Goal: Obtain resource: Download file/media

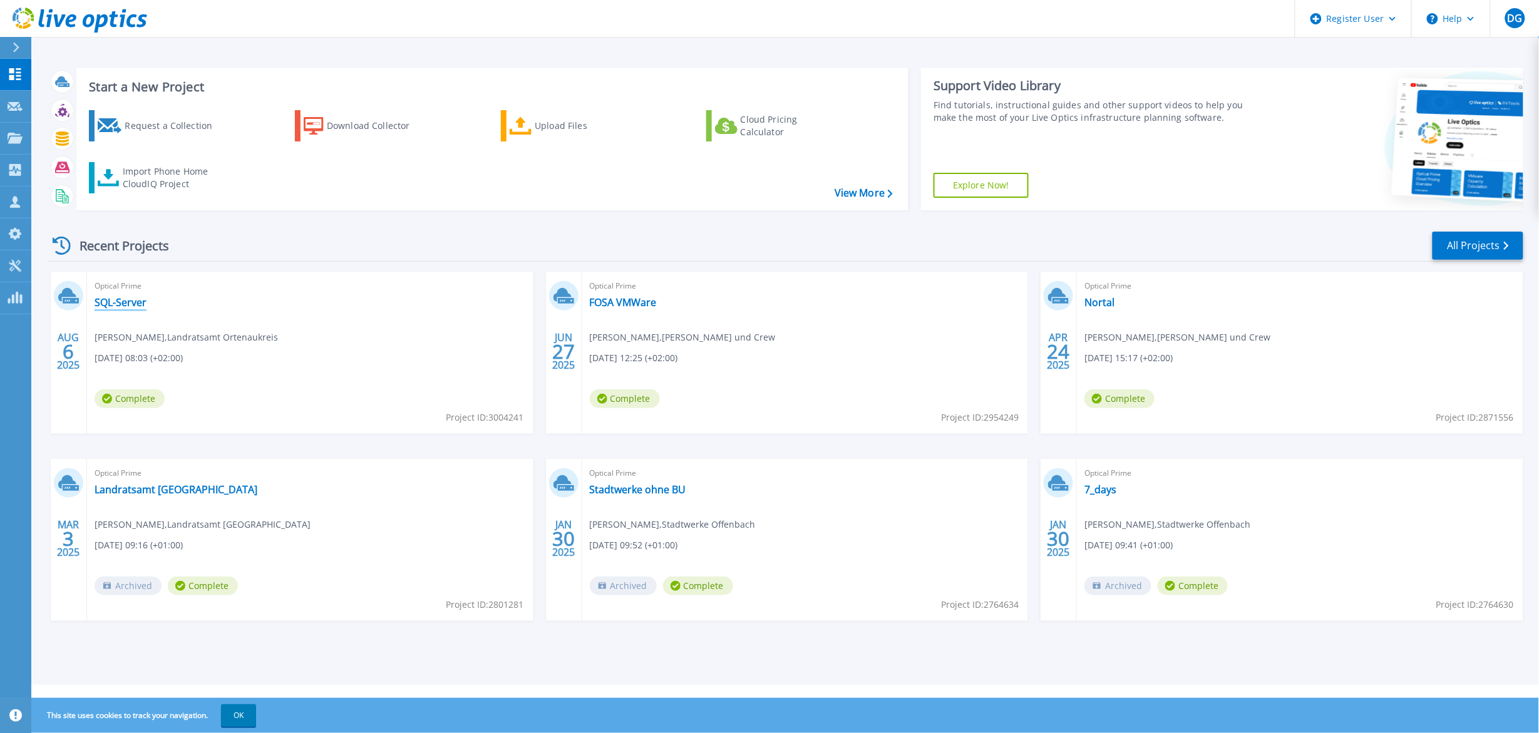
click at [130, 299] on link "SQL-Server" at bounding box center [121, 302] width 52 height 13
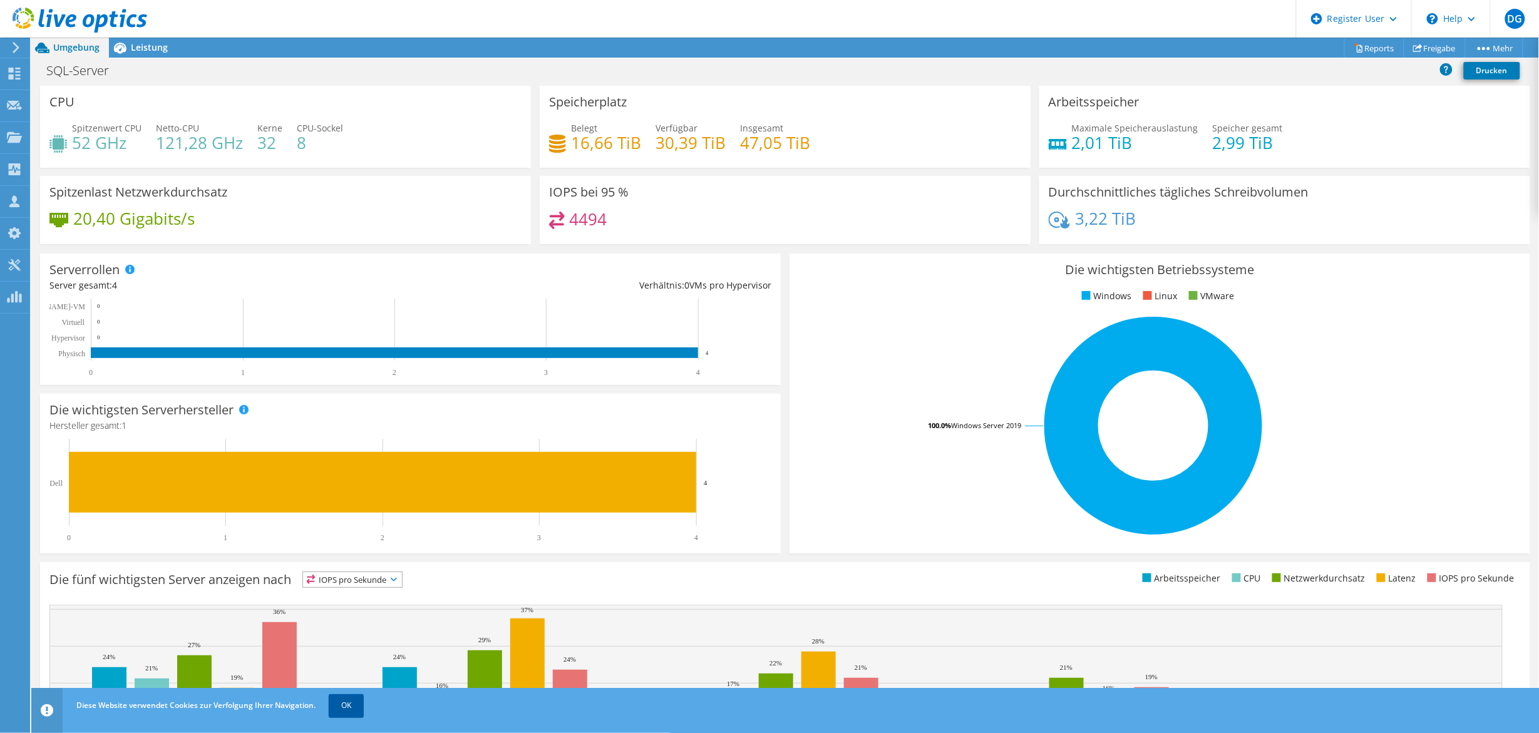
click at [360, 708] on link "OK" at bounding box center [346, 705] width 35 height 23
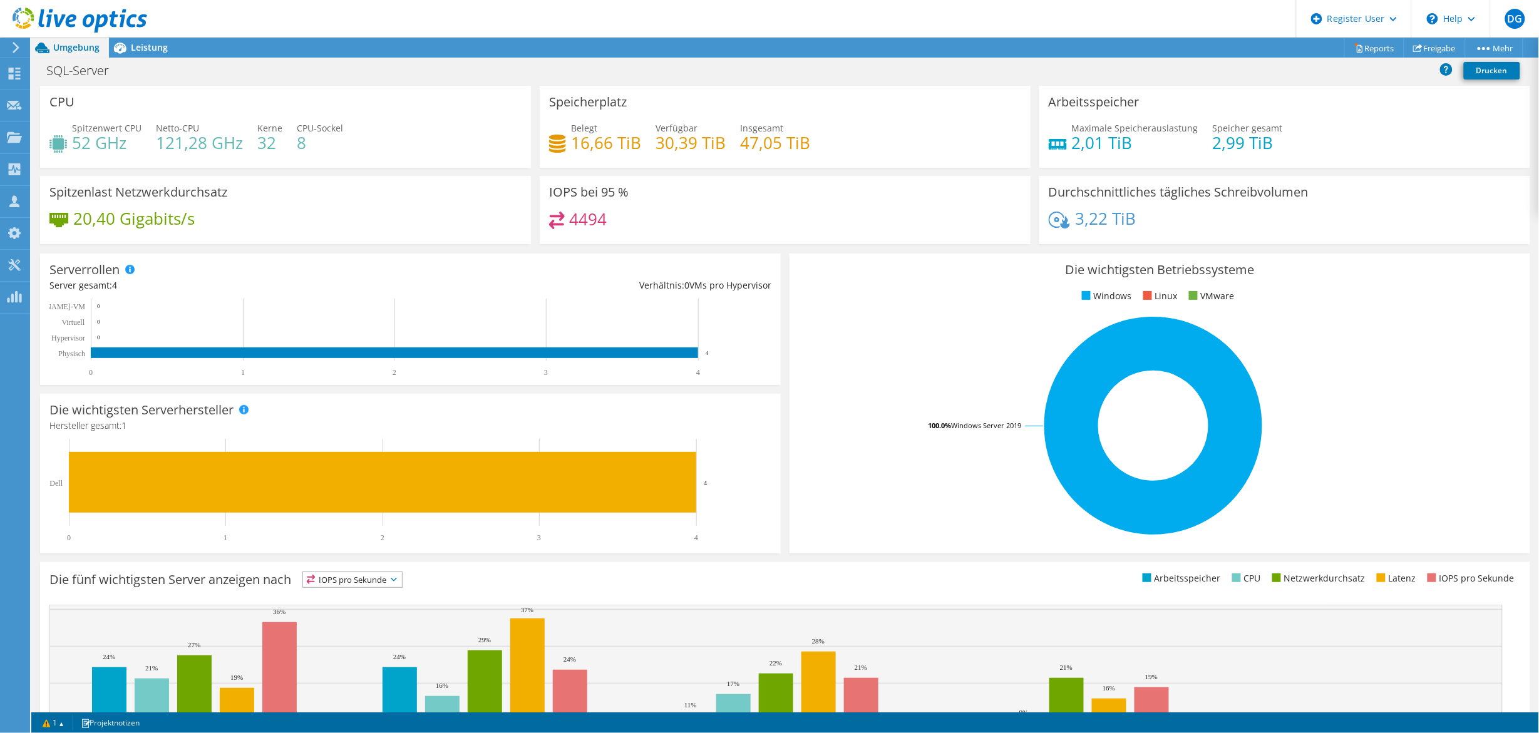
click at [806, 562] on div "Die fünf wichtigsten Server anzeigen nach IOPS pro Sekunde IOPS pro Sekunde" at bounding box center [785, 684] width 1490 height 244
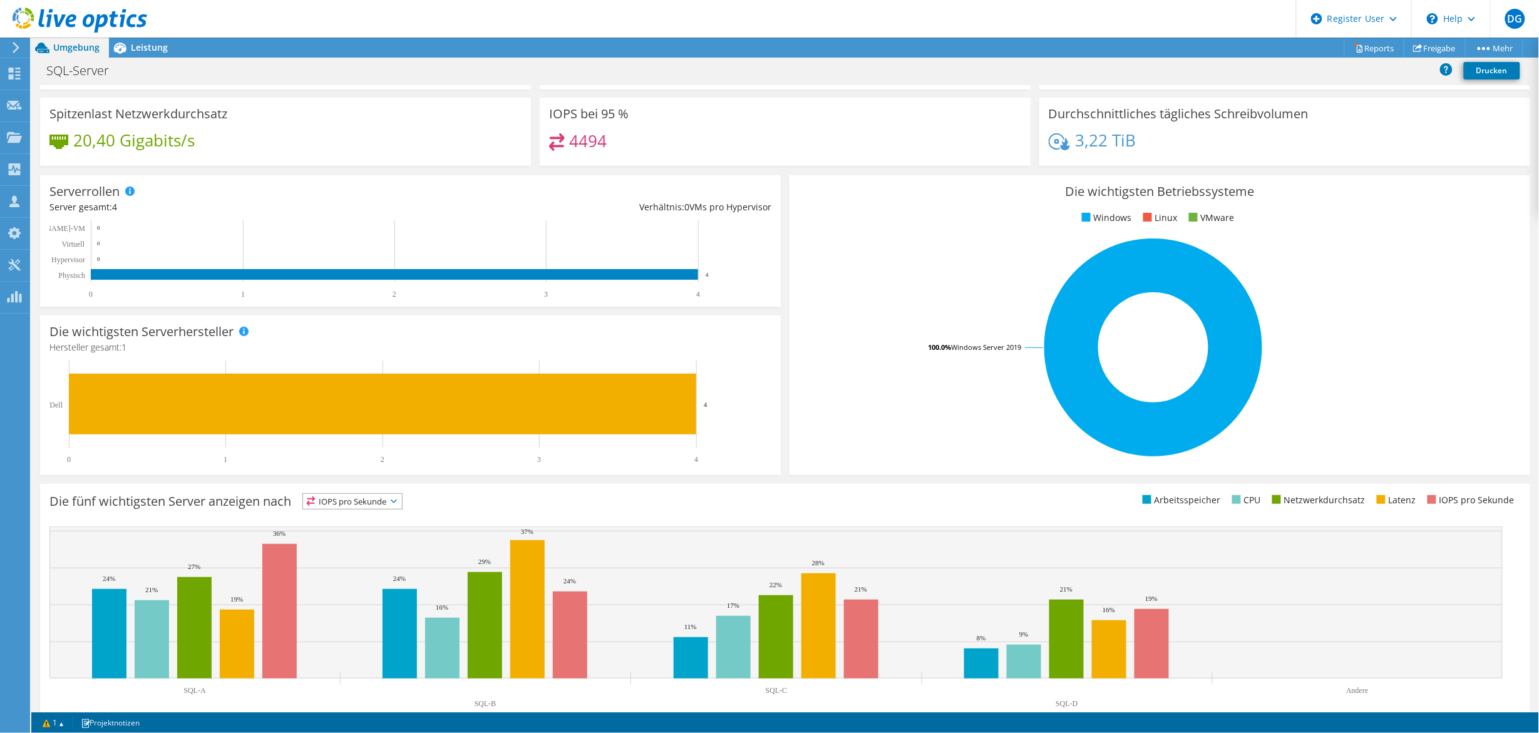
scroll to position [23, 0]
click at [153, 49] on span "Leistung" at bounding box center [149, 47] width 37 height 12
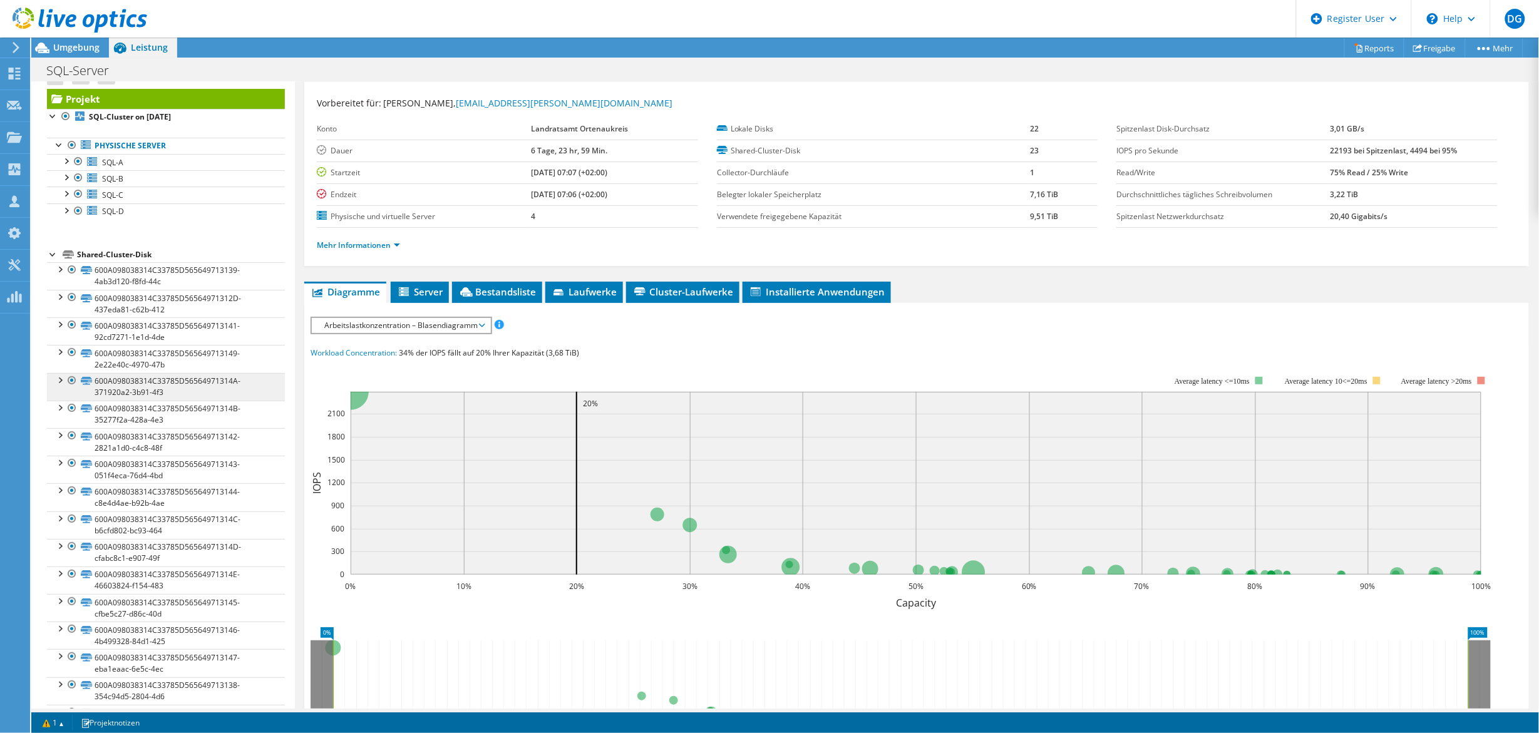
scroll to position [0, 0]
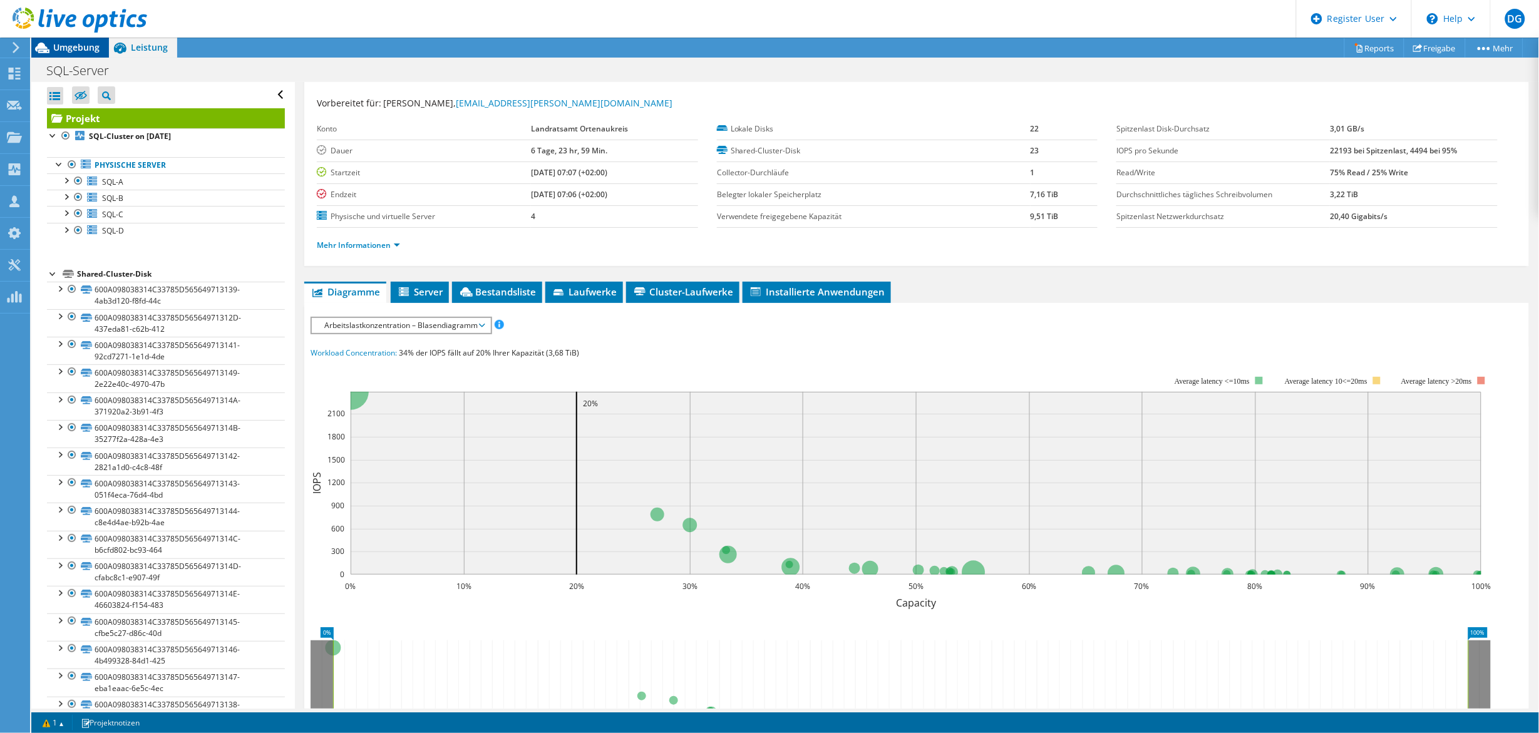
click at [54, 46] on div "Umgebung" at bounding box center [70, 48] width 78 height 20
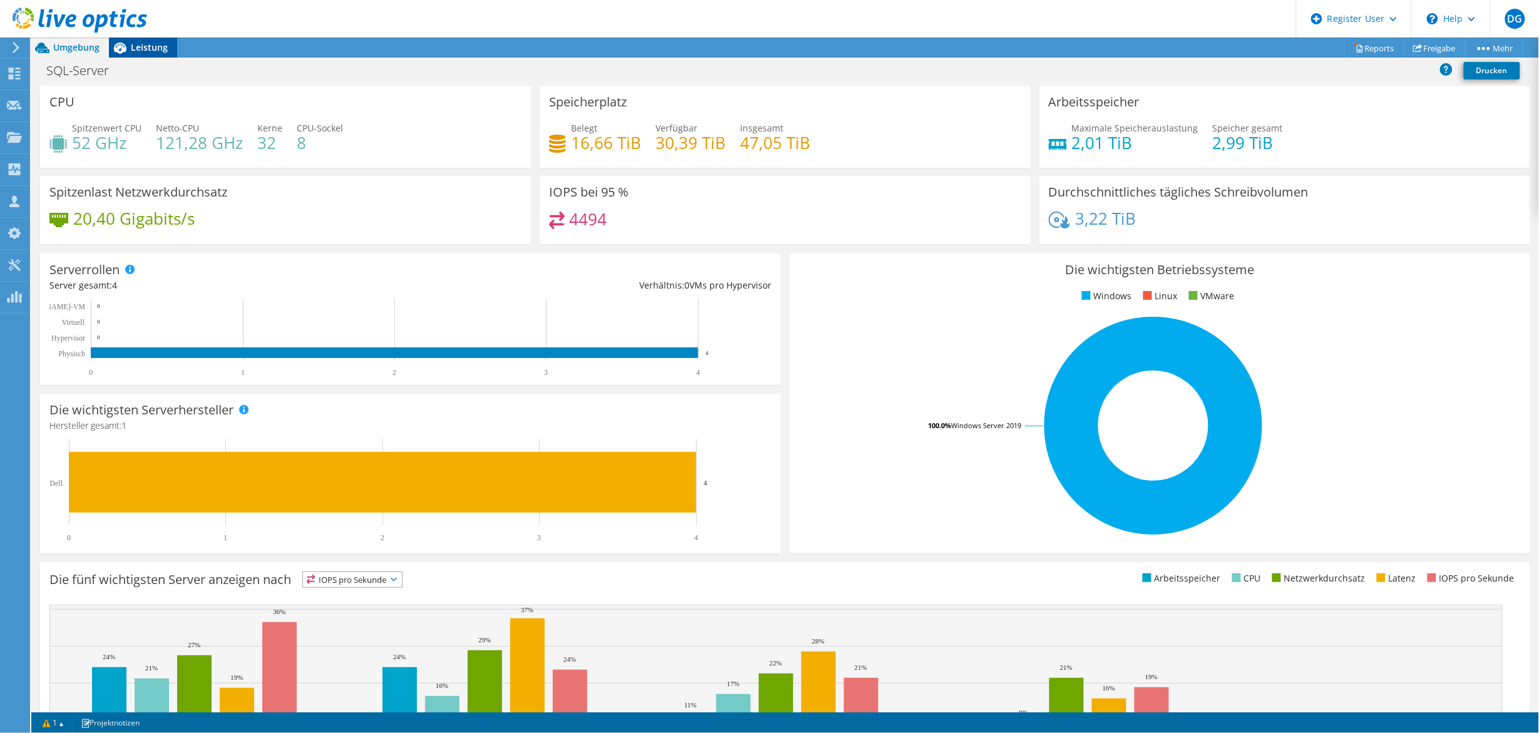
click at [133, 45] on span "Leistung" at bounding box center [149, 47] width 37 height 12
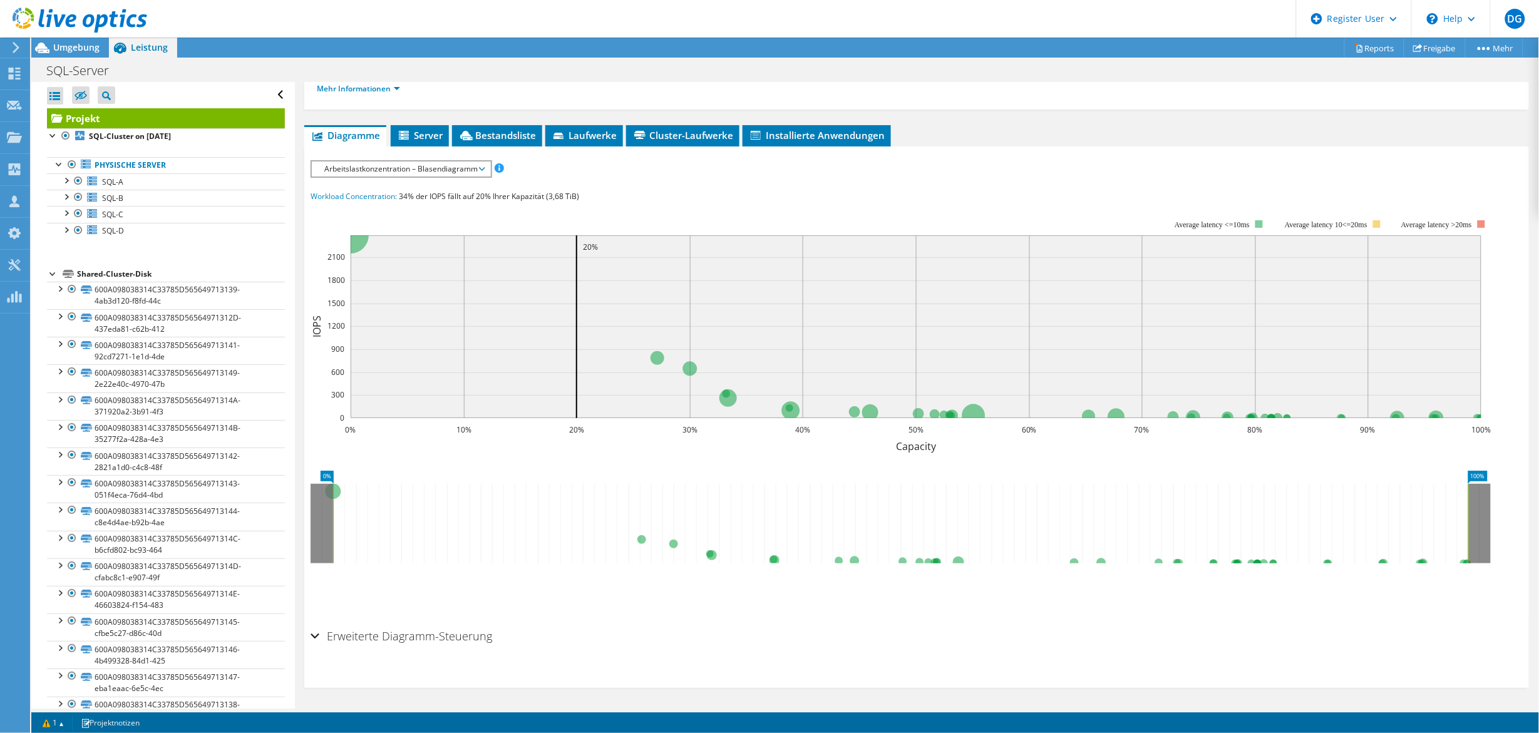
click at [409, 177] on div "IOPS pro Sekunde Disk-Durchsatz IO-Size Latenz Queue-Depth CPU-Prozentwert Arbe…" at bounding box center [917, 168] width 1212 height 17
click at [408, 166] on span "Arbeitslastkonzentration – Blasendiagramm" at bounding box center [401, 169] width 166 height 15
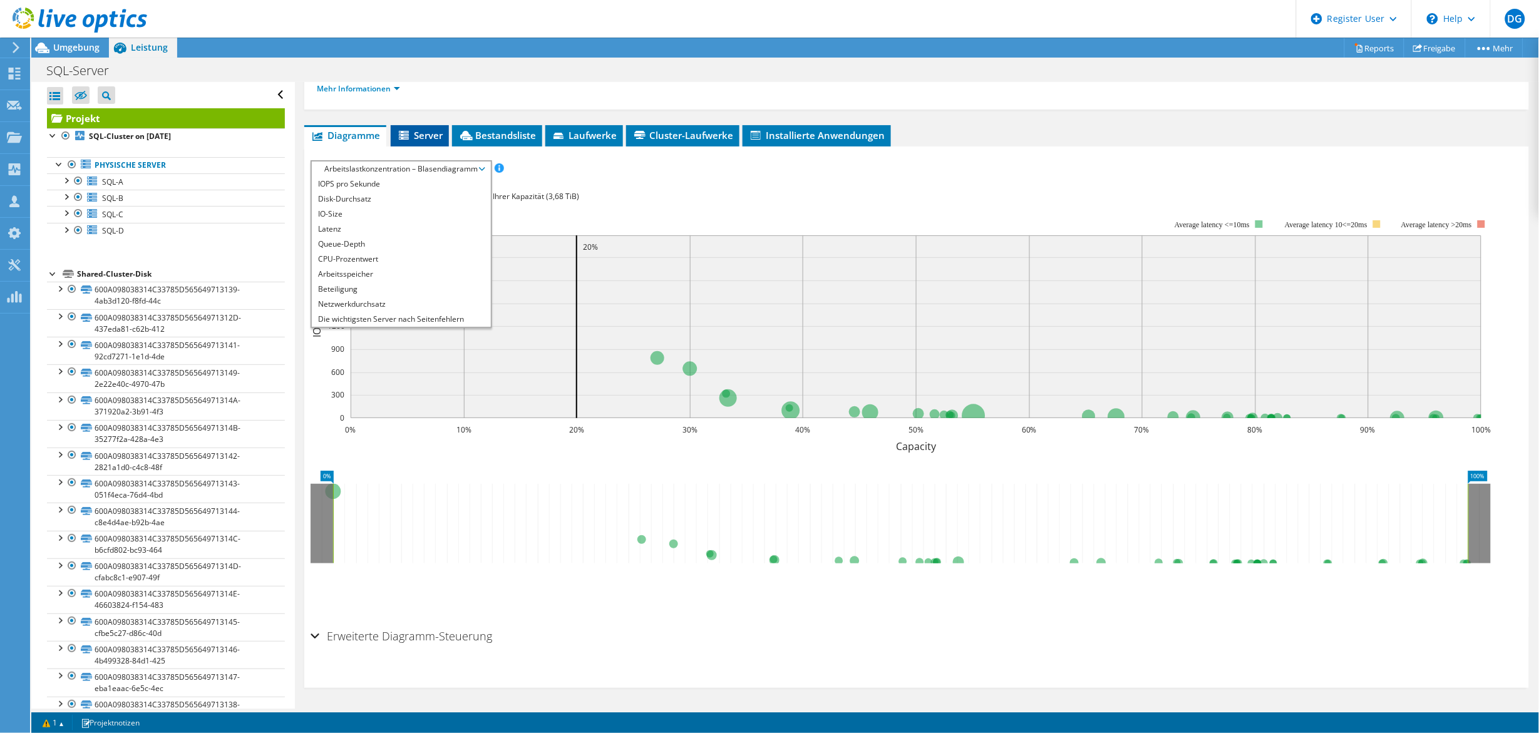
click at [413, 135] on span "Server" at bounding box center [420, 135] width 46 height 13
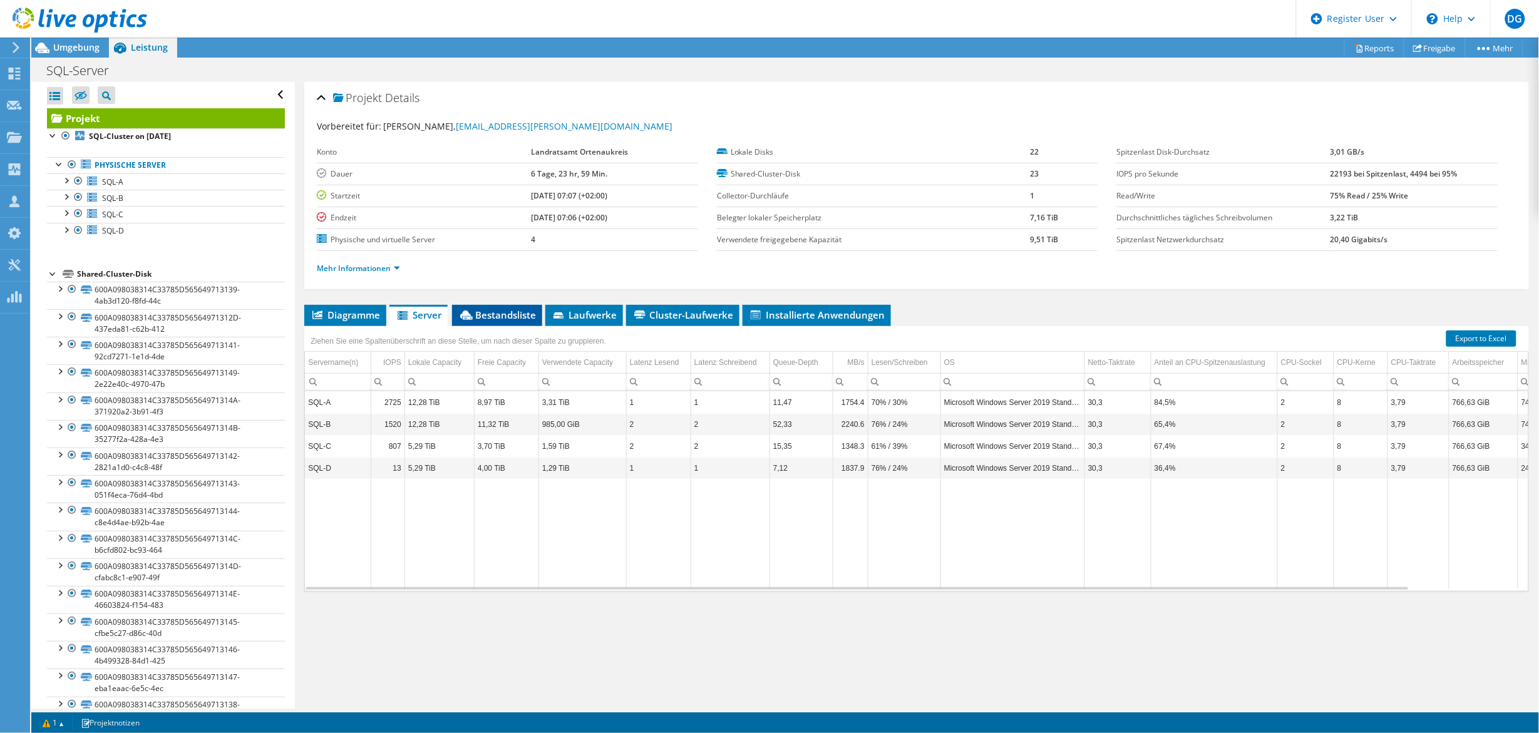
click at [511, 312] on span "Bestandsliste" at bounding box center [497, 315] width 78 height 13
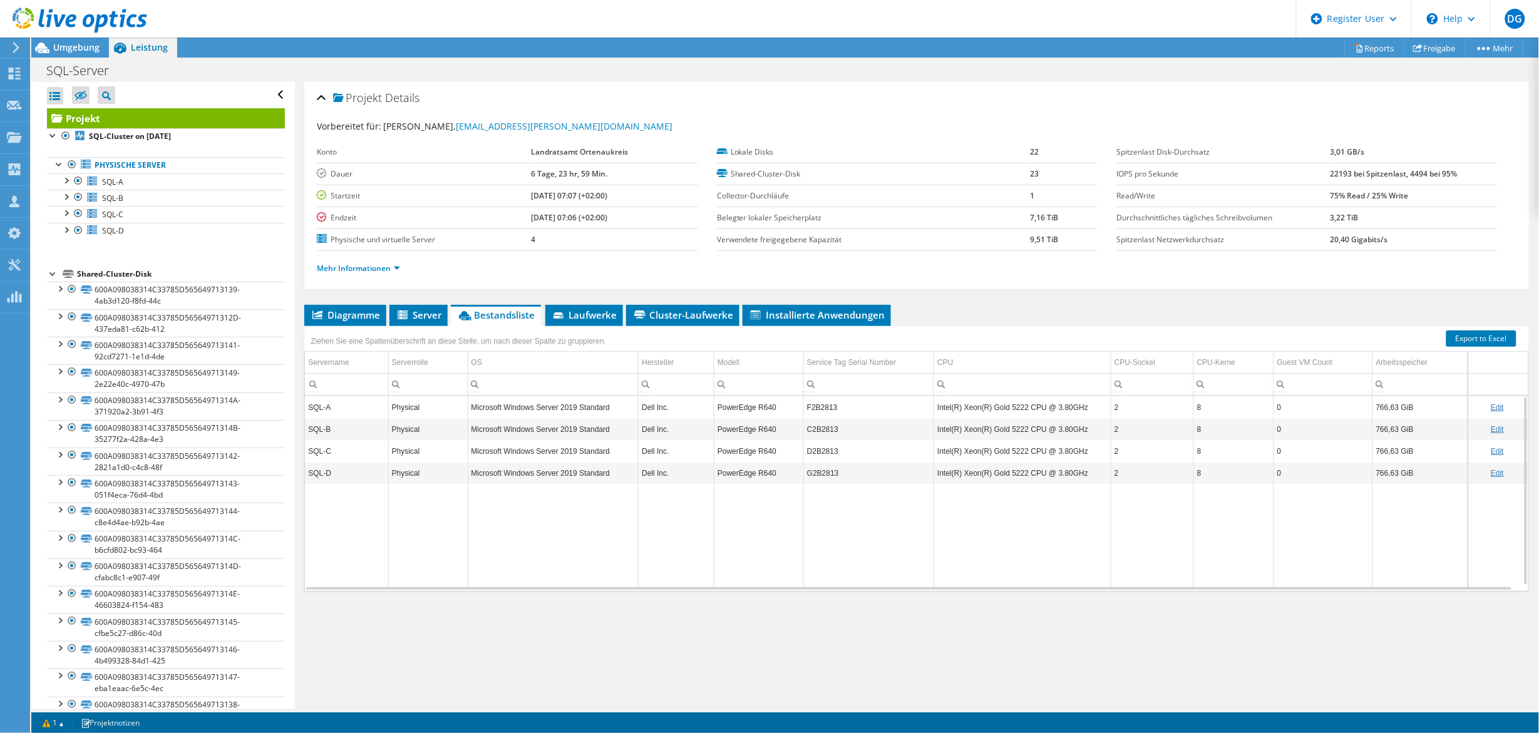
click at [1012, 495] on td "Data grid" at bounding box center [1022, 536] width 177 height 105
click at [1021, 483] on td "Intel(R) Xeon(R) Gold 5222 CPU @ 3.80GHz" at bounding box center [1022, 473] width 177 height 22
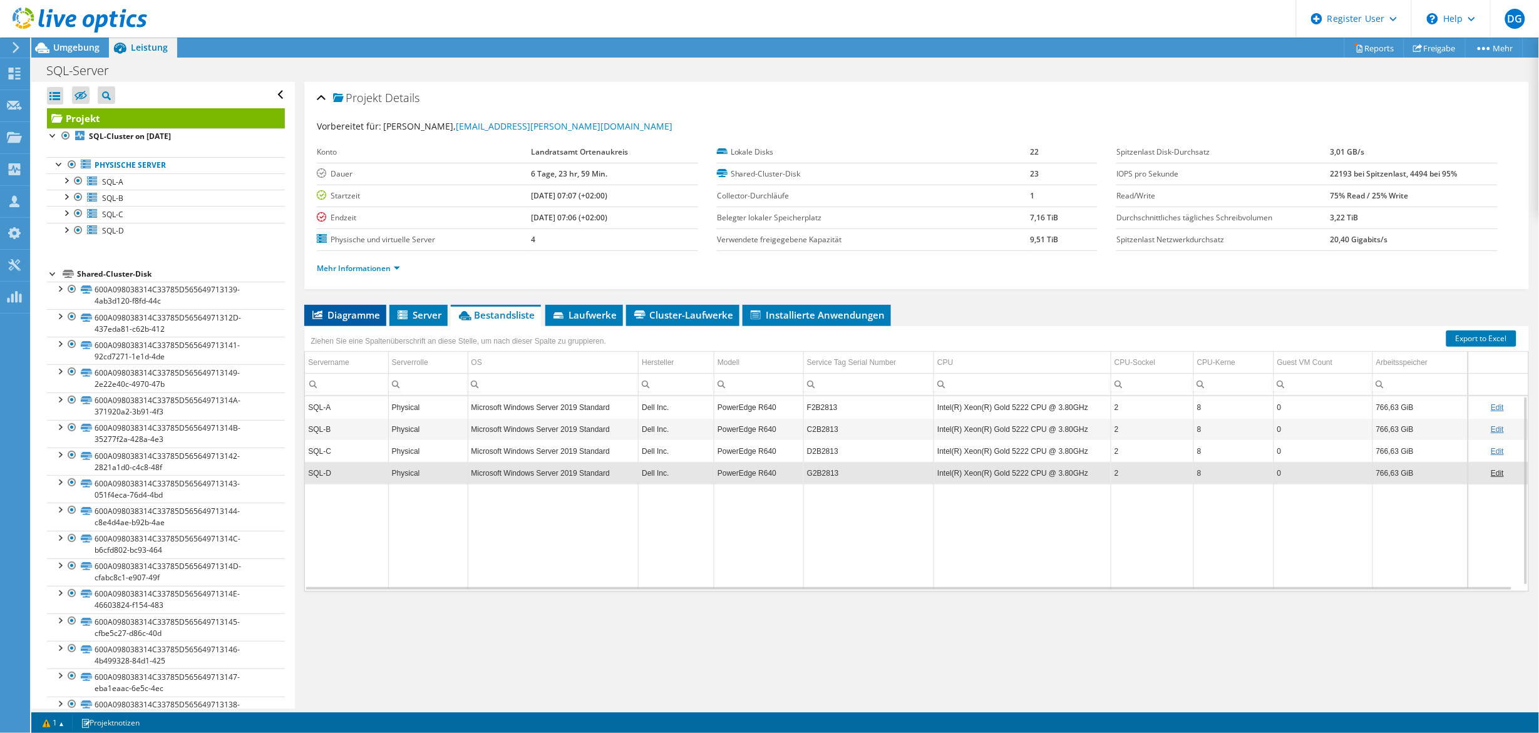
click at [342, 311] on span "Diagramme" at bounding box center [345, 315] width 69 height 13
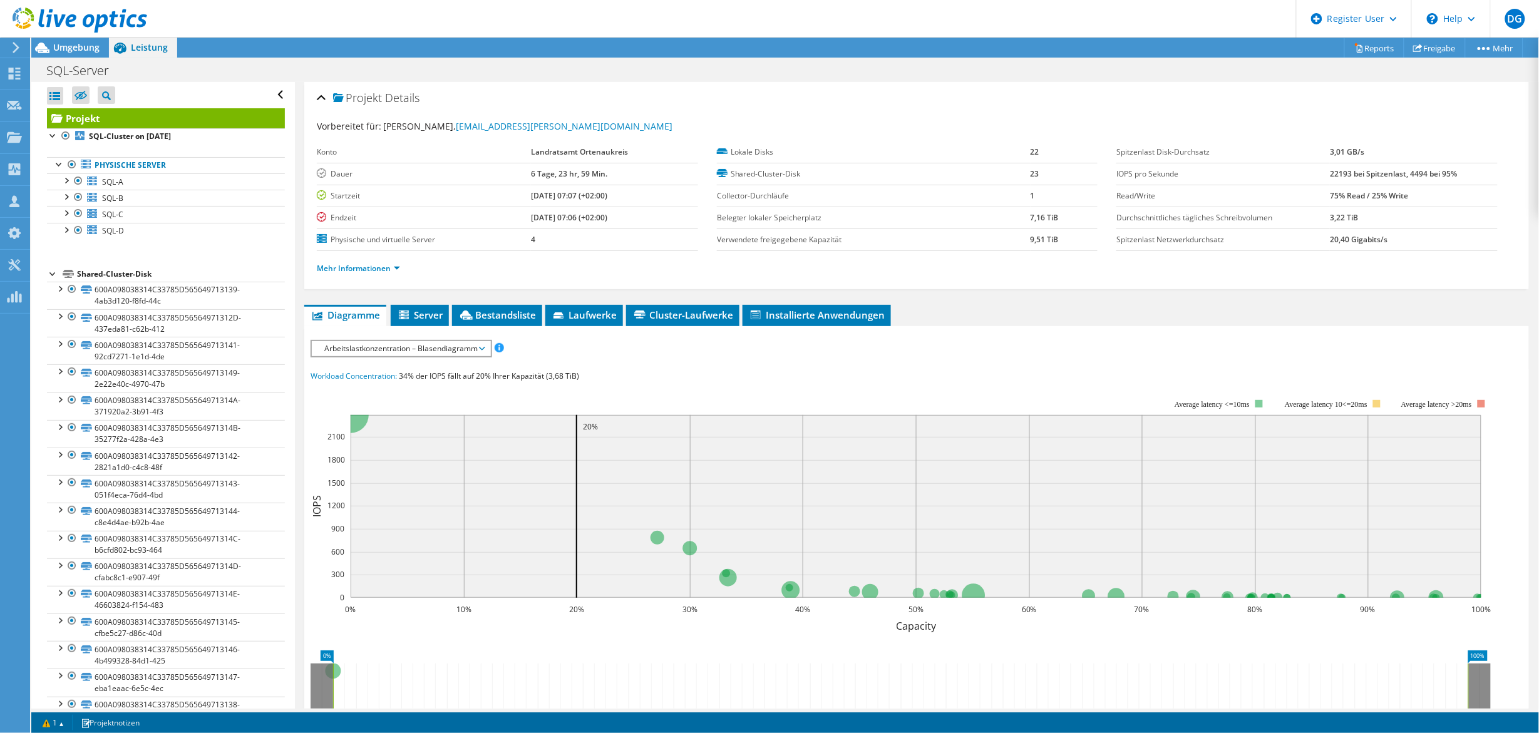
click at [67, 39] on div at bounding box center [73, 21] width 147 height 42
click at [70, 46] on span "Umgebung" at bounding box center [76, 47] width 46 height 12
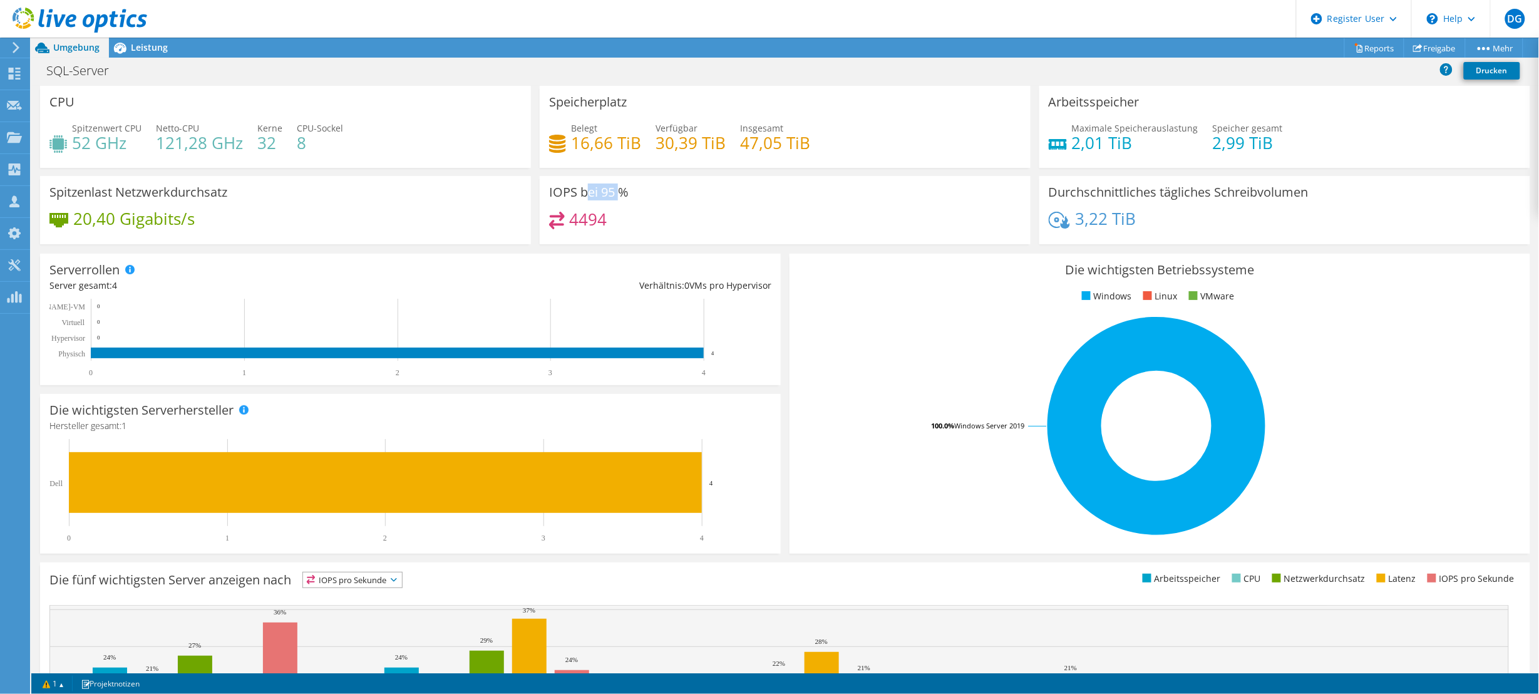
drag, startPoint x: 618, startPoint y: 183, endPoint x: 583, endPoint y: 190, distance: 35.6
click at [583, 190] on h3 "IOPS bei 95 %" at bounding box center [589, 192] width 80 height 14
drag, startPoint x: 583, startPoint y: 190, endPoint x: 554, endPoint y: 216, distance: 39.0
click at [554, 216] on div "4494" at bounding box center [785, 225] width 472 height 27
drag, startPoint x: 554, startPoint y: 216, endPoint x: 622, endPoint y: 227, distance: 68.6
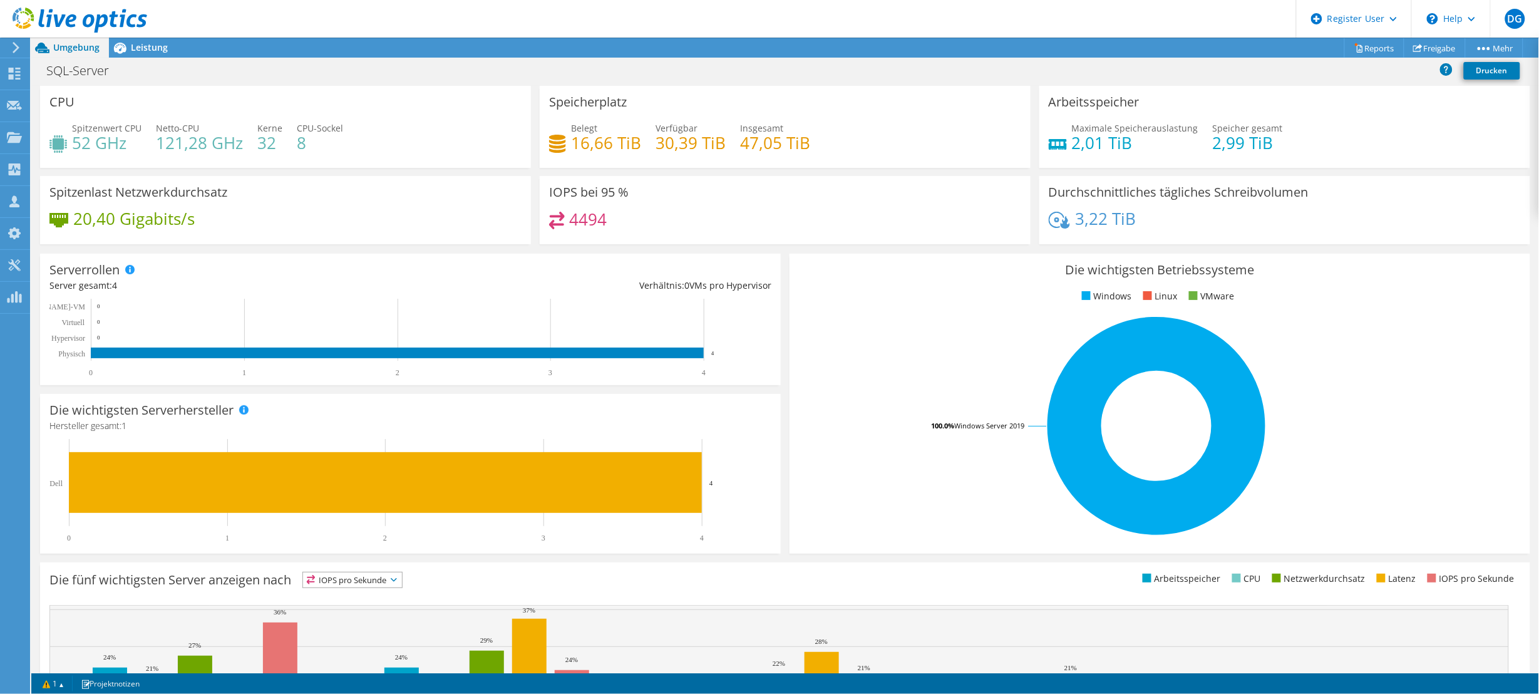
click at [622, 227] on div "4494" at bounding box center [785, 225] width 472 height 27
drag, startPoint x: 1062, startPoint y: 144, endPoint x: 1103, endPoint y: 136, distance: 41.4
click at [1103, 136] on div "Maximale Speicherauslastung 2,01 TiB" at bounding box center [1124, 135] width 150 height 28
drag, startPoint x: 1103, startPoint y: 136, endPoint x: 1106, endPoint y: 158, distance: 22.2
click at [1106, 158] on div "Maximale Speicherauslastung 2,01 TiB Speicher gesamt 2,99 TiB" at bounding box center [1285, 141] width 472 height 41
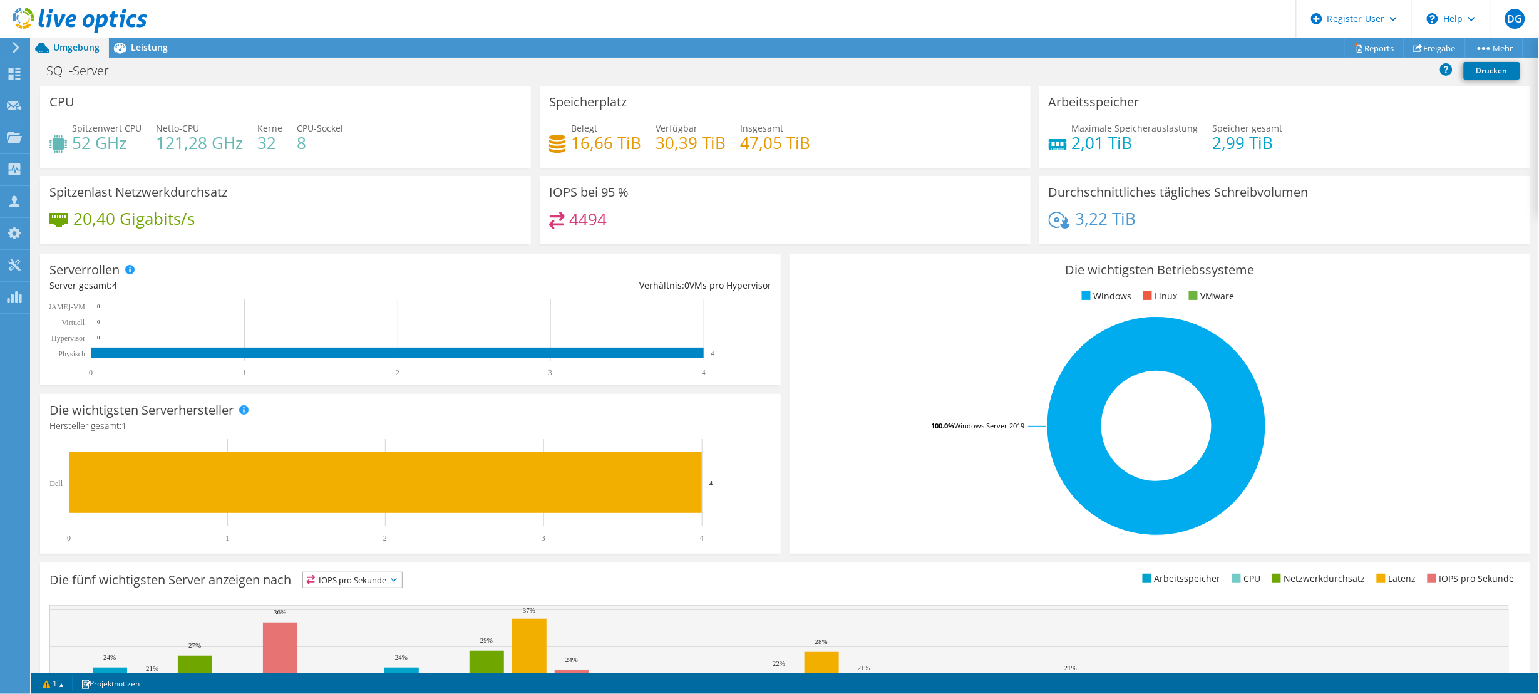
scroll to position [219, 0]
click at [158, 52] on span "Leistung" at bounding box center [149, 47] width 37 height 12
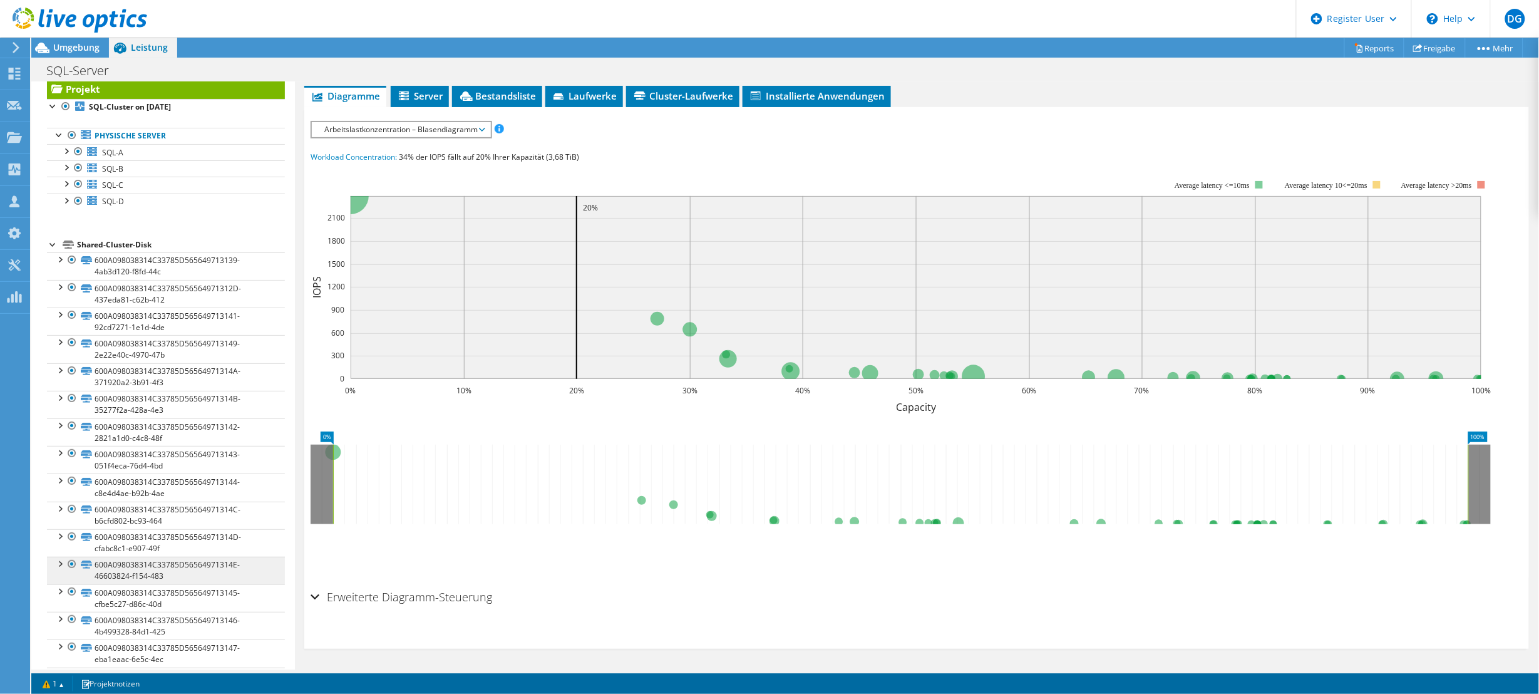
scroll to position [0, 0]
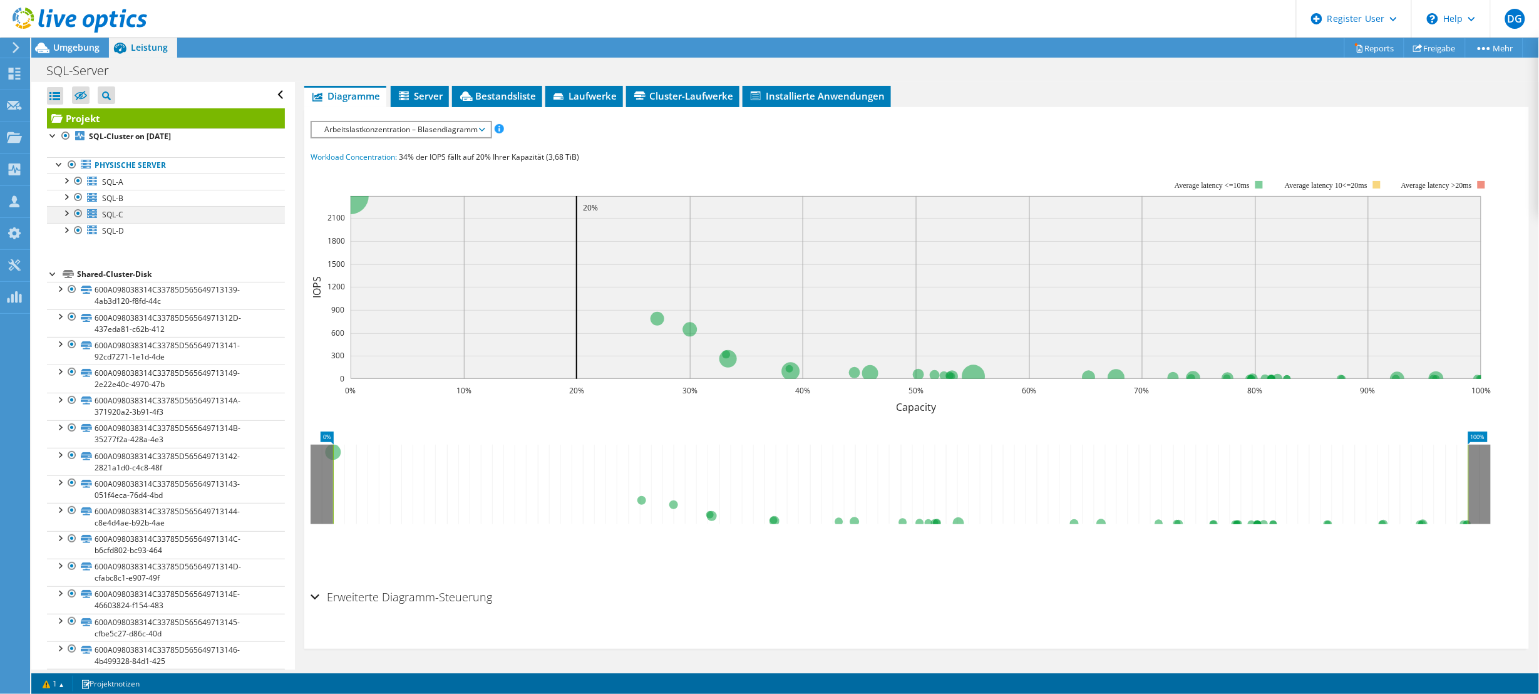
click at [77, 216] on div at bounding box center [78, 213] width 13 height 15
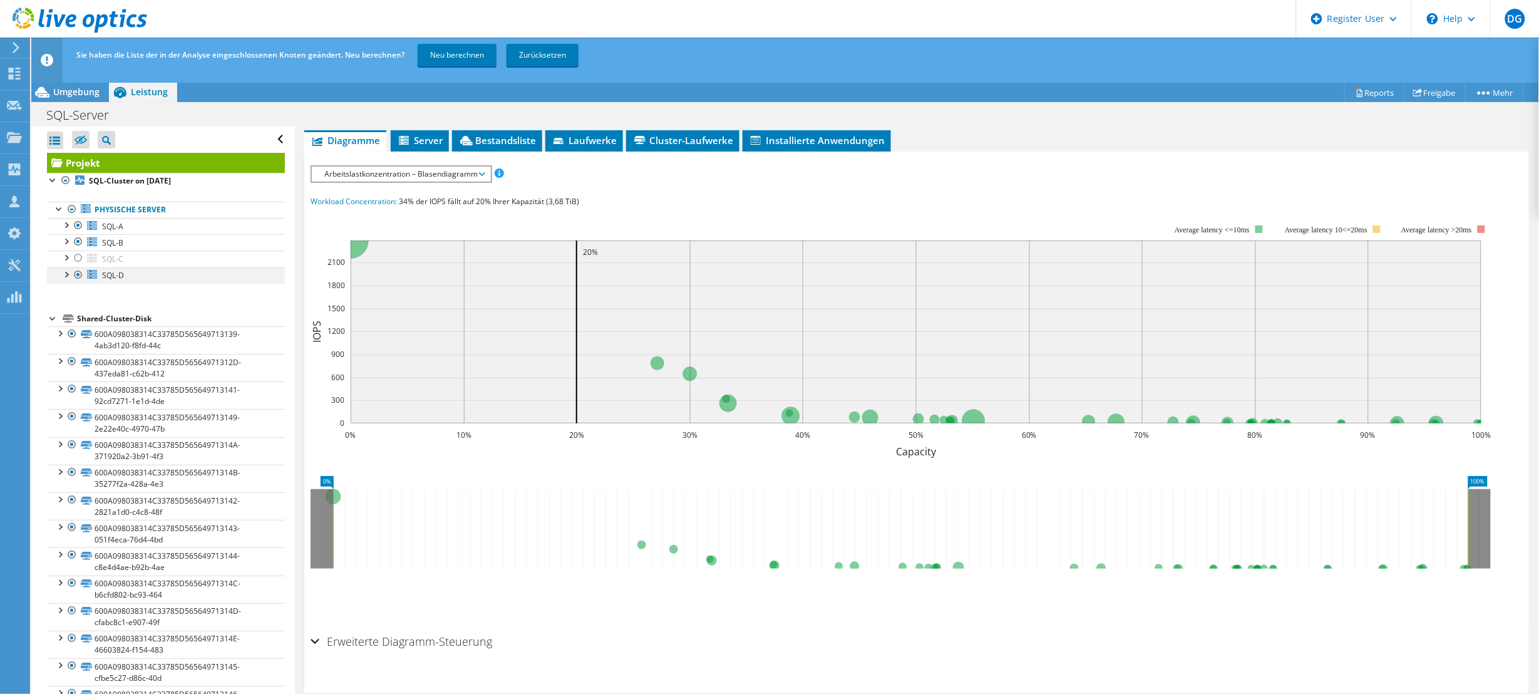
click at [76, 277] on div at bounding box center [78, 274] width 13 height 15
click at [455, 58] on link "Neu berechnen" at bounding box center [457, 55] width 79 height 23
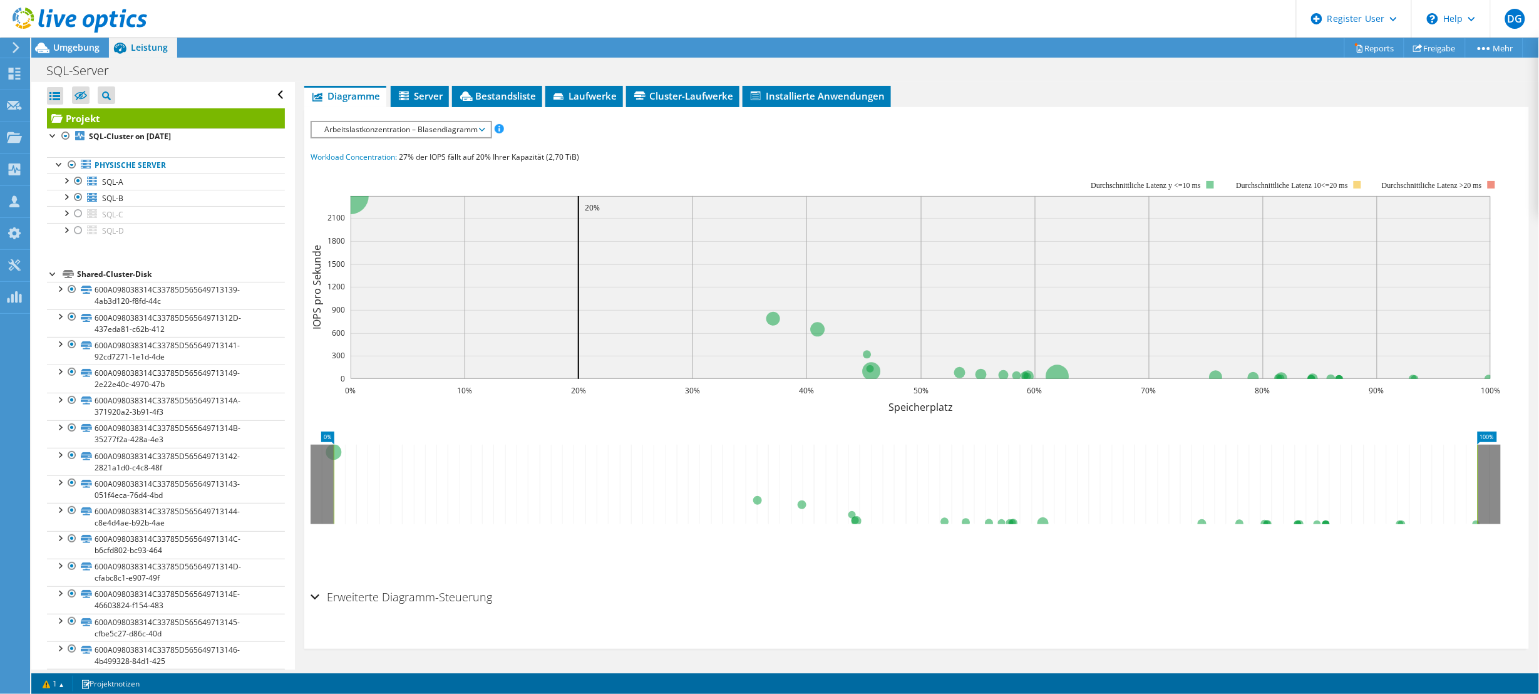
scroll to position [63, 0]
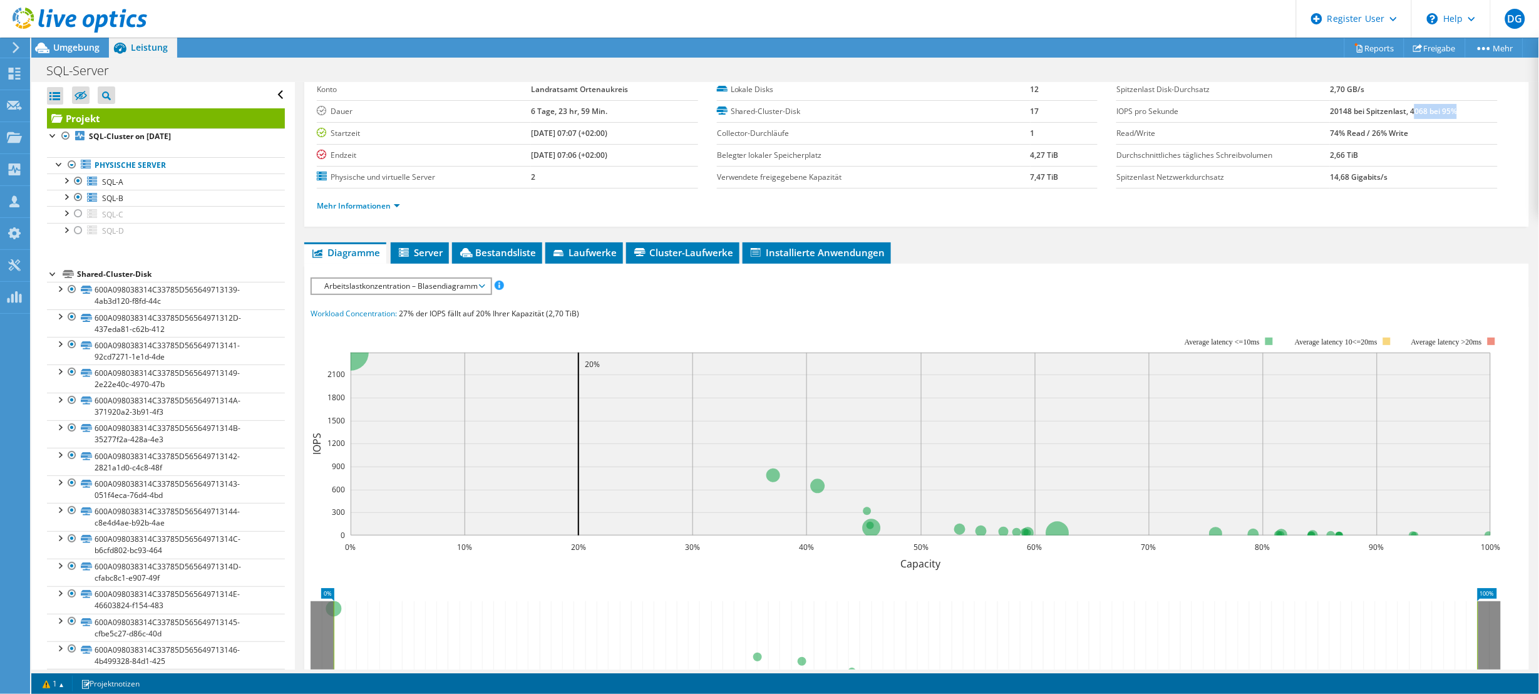
drag, startPoint x: 1403, startPoint y: 111, endPoint x: 1448, endPoint y: 108, distance: 44.6
click at [1448, 108] on td "20148 bei Spitzenlast, 4068 bei 95%" at bounding box center [1413, 111] width 167 height 22
drag, startPoint x: 1448, startPoint y: 108, endPoint x: 1453, endPoint y: 113, distance: 8.0
click at [1453, 113] on td "20148 bei Spitzenlast, 4068 bei 95%" at bounding box center [1413, 111] width 167 height 22
drag, startPoint x: 1322, startPoint y: 110, endPoint x: 1340, endPoint y: 107, distance: 18.3
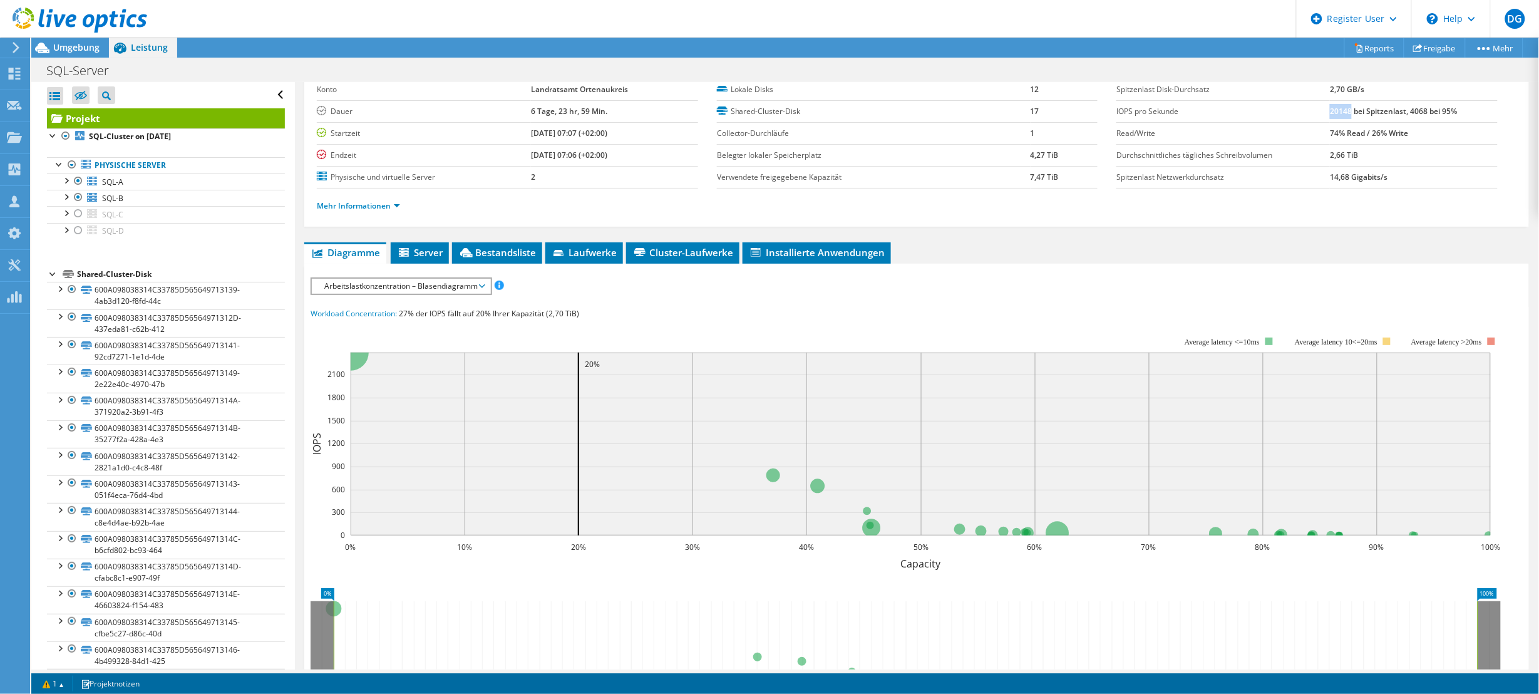
click at [1340, 107] on b "20148 bei Spitzenlast, 4068 bei 95%" at bounding box center [1393, 111] width 127 height 11
click at [408, 284] on span "Arbeitslastkonzentration – Blasendiagramm" at bounding box center [401, 286] width 166 height 15
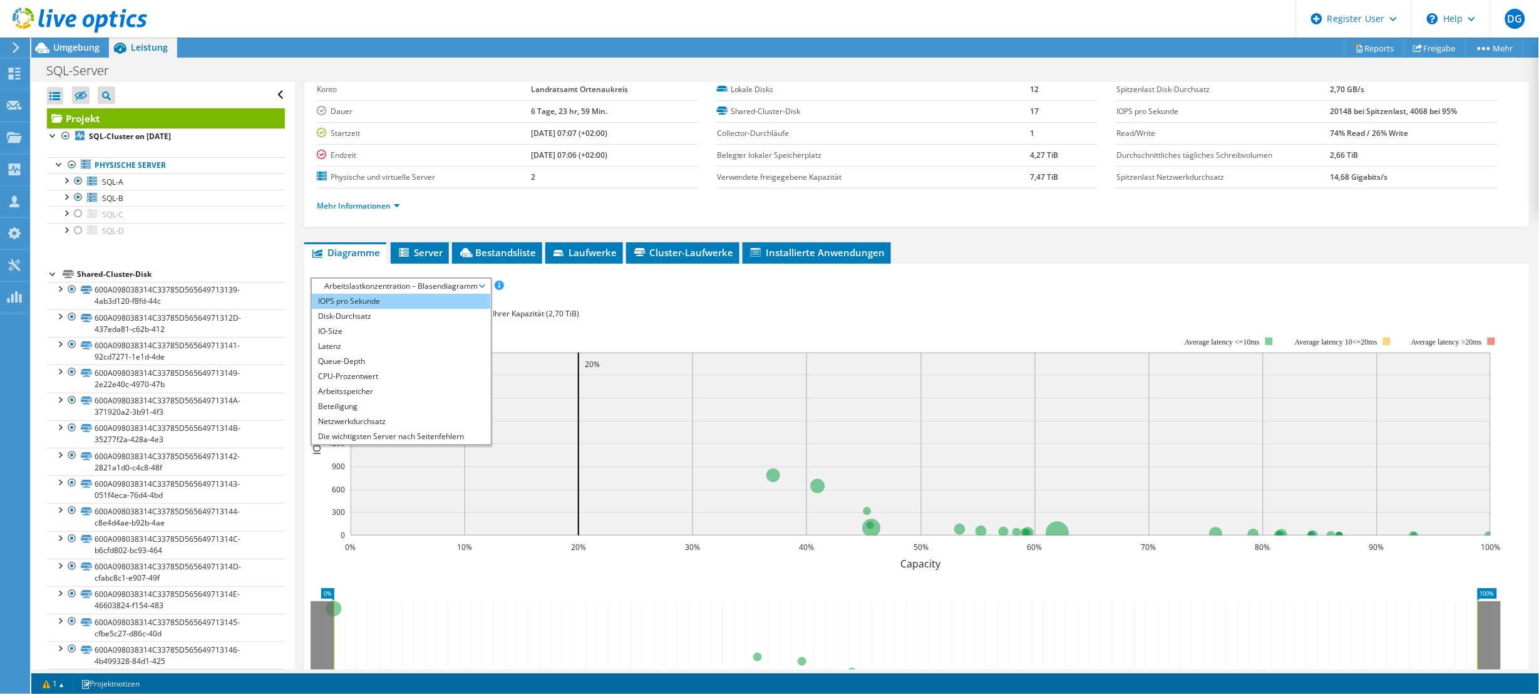
click at [355, 304] on li "IOPS pro Sekunde" at bounding box center [401, 301] width 178 height 15
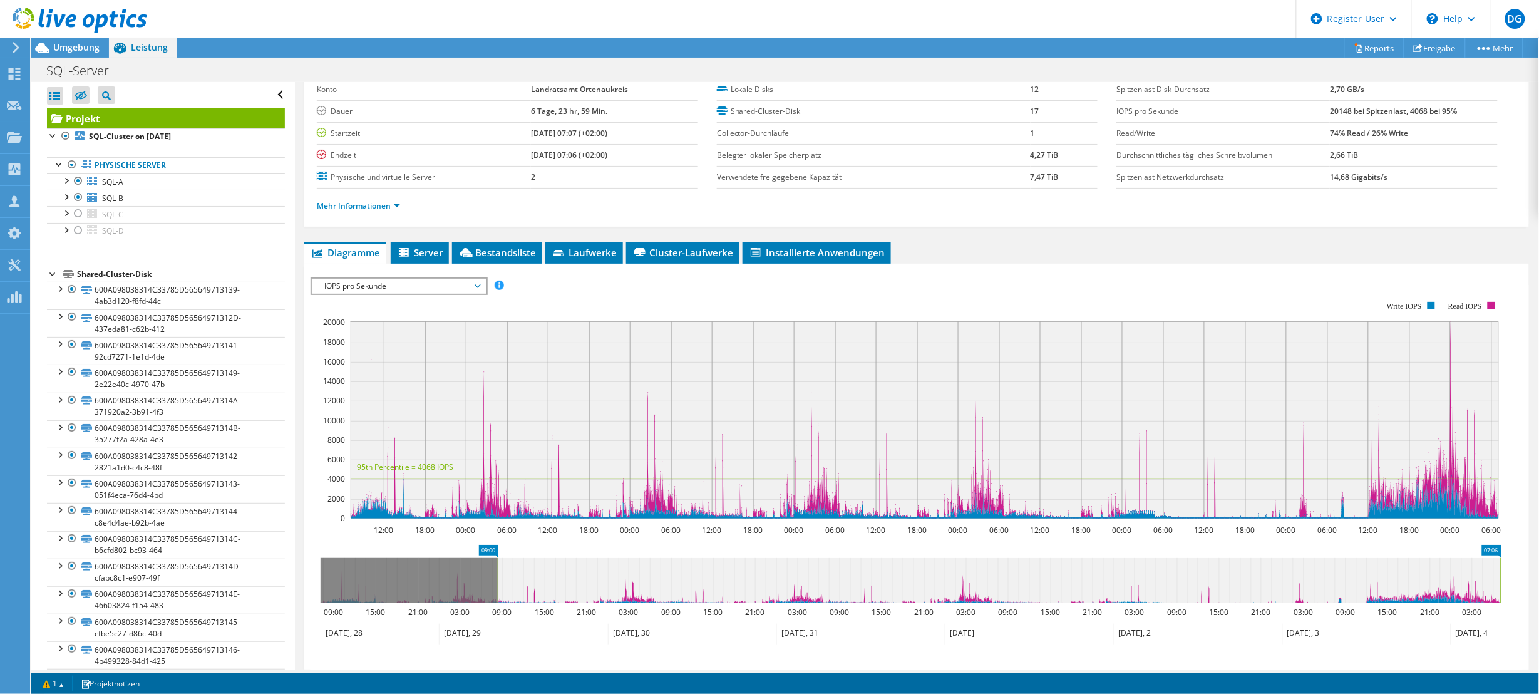
drag, startPoint x: 322, startPoint y: 584, endPoint x: 500, endPoint y: 574, distance: 177.4
click at [500, 574] on rect at bounding box center [497, 580] width 5 height 45
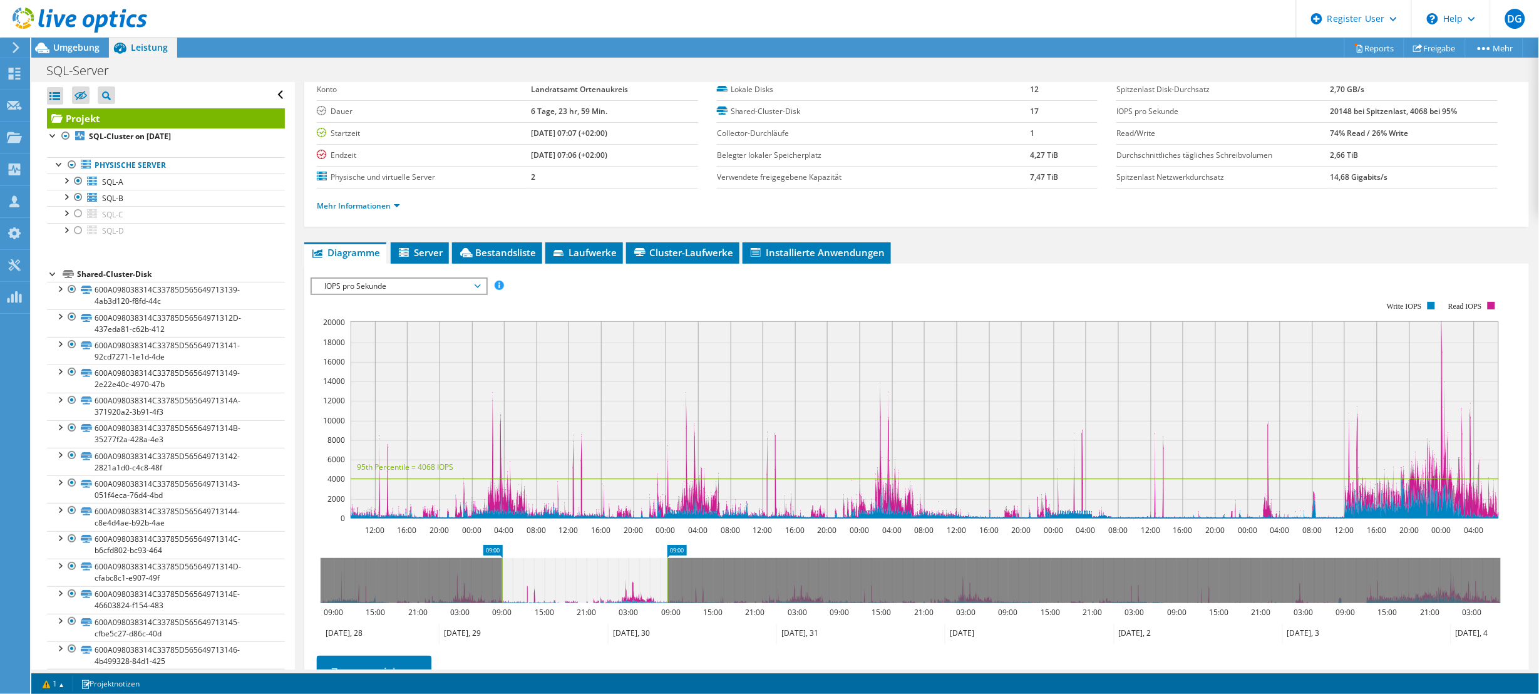
drag, startPoint x: 1501, startPoint y: 570, endPoint x: 668, endPoint y: 596, distance: 833.7
click at [668, 596] on rect at bounding box center [667, 580] width 5 height 45
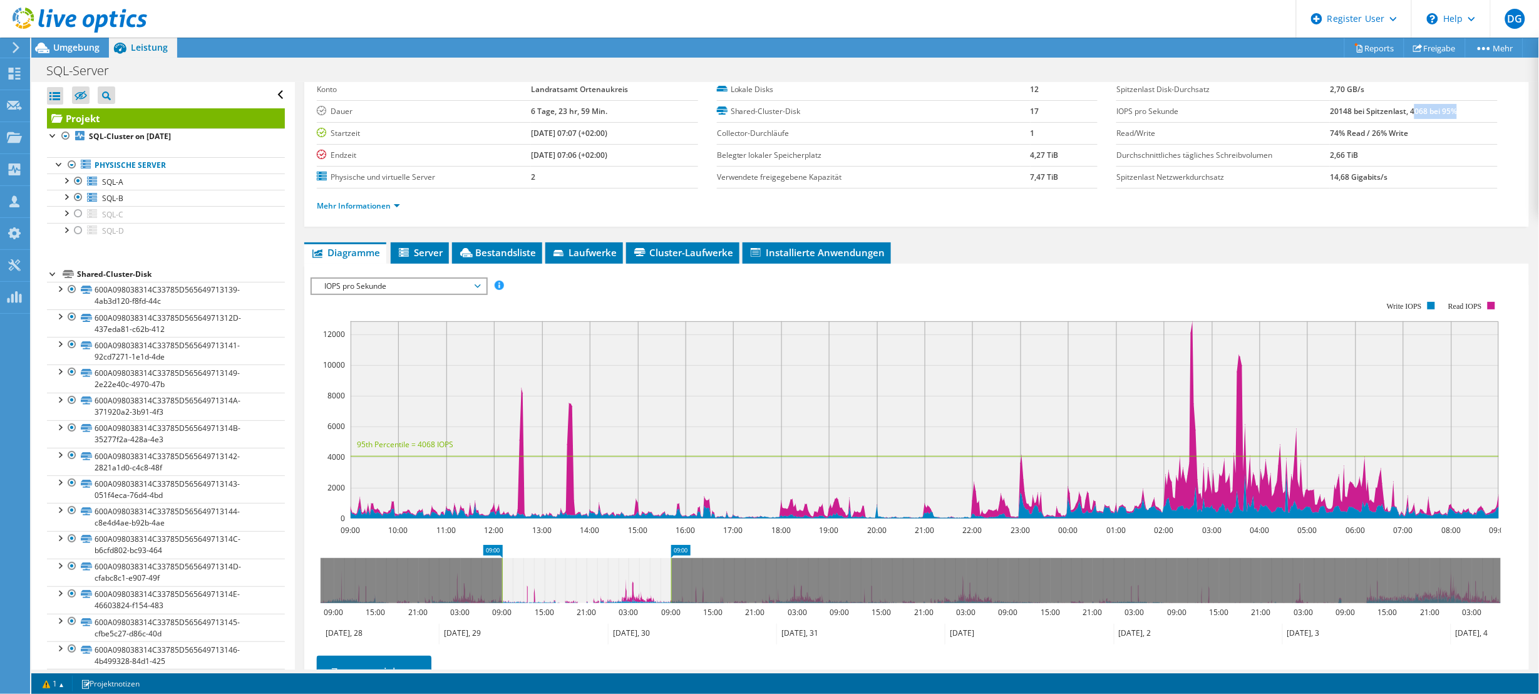
drag, startPoint x: 1404, startPoint y: 110, endPoint x: 1446, endPoint y: 101, distance: 43.5
click at [1446, 101] on td "20148 bei Spitzenlast, 4068 bei 95%" at bounding box center [1413, 111] width 167 height 22
click at [1101, 290] on rect at bounding box center [906, 410] width 1191 height 250
click at [1442, 110] on b "20148 bei Spitzenlast, 4068 bei 95%" at bounding box center [1393, 111] width 127 height 11
click at [482, 251] on span "Bestandsliste" at bounding box center [497, 252] width 78 height 13
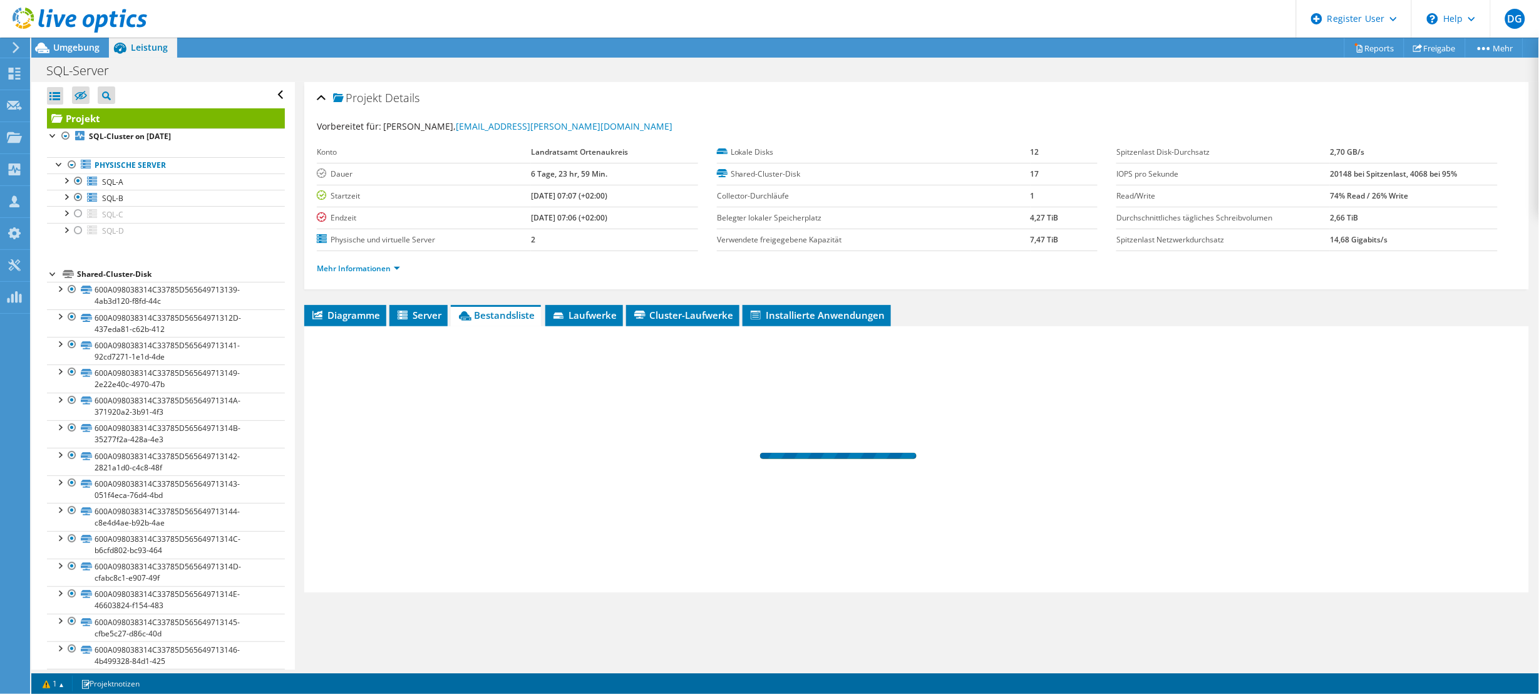
scroll to position [0, 0]
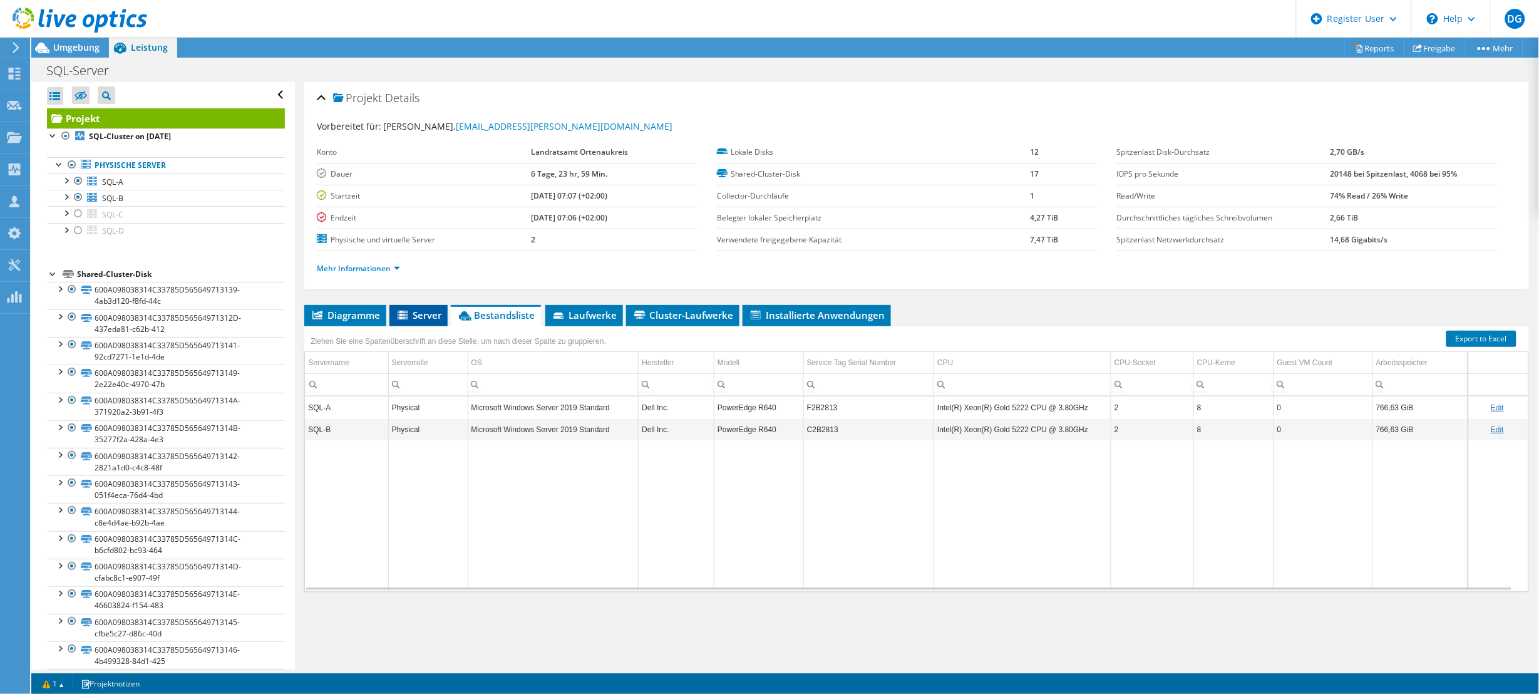
click at [417, 317] on span "Server" at bounding box center [419, 315] width 46 height 13
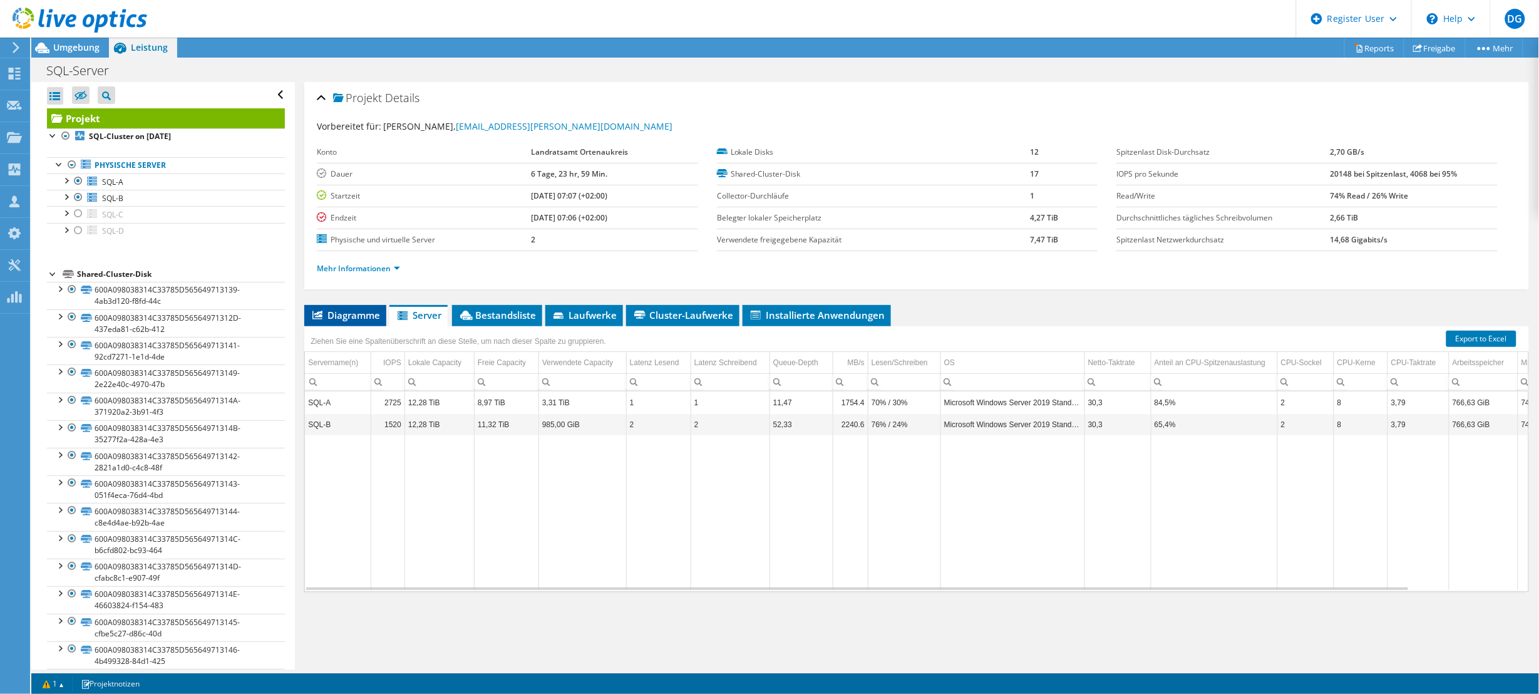
click at [364, 320] on span "Diagramme" at bounding box center [345, 315] width 69 height 13
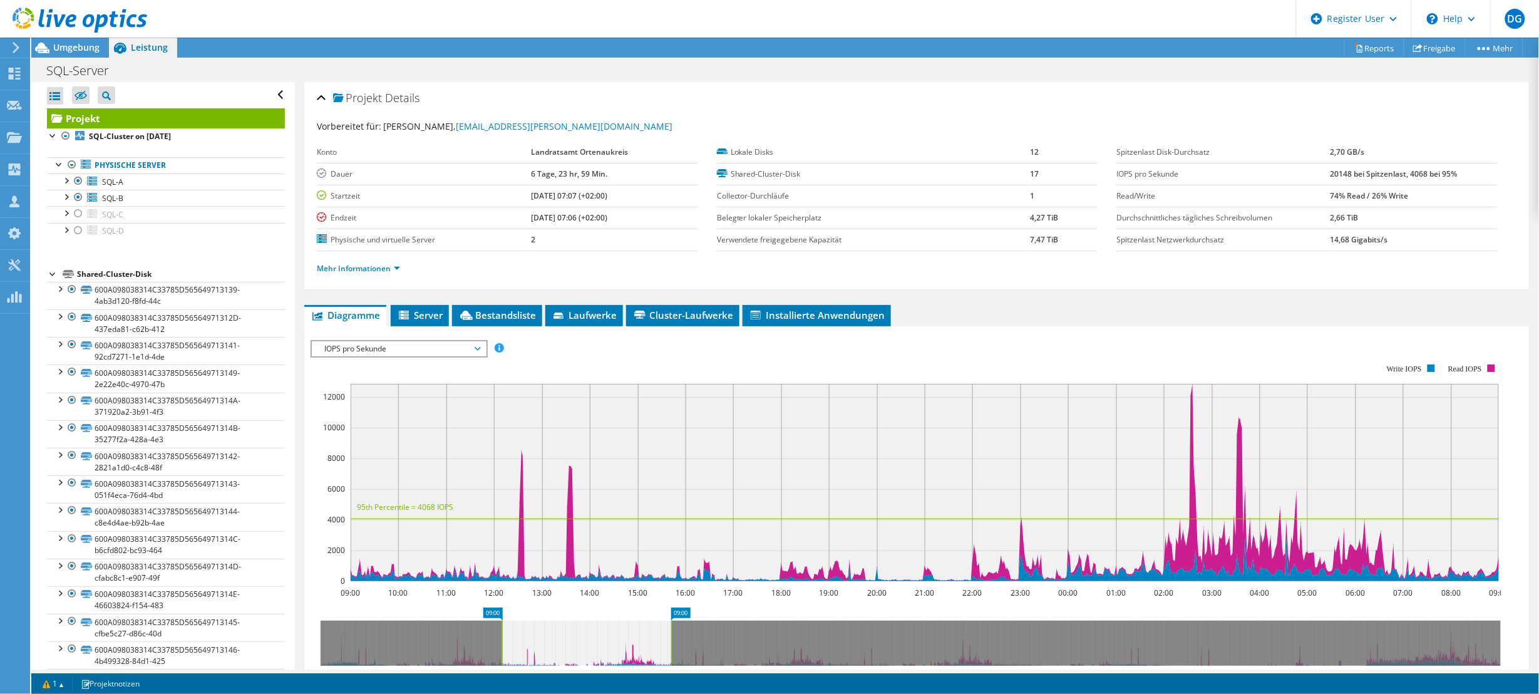
click at [378, 349] on span "IOPS pro Sekunde" at bounding box center [398, 348] width 161 height 15
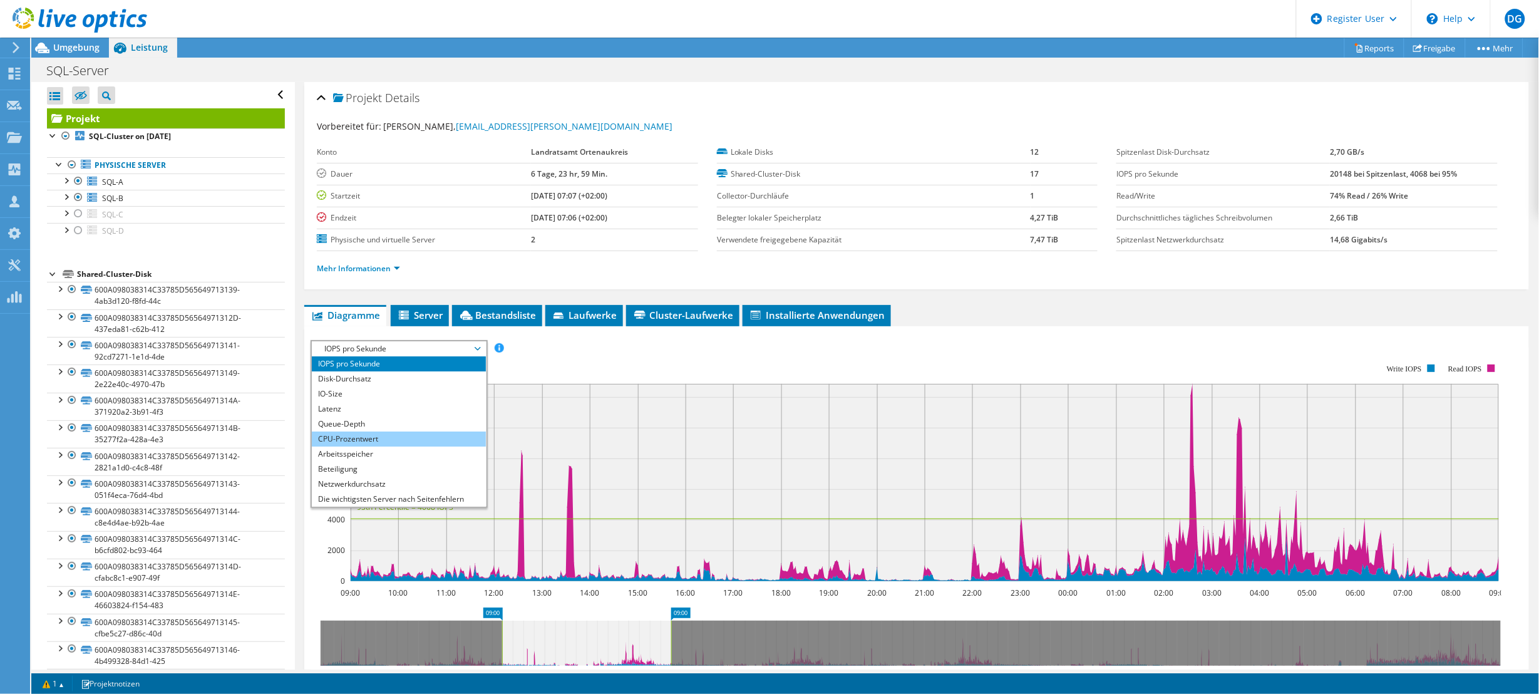
click at [371, 442] on li "CPU-Prozentwert" at bounding box center [398, 438] width 173 height 15
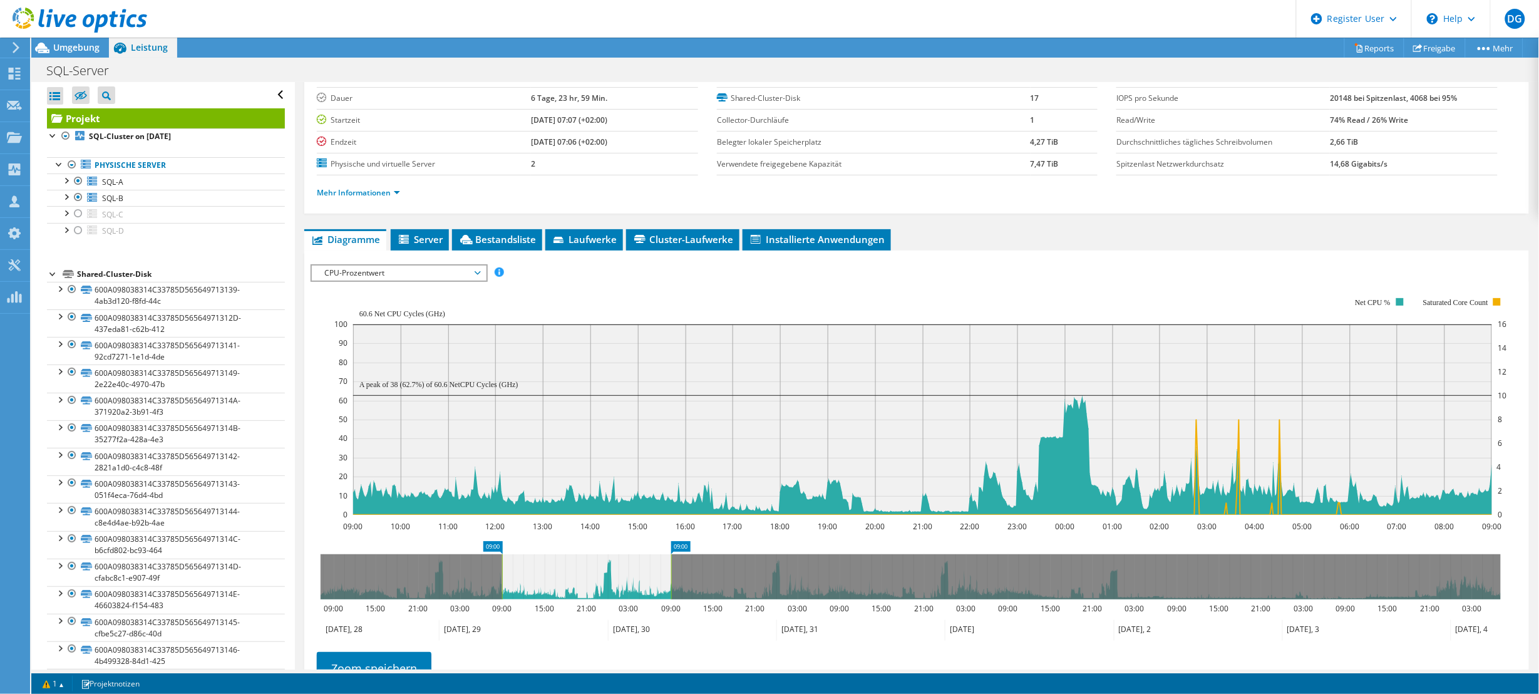
scroll to position [78, 0]
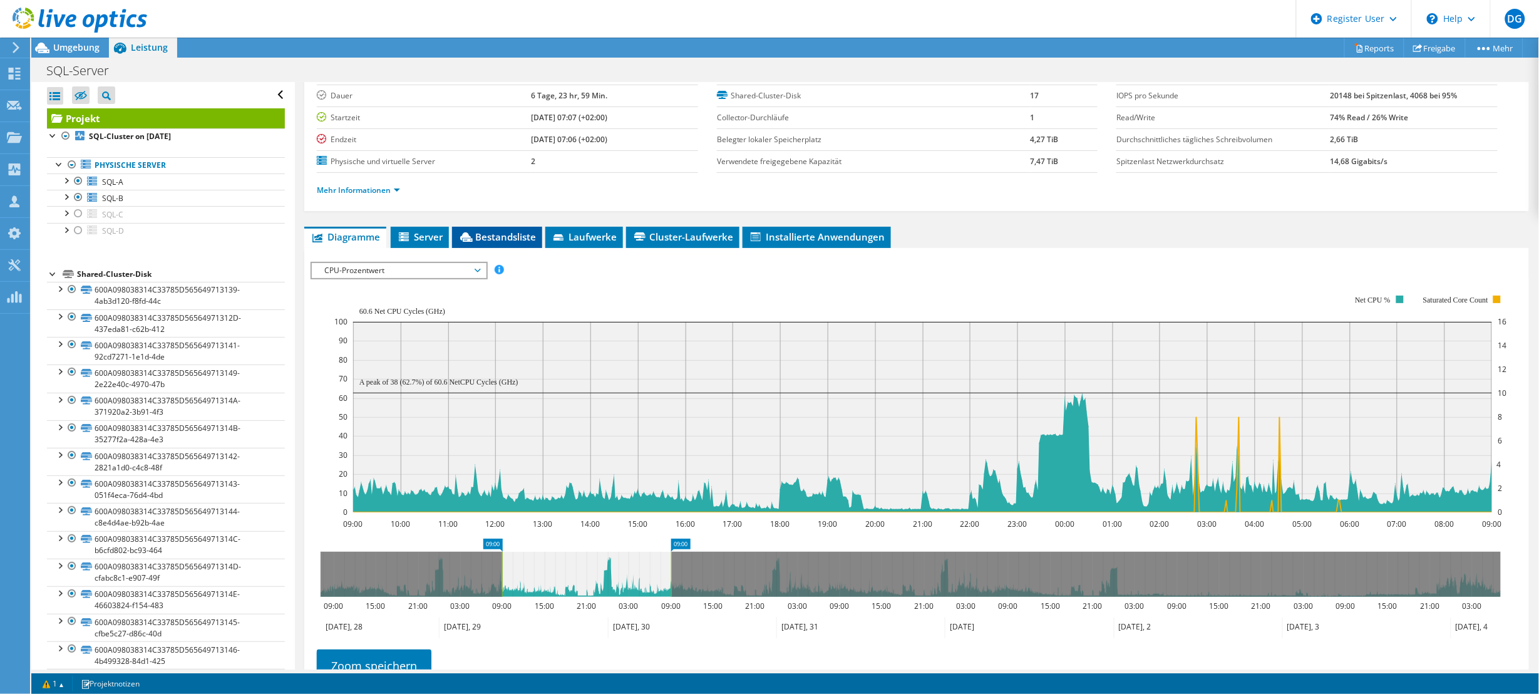
click at [515, 232] on span "Bestandsliste" at bounding box center [497, 236] width 78 height 13
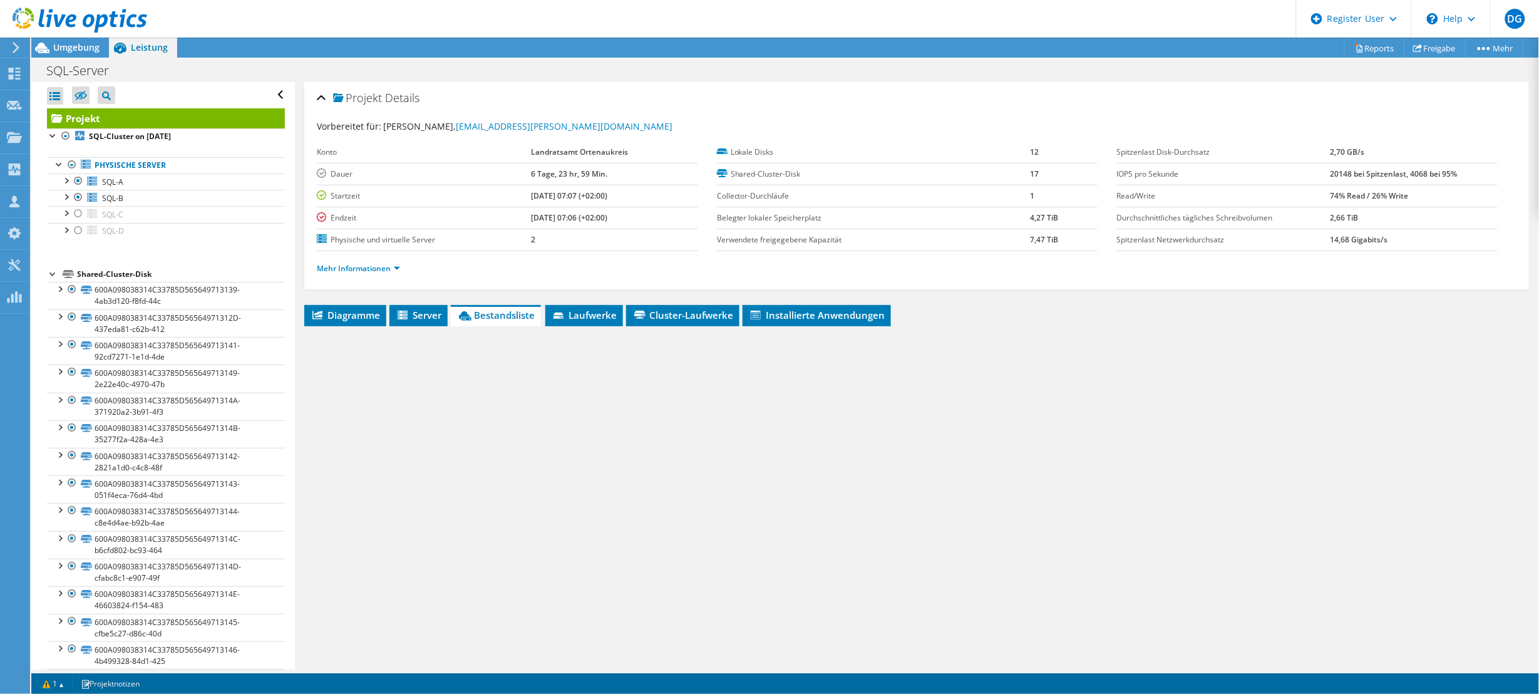
scroll to position [0, 0]
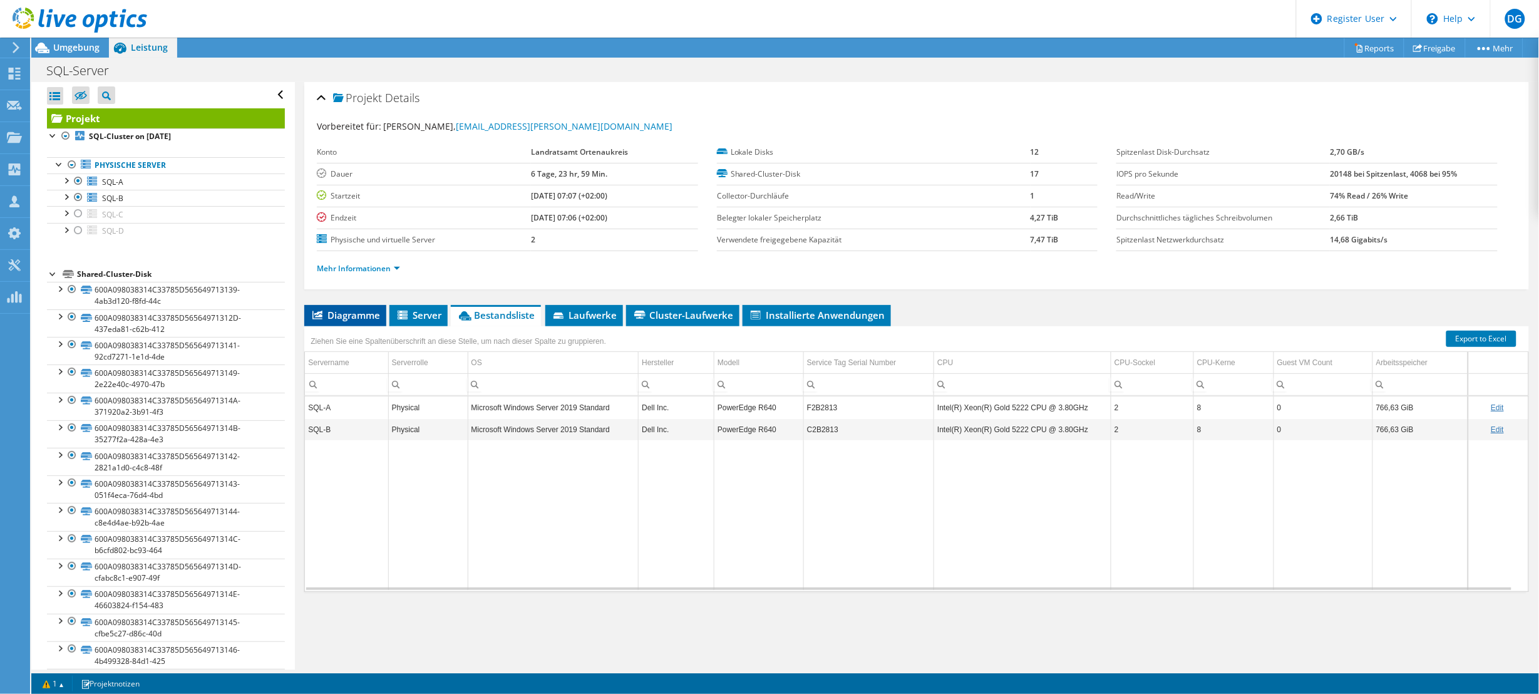
click at [327, 307] on li "Diagramme" at bounding box center [345, 315] width 82 height 21
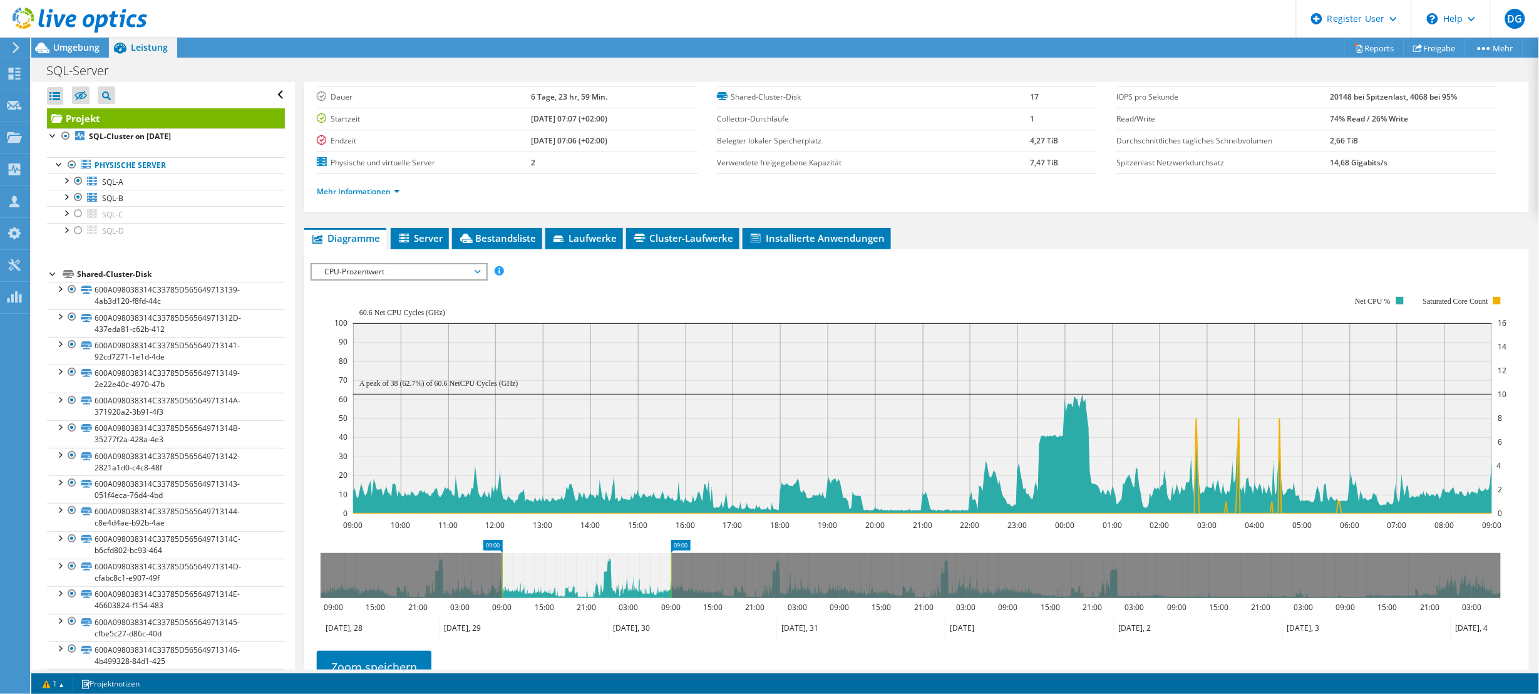
scroll to position [78, 0]
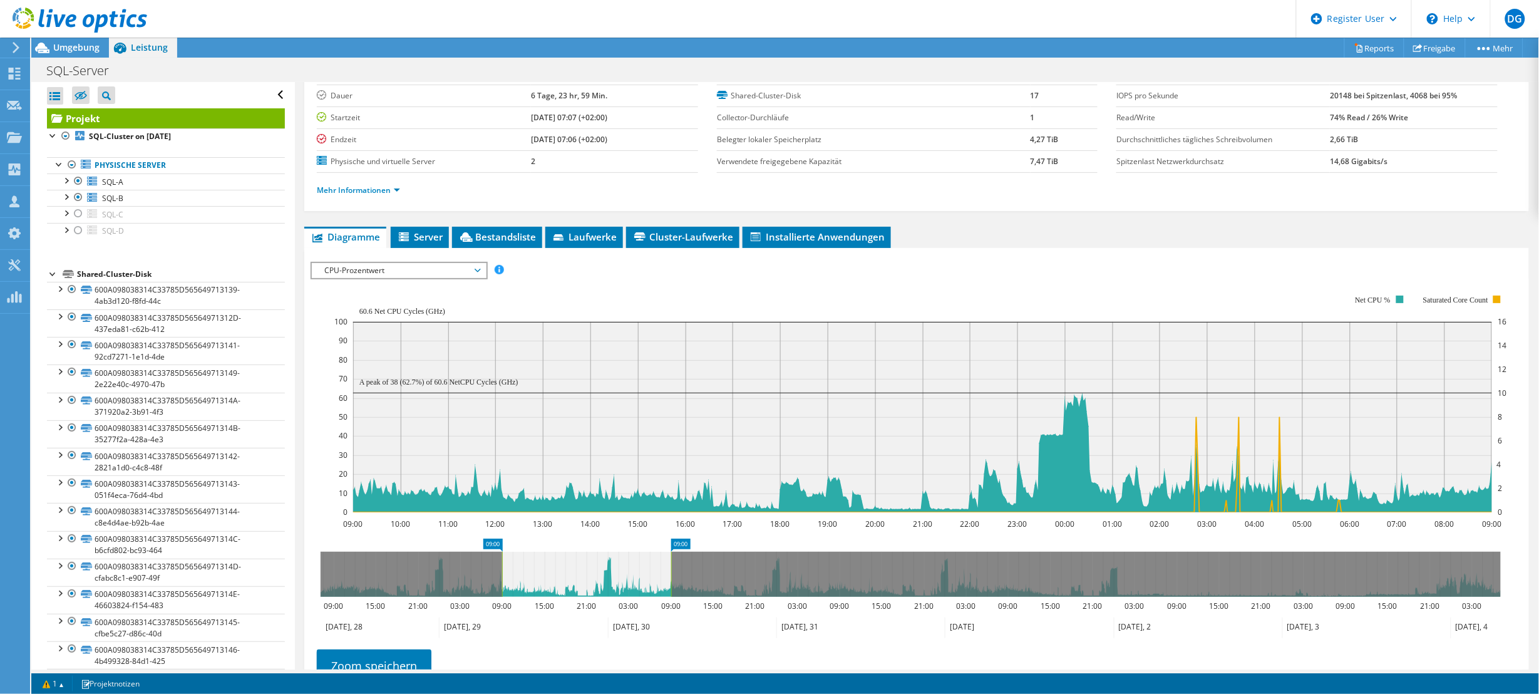
click at [410, 264] on span "CPU-Prozentwert" at bounding box center [398, 270] width 161 height 15
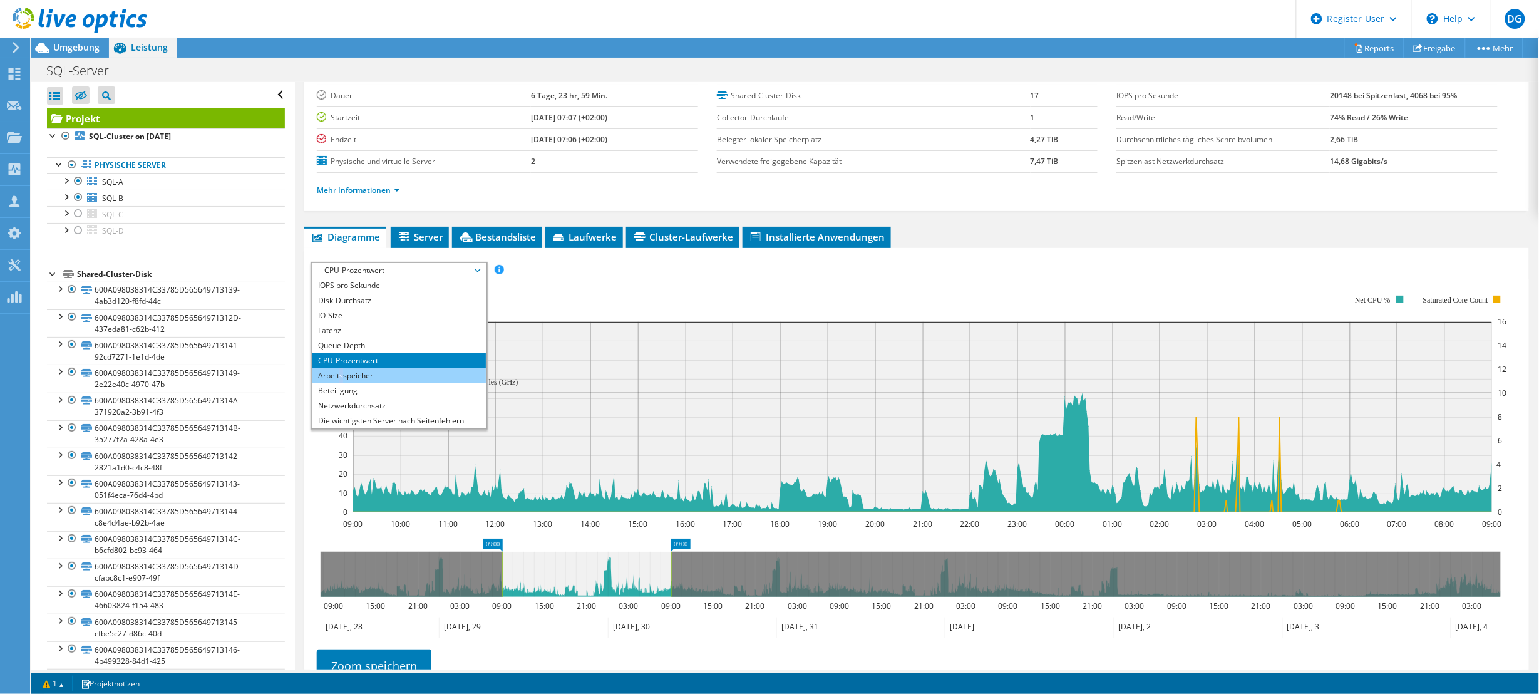
click at [341, 378] on li "Arbeitsspeicher" at bounding box center [398, 375] width 173 height 15
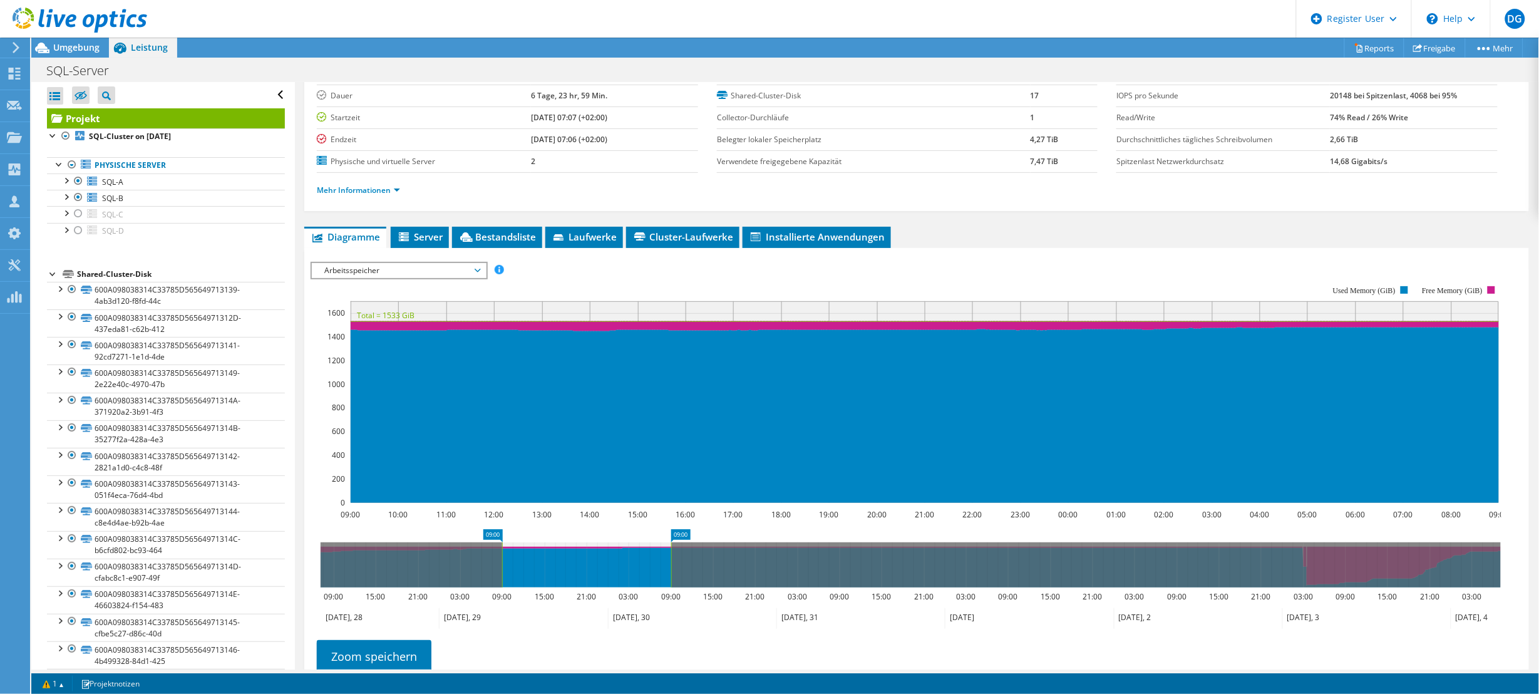
drag, startPoint x: 341, startPoint y: 378, endPoint x: 481, endPoint y: 312, distance: 154.3
click at [481, 312] on rect at bounding box center [925, 402] width 1148 height 202
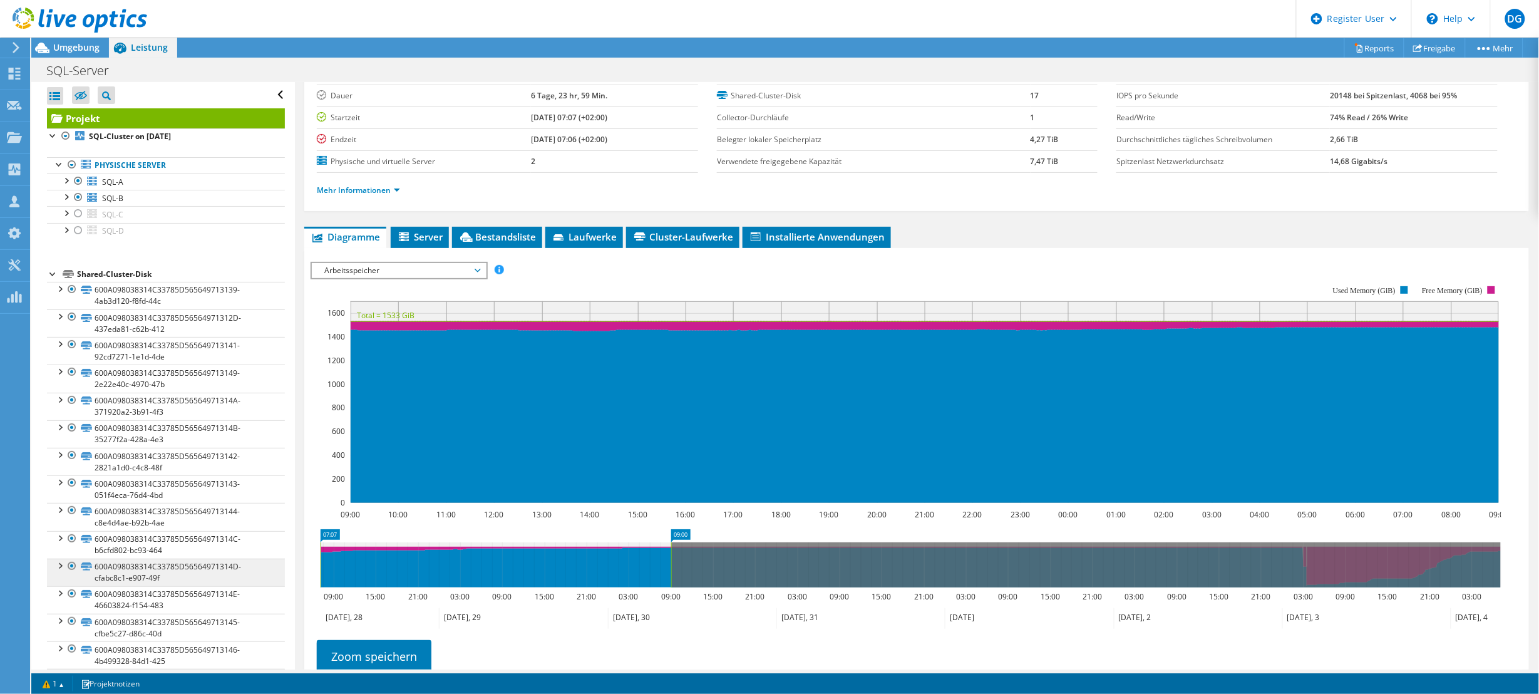
drag, startPoint x: 503, startPoint y: 572, endPoint x: 260, endPoint y: 581, distance: 242.5
click at [260, 581] on div "Alle öffnen Alle schließen Ausgeschlossene Knoten verbergen Projektbaumfilter" at bounding box center [785, 375] width 1508 height 587
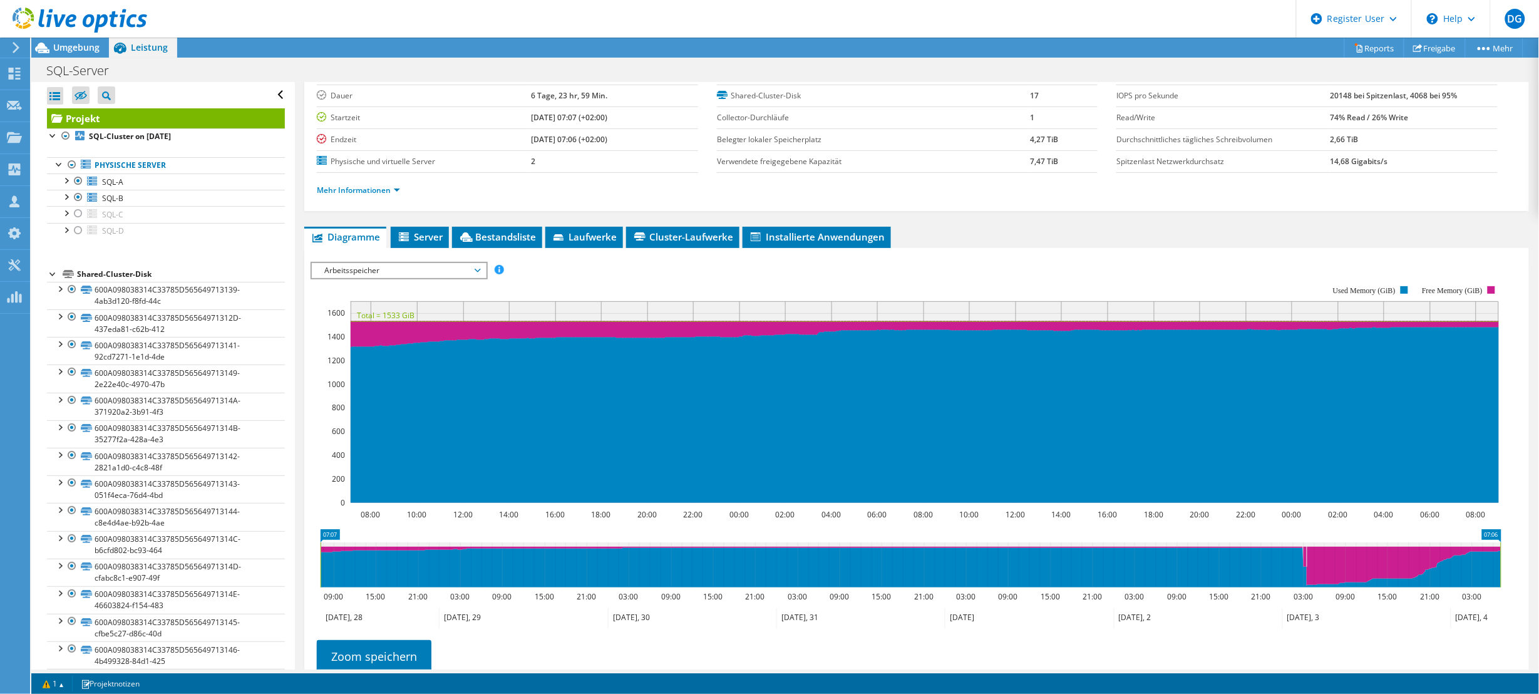
drag, startPoint x: 671, startPoint y: 560, endPoint x: 1538, endPoint y: 524, distance: 867.9
click at [1535, 521] on article "Projekt Details Vorbereitet für: Timo Schwendemann, timo.schwendemann@ortenaukr…" at bounding box center [917, 375] width 1244 height 587
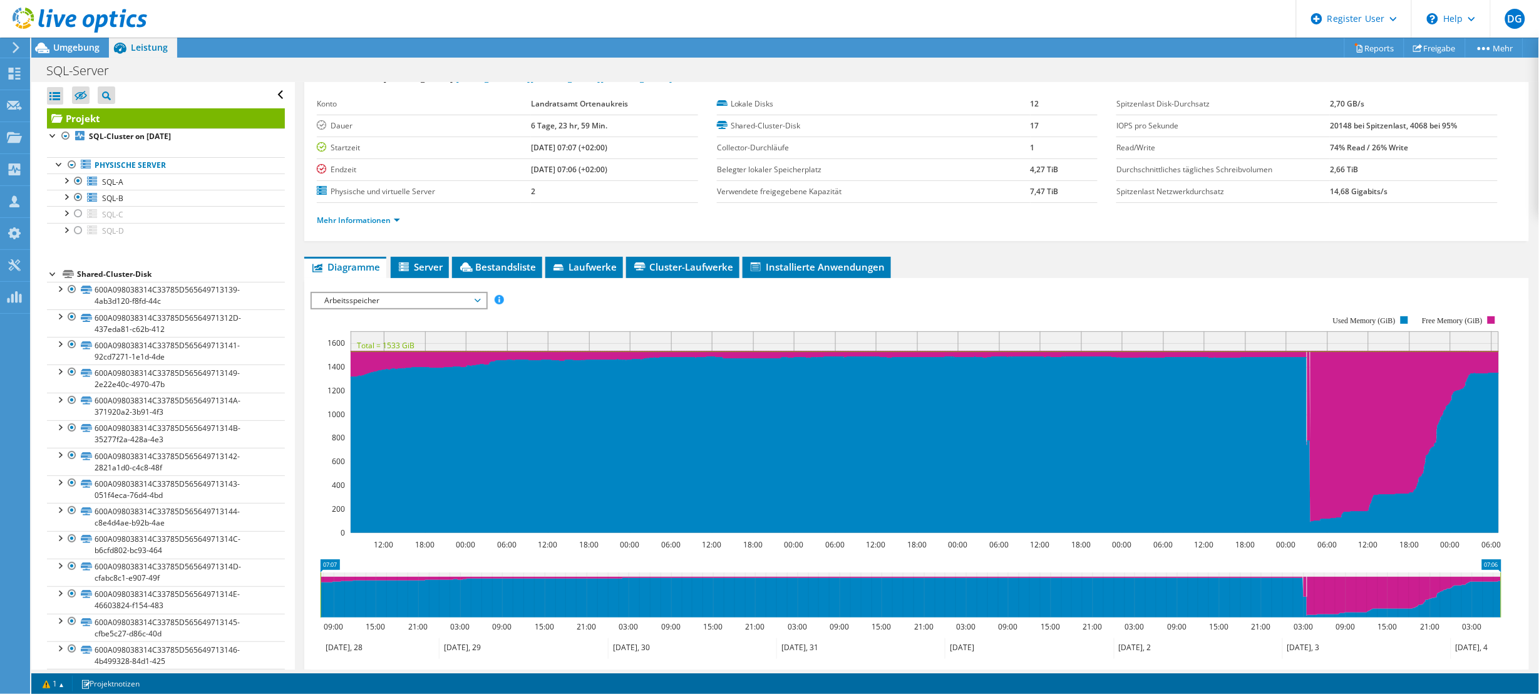
scroll to position [0, 0]
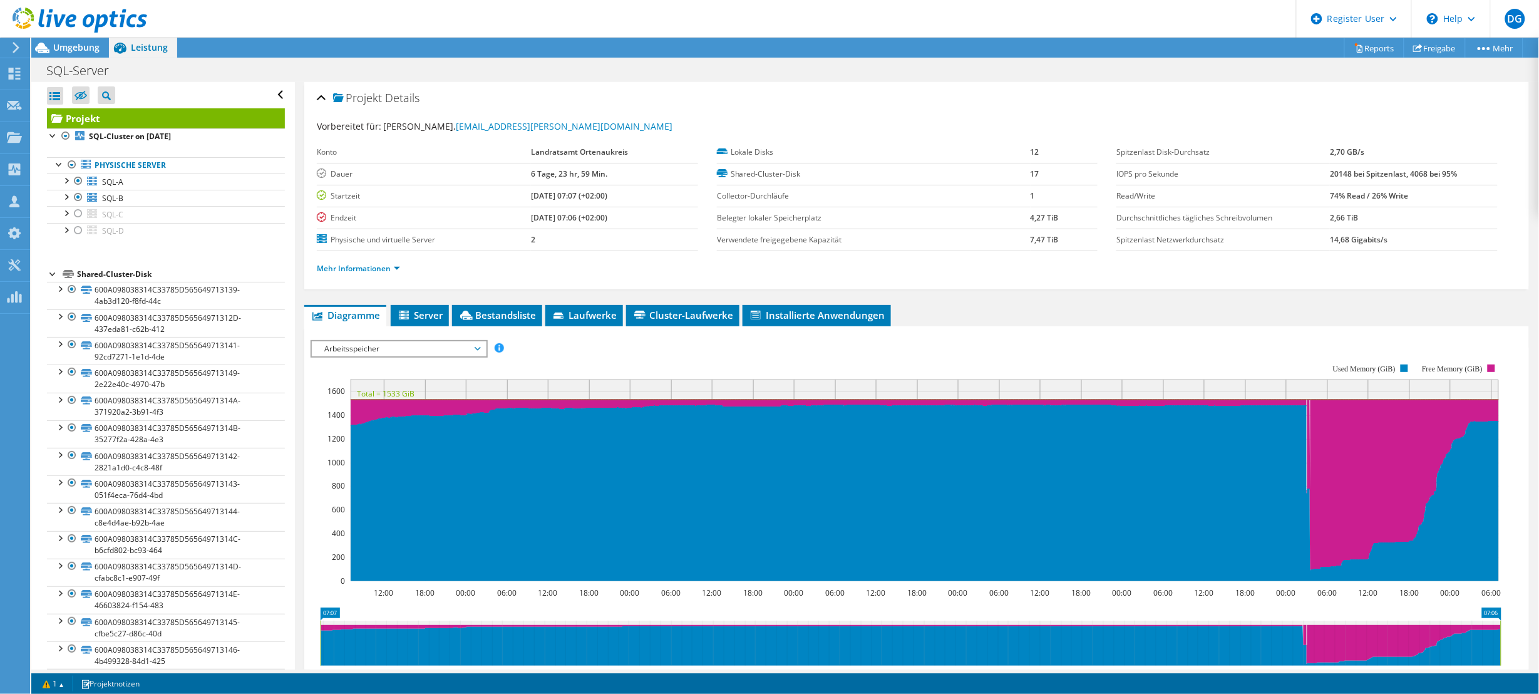
click at [381, 347] on span "Arbeitsspeicher" at bounding box center [398, 348] width 161 height 15
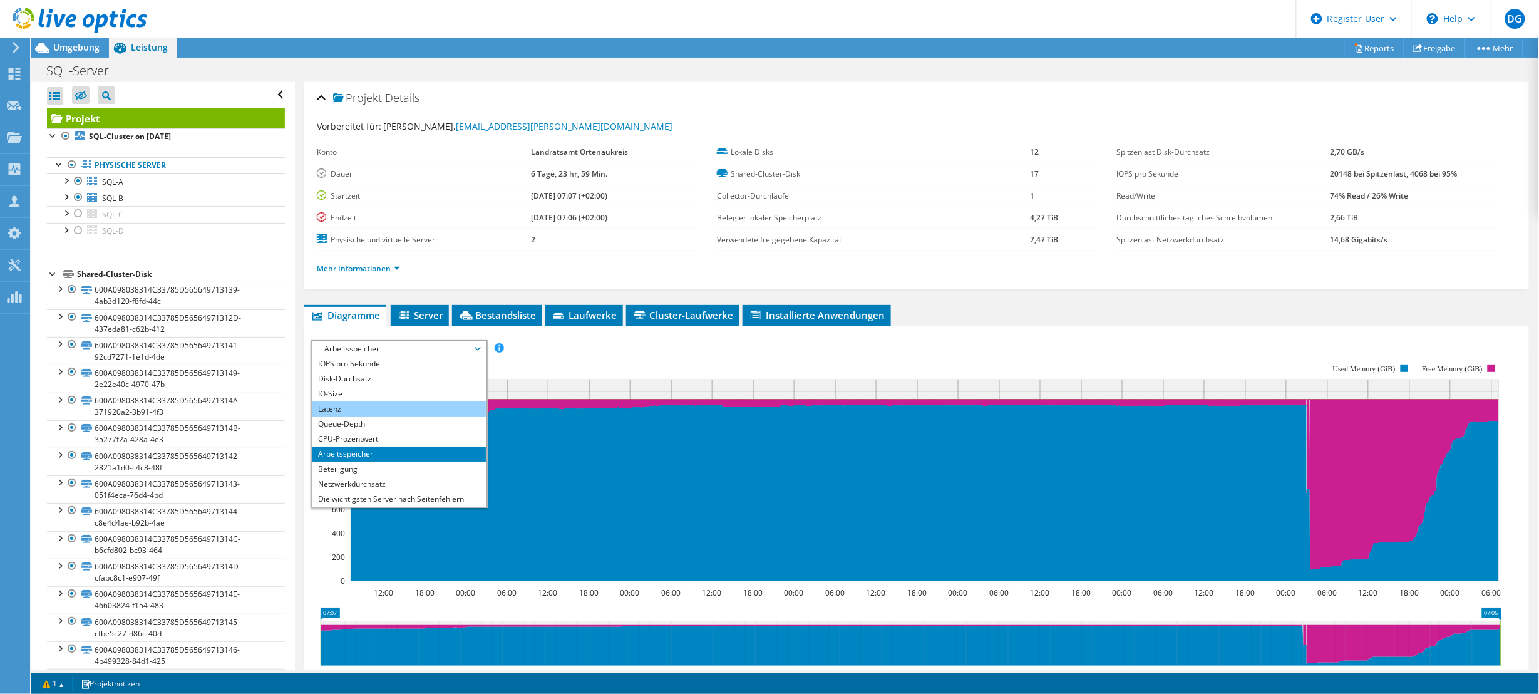
click at [351, 413] on li "Latenz" at bounding box center [398, 408] width 173 height 15
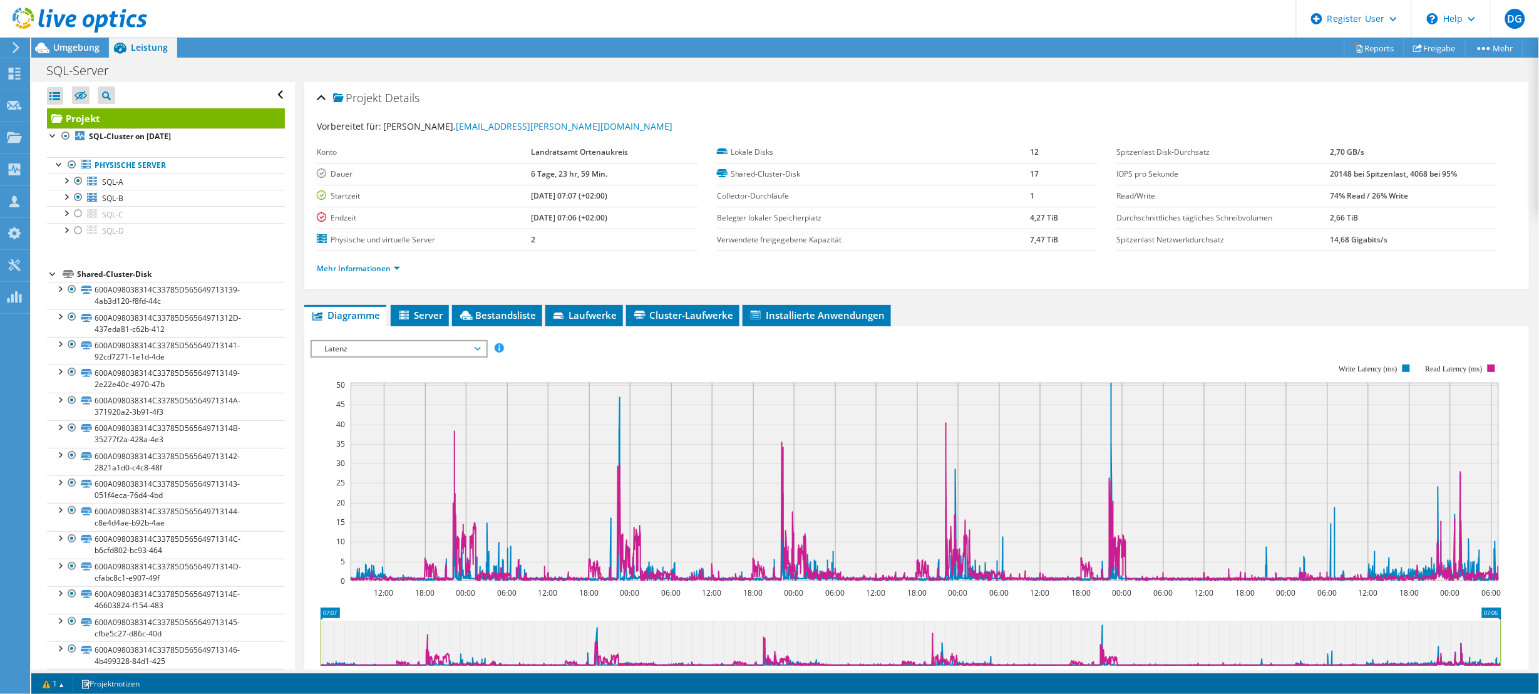
click at [468, 351] on span "Latenz" at bounding box center [398, 348] width 161 height 15
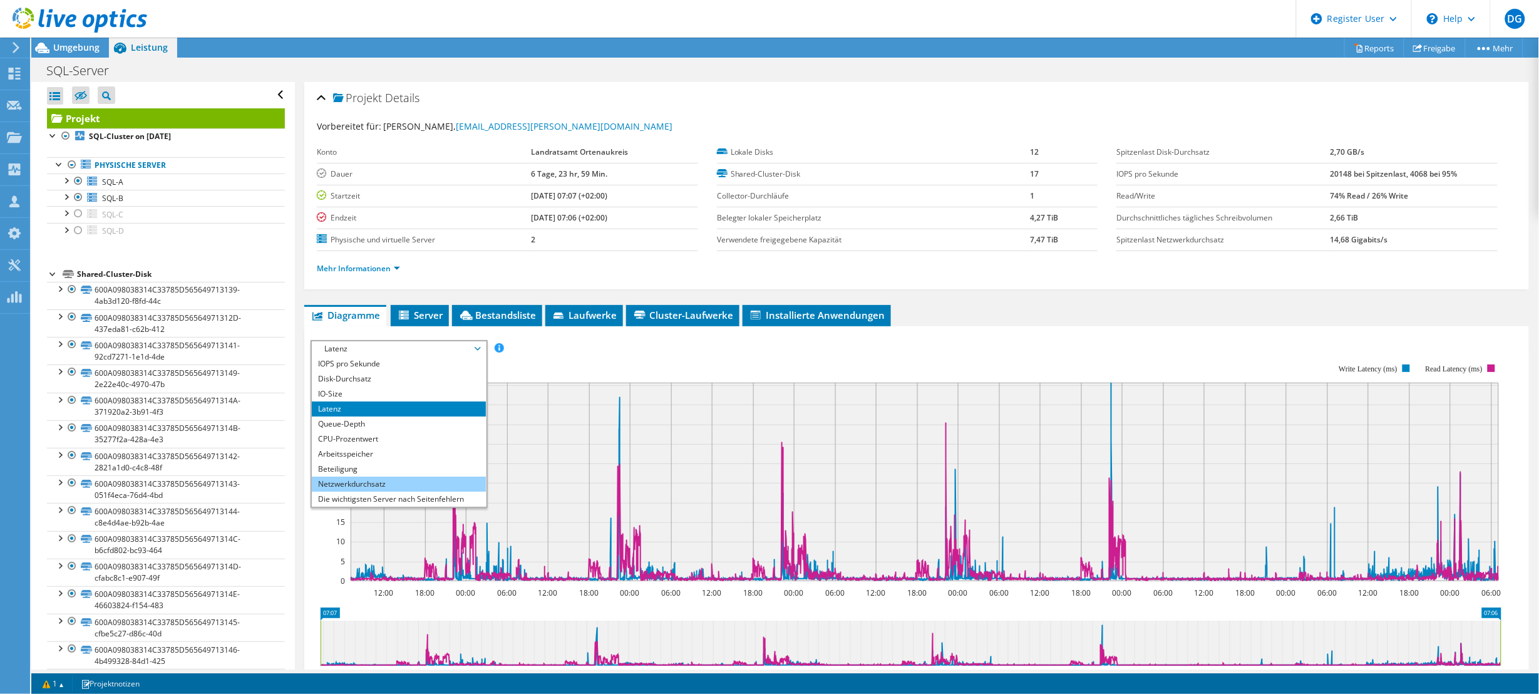
click at [383, 485] on li "Netzwerkdurchsatz" at bounding box center [398, 483] width 173 height 15
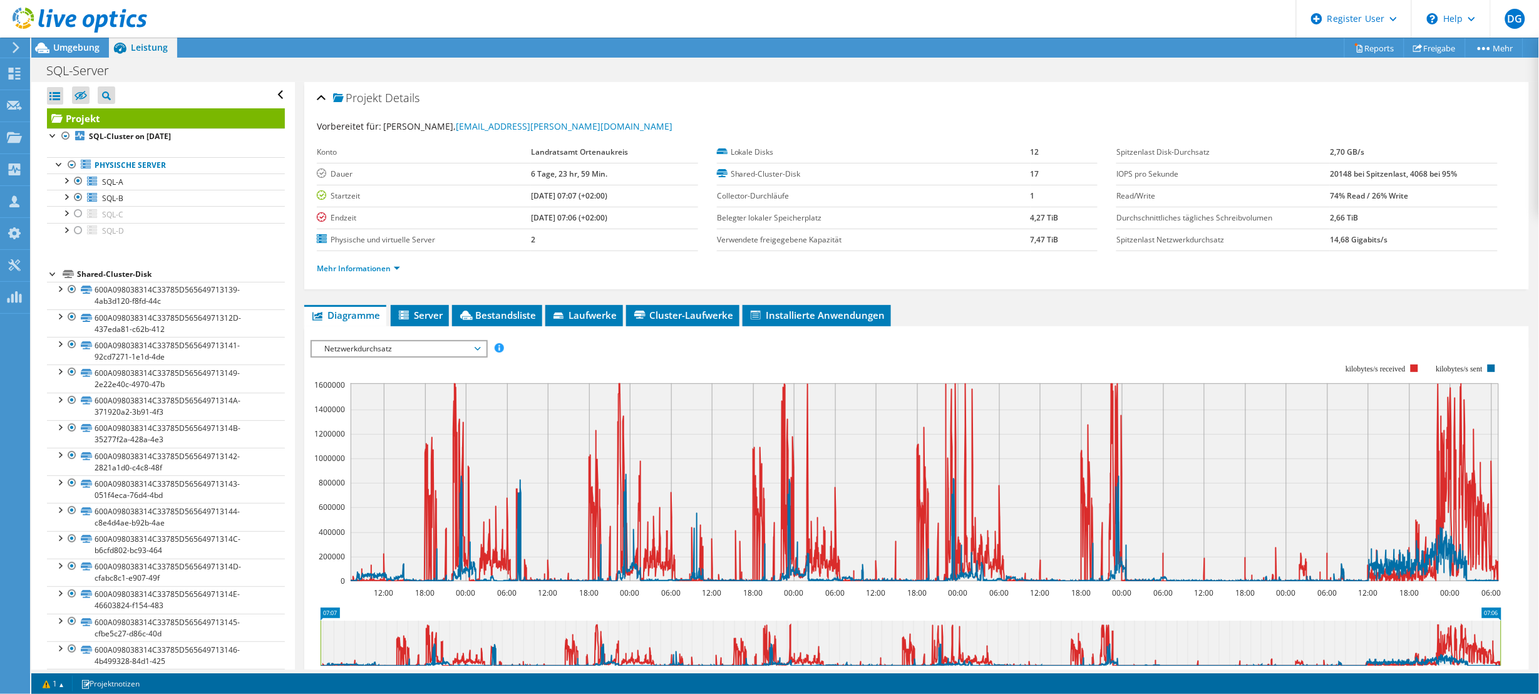
click at [381, 346] on span "Netzwerkdurchsatz" at bounding box center [398, 348] width 161 height 15
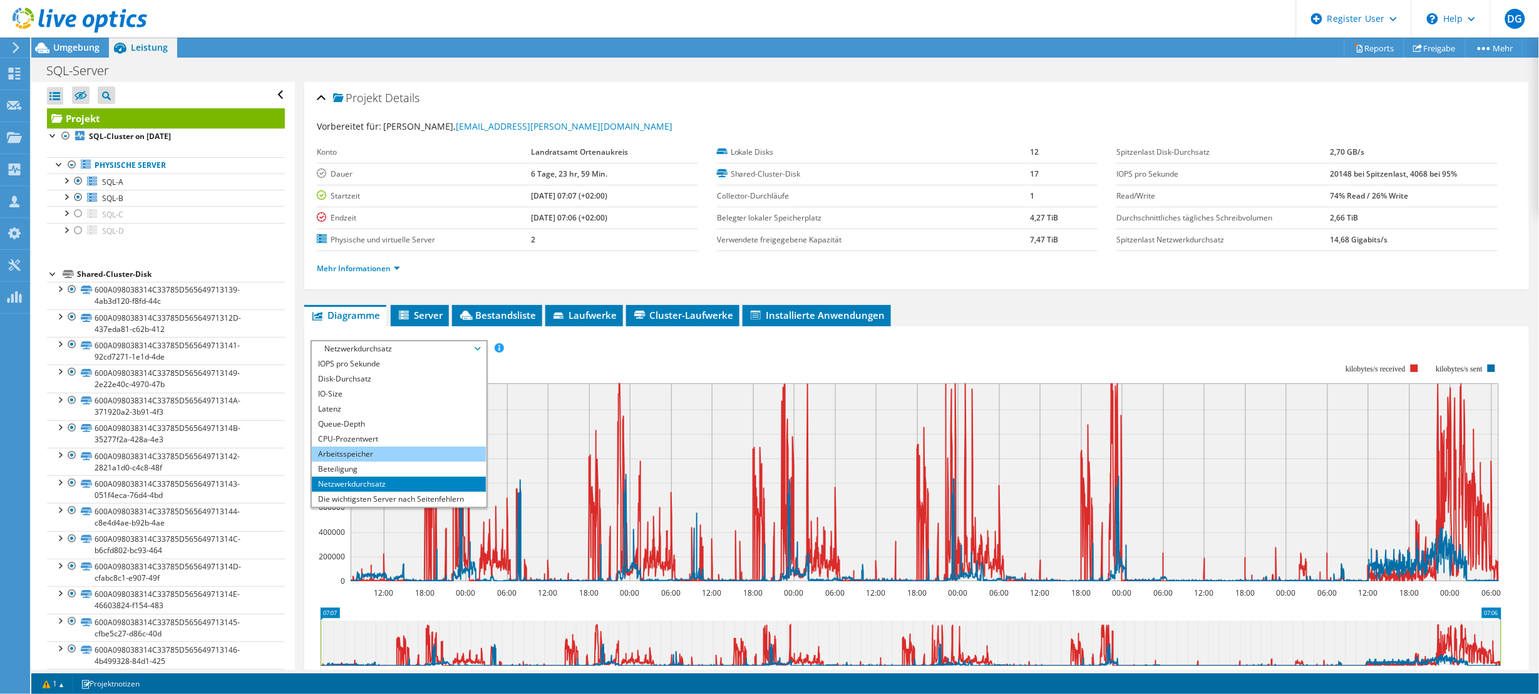
click at [361, 454] on li "Arbeitsspeicher" at bounding box center [398, 453] width 173 height 15
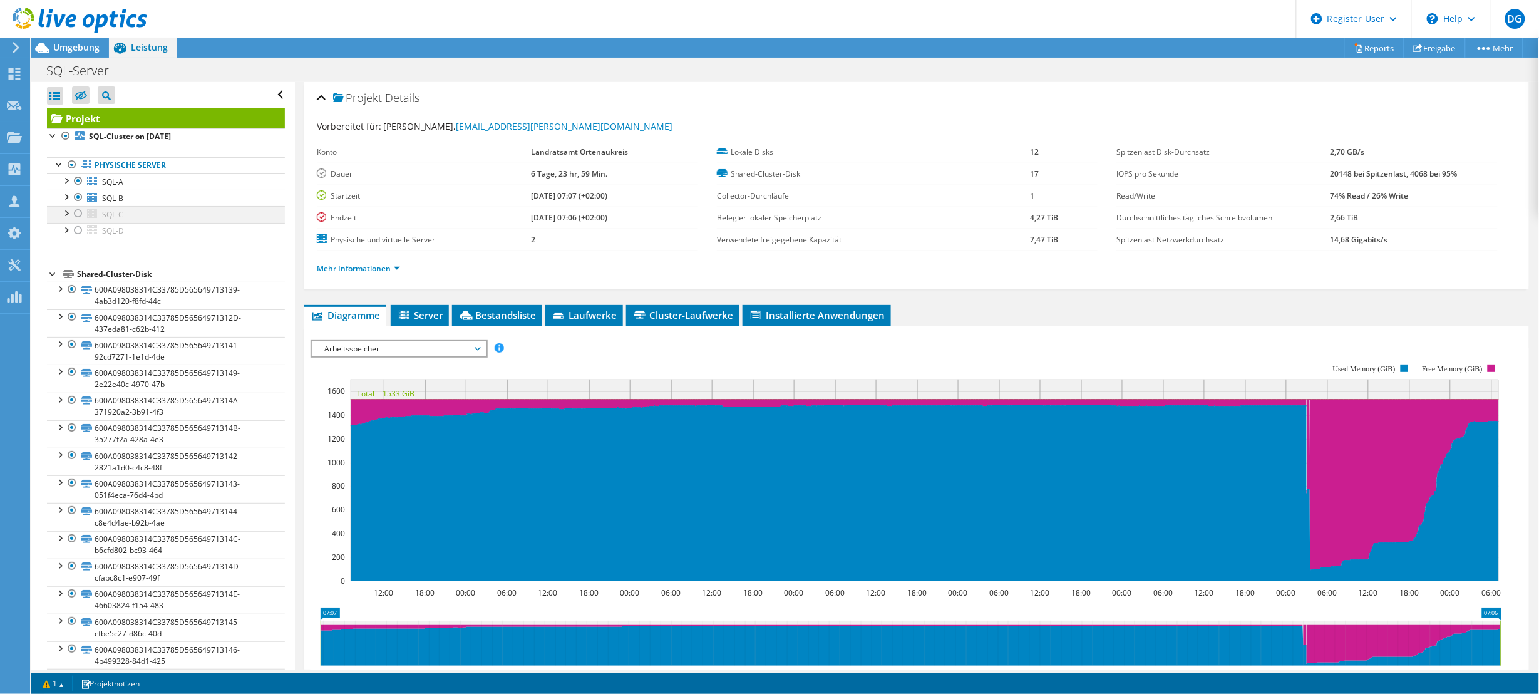
drag, startPoint x: 76, startPoint y: 211, endPoint x: 81, endPoint y: 217, distance: 7.5
click at [76, 211] on div at bounding box center [78, 213] width 13 height 15
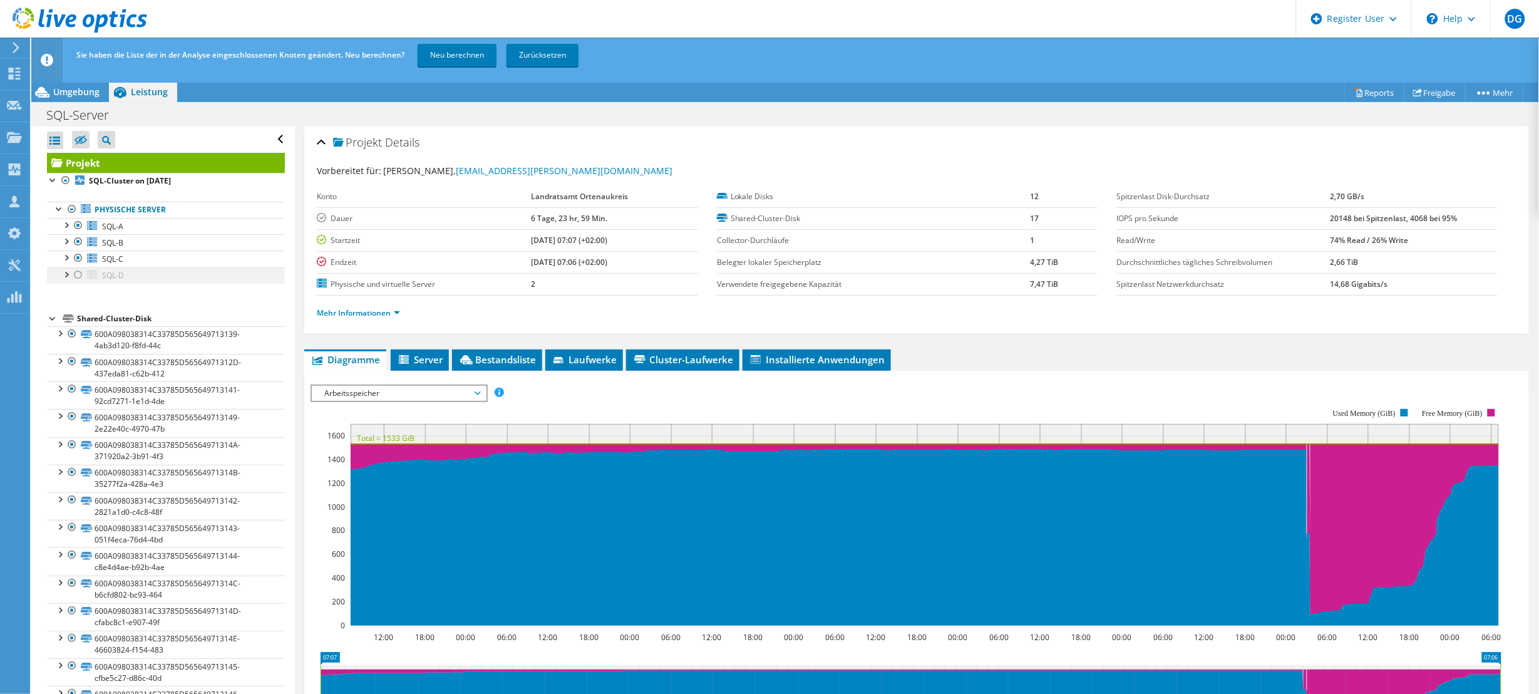
click at [80, 277] on div at bounding box center [78, 274] width 13 height 15
click at [78, 239] on div at bounding box center [78, 241] width 13 height 15
click at [77, 227] on div at bounding box center [78, 225] width 13 height 15
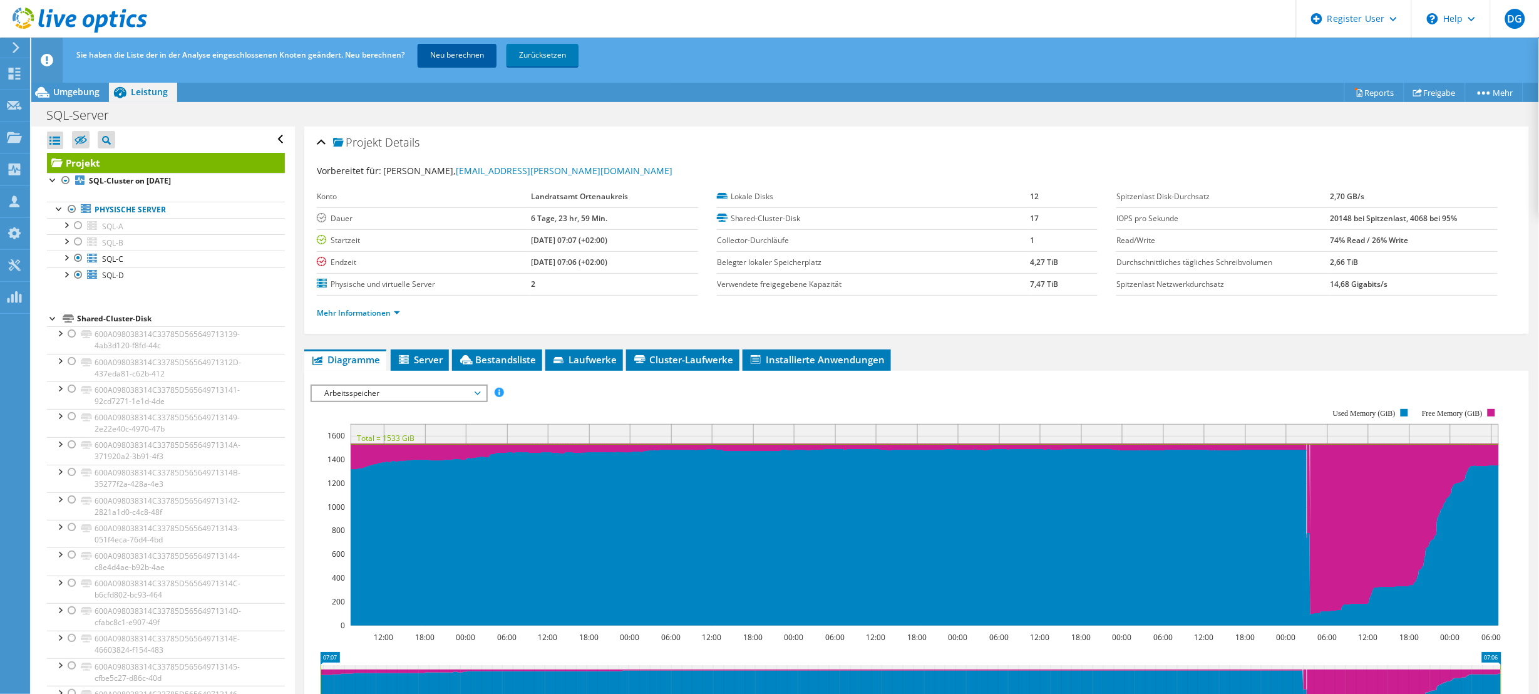
click at [451, 54] on link "Neu berechnen" at bounding box center [457, 55] width 79 height 23
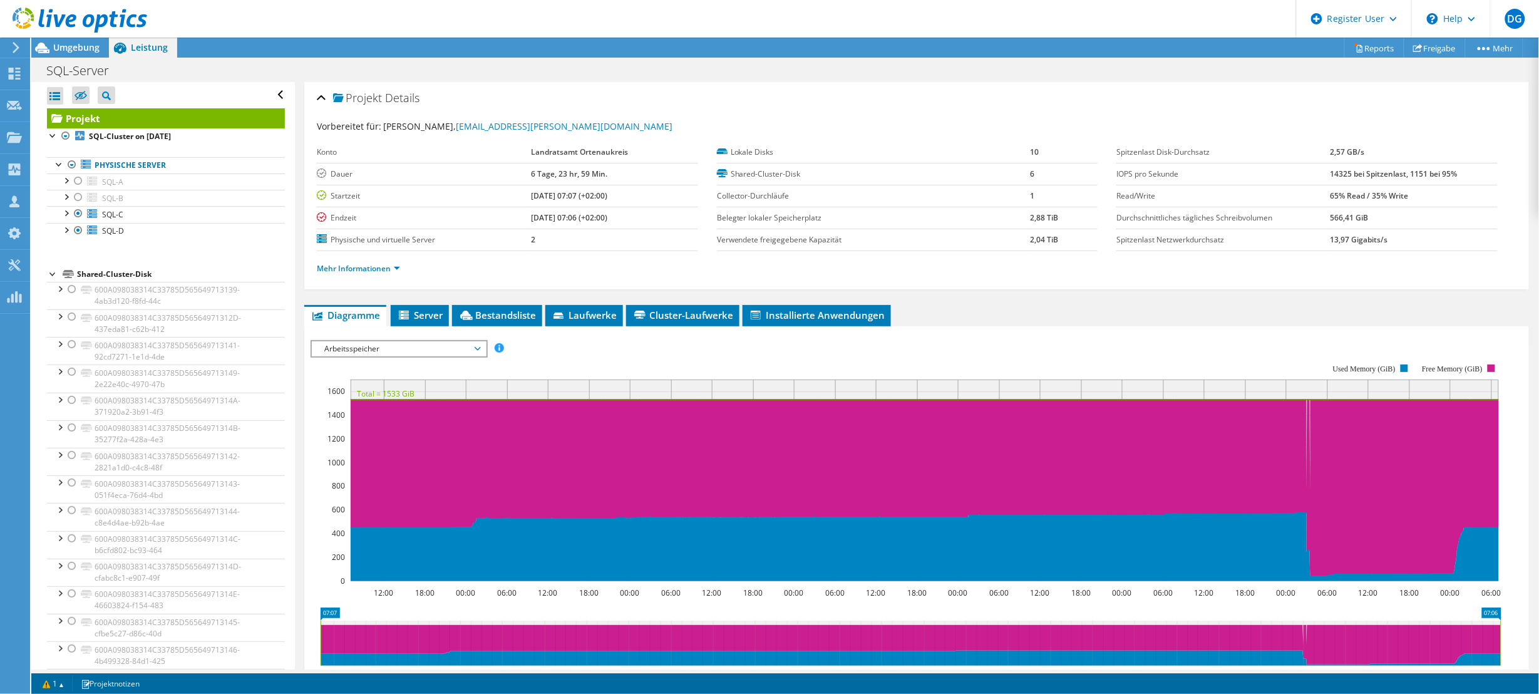
click at [431, 346] on span "Arbeitsspeicher" at bounding box center [398, 348] width 161 height 15
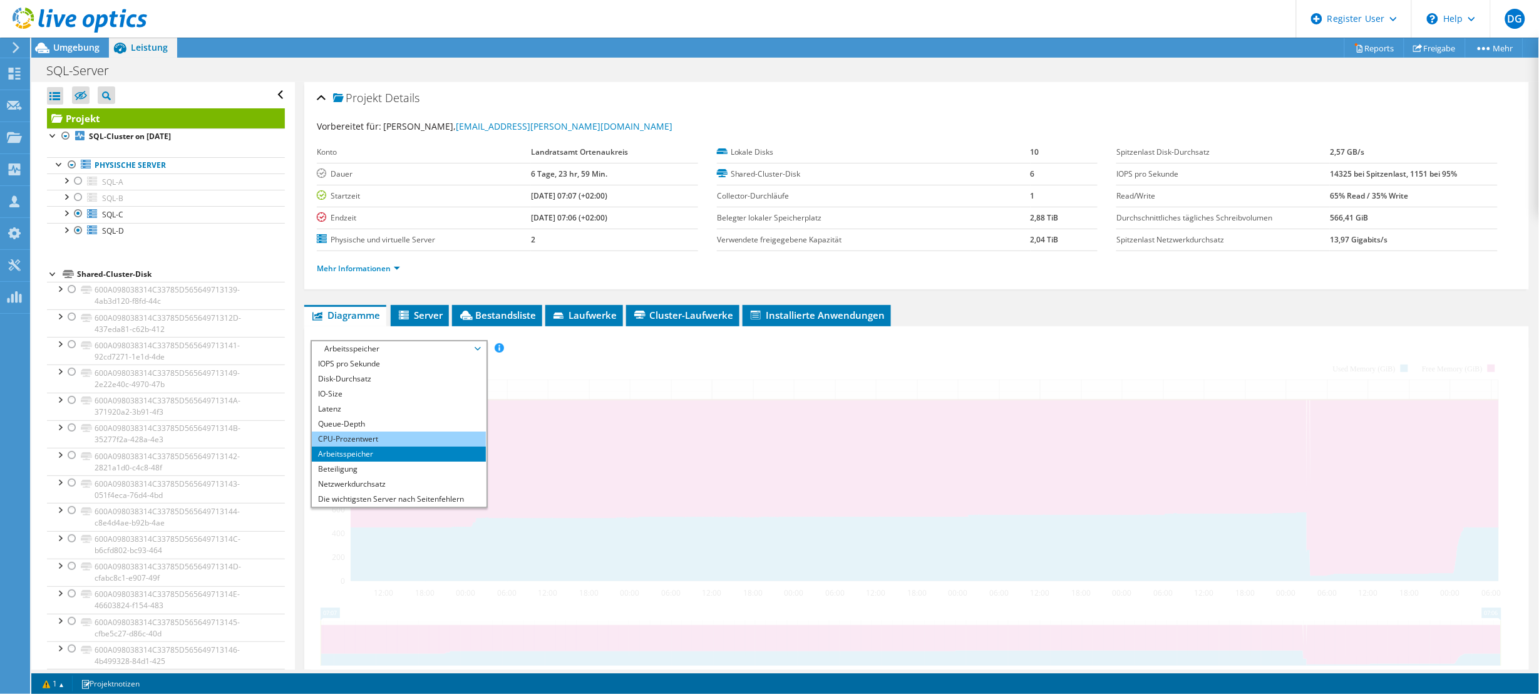
drag, startPoint x: 484, startPoint y: 349, endPoint x: 357, endPoint y: 440, distance: 155.7
click at [483, 351] on span "Arbeitsspeicher" at bounding box center [398, 348] width 173 height 15
click at [358, 440] on li "CPU-Prozentwert" at bounding box center [398, 438] width 173 height 15
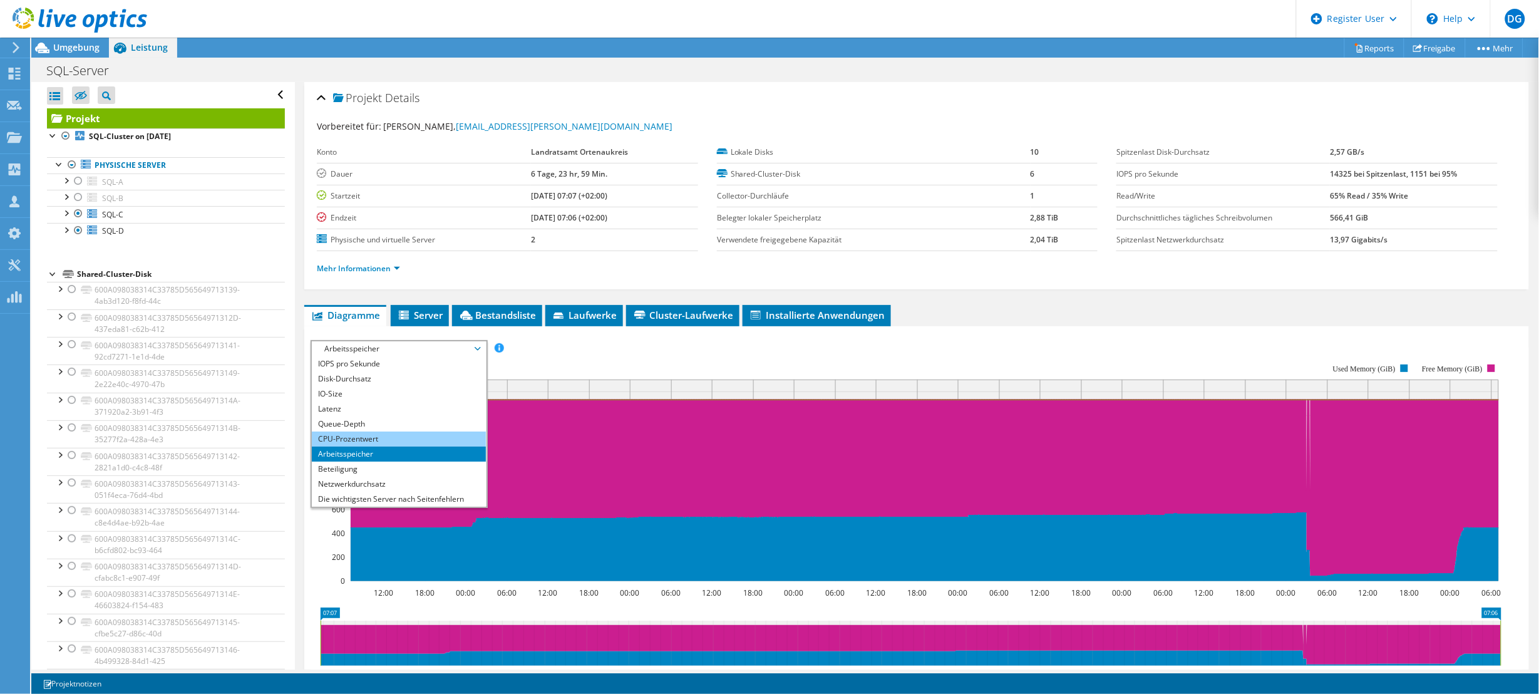
click at [354, 441] on li "CPU-Prozentwert" at bounding box center [398, 438] width 173 height 15
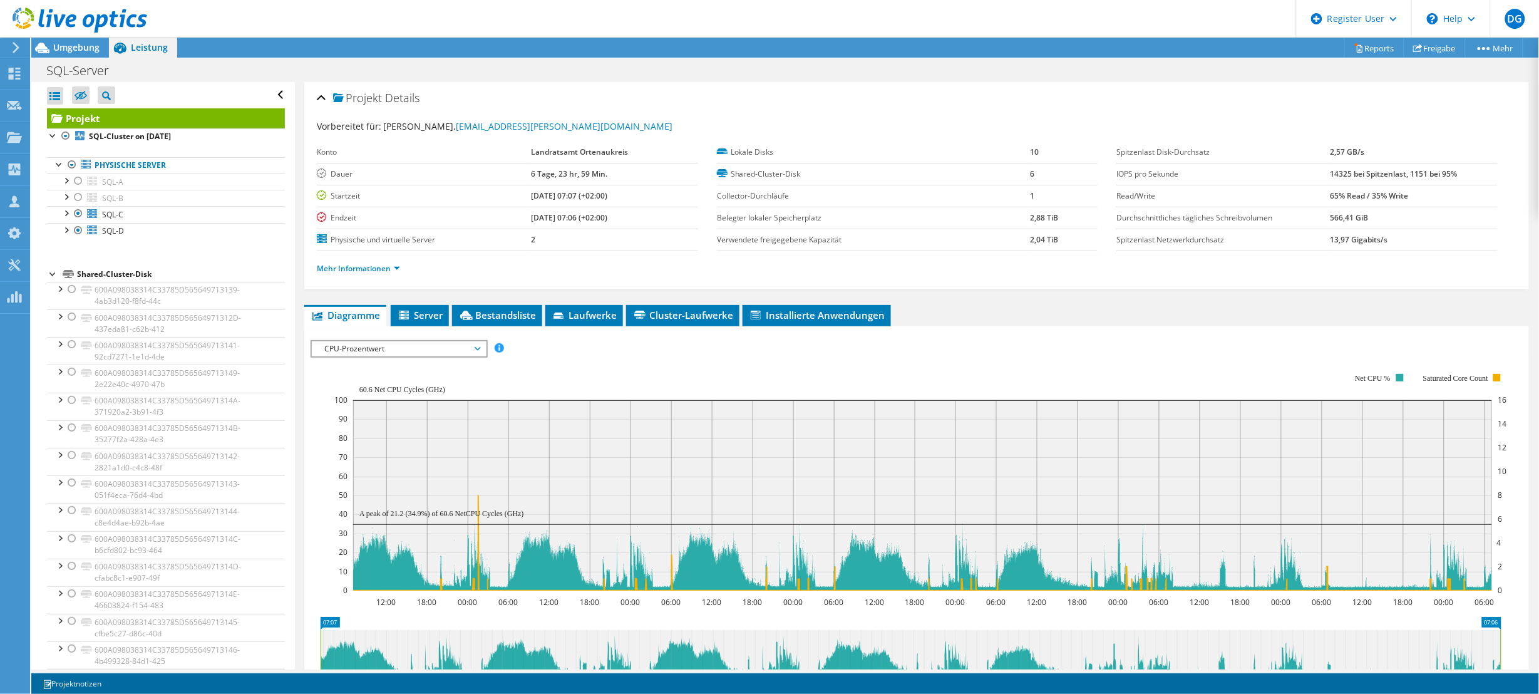
scroll to position [78, 0]
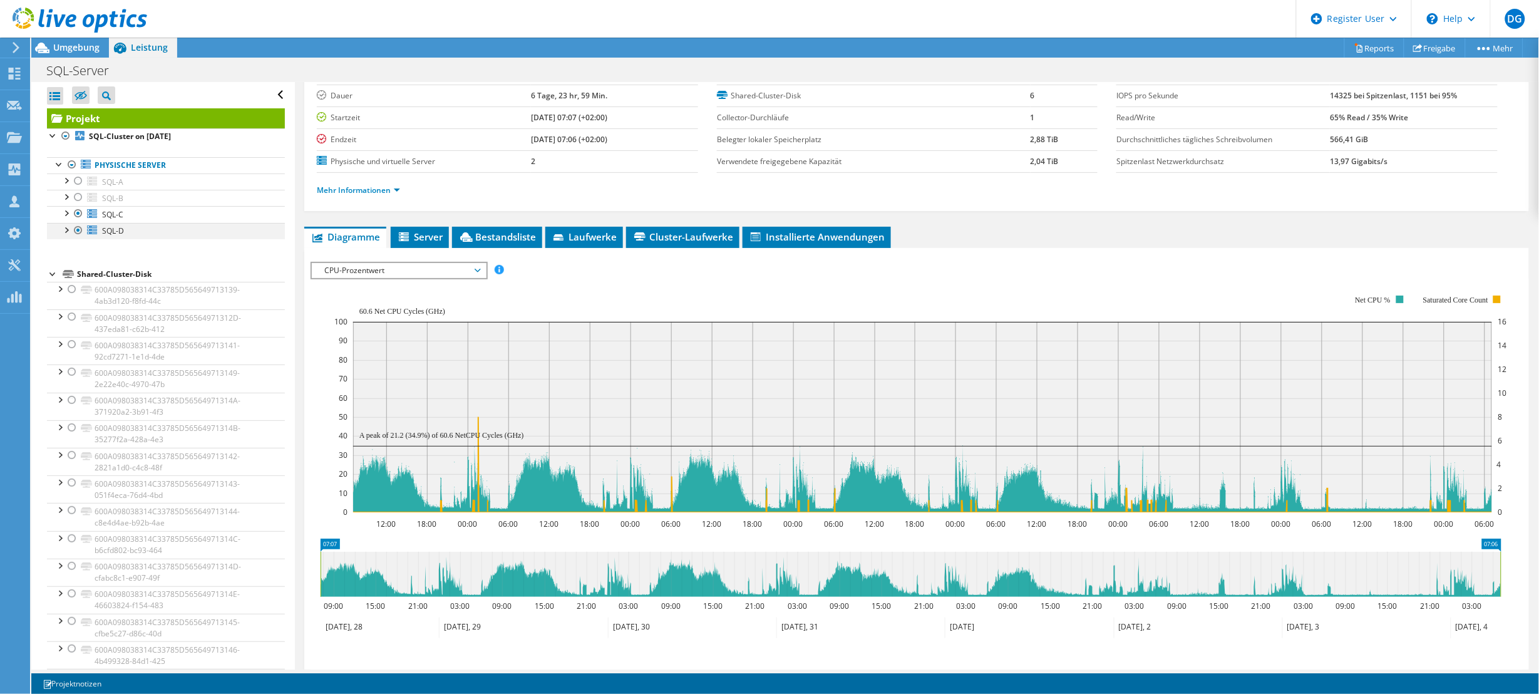
click at [79, 230] on div at bounding box center [78, 230] width 13 height 15
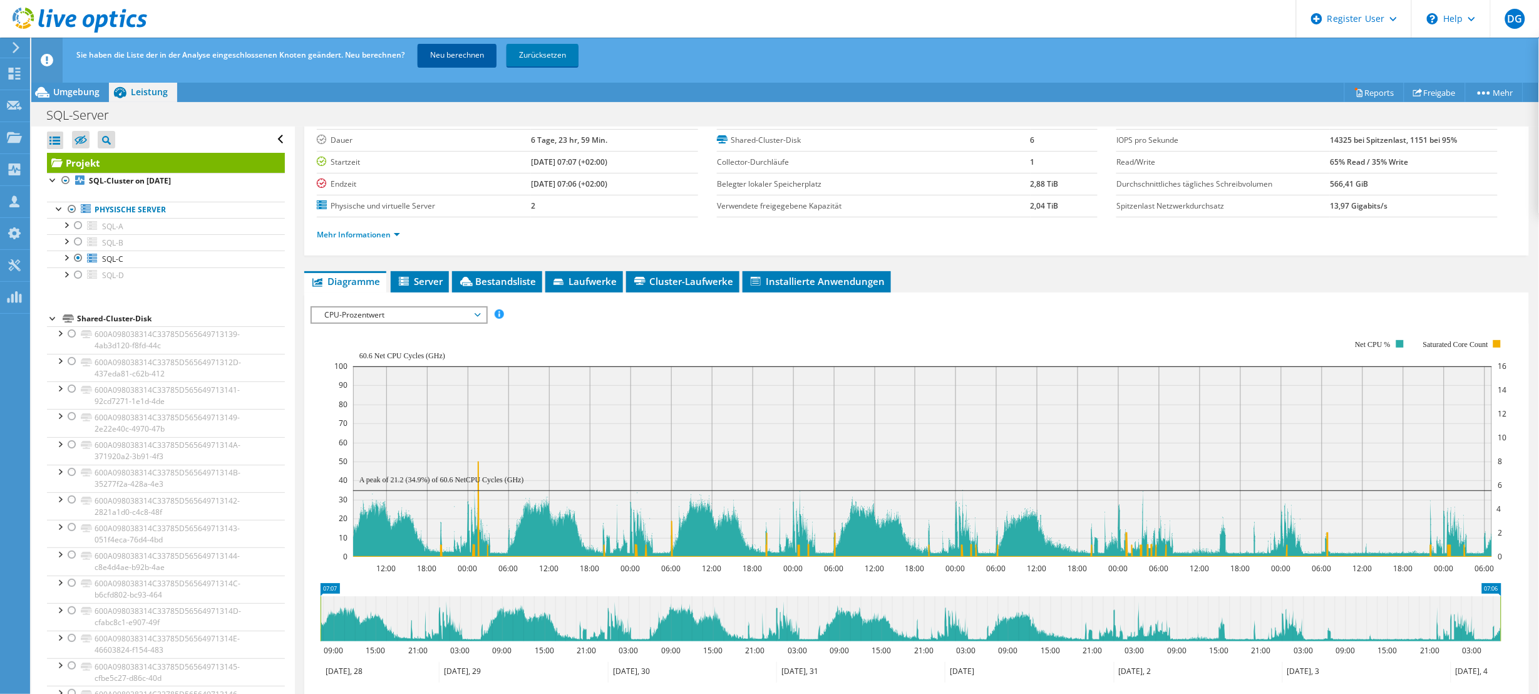
click at [451, 54] on link "Neu berechnen" at bounding box center [457, 55] width 79 height 23
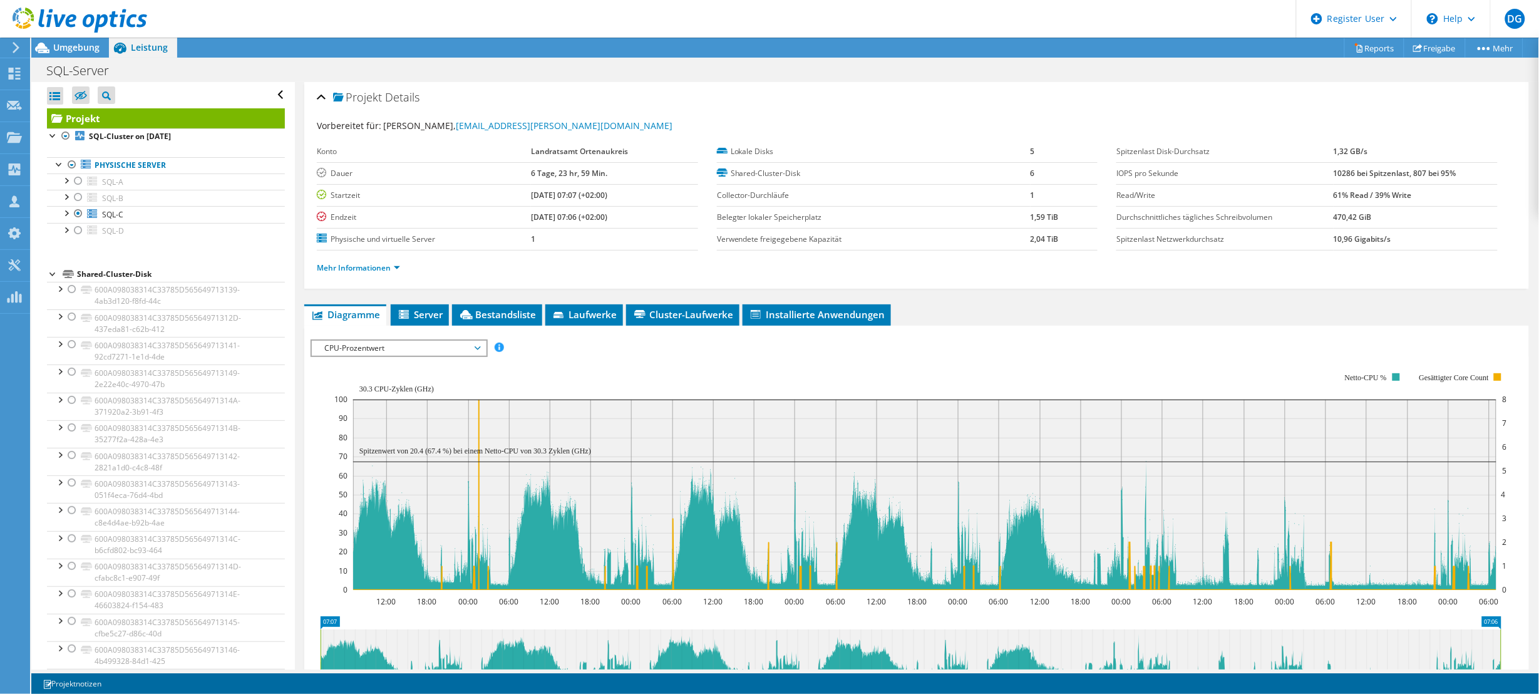
scroll to position [0, 0]
click at [80, 47] on span "Umgebung" at bounding box center [76, 47] width 46 height 12
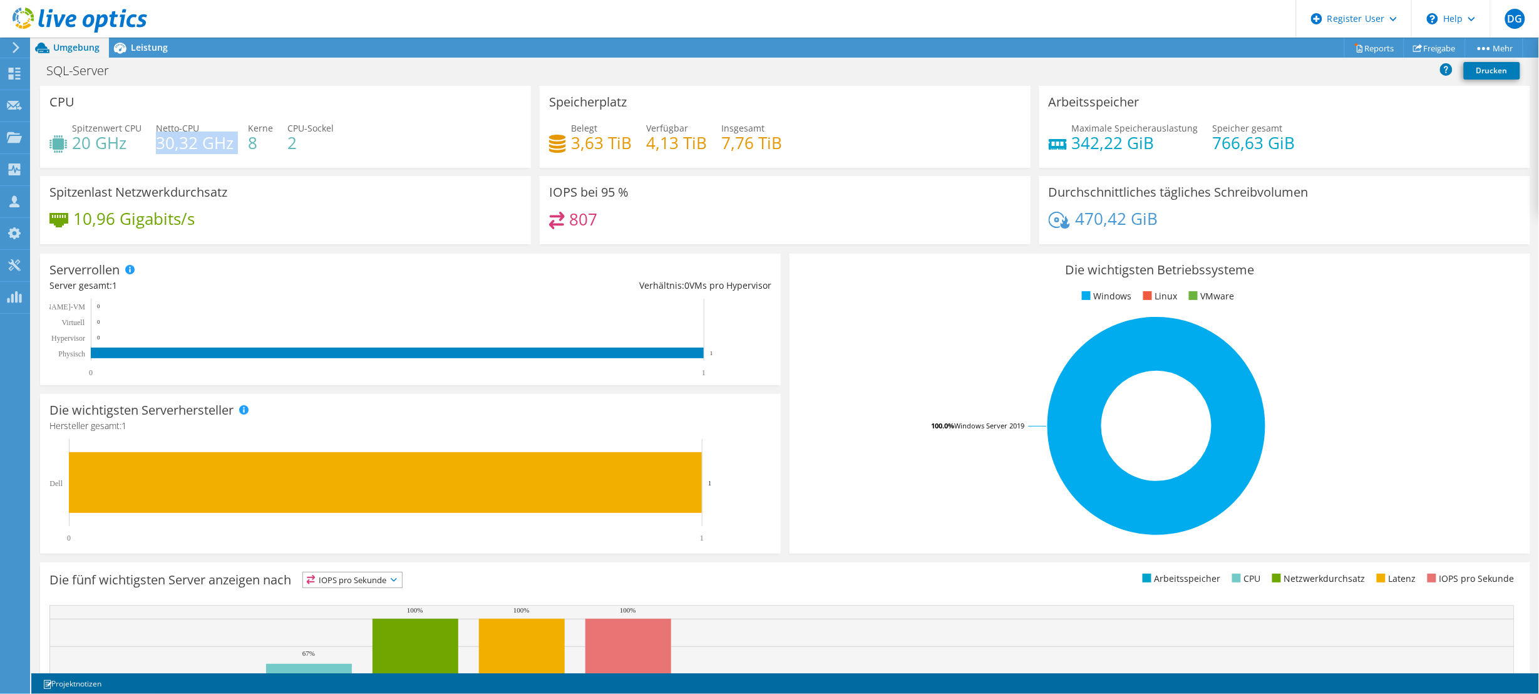
drag, startPoint x: 158, startPoint y: 143, endPoint x: 234, endPoint y: 141, distance: 75.1
click at [234, 141] on div "Spitzenwert CPU 20 GHz Netto-CPU 30,32 GHz Kerne 8 CPU-Sockel 2" at bounding box center [285, 141] width 472 height 41
drag, startPoint x: 113, startPoint y: 138, endPoint x: 64, endPoint y: 145, distance: 49.3
click at [63, 145] on div "Spitzenwert CPU 20 GHz" at bounding box center [95, 135] width 92 height 28
drag, startPoint x: 64, startPoint y: 145, endPoint x: 115, endPoint y: 138, distance: 51.2
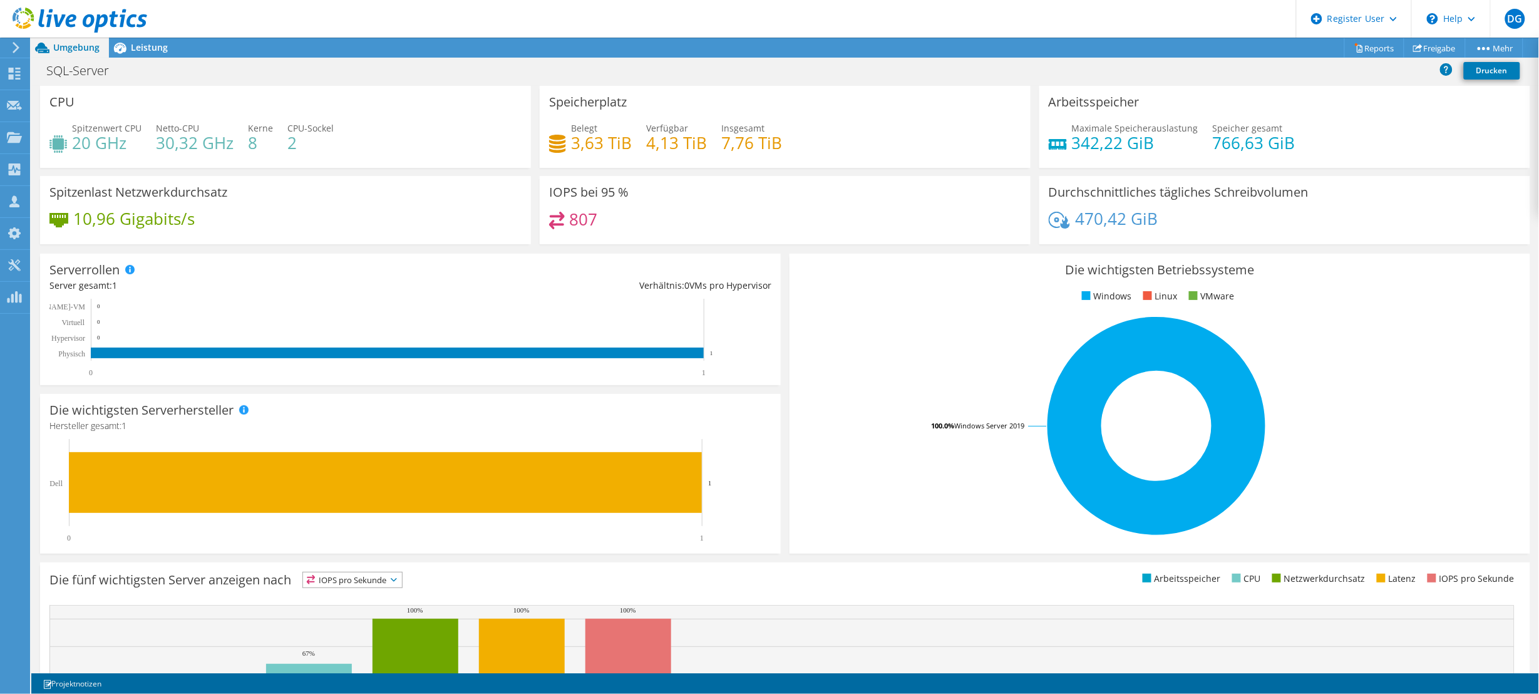
click at [115, 138] on h4 "20 GHz" at bounding box center [106, 143] width 69 height 14
drag, startPoint x: 88, startPoint y: 142, endPoint x: 73, endPoint y: 142, distance: 15.0
click at [73, 142] on h4 "20 GHz" at bounding box center [106, 143] width 69 height 14
drag, startPoint x: 73, startPoint y: 142, endPoint x: 414, endPoint y: 66, distance: 348.9
click at [448, 64] on div "SQL-Server Drucken" at bounding box center [785, 70] width 1508 height 23
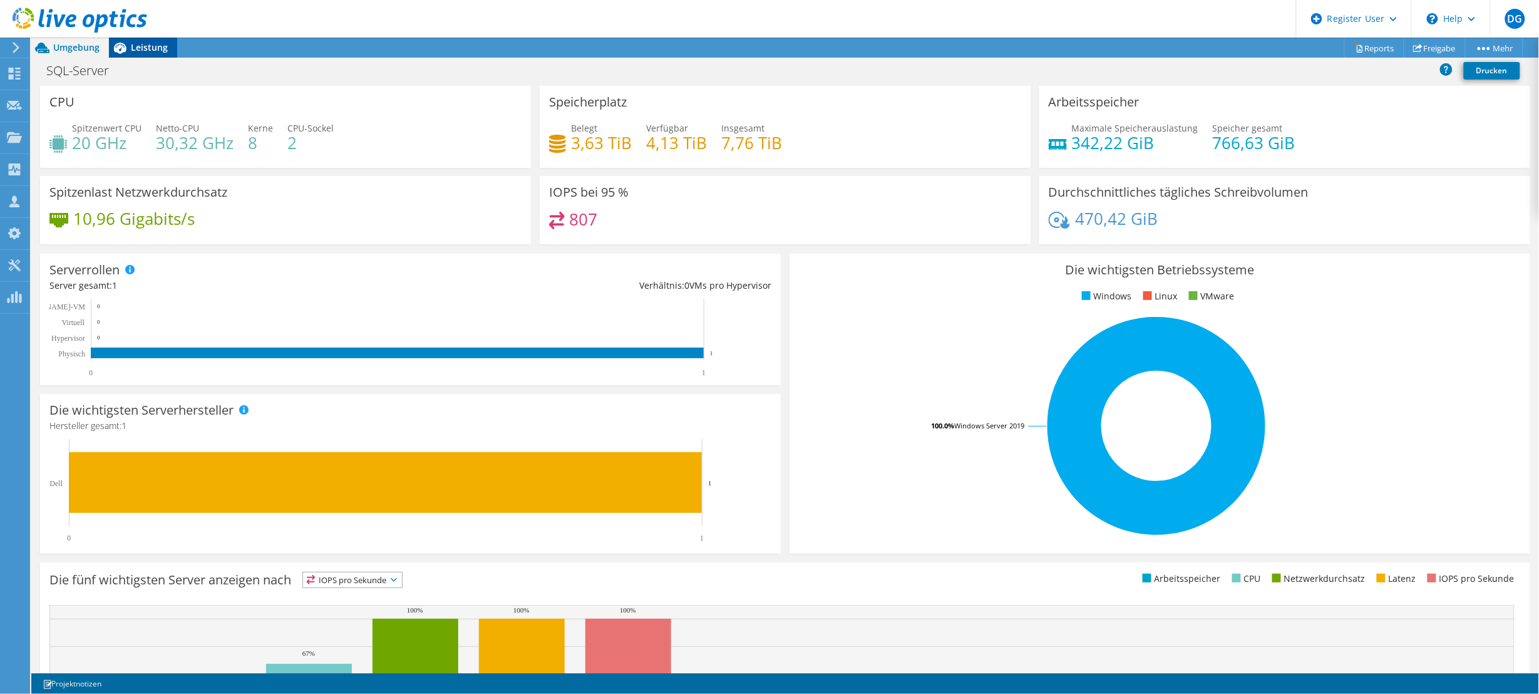
click at [145, 46] on span "Leistung" at bounding box center [149, 47] width 37 height 12
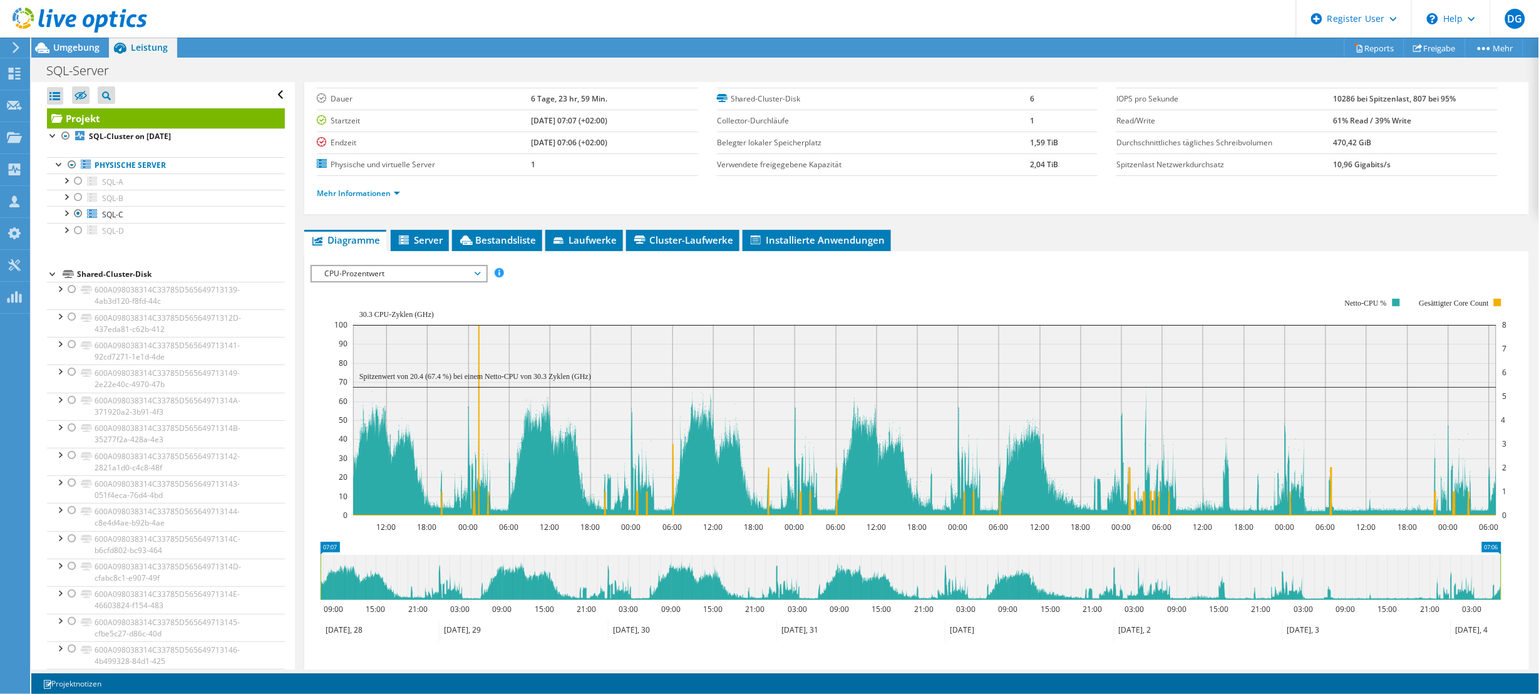
scroll to position [78, 0]
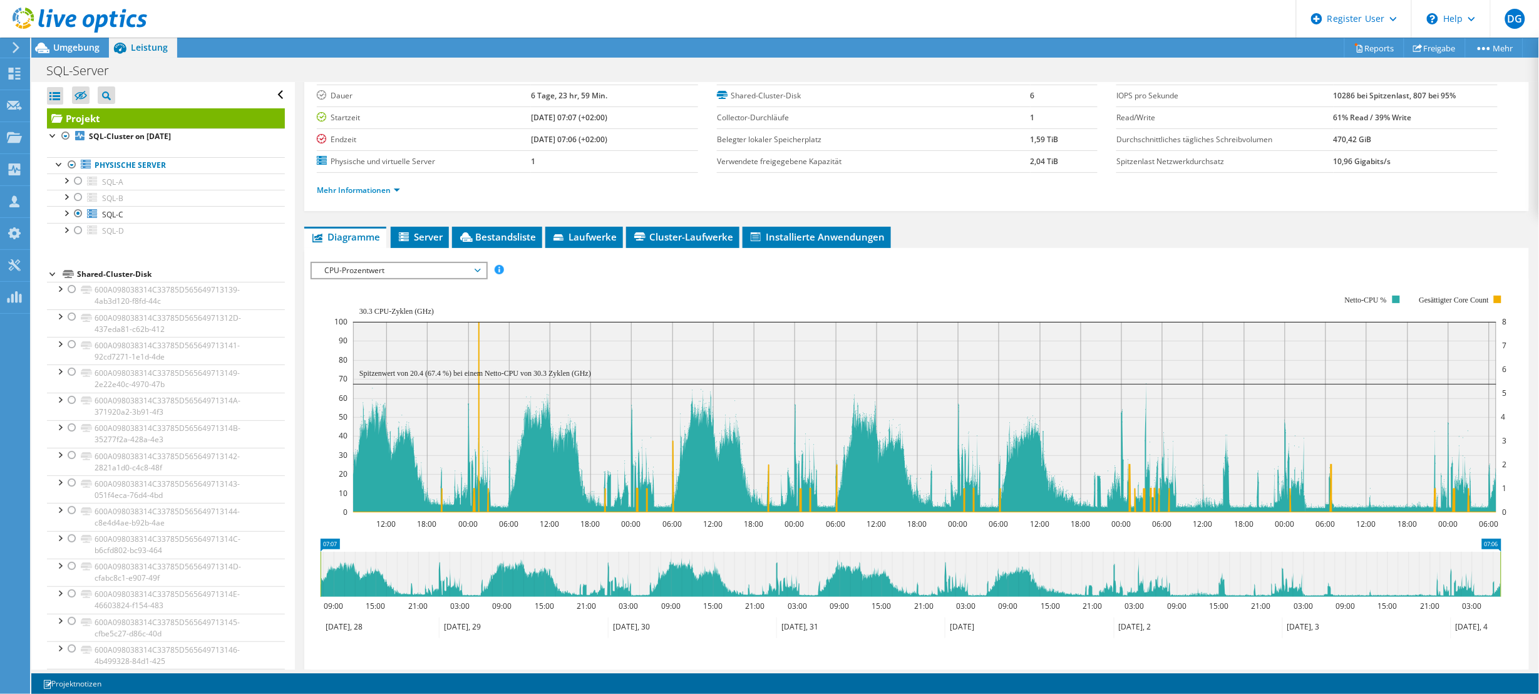
click at [413, 265] on span "CPU-Prozentwert" at bounding box center [398, 270] width 161 height 15
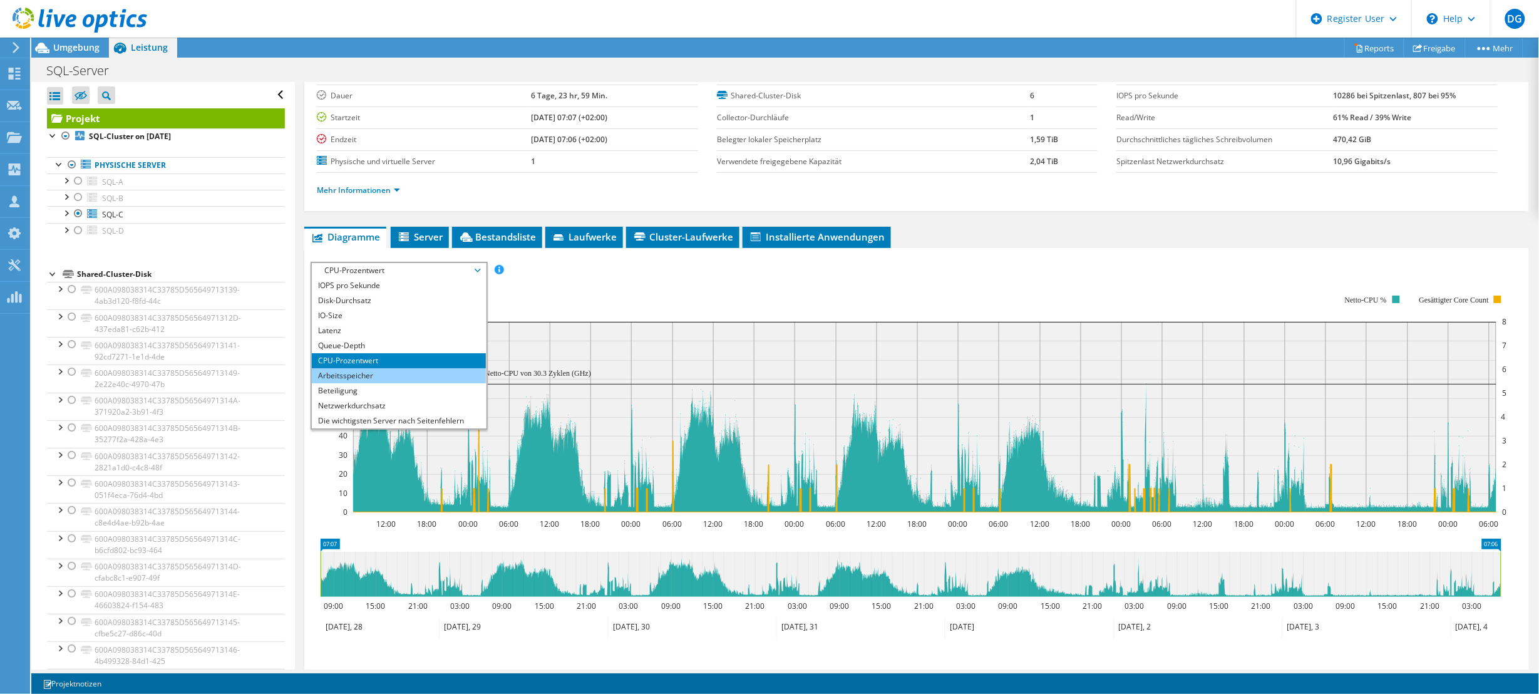
click at [342, 368] on li "Arbeitsspeicher" at bounding box center [398, 375] width 173 height 15
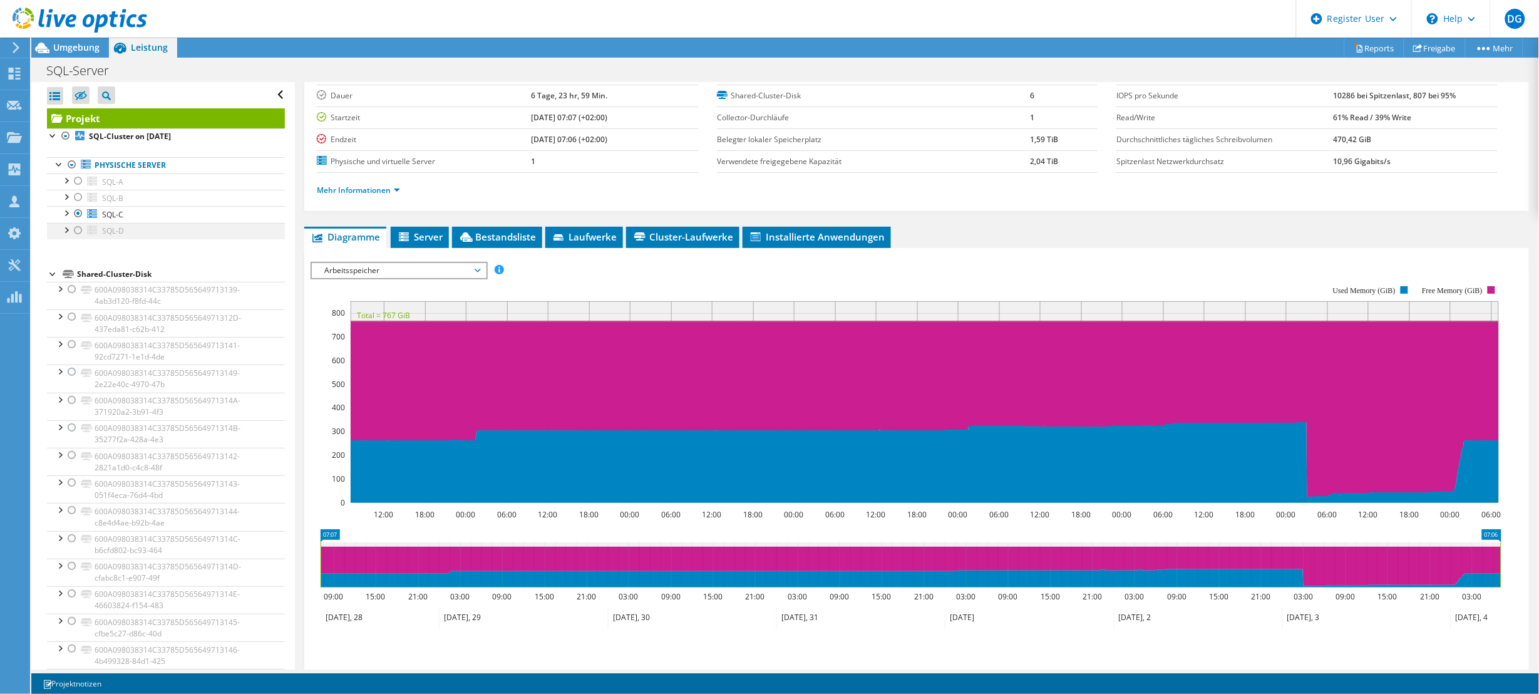
click at [73, 233] on div at bounding box center [78, 230] width 13 height 15
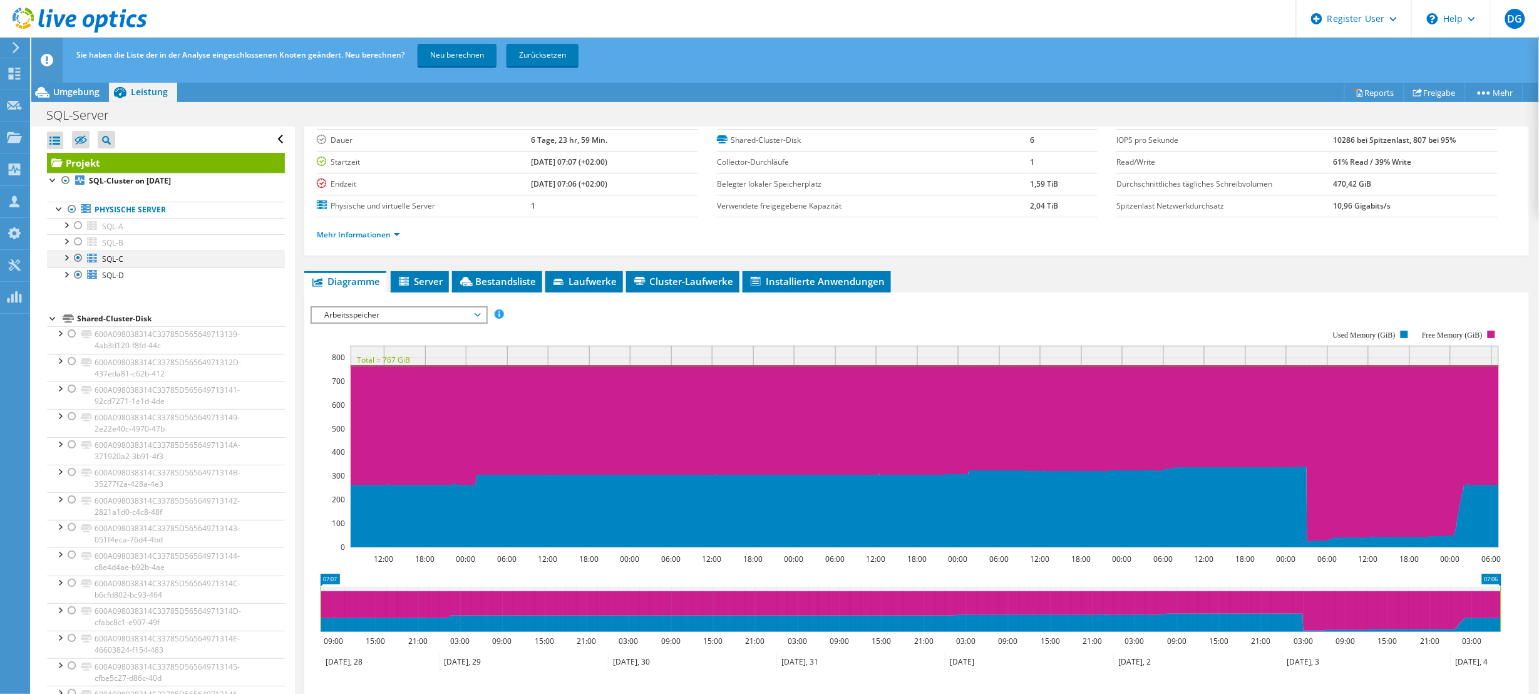
click at [80, 260] on div at bounding box center [78, 257] width 13 height 15
click at [433, 45] on link "Neu berechnen" at bounding box center [457, 55] width 79 height 23
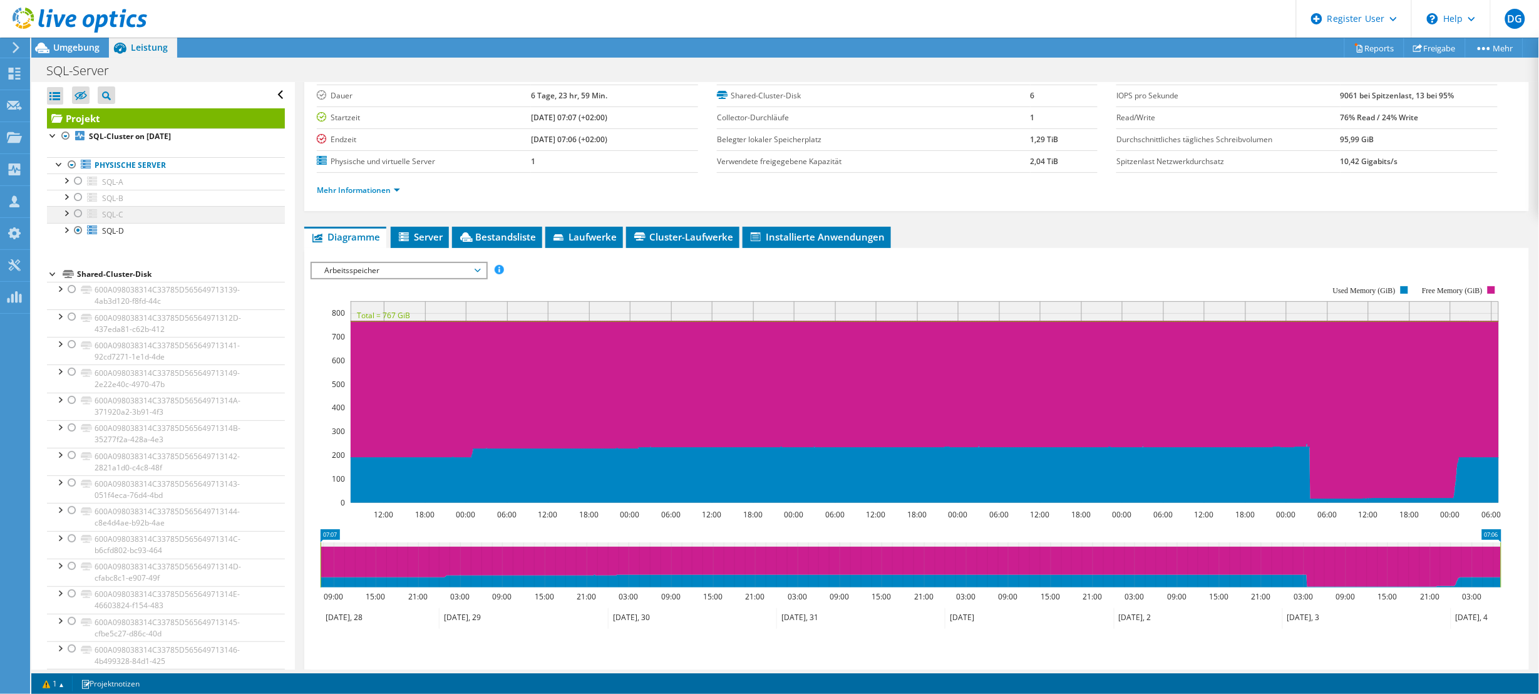
click at [80, 215] on div at bounding box center [78, 213] width 13 height 15
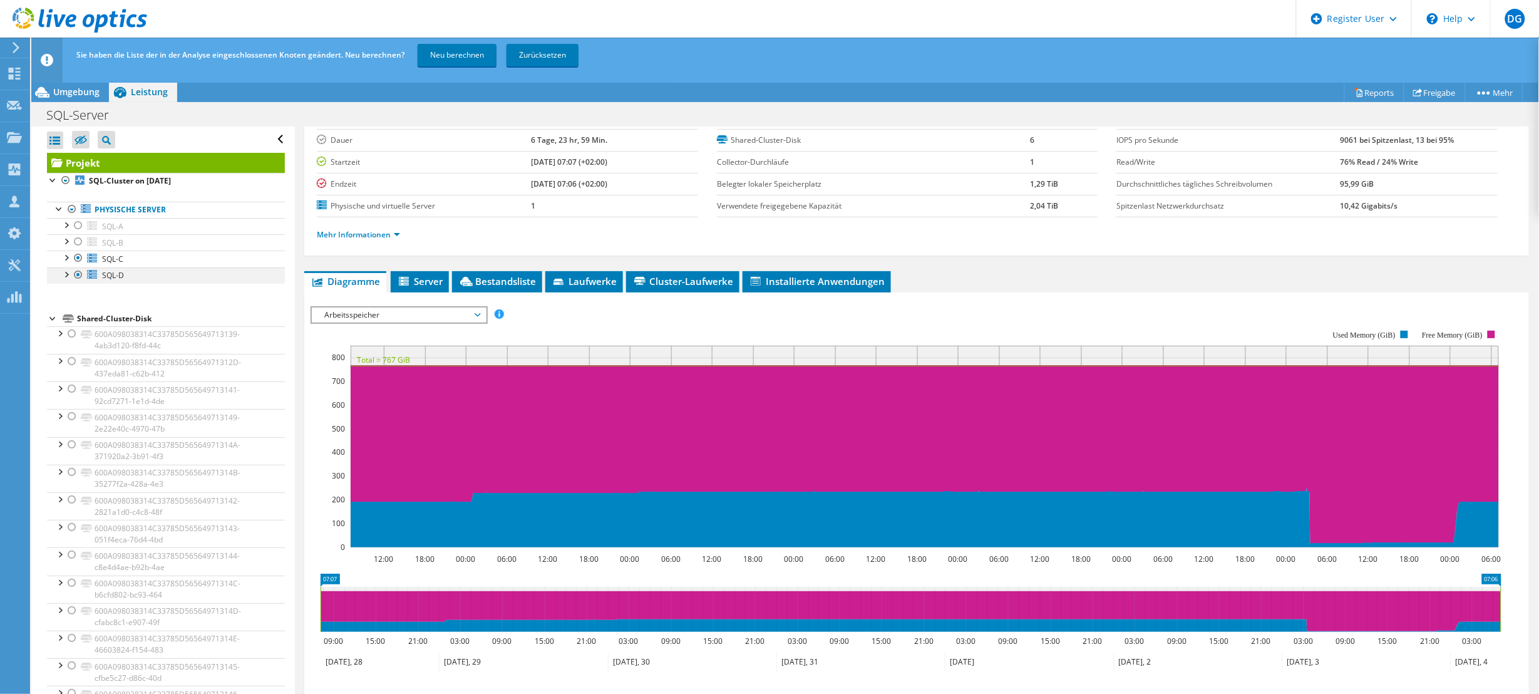
click at [79, 276] on div at bounding box center [78, 274] width 13 height 15
click at [470, 49] on link "Neu berechnen" at bounding box center [457, 55] width 79 height 23
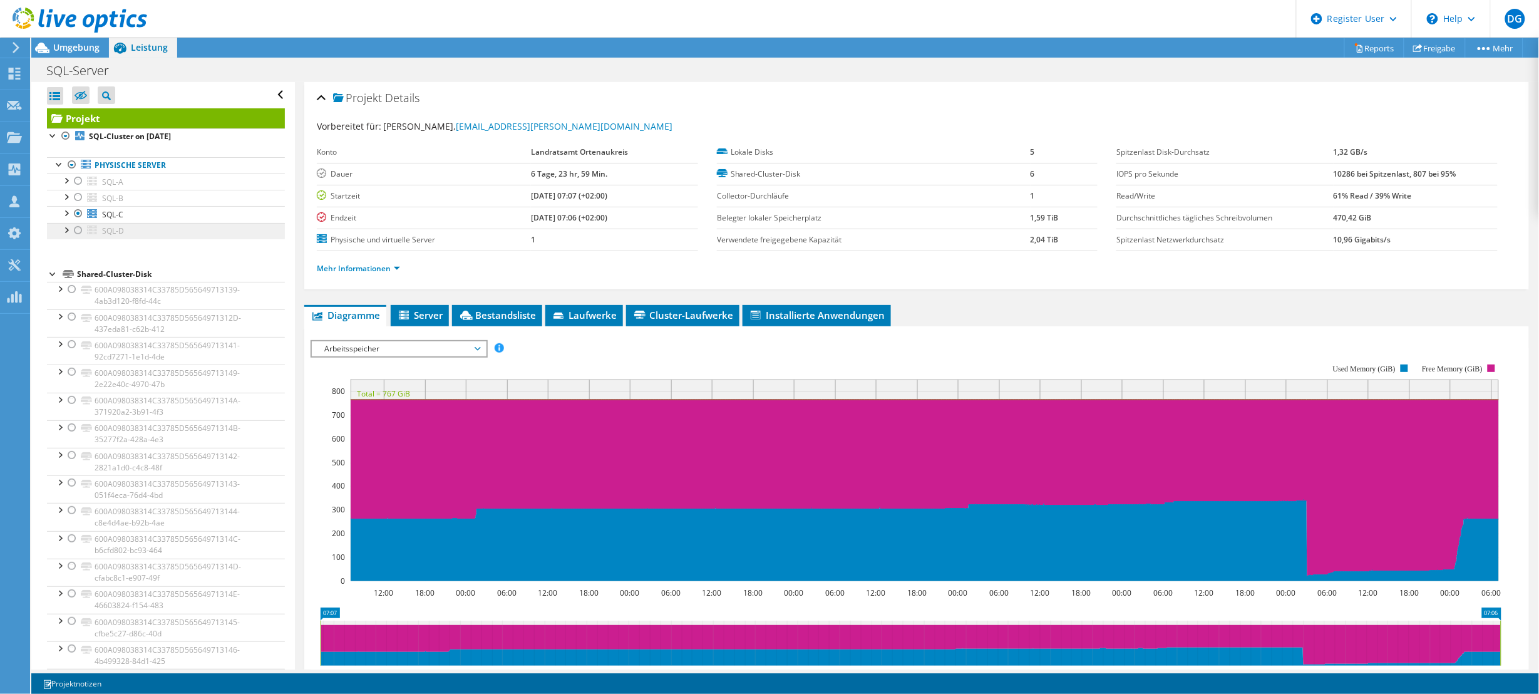
scroll to position [78, 0]
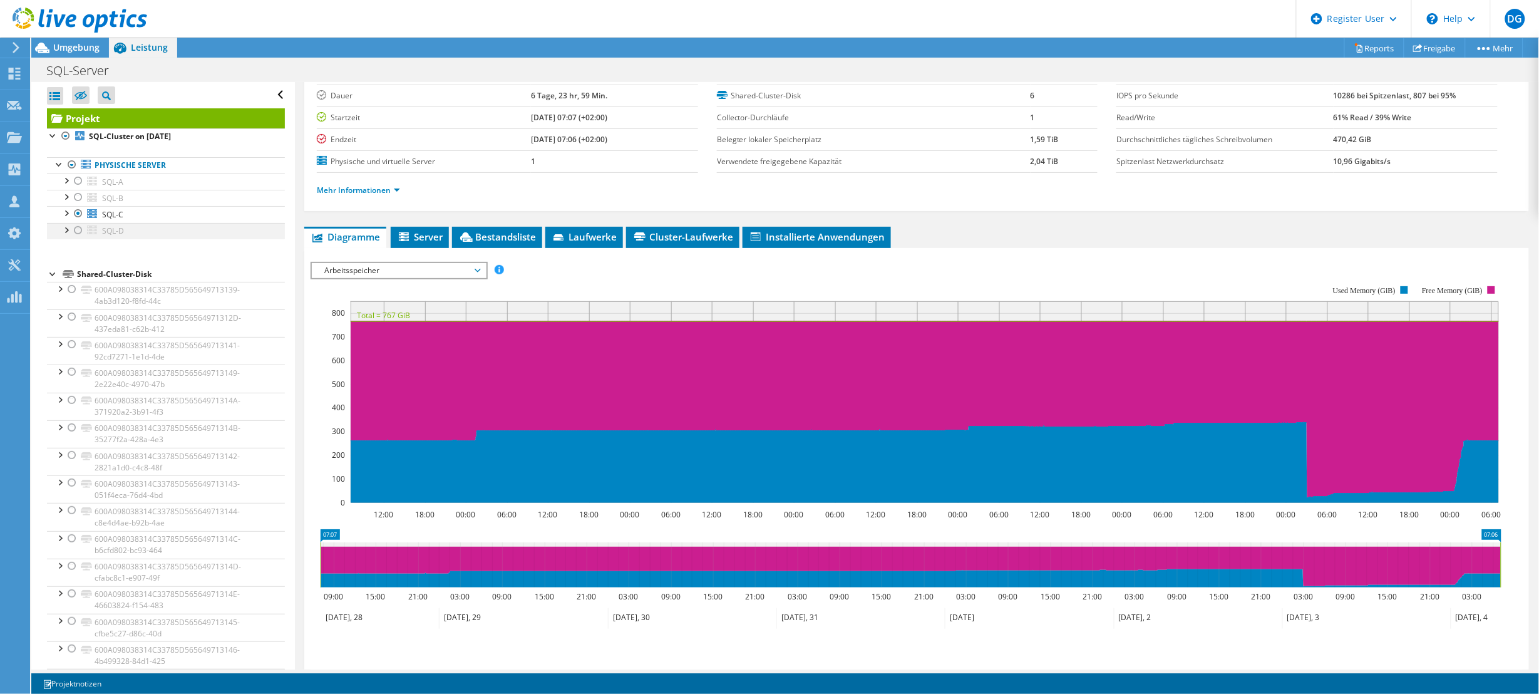
click at [77, 230] on div at bounding box center [78, 230] width 13 height 15
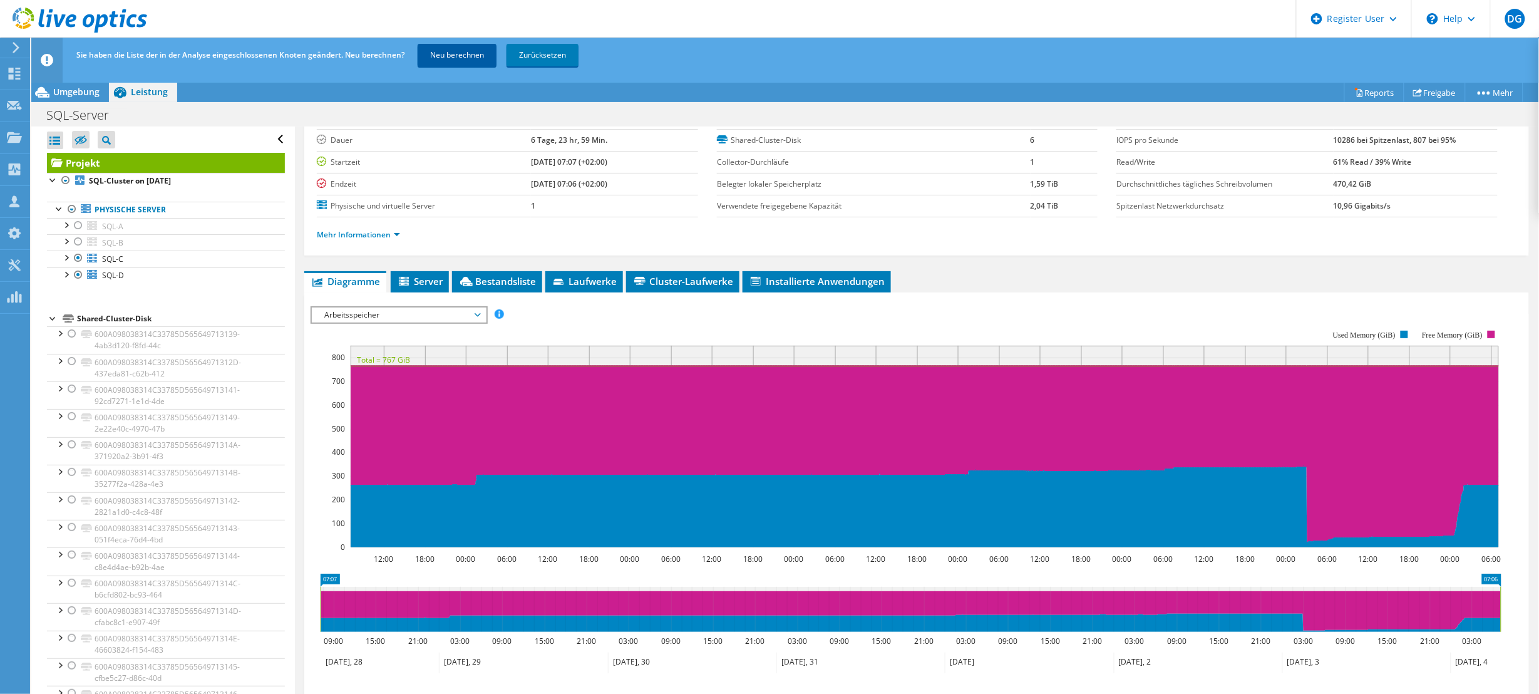
click at [455, 52] on link "Neu berechnen" at bounding box center [457, 55] width 79 height 23
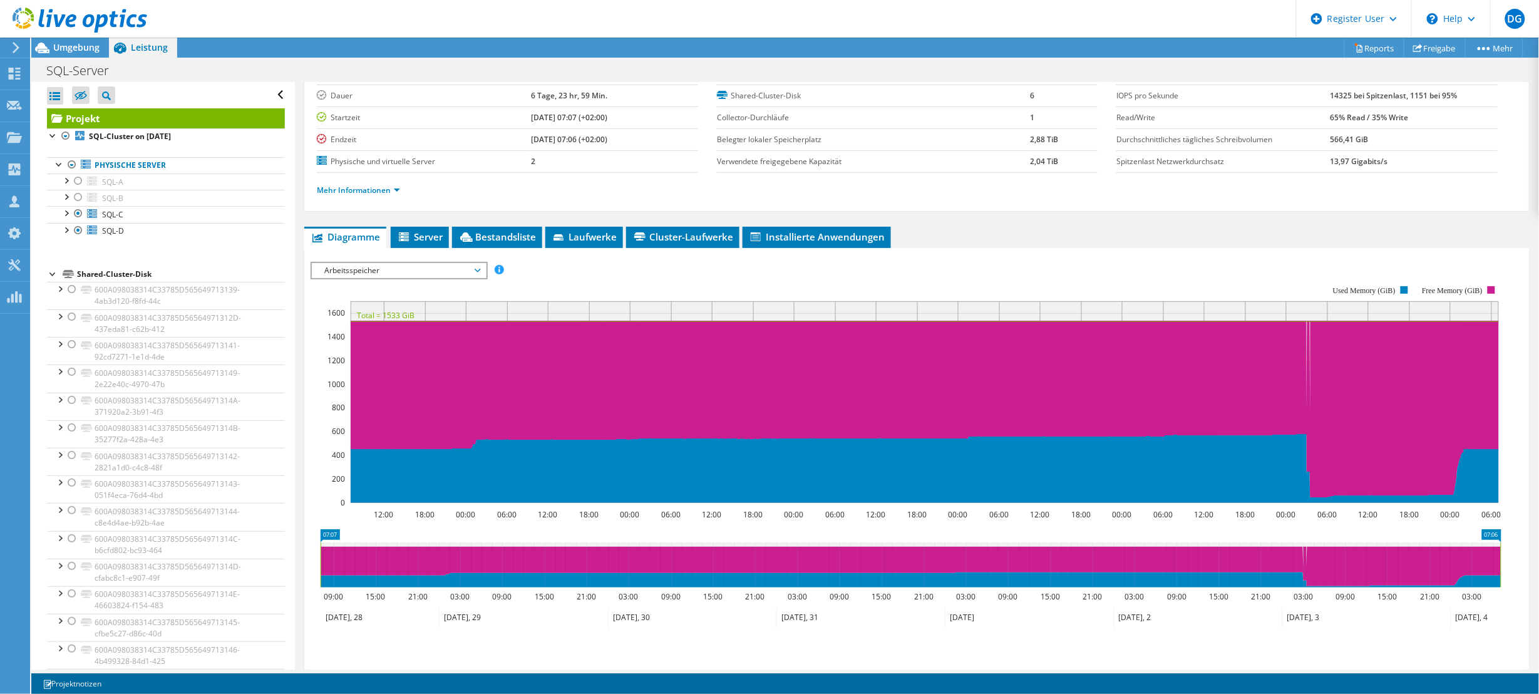
click at [684, 294] on div at bounding box center [917, 476] width 1212 height 428
click at [332, 271] on span "Arbeitsspeicher" at bounding box center [398, 270] width 161 height 15
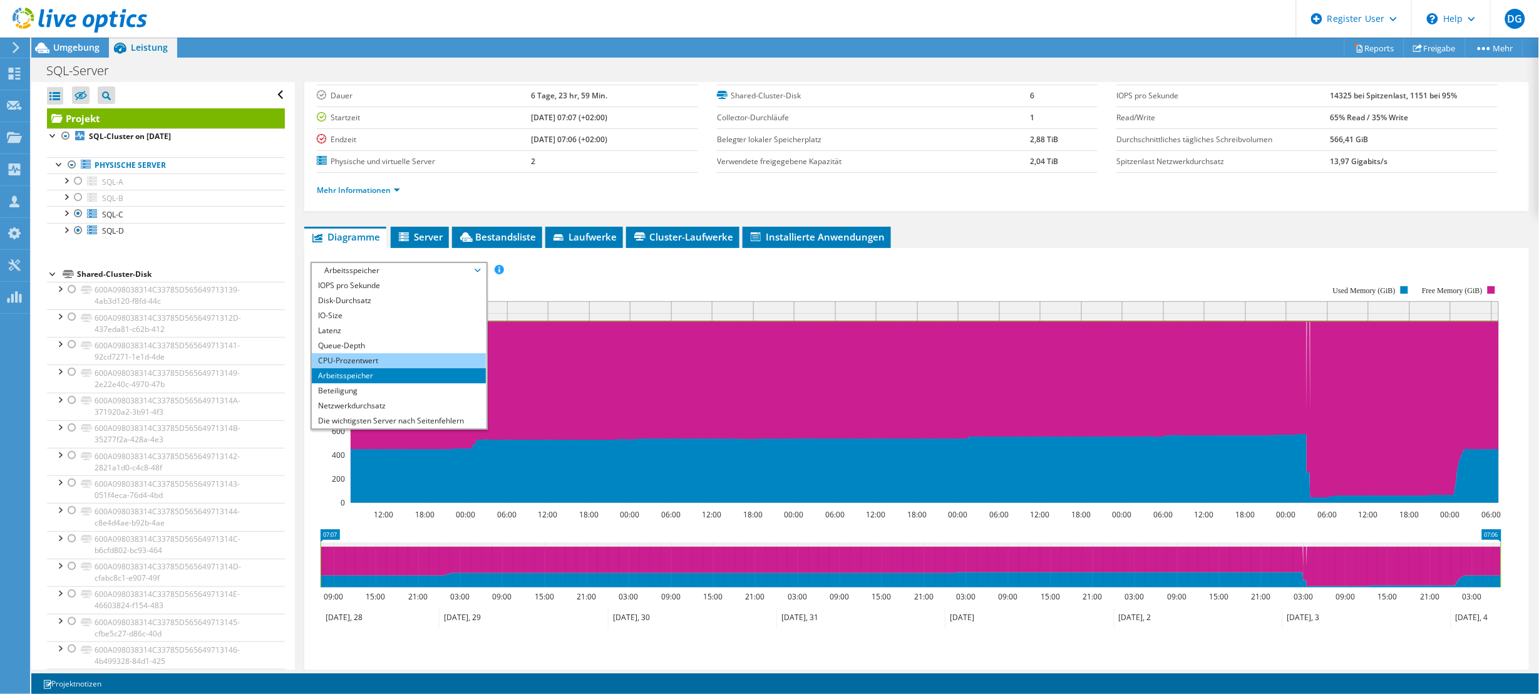
click at [363, 358] on li "CPU-Prozentwert" at bounding box center [398, 360] width 173 height 15
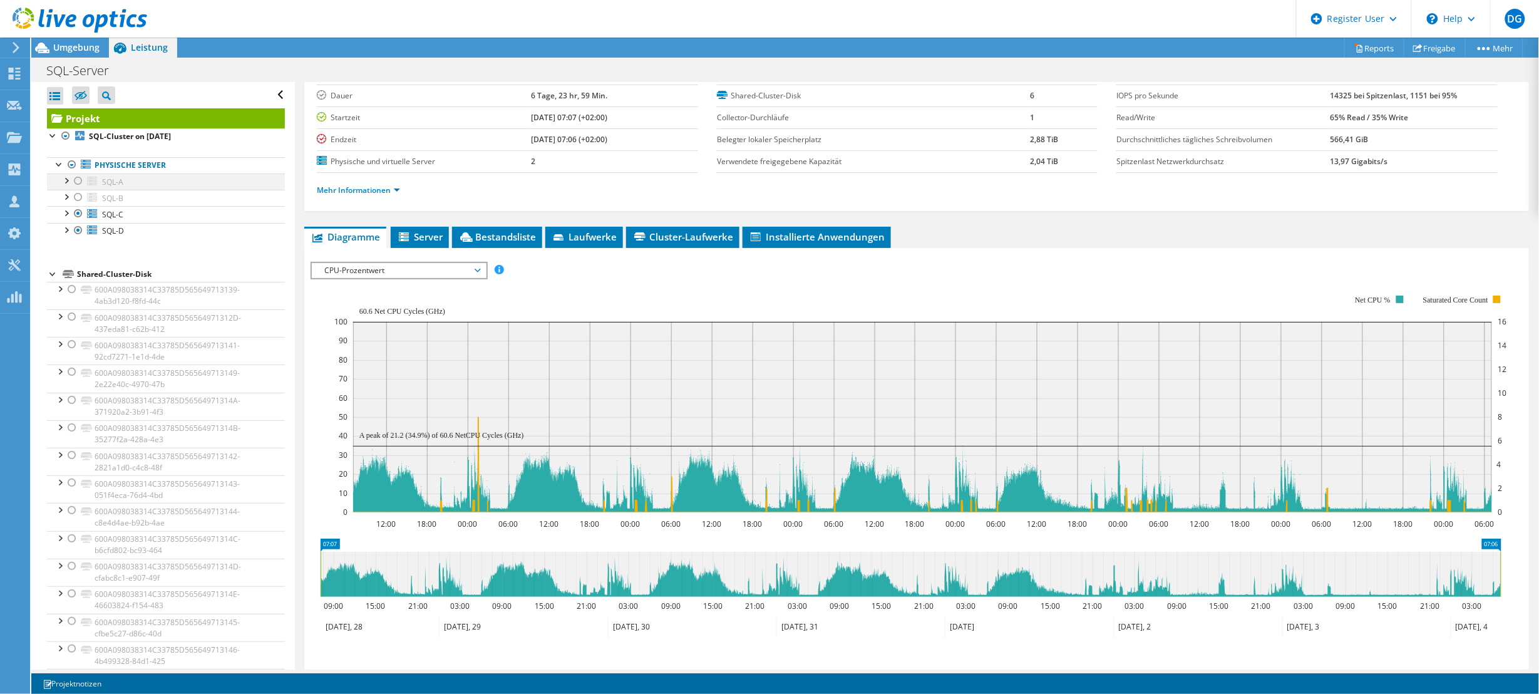
click at [80, 183] on div at bounding box center [78, 180] width 13 height 15
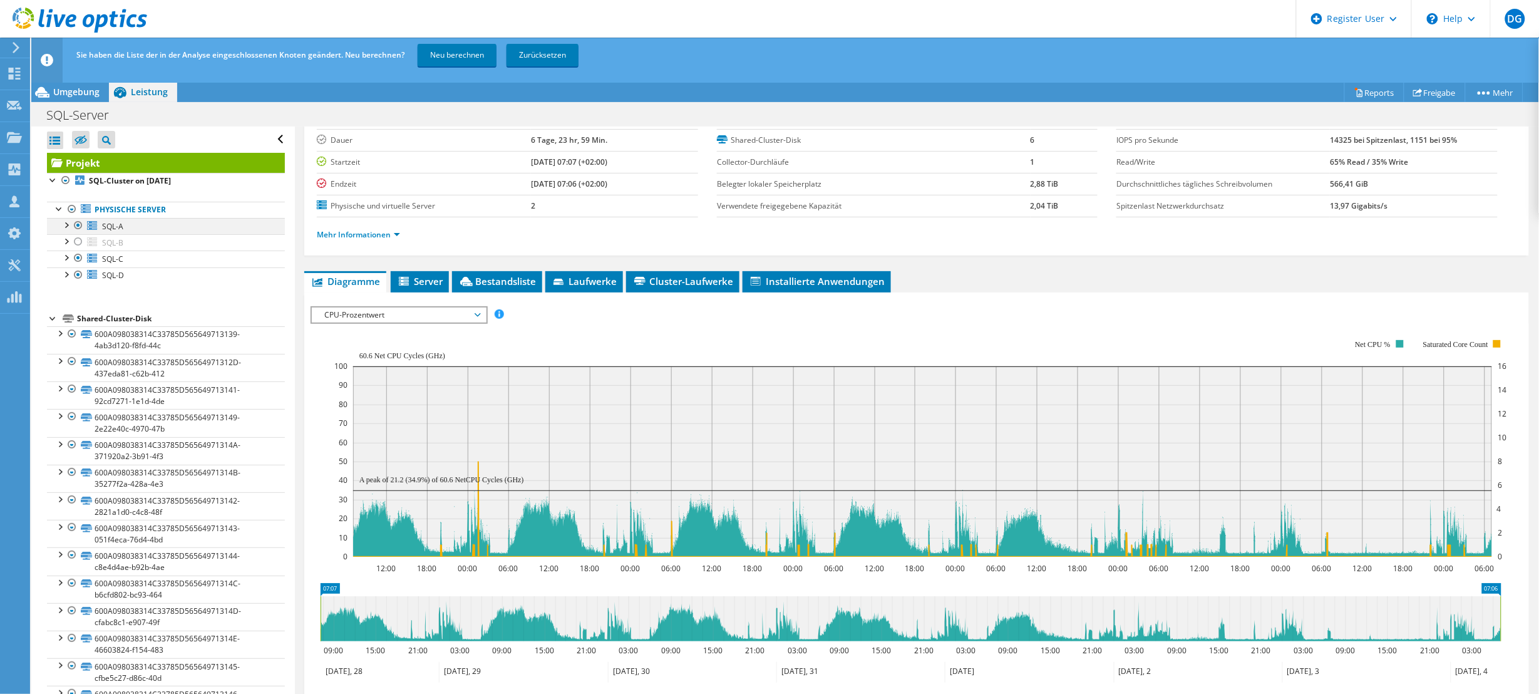
click at [79, 218] on div at bounding box center [78, 225] width 13 height 15
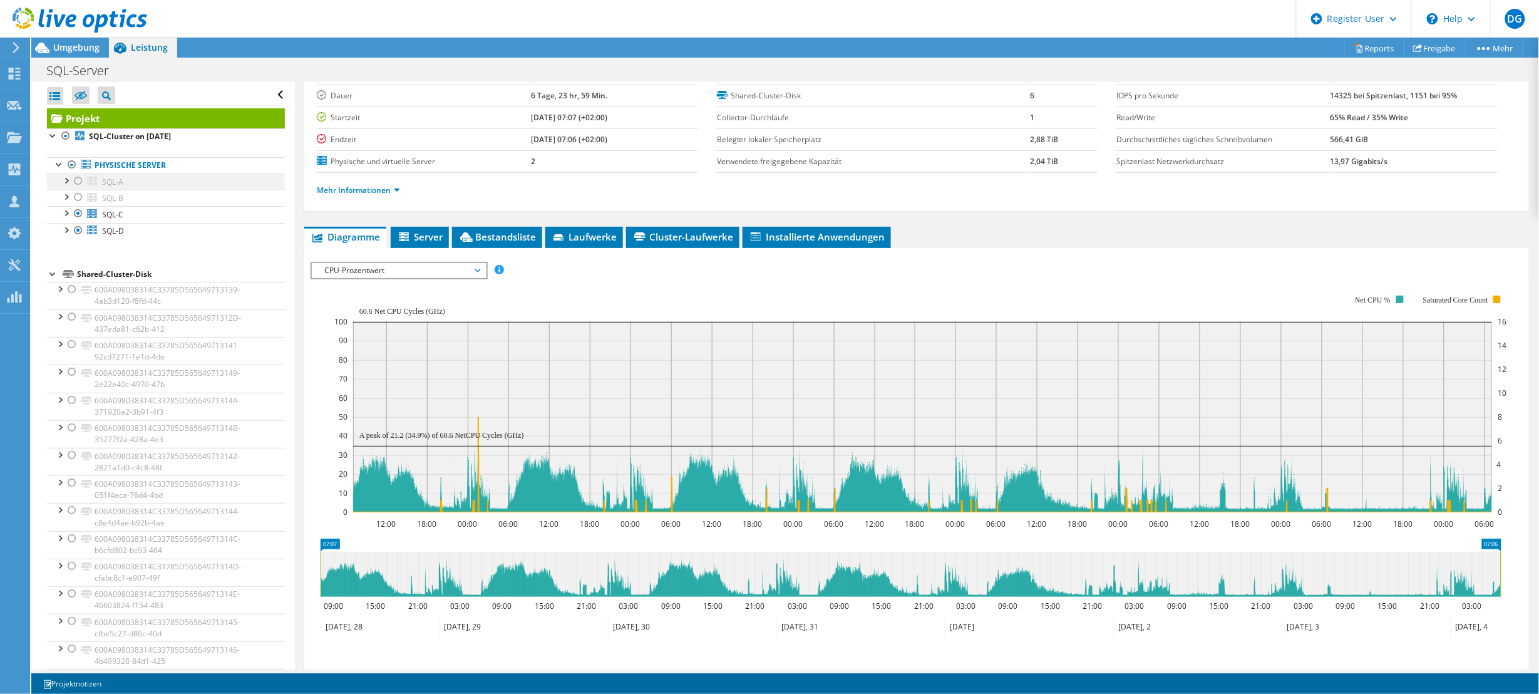
click at [75, 180] on div at bounding box center [78, 180] width 13 height 15
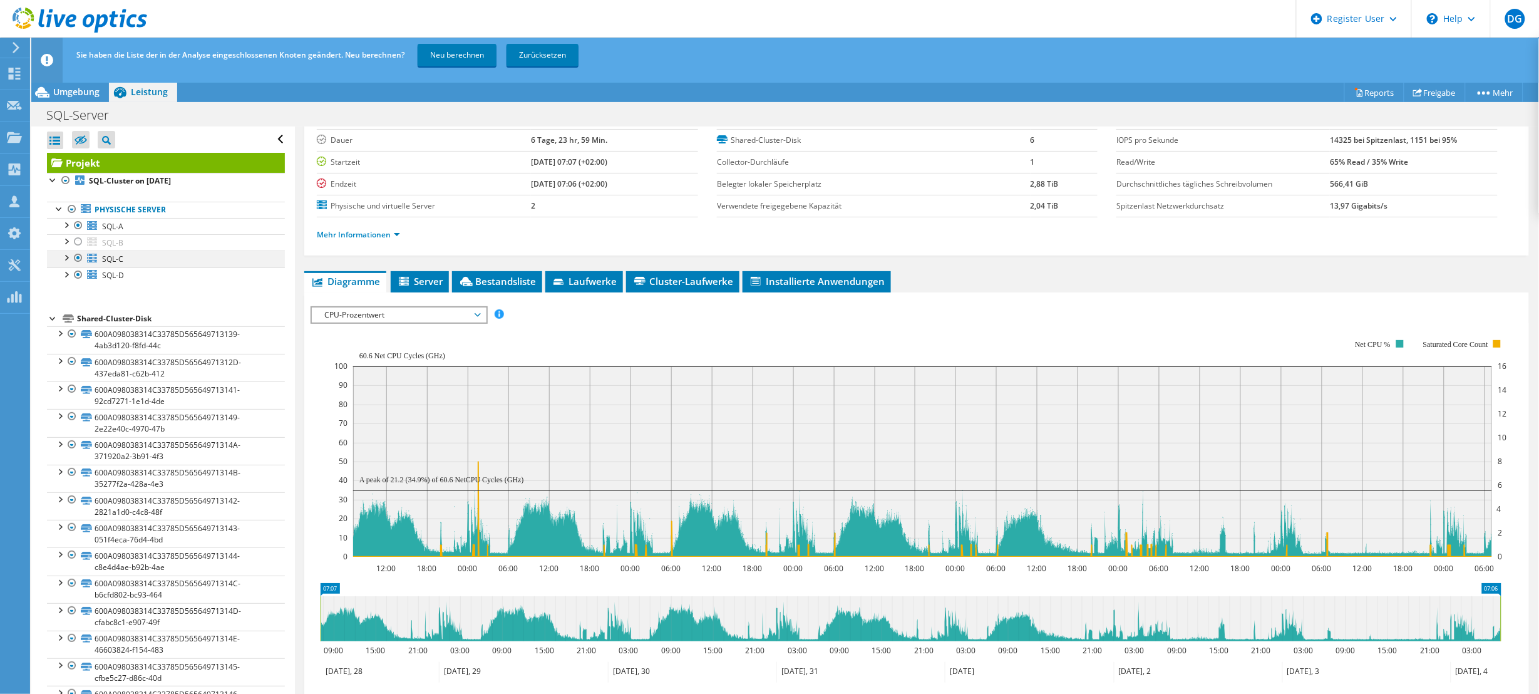
click at [80, 257] on div at bounding box center [78, 257] width 13 height 15
click at [77, 269] on div at bounding box center [78, 274] width 13 height 15
click at [426, 53] on link "Neu berechnen" at bounding box center [457, 55] width 79 height 23
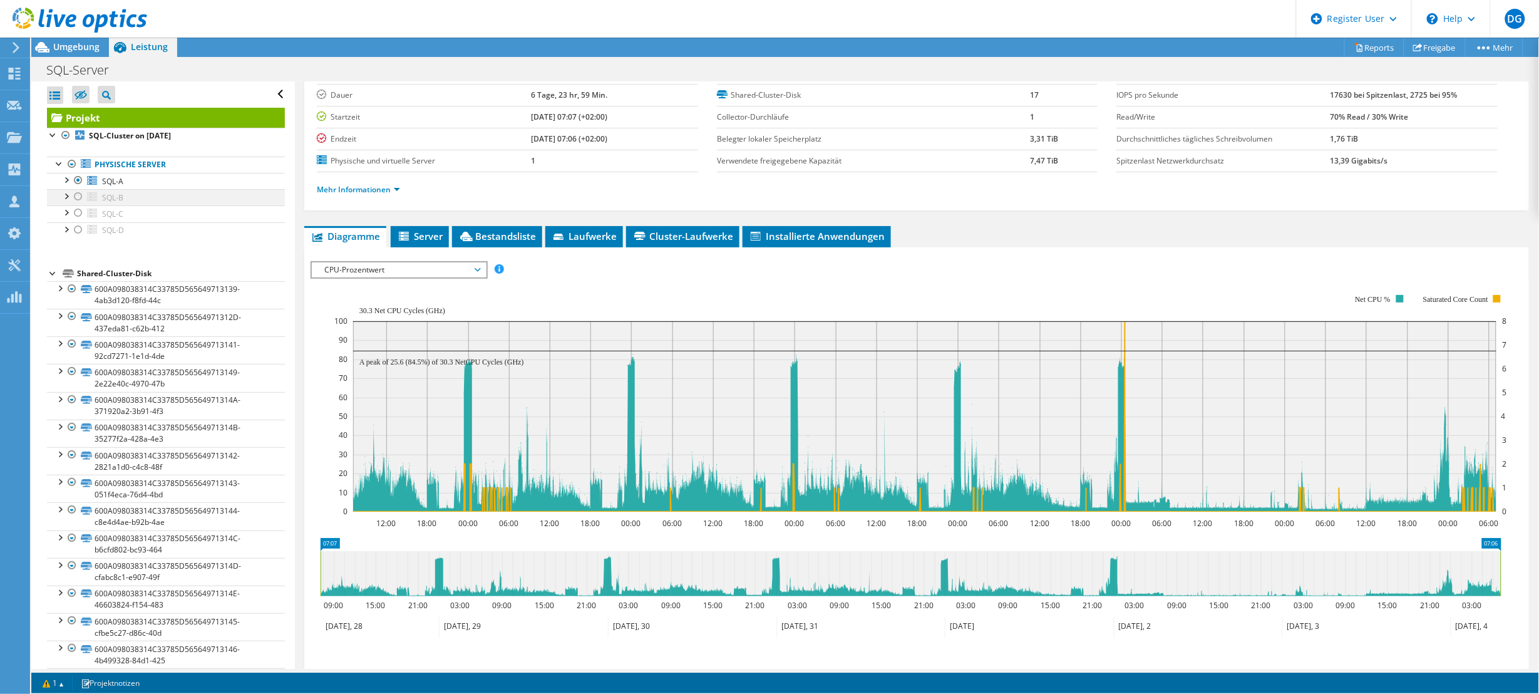
click at [80, 197] on div at bounding box center [78, 196] width 13 height 15
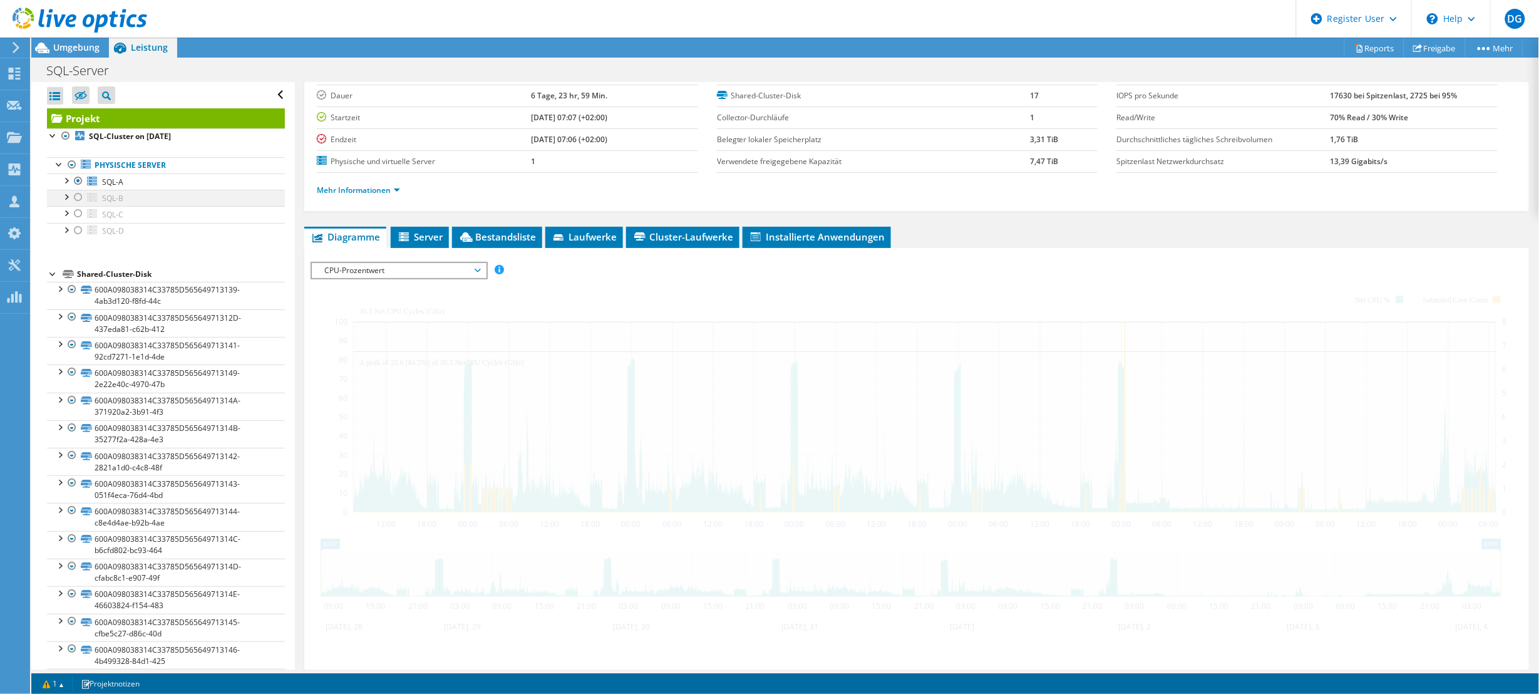
click at [78, 198] on div at bounding box center [78, 197] width 13 height 15
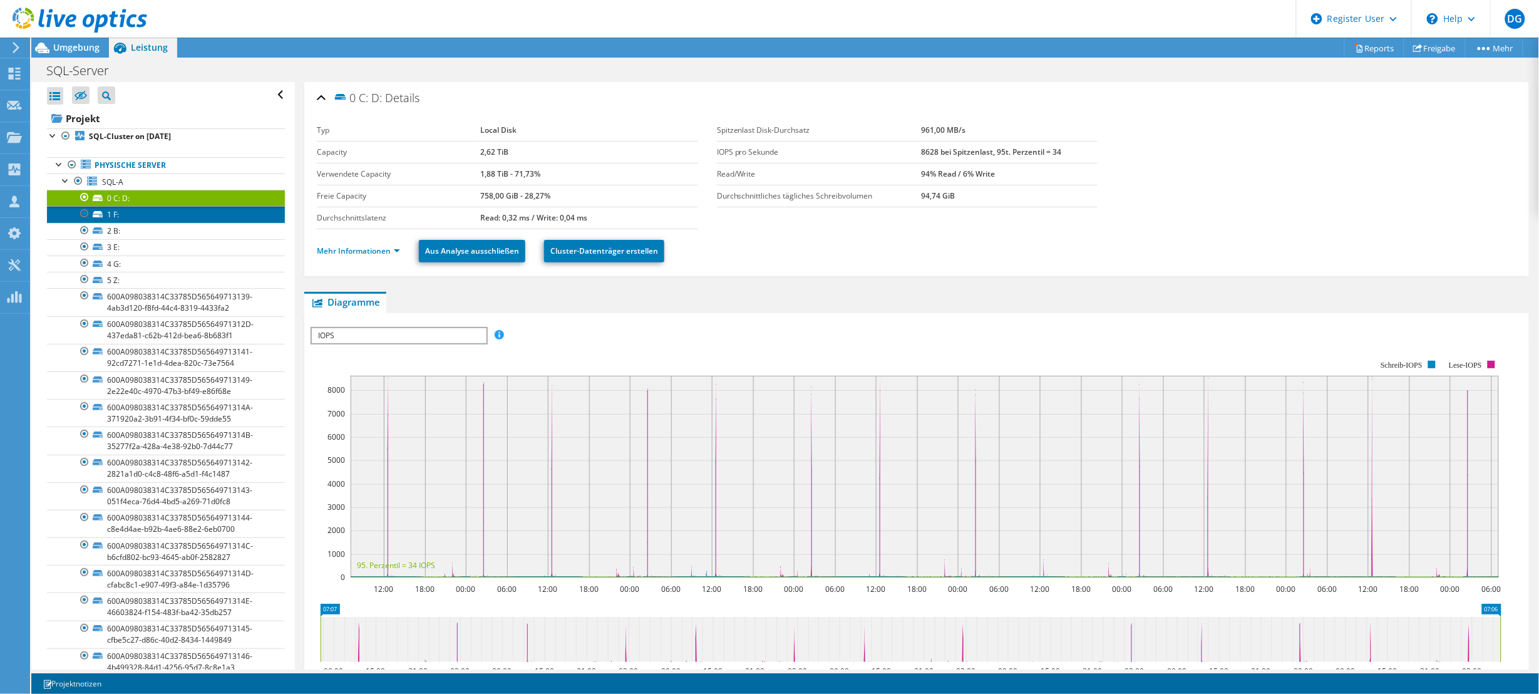
click at [125, 211] on link "1 F:" at bounding box center [166, 214] width 238 height 16
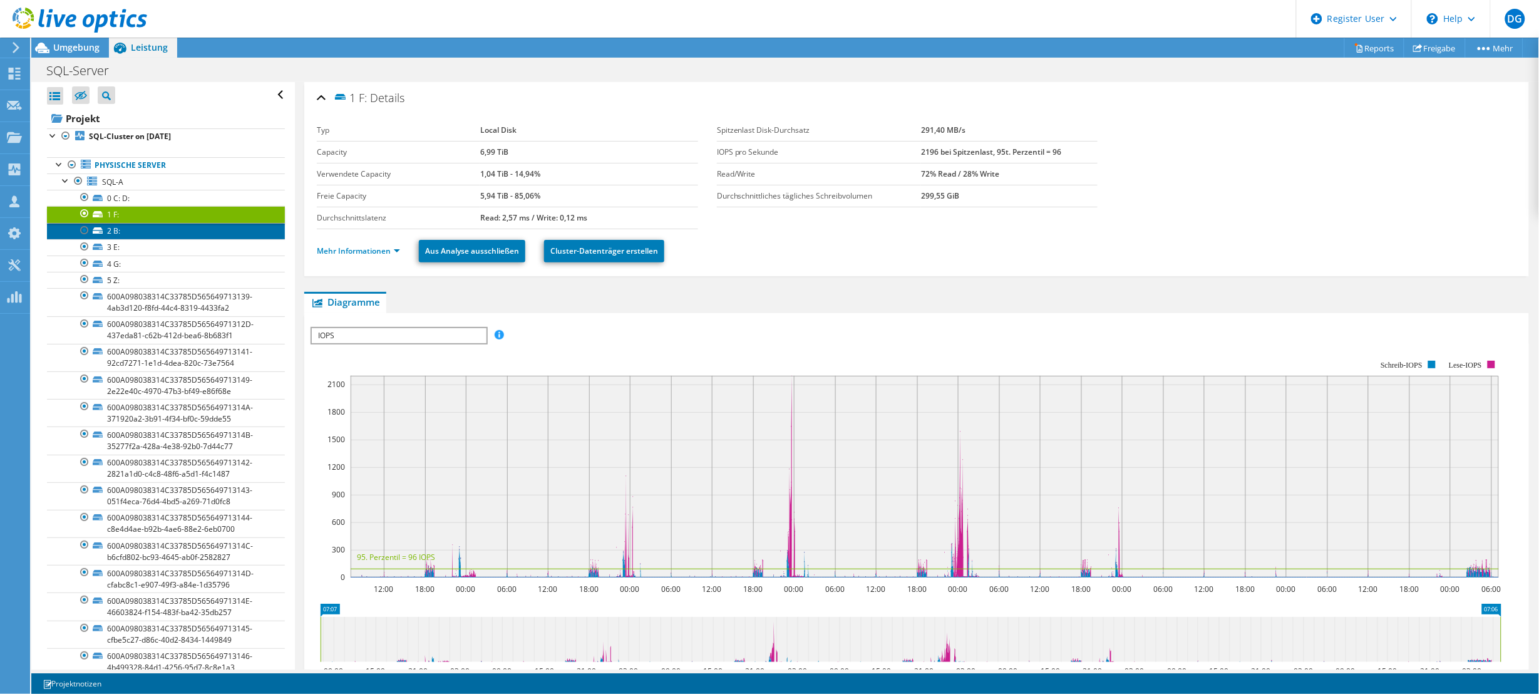
click at [133, 233] on link "2 B:" at bounding box center [166, 231] width 238 height 16
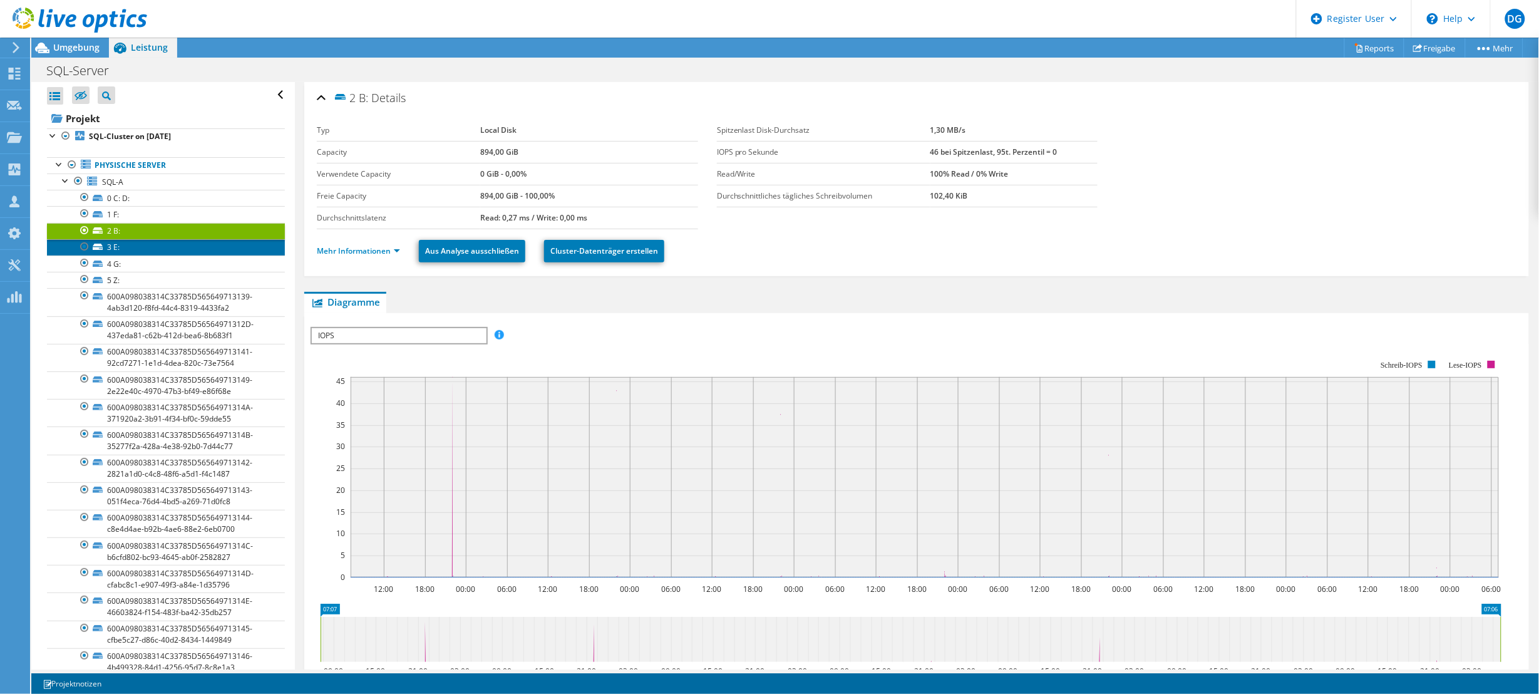
click at [116, 252] on link "3 E:" at bounding box center [166, 247] width 238 height 16
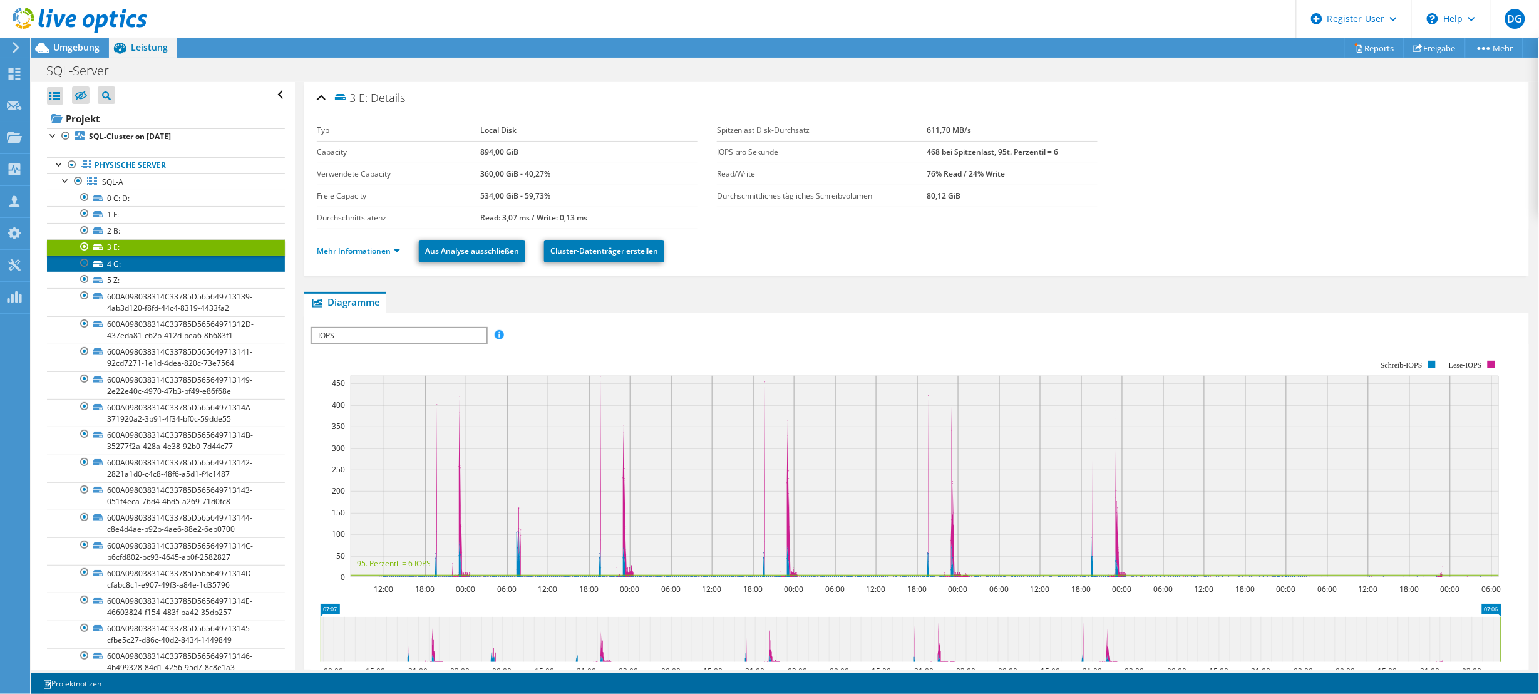
click at [149, 265] on link "4 G:" at bounding box center [166, 263] width 238 height 16
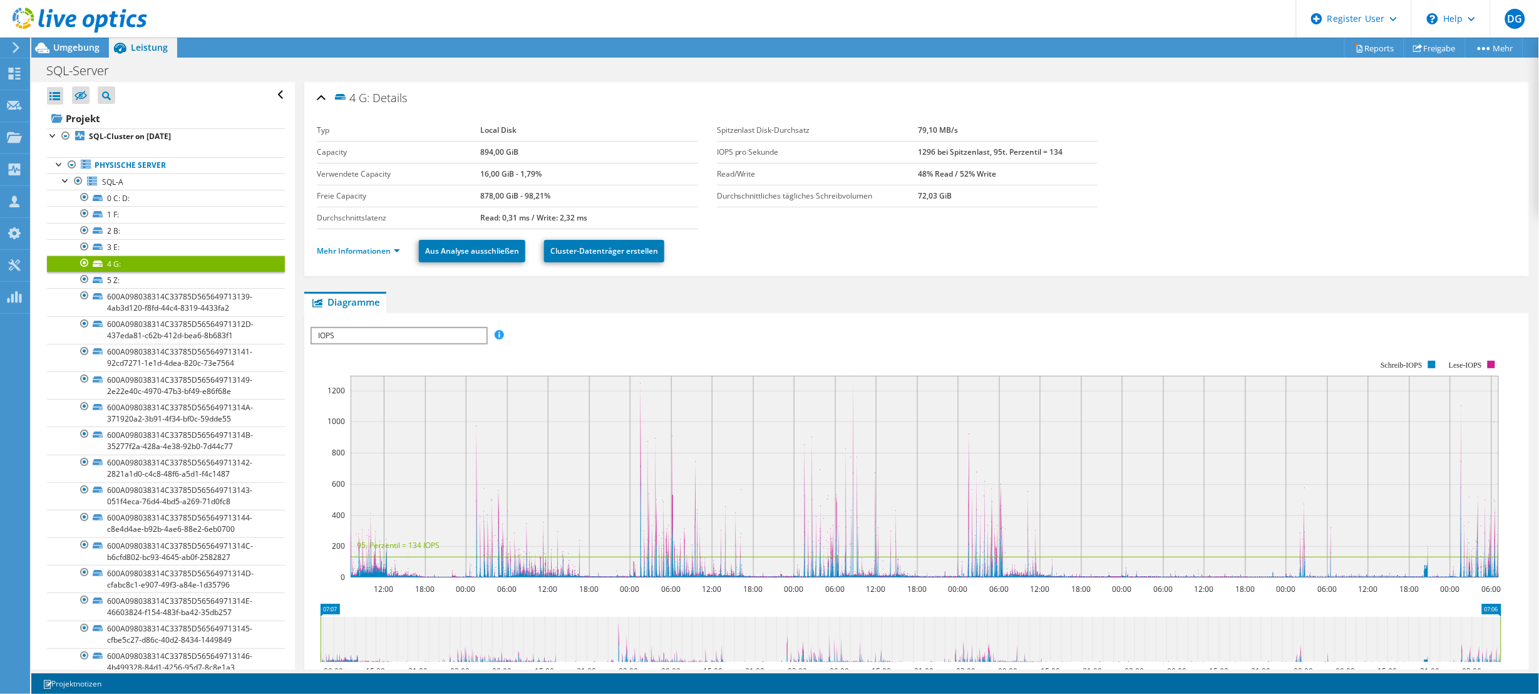
scroll to position [78, 0]
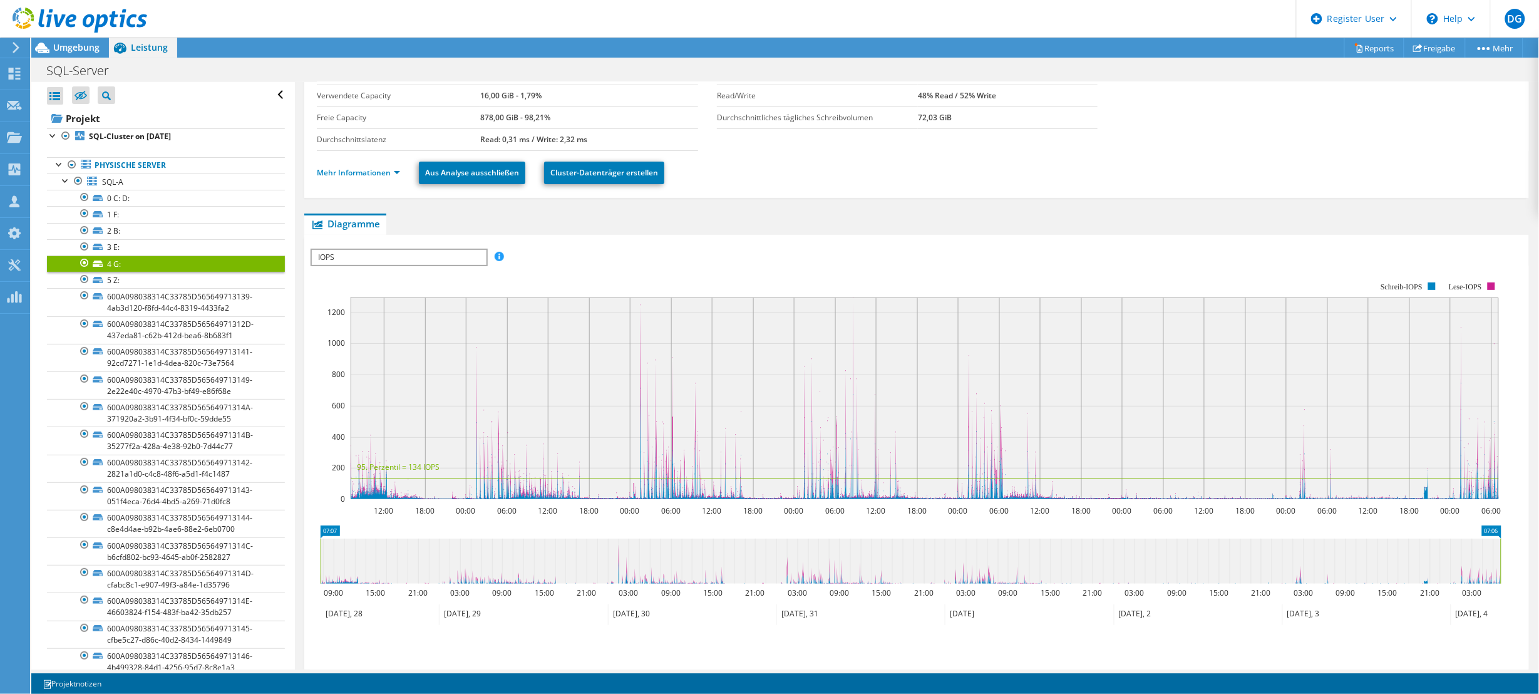
click at [321, 567] on rect at bounding box center [320, 560] width 5 height 45
drag, startPoint x: 321, startPoint y: 554, endPoint x: 498, endPoint y: 548, distance: 177.9
click at [498, 548] on rect at bounding box center [498, 560] width 5 height 45
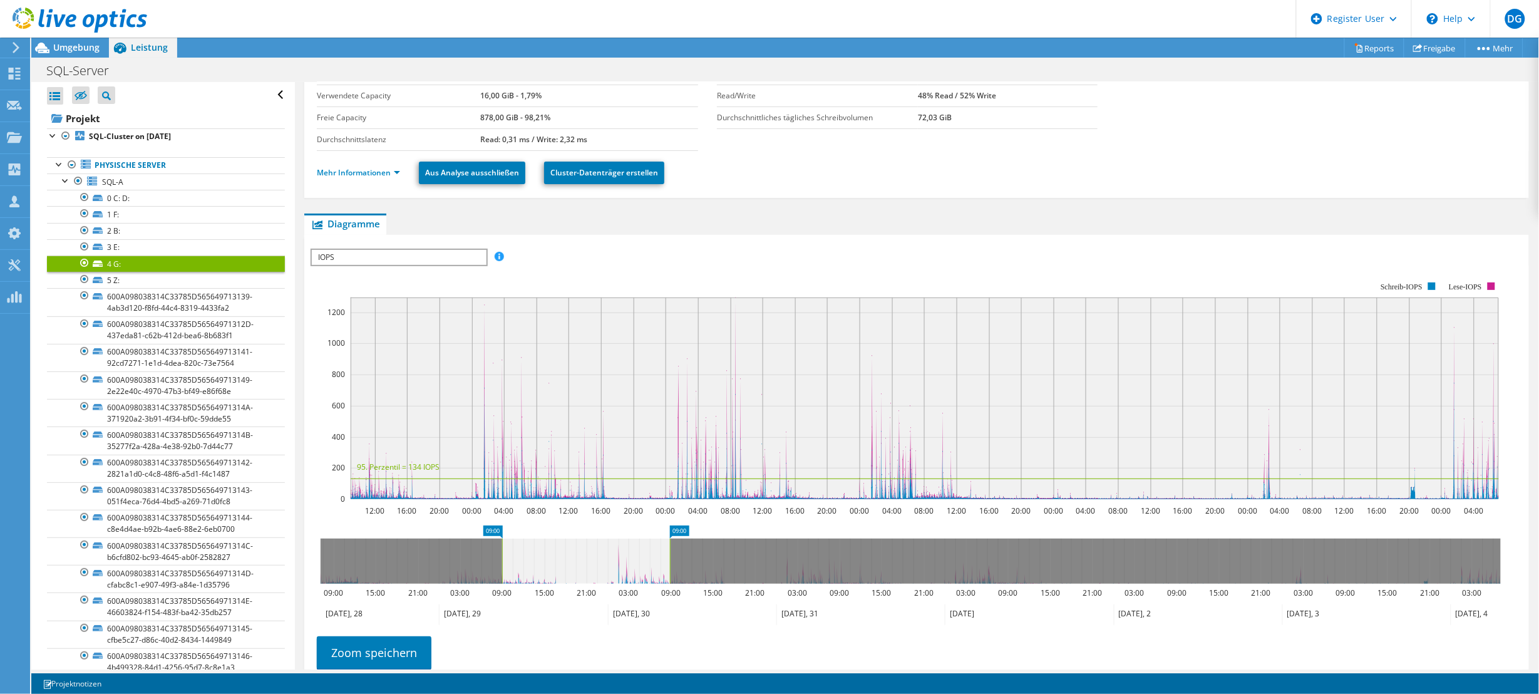
drag, startPoint x: 1498, startPoint y: 559, endPoint x: 667, endPoint y: 573, distance: 830.9
click at [667, 573] on g at bounding box center [911, 560] width 1180 height 45
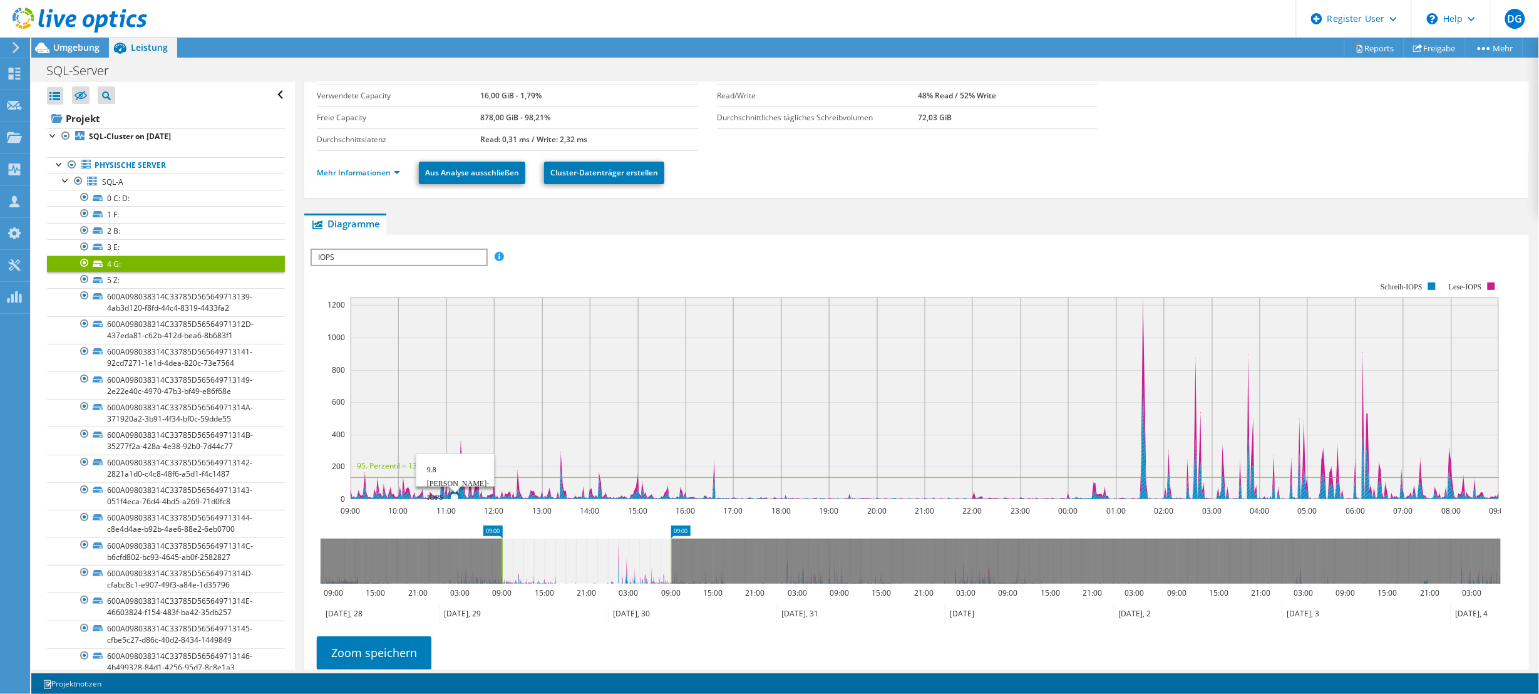
click at [618, 249] on div "IOPS pro Sekunde Disk-Durchsatz IO-Size Latenz Queue-Depth CPU-Prozentwert Arbe…" at bounding box center [917, 257] width 1212 height 17
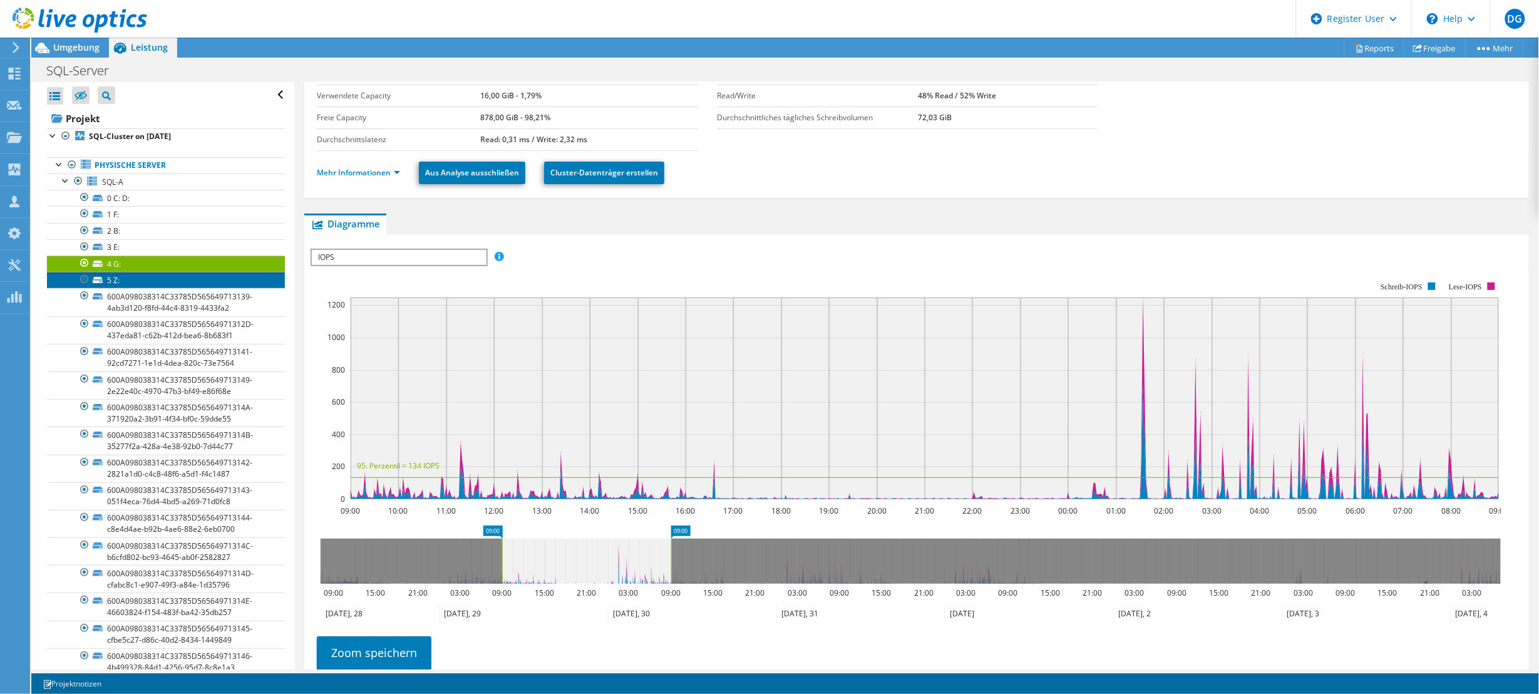
click at [119, 277] on link "5 Z:" at bounding box center [166, 280] width 238 height 16
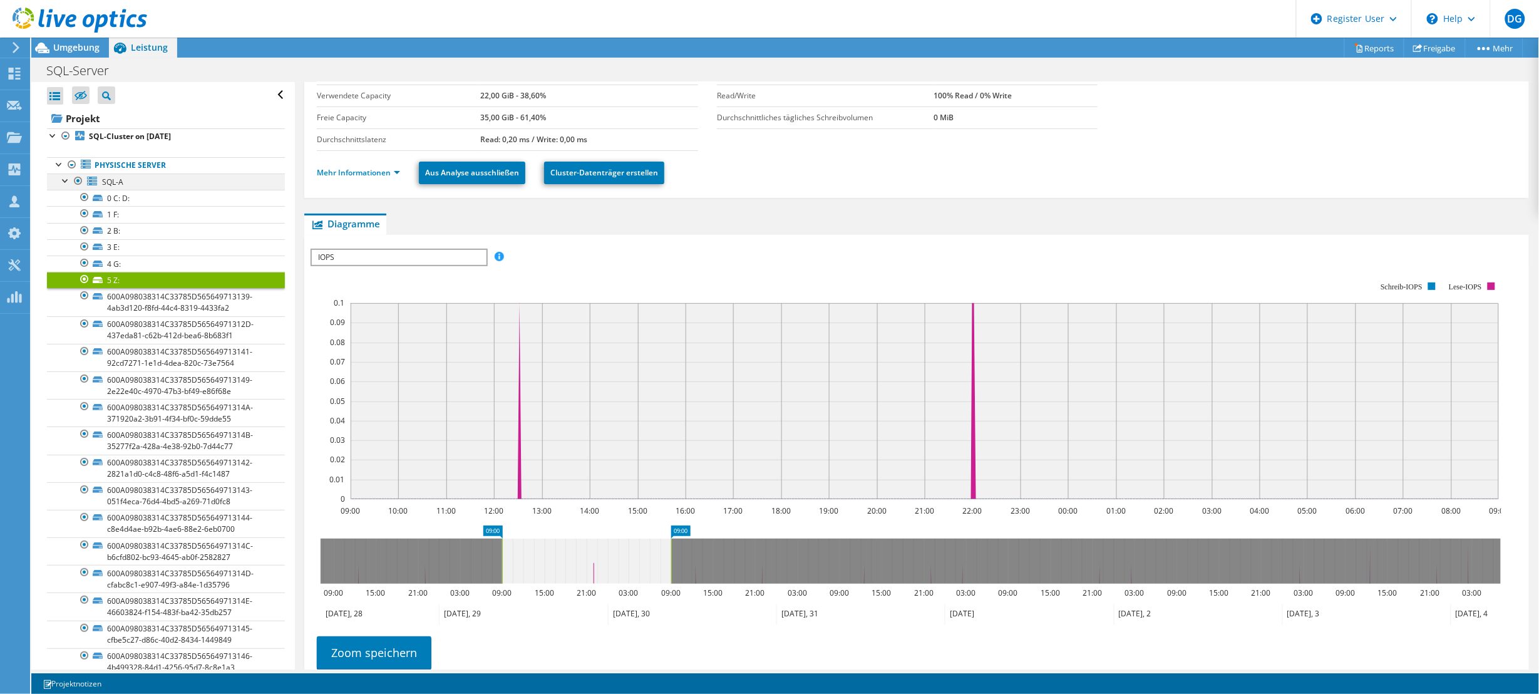
click at [67, 180] on div at bounding box center [65, 179] width 13 height 13
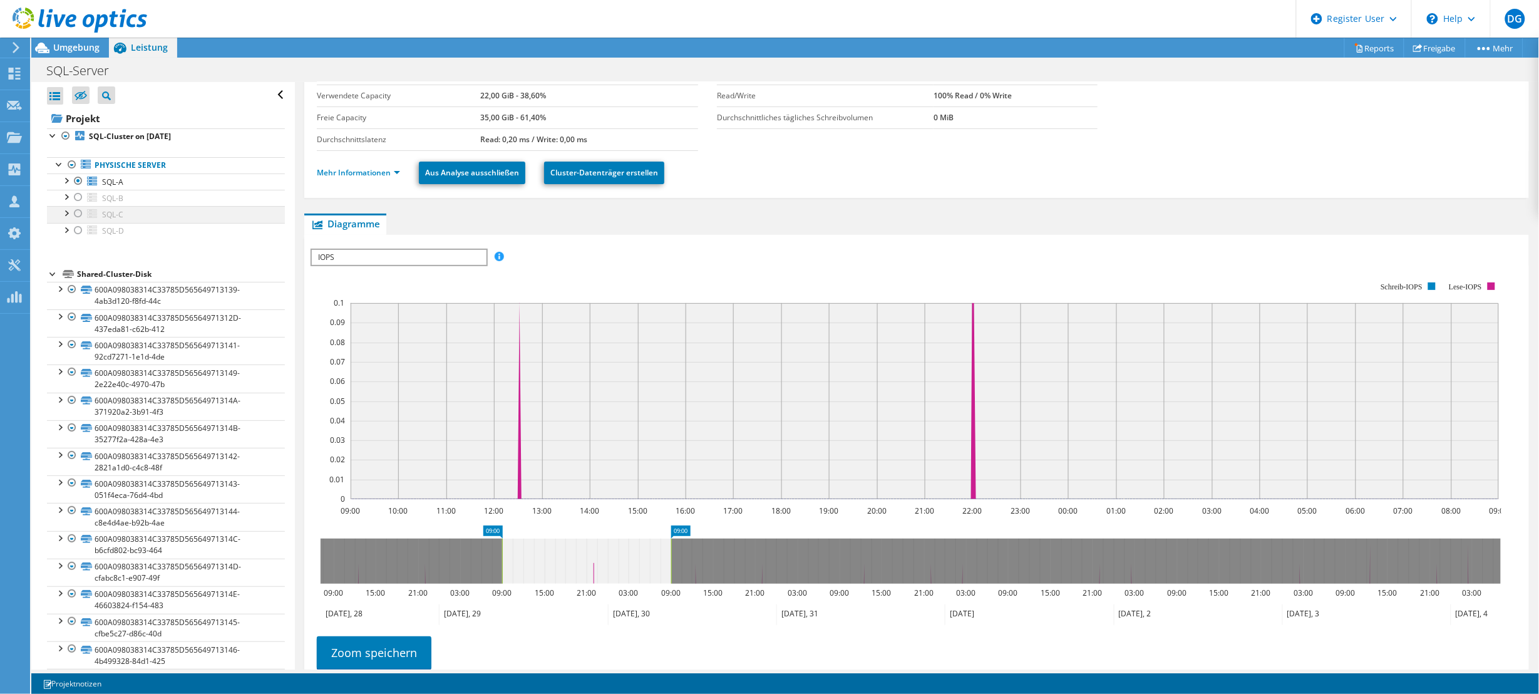
click at [78, 213] on div at bounding box center [78, 213] width 13 height 15
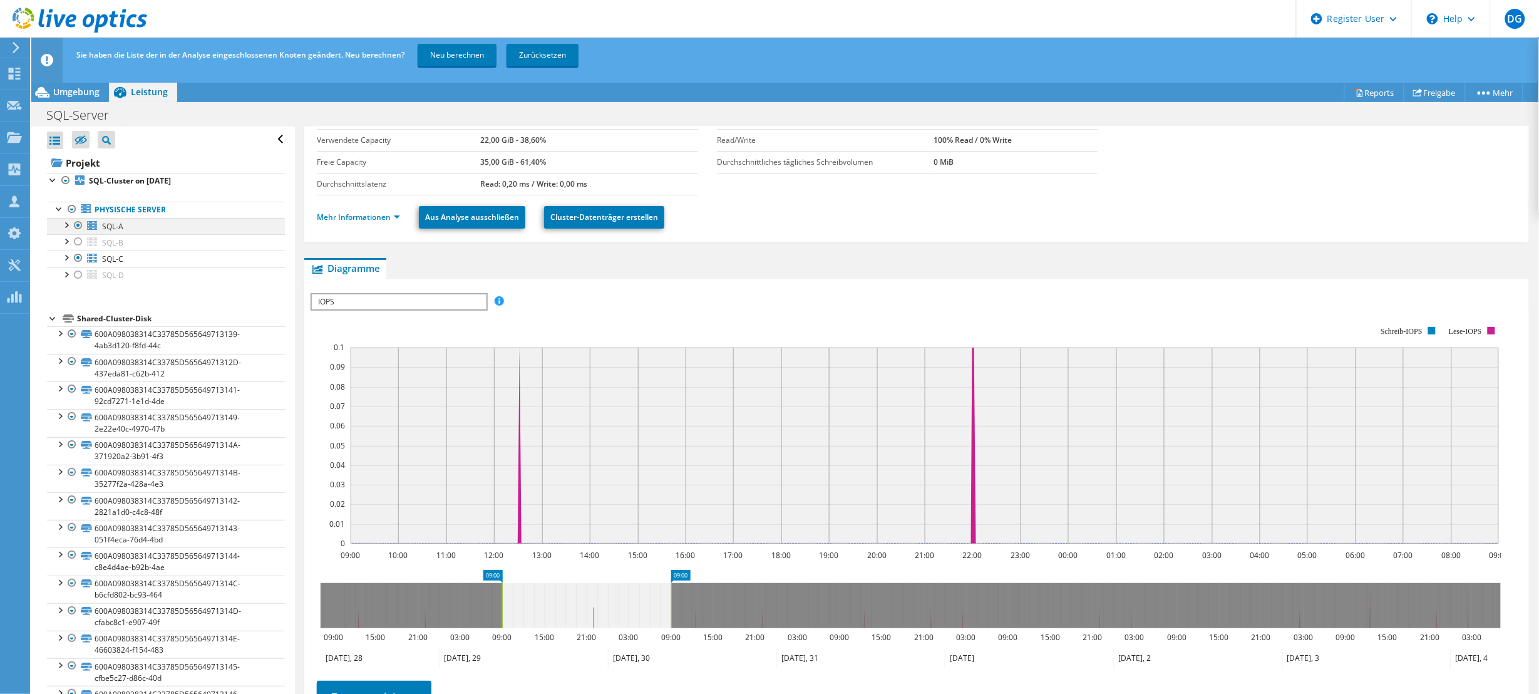
click at [77, 224] on div at bounding box center [78, 225] width 13 height 15
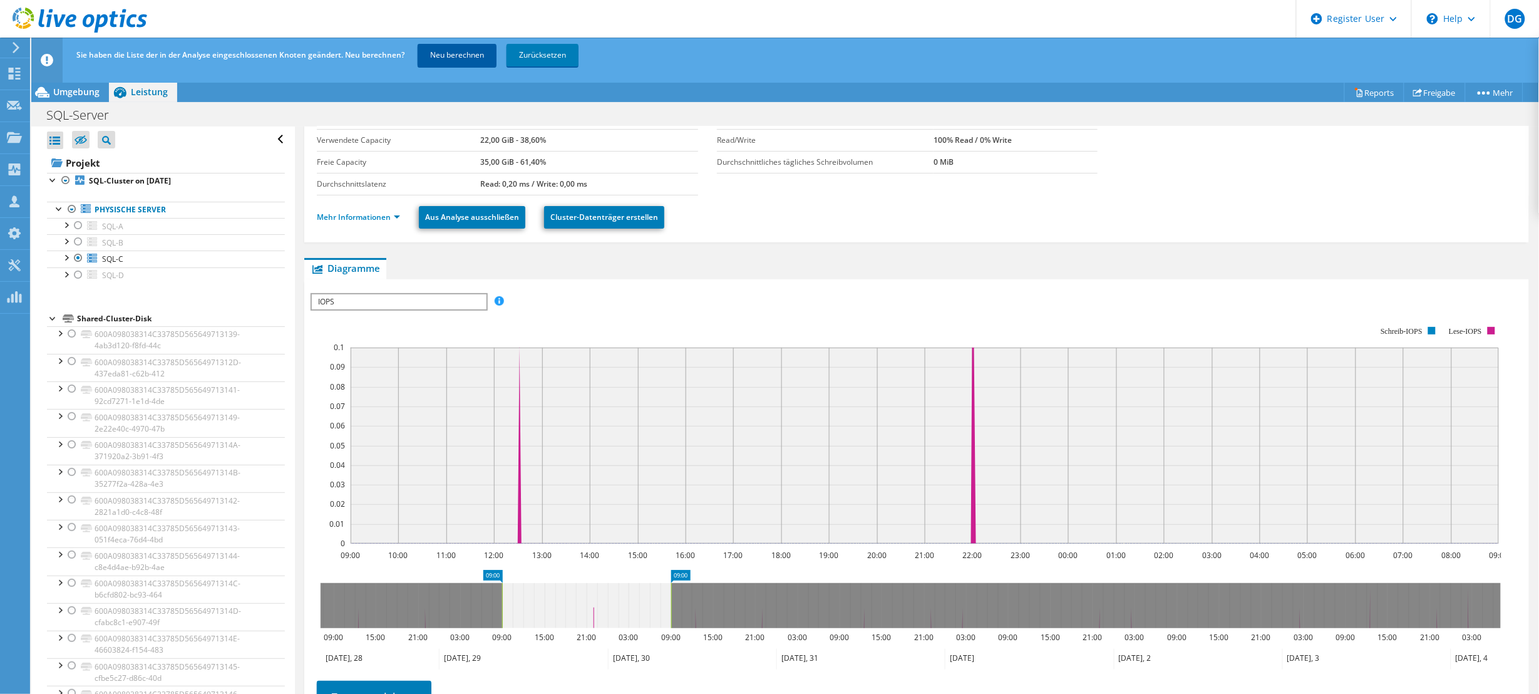
click at [458, 51] on link "Neu berechnen" at bounding box center [457, 55] width 79 height 23
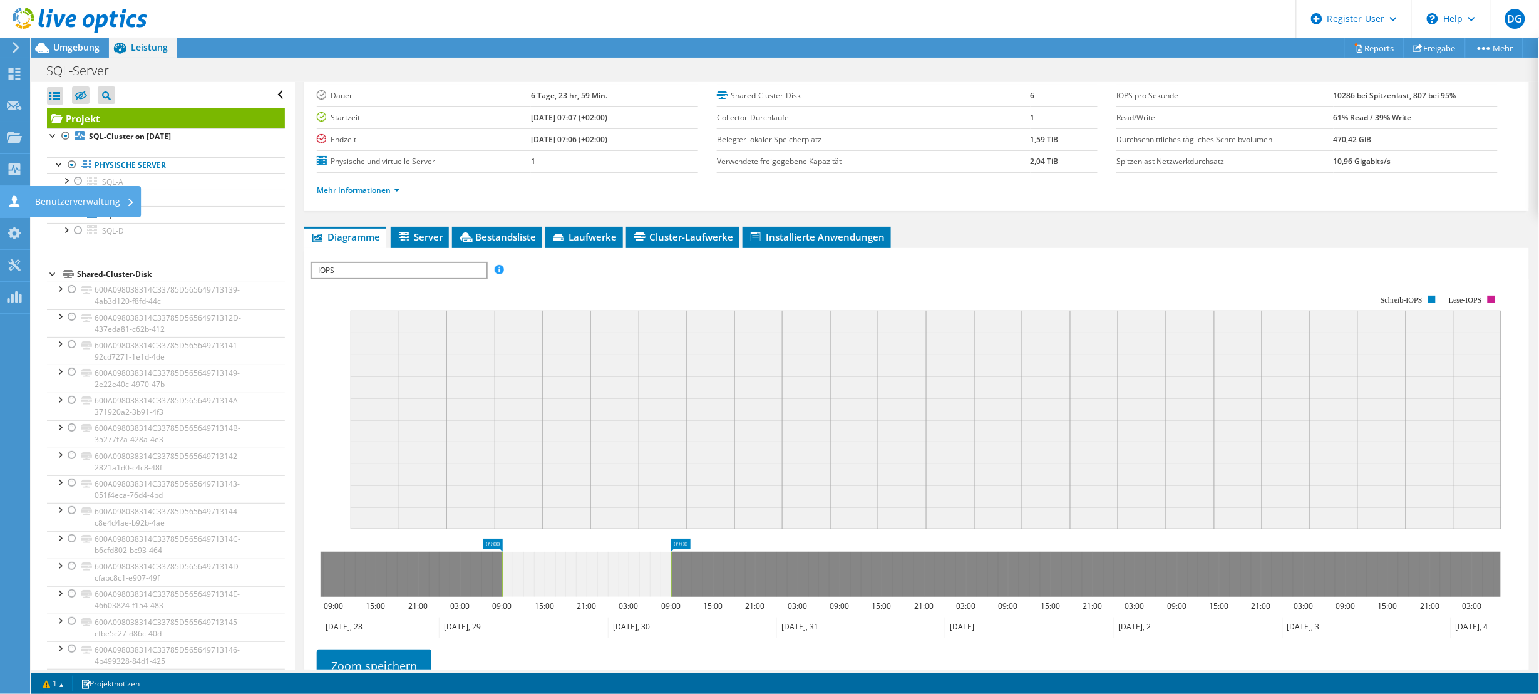
click at [72, 247] on ul "Physische Server SQL-A 0 C: D: 1 F:" at bounding box center [166, 198] width 238 height 107
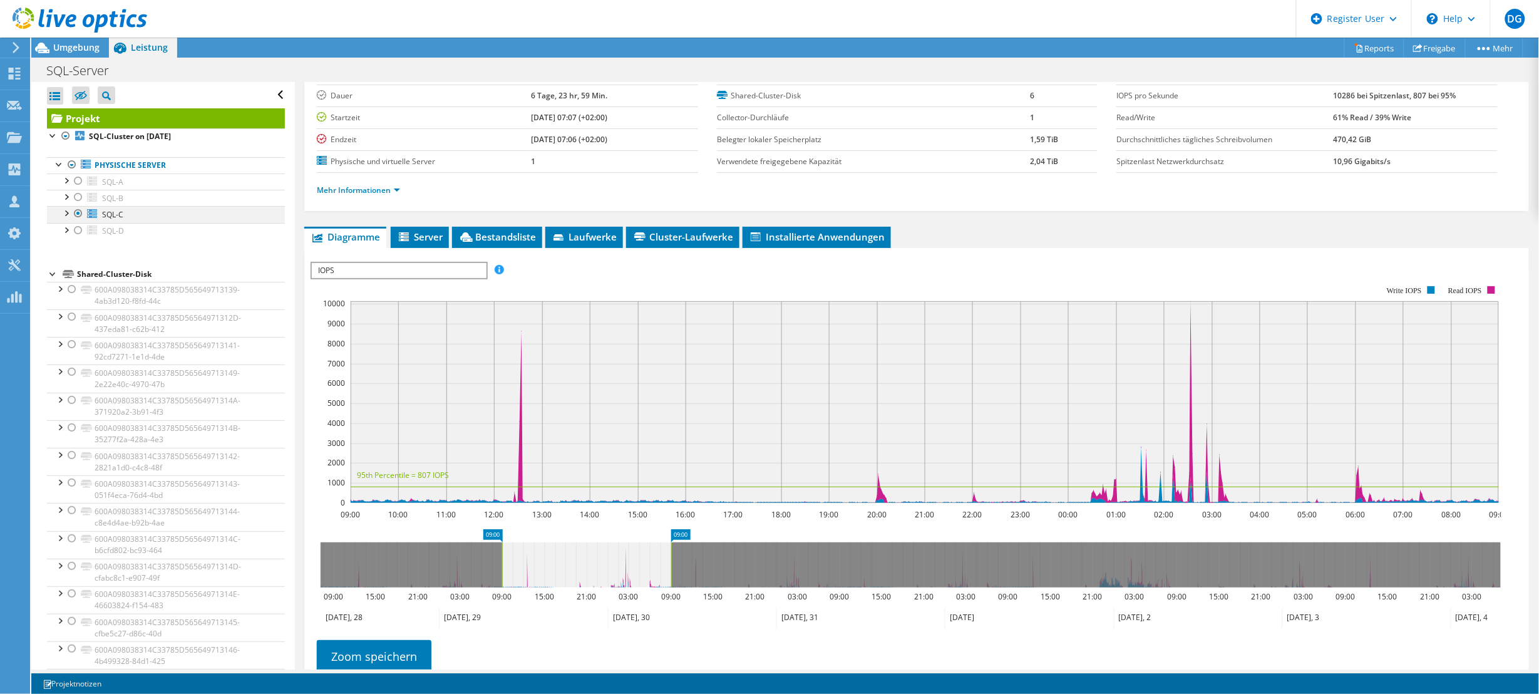
click at [61, 213] on div at bounding box center [65, 212] width 13 height 13
click at [64, 214] on div at bounding box center [65, 212] width 13 height 13
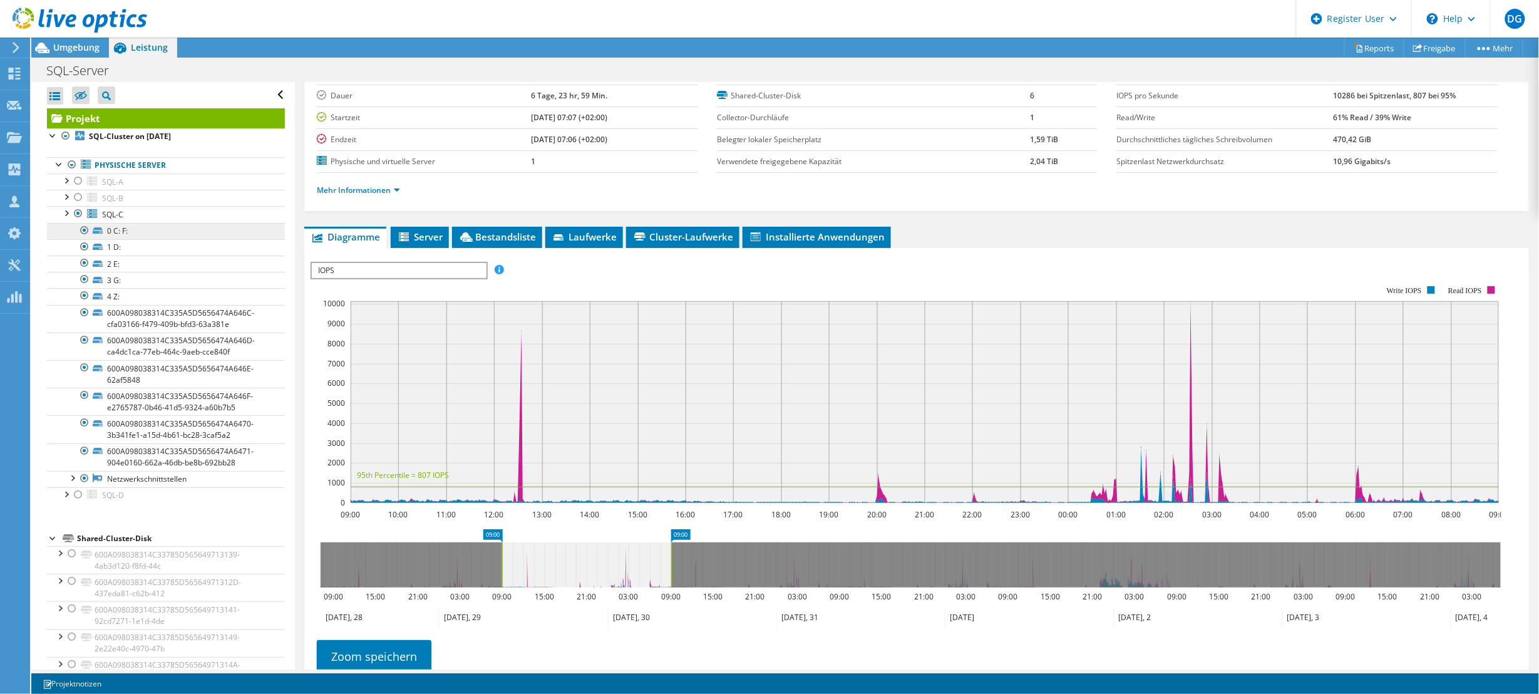
click at [66, 215] on div at bounding box center [65, 212] width 13 height 13
click at [106, 229] on link "0 C: F:" at bounding box center [166, 231] width 238 height 16
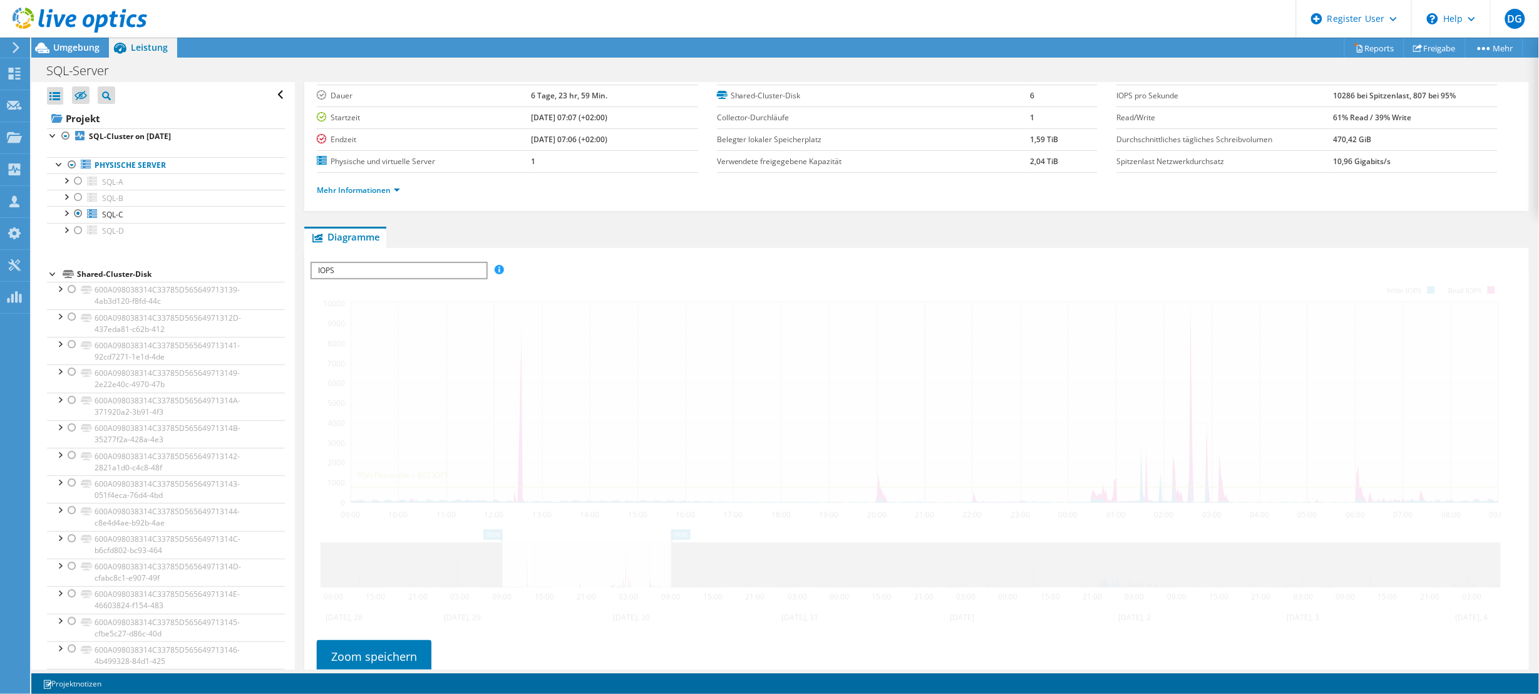
click at [147, 230] on ul "SQL-A 0 C: D: 1 F: 2 B:" at bounding box center [166, 206] width 238 height 66
click at [59, 216] on div at bounding box center [65, 212] width 13 height 13
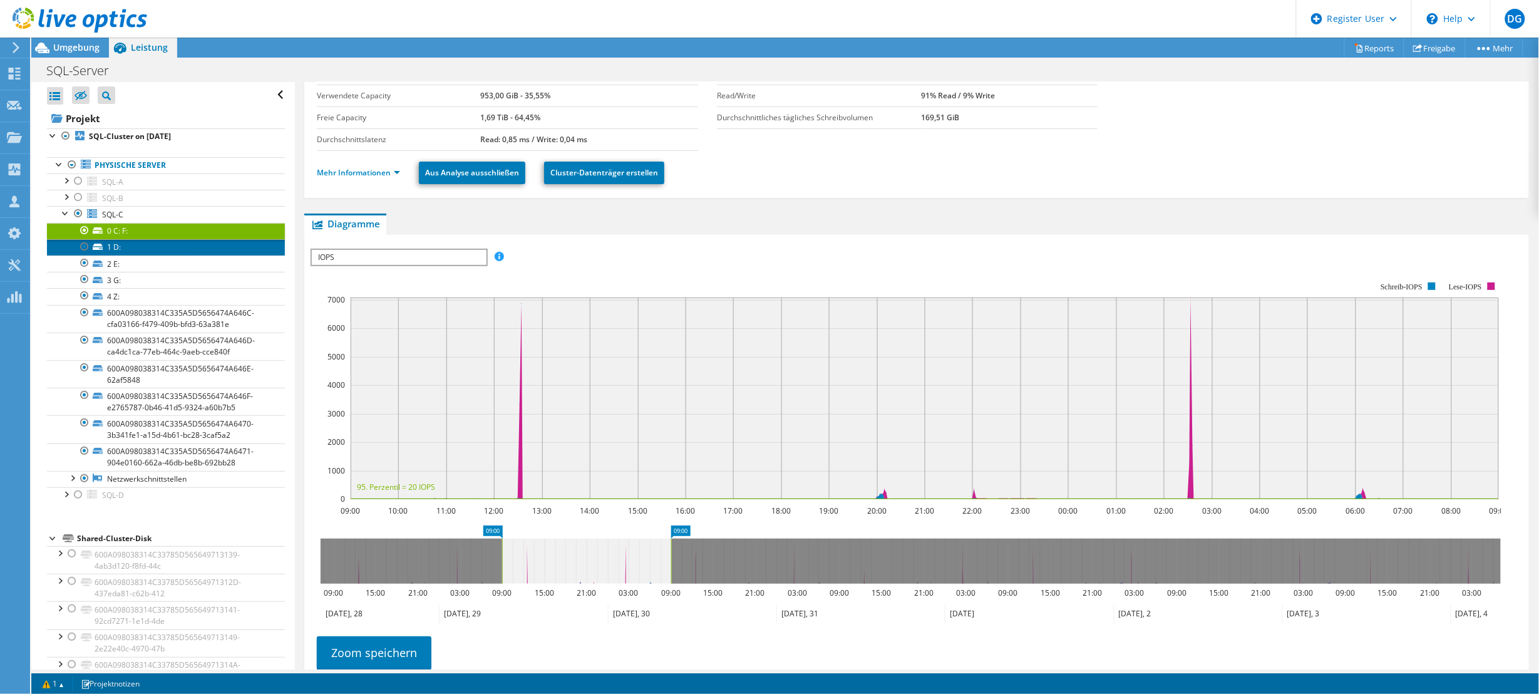
click at [131, 254] on link "1 D:" at bounding box center [166, 247] width 238 height 16
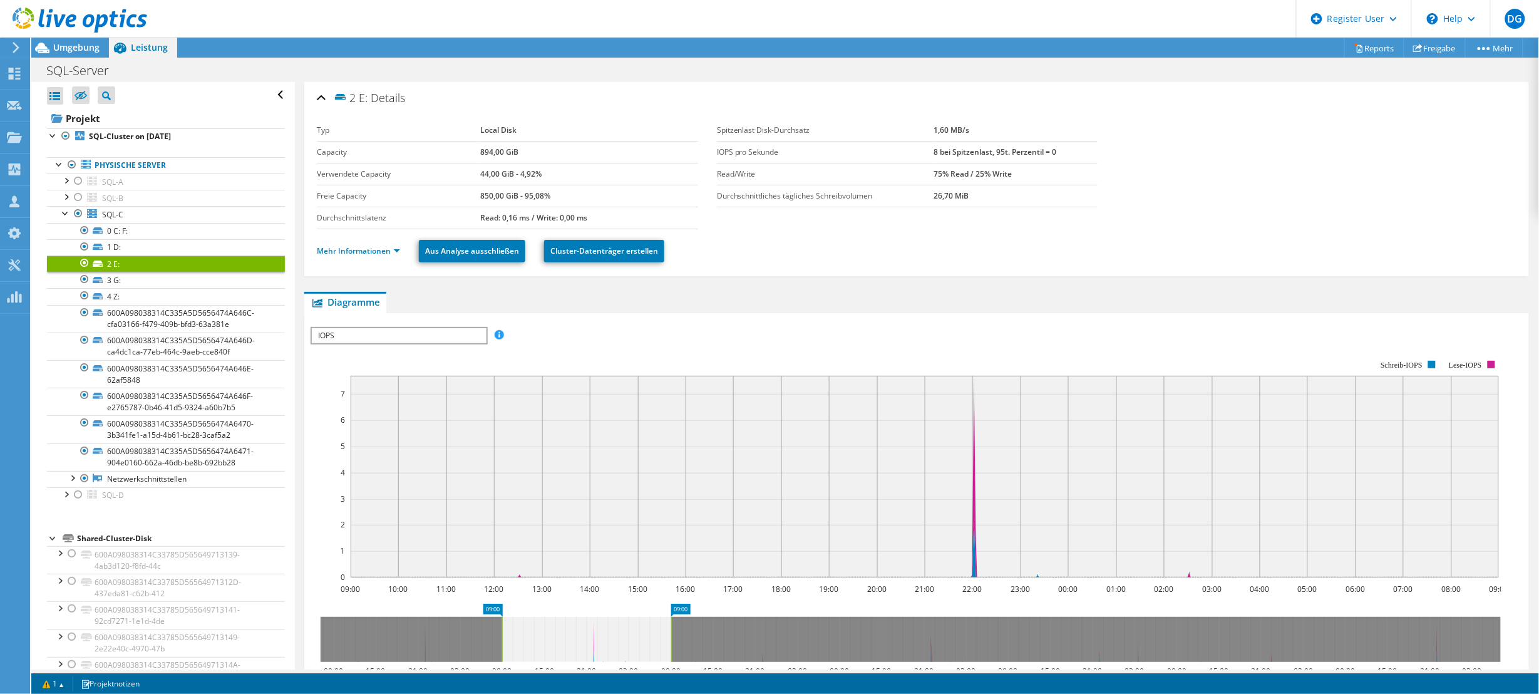
scroll to position [78, 0]
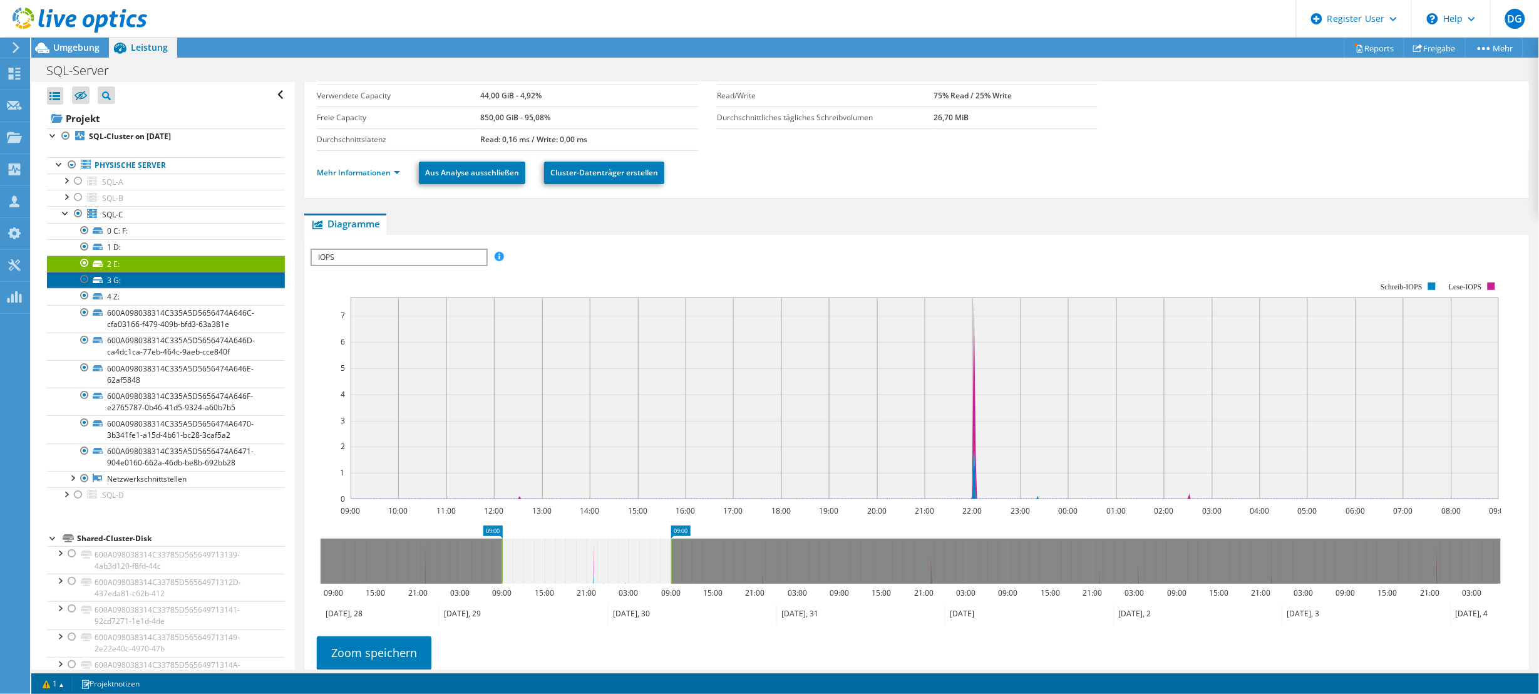
click at [110, 276] on link "3 G:" at bounding box center [166, 280] width 238 height 16
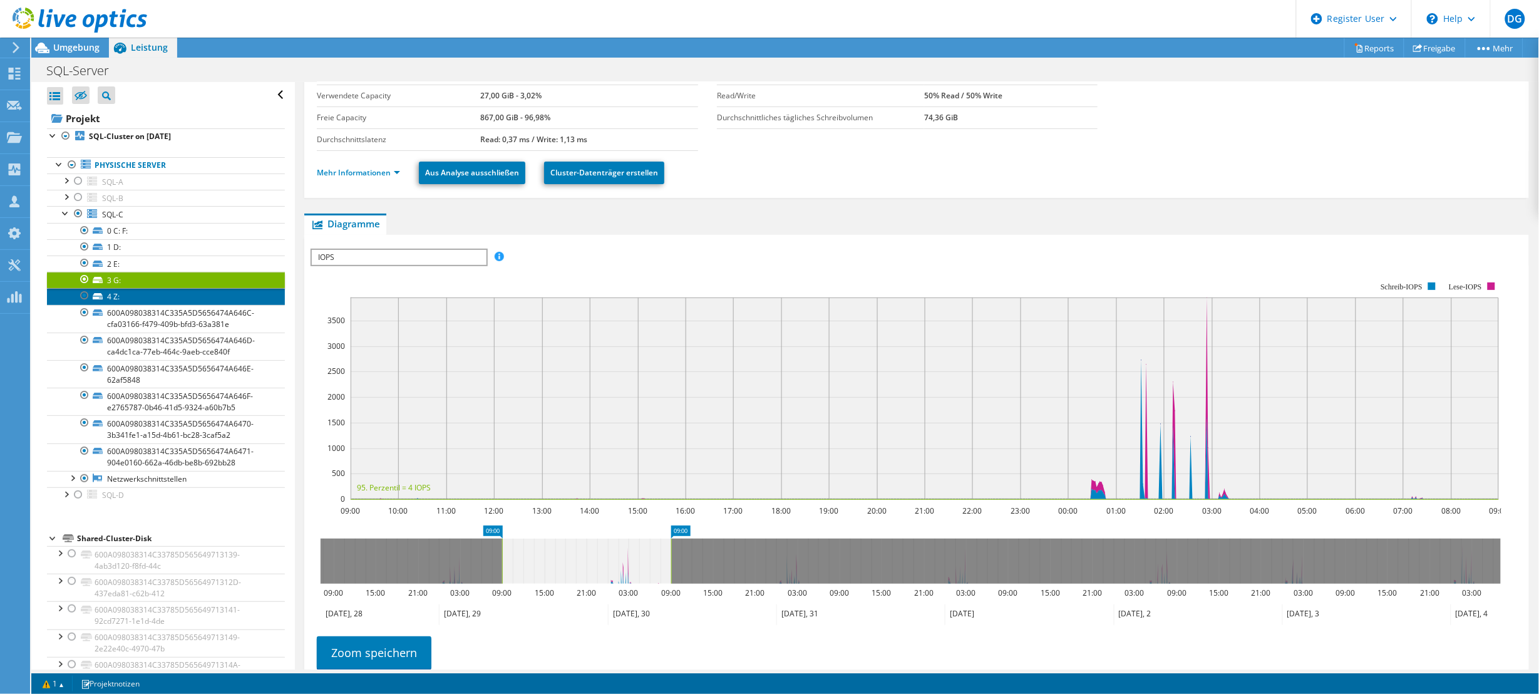
click at [100, 292] on link "4 Z:" at bounding box center [166, 296] width 238 height 16
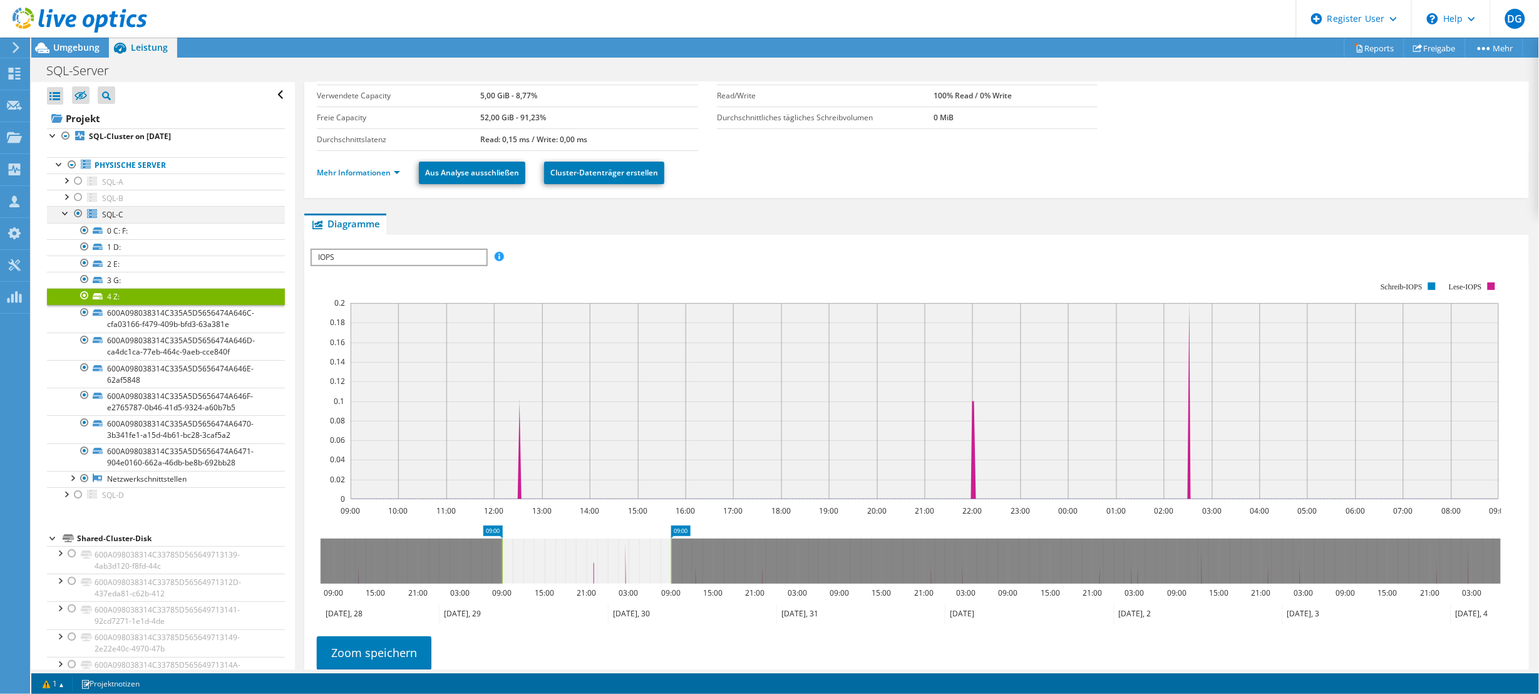
click at [60, 213] on div at bounding box center [65, 212] width 13 height 13
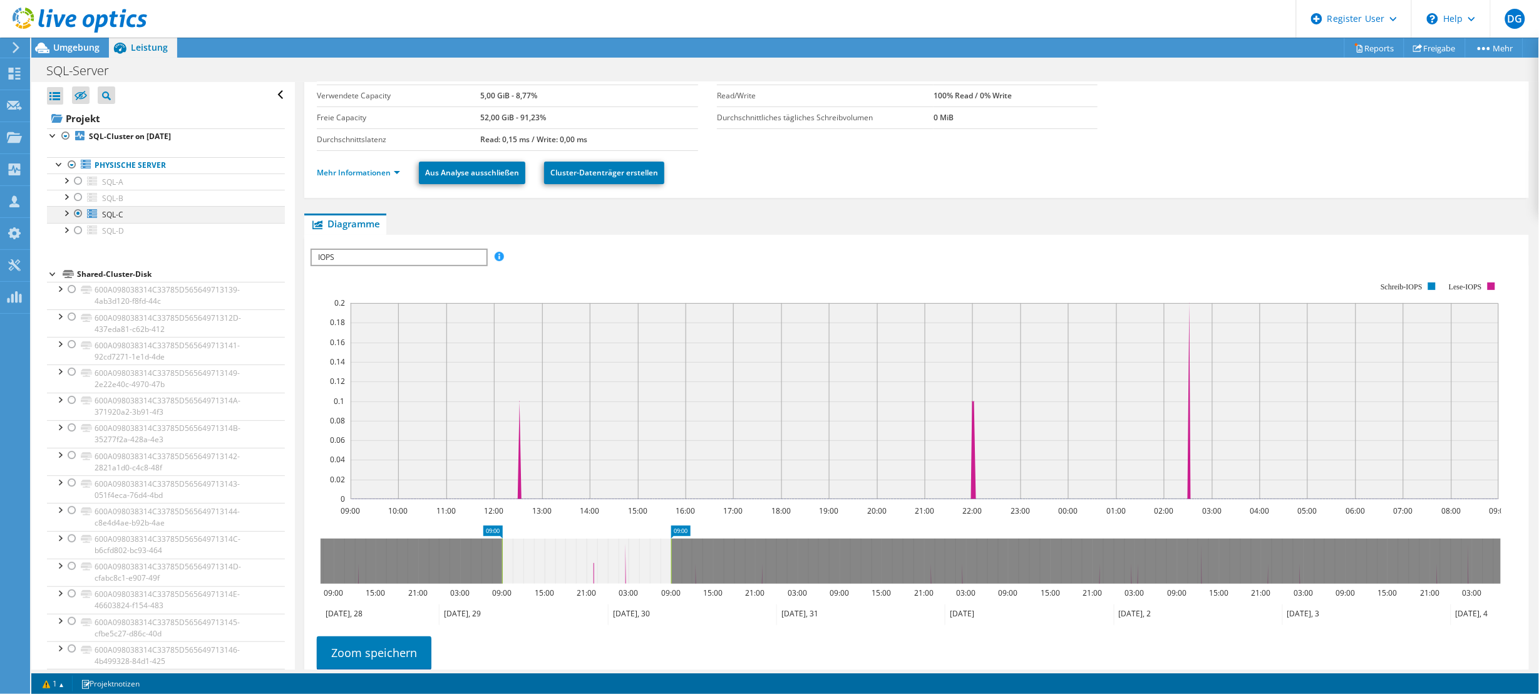
click at [67, 214] on div at bounding box center [65, 212] width 13 height 13
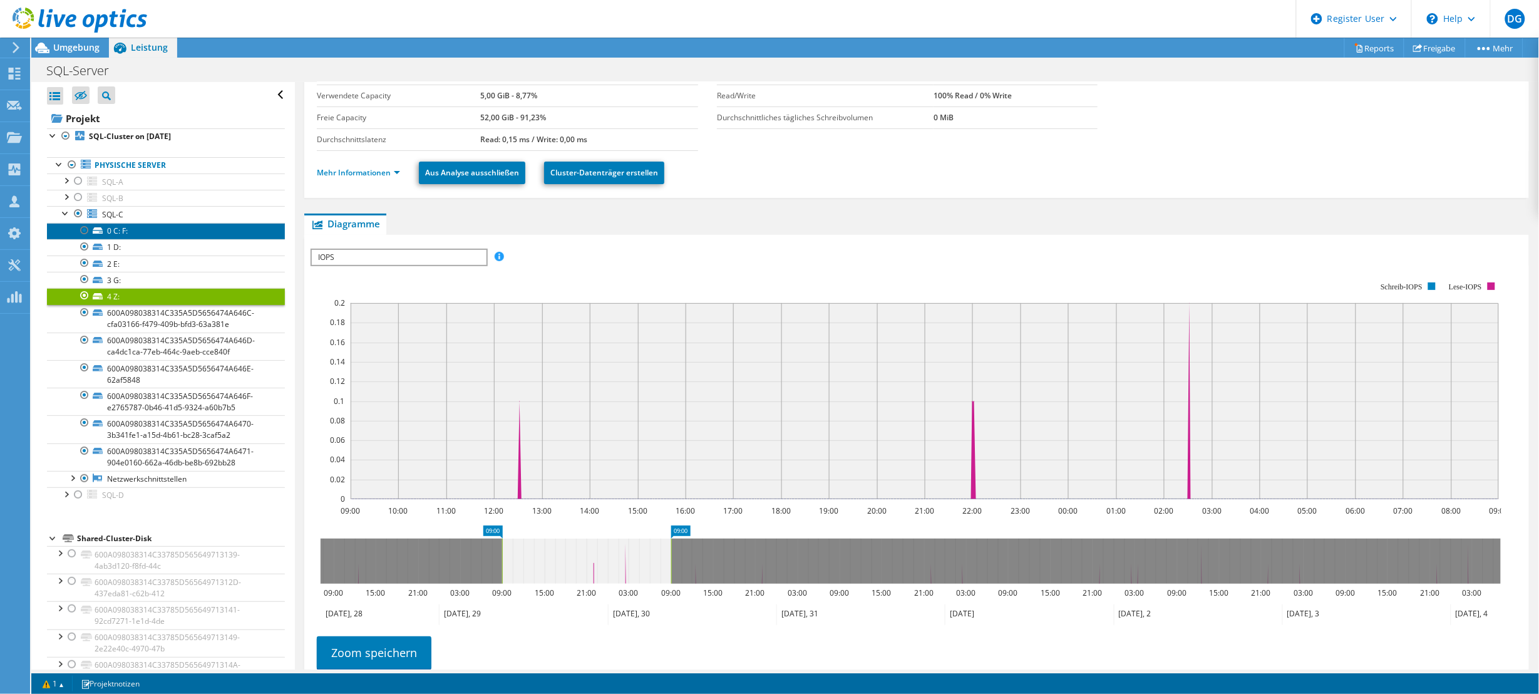
click at [129, 227] on link "0 C: F:" at bounding box center [166, 231] width 238 height 16
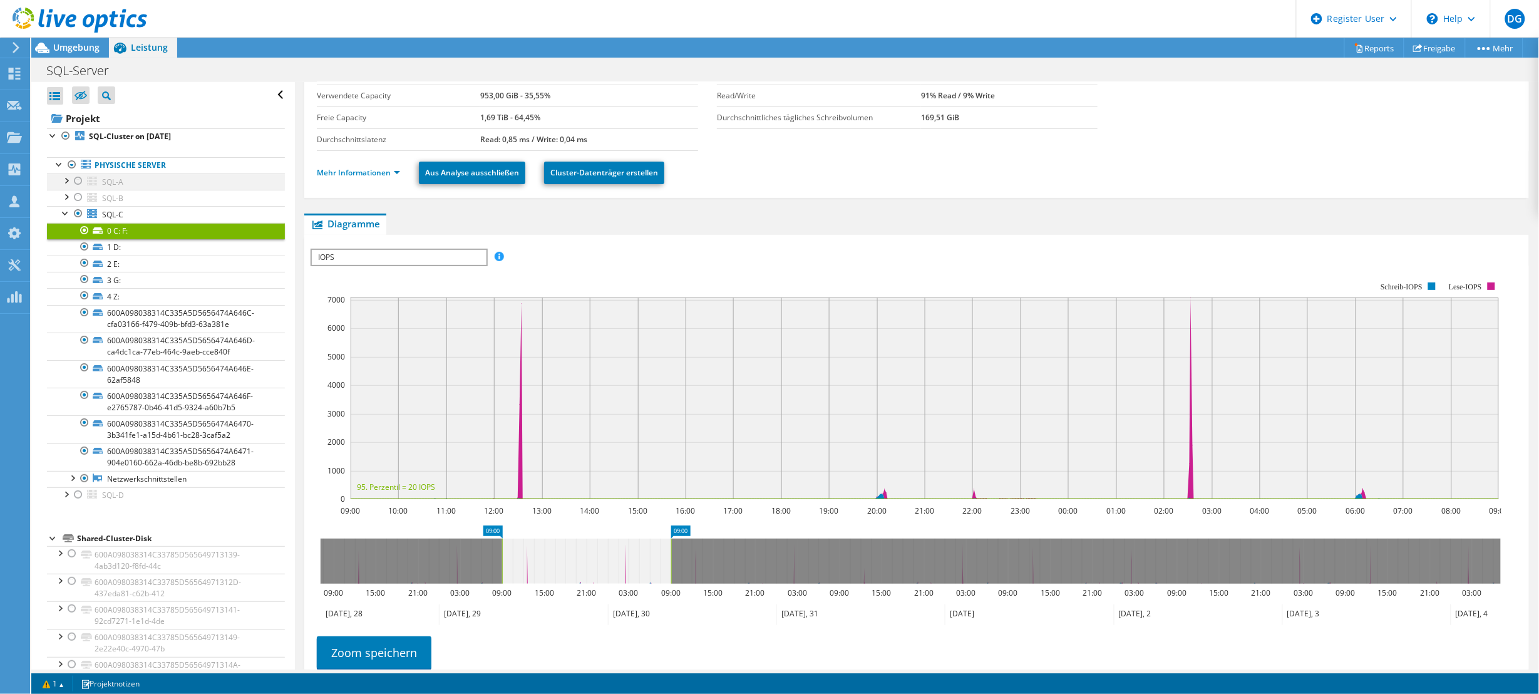
click at [76, 178] on div at bounding box center [78, 180] width 13 height 15
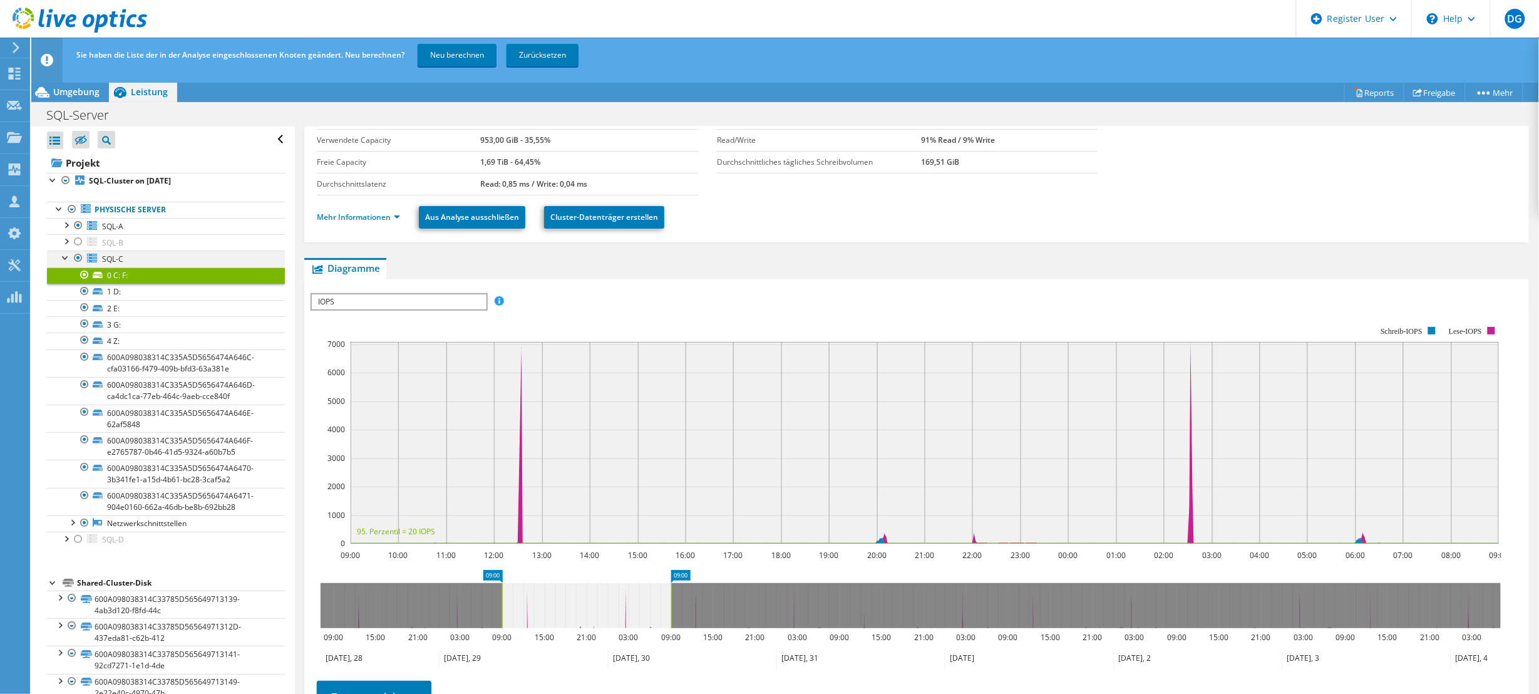
click at [73, 257] on div at bounding box center [78, 257] width 13 height 15
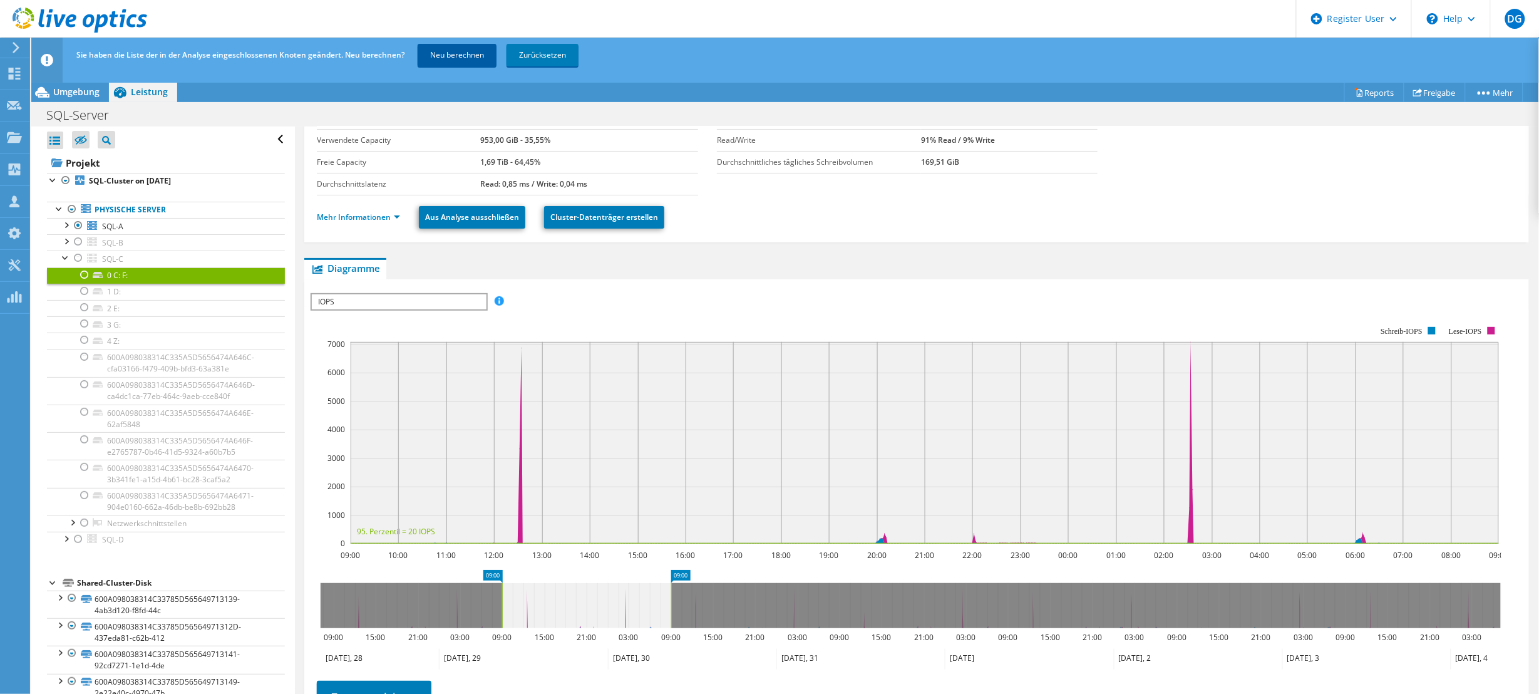
drag, startPoint x: 501, startPoint y: 56, endPoint x: 487, endPoint y: 58, distance: 14.5
click at [487, 58] on span "Neu berechnen Zurücksetzen" at bounding box center [499, 54] width 171 height 11
click at [486, 58] on link "Neu berechnen" at bounding box center [457, 55] width 79 height 23
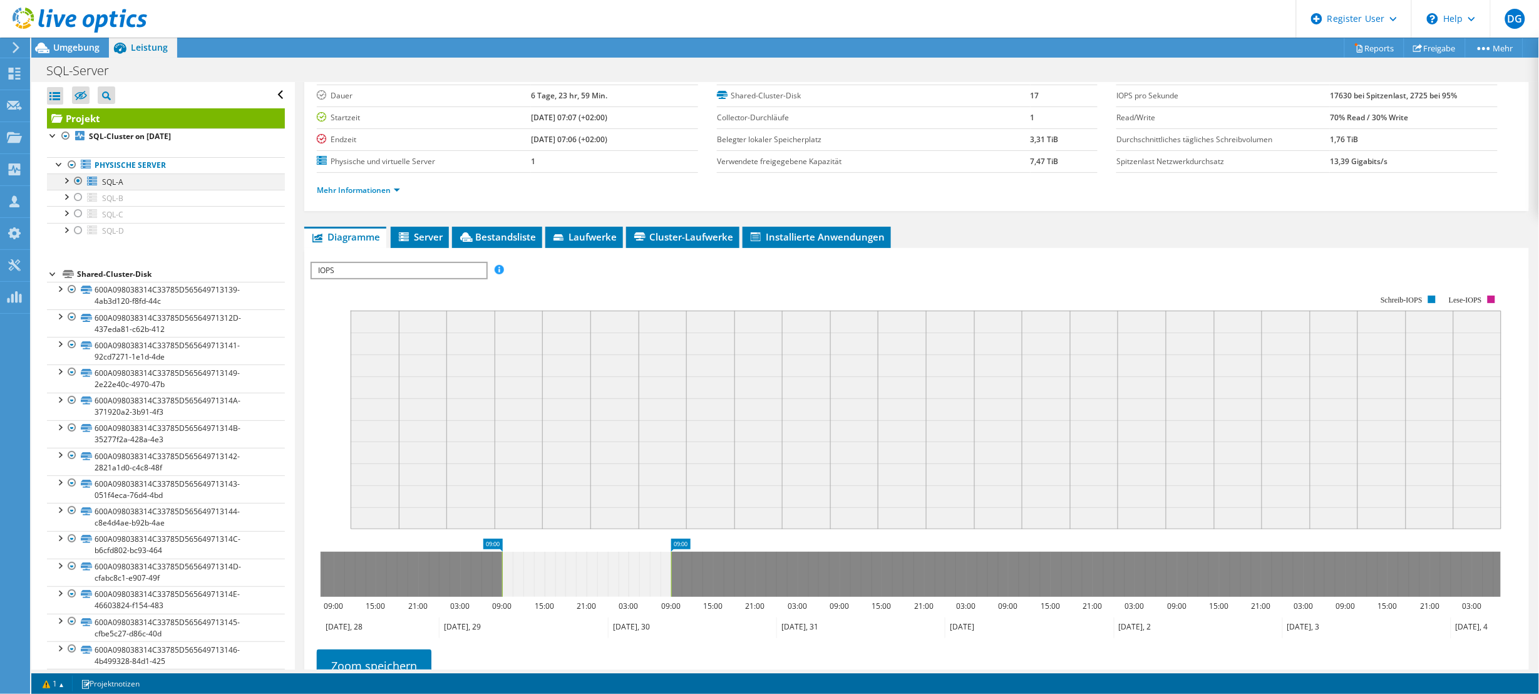
click at [61, 180] on div at bounding box center [65, 179] width 13 height 13
click at [68, 179] on div at bounding box center [65, 179] width 13 height 13
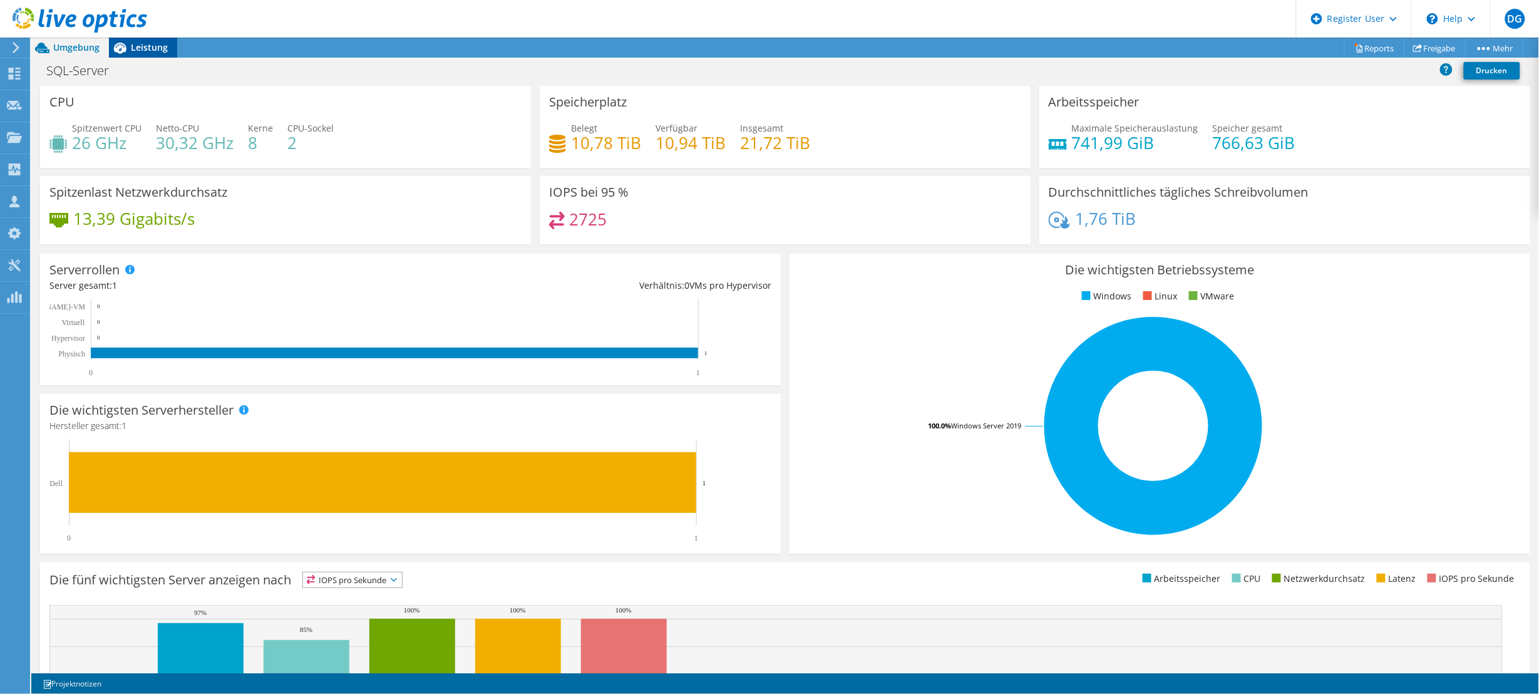
click at [145, 42] on span "Leistung" at bounding box center [149, 47] width 37 height 12
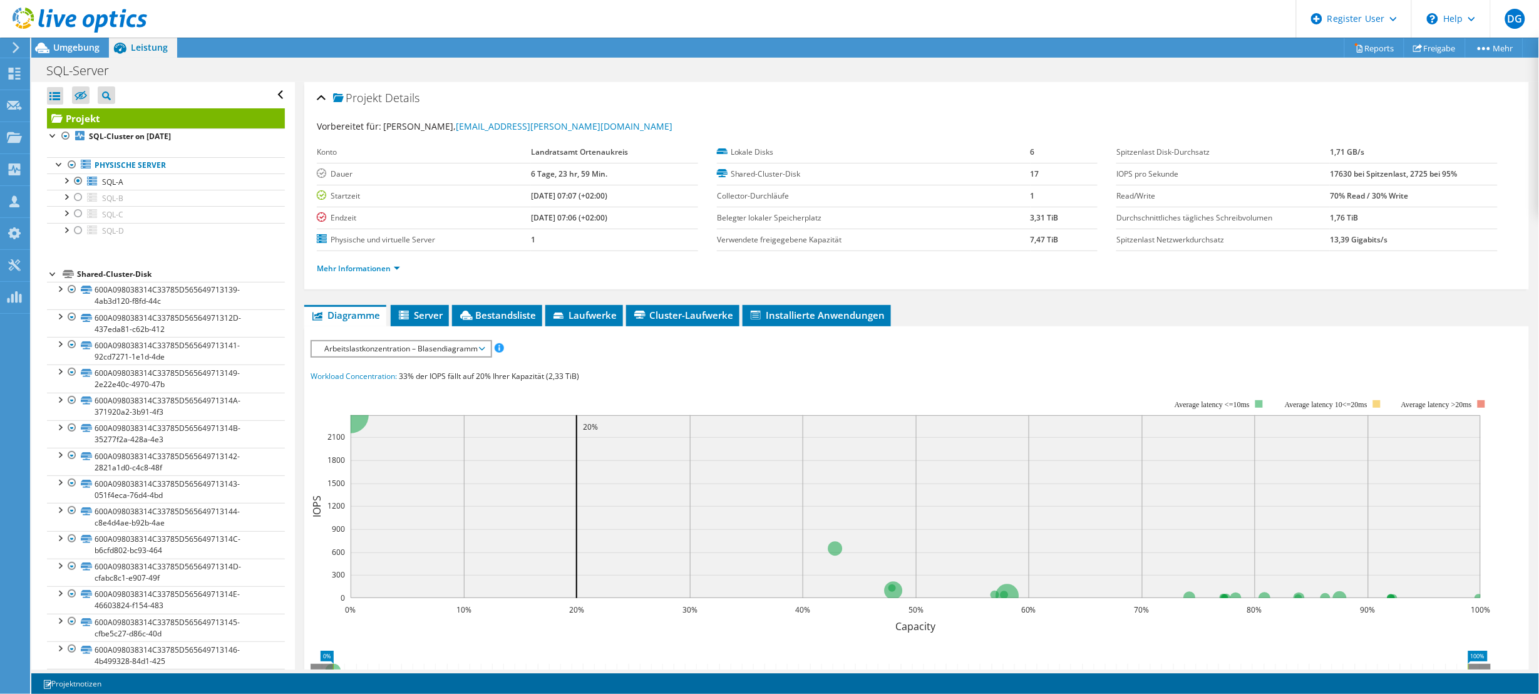
click at [359, 346] on span "Arbeitslastkonzentration – Blasendiagramm" at bounding box center [401, 348] width 166 height 15
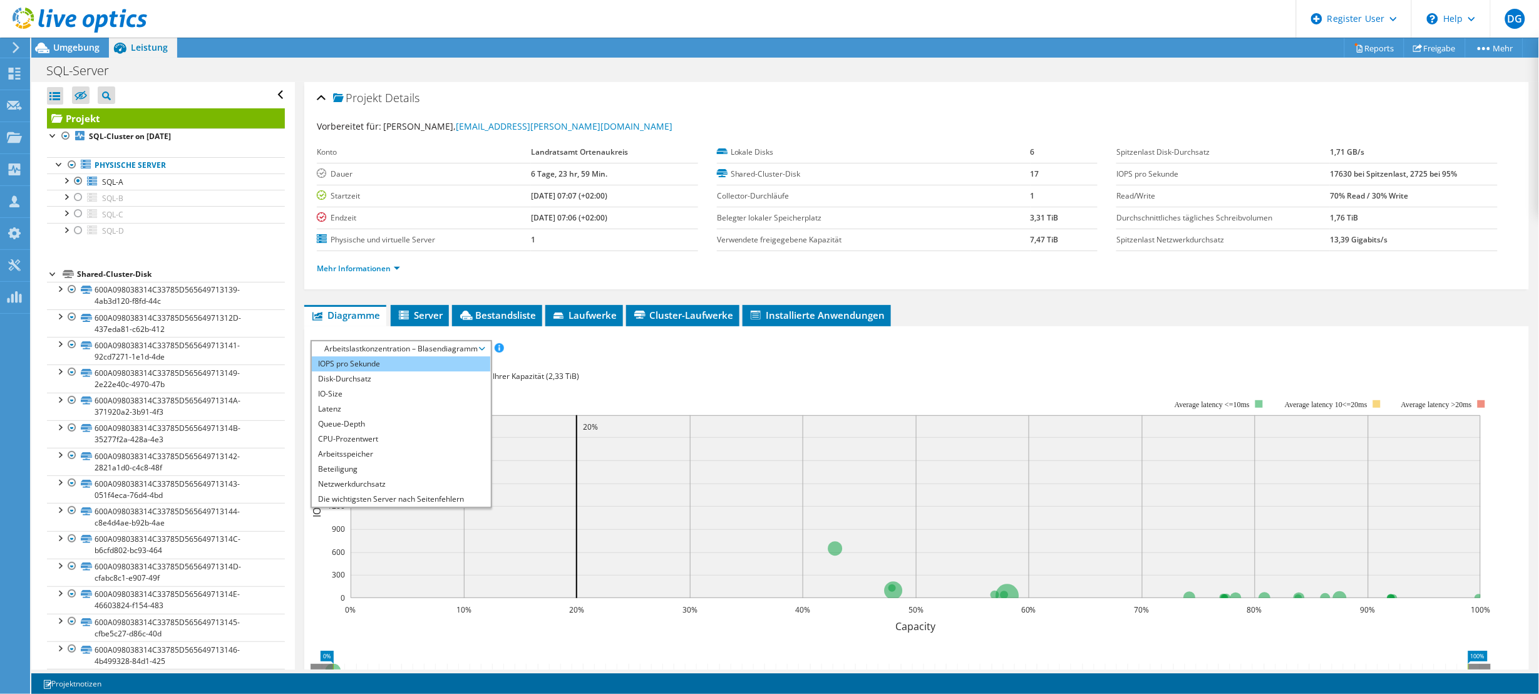
click at [347, 364] on li "IOPS pro Sekunde" at bounding box center [401, 363] width 178 height 15
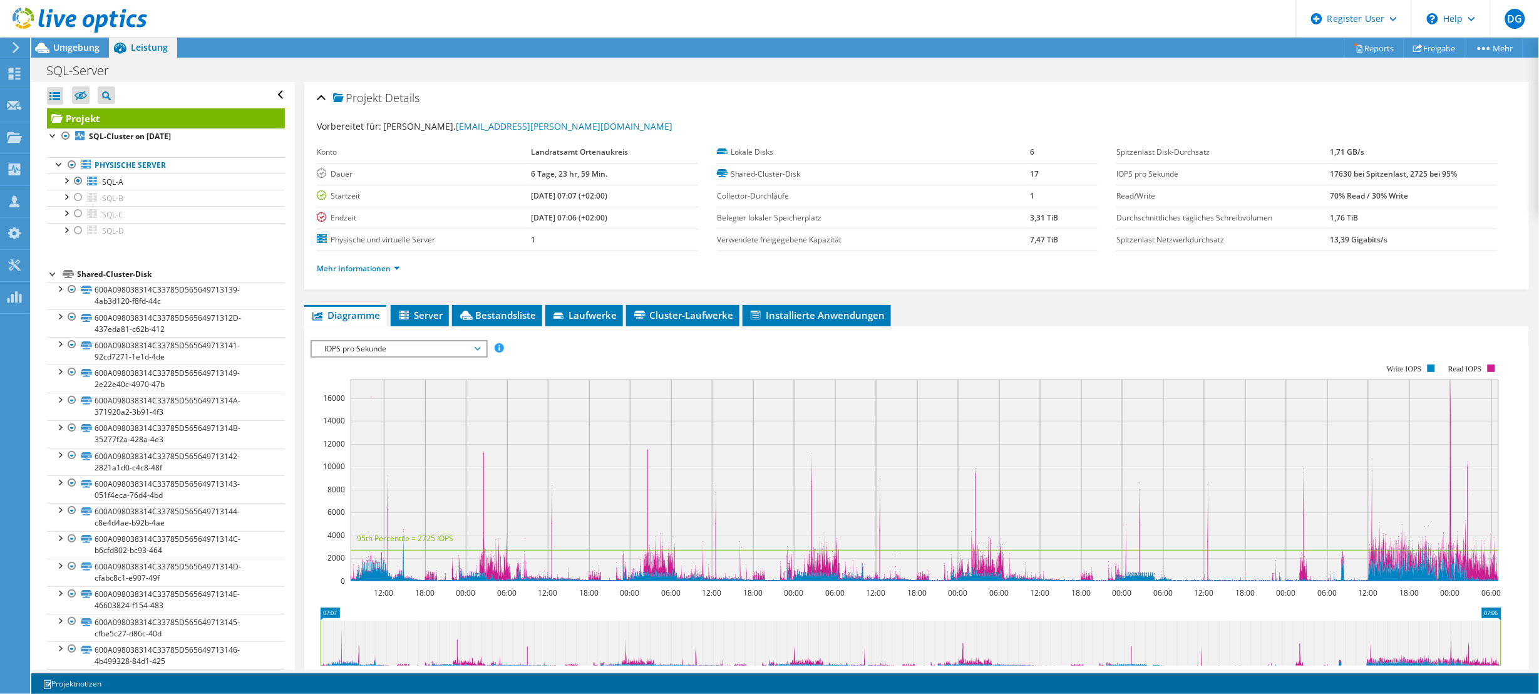
scroll to position [78, 0]
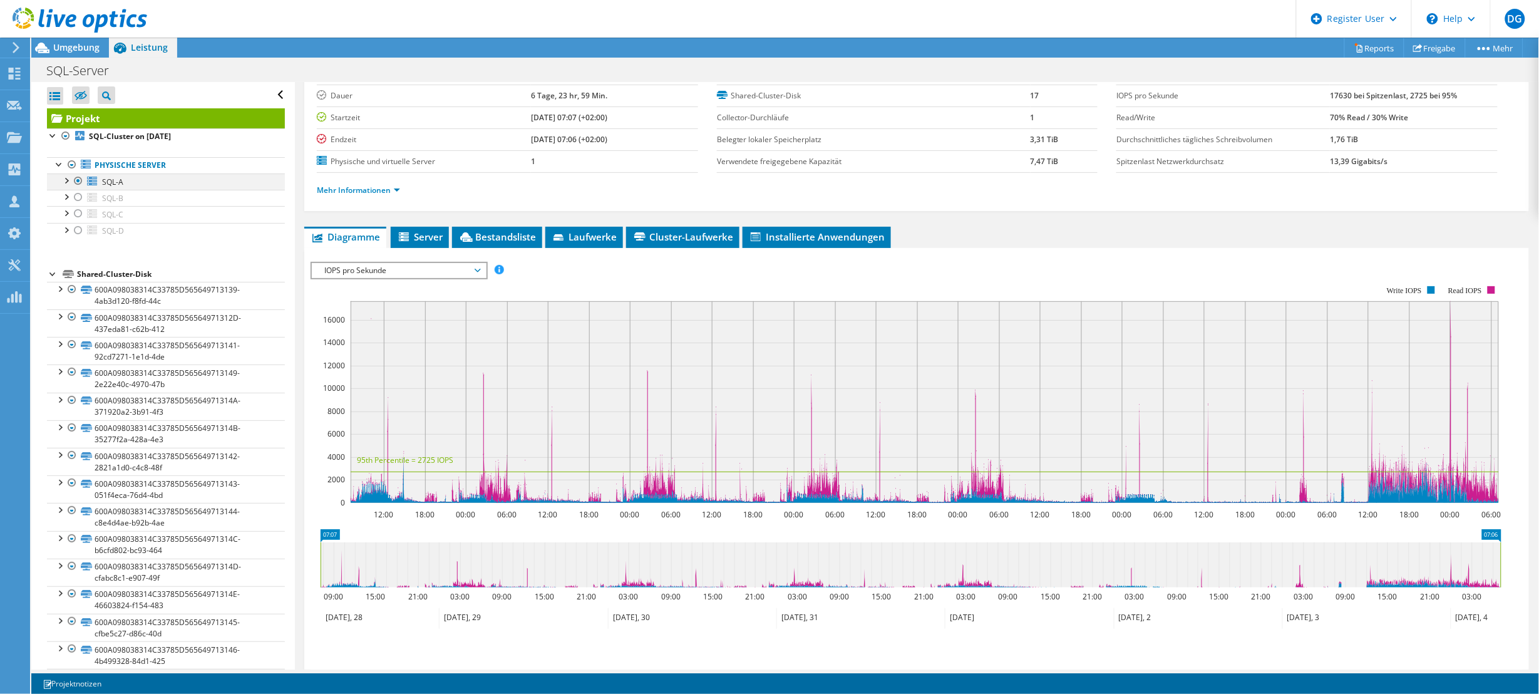
click at [69, 177] on div at bounding box center [65, 179] width 13 height 13
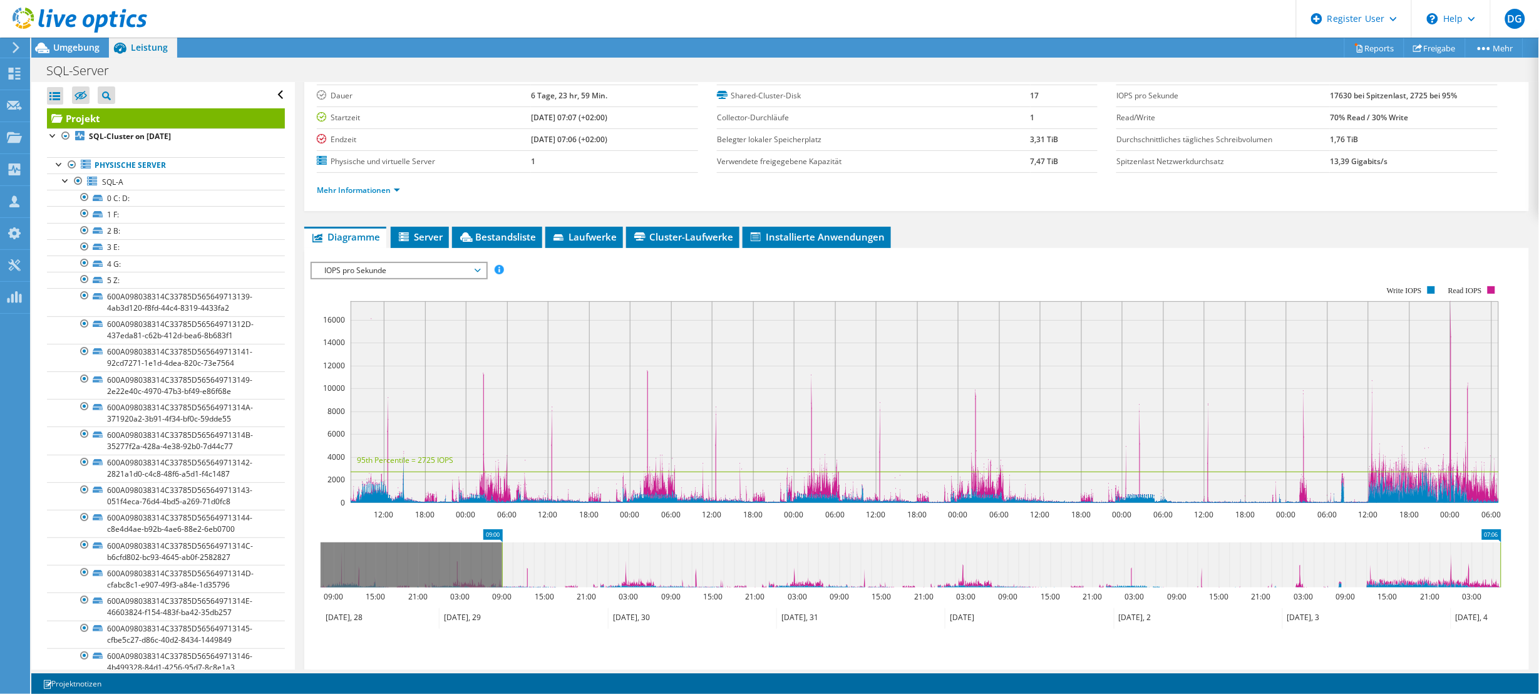
drag, startPoint x: 320, startPoint y: 558, endPoint x: 501, endPoint y: 552, distance: 181.7
click at [501, 552] on rect at bounding box center [502, 564] width 5 height 45
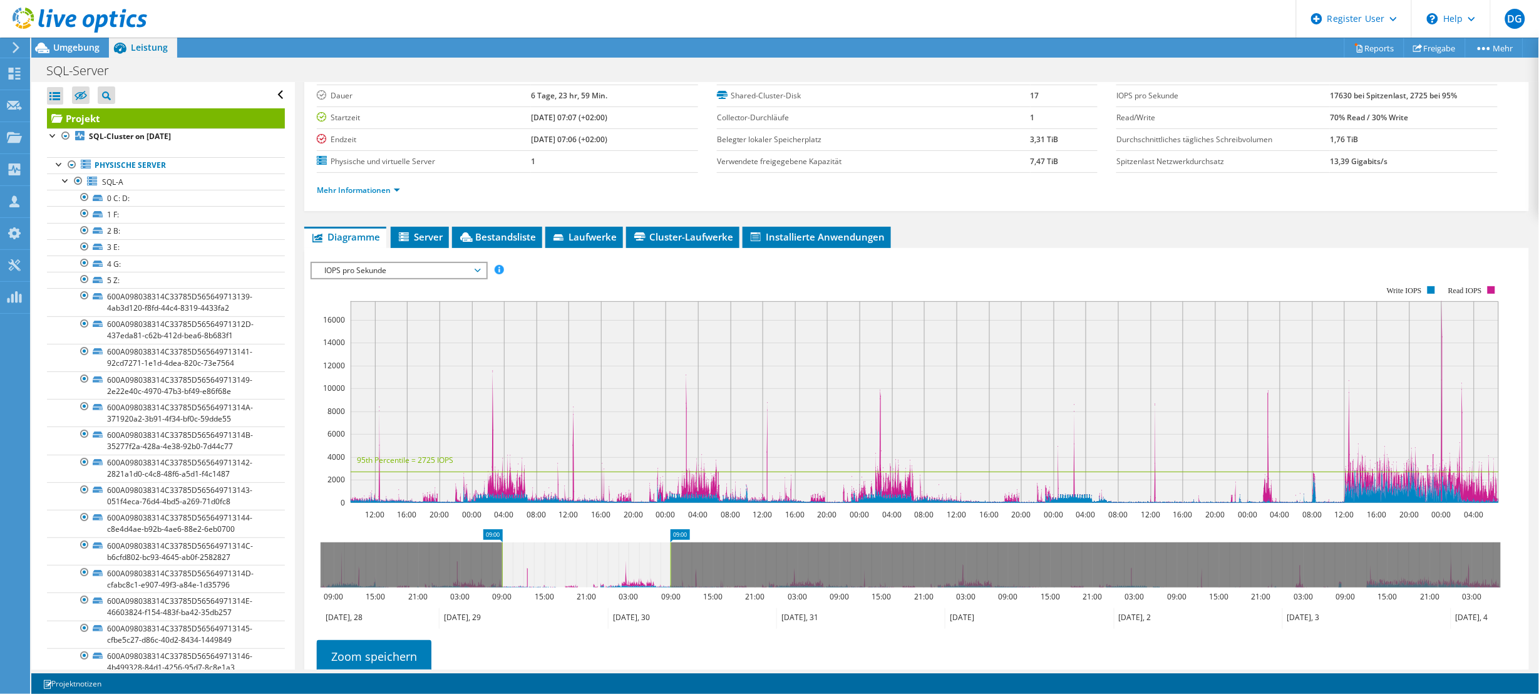
drag, startPoint x: 1501, startPoint y: 565, endPoint x: 671, endPoint y: 551, distance: 830.3
click at [671, 551] on rect at bounding box center [670, 564] width 5 height 45
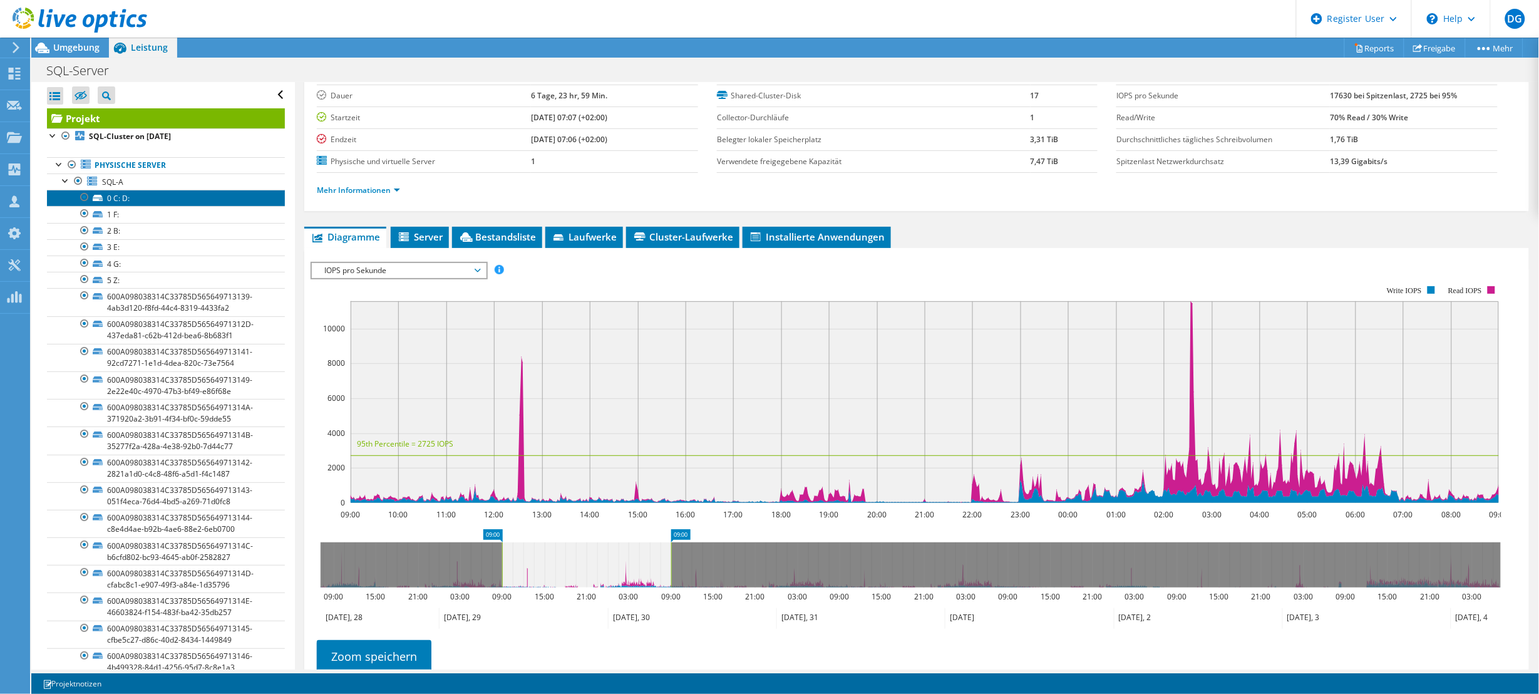
click at [136, 195] on link "0 C: D:" at bounding box center [166, 198] width 238 height 16
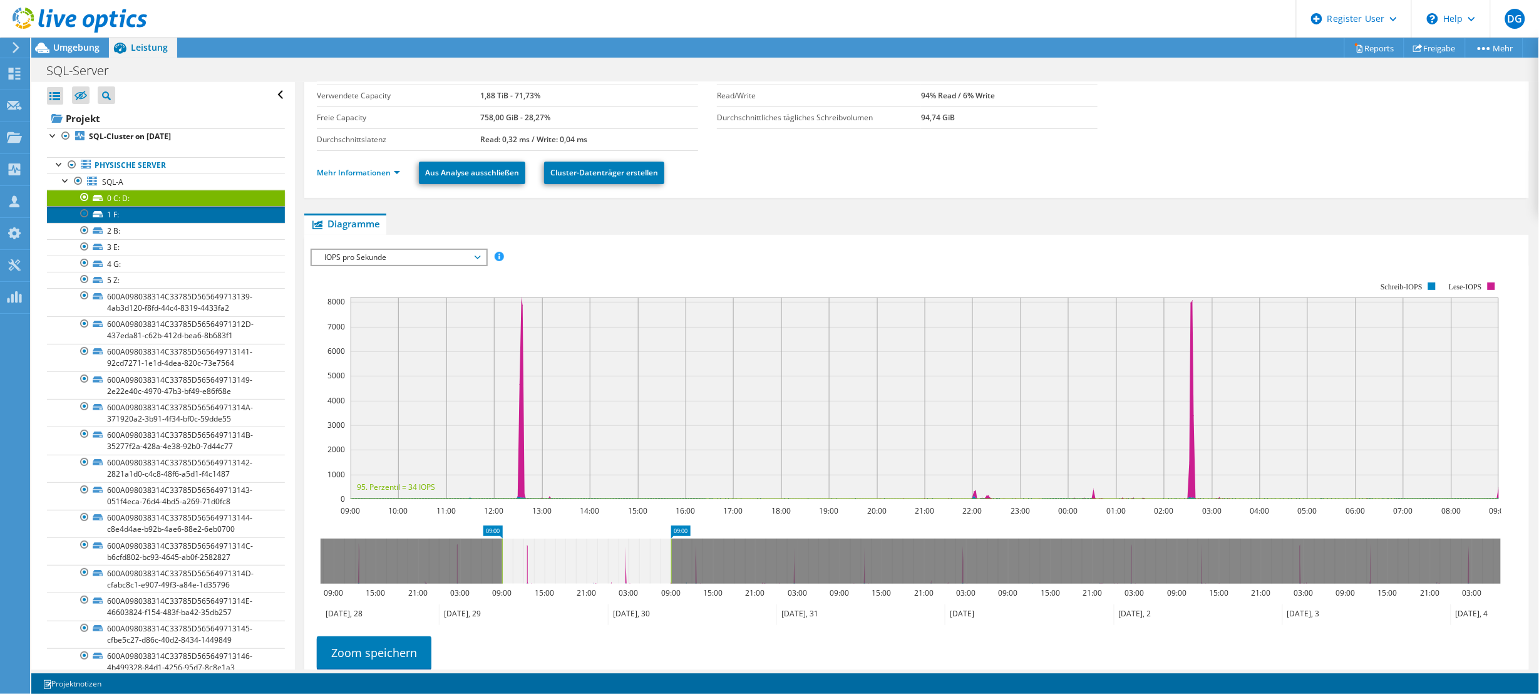
click at [151, 212] on link "1 F:" at bounding box center [166, 214] width 238 height 16
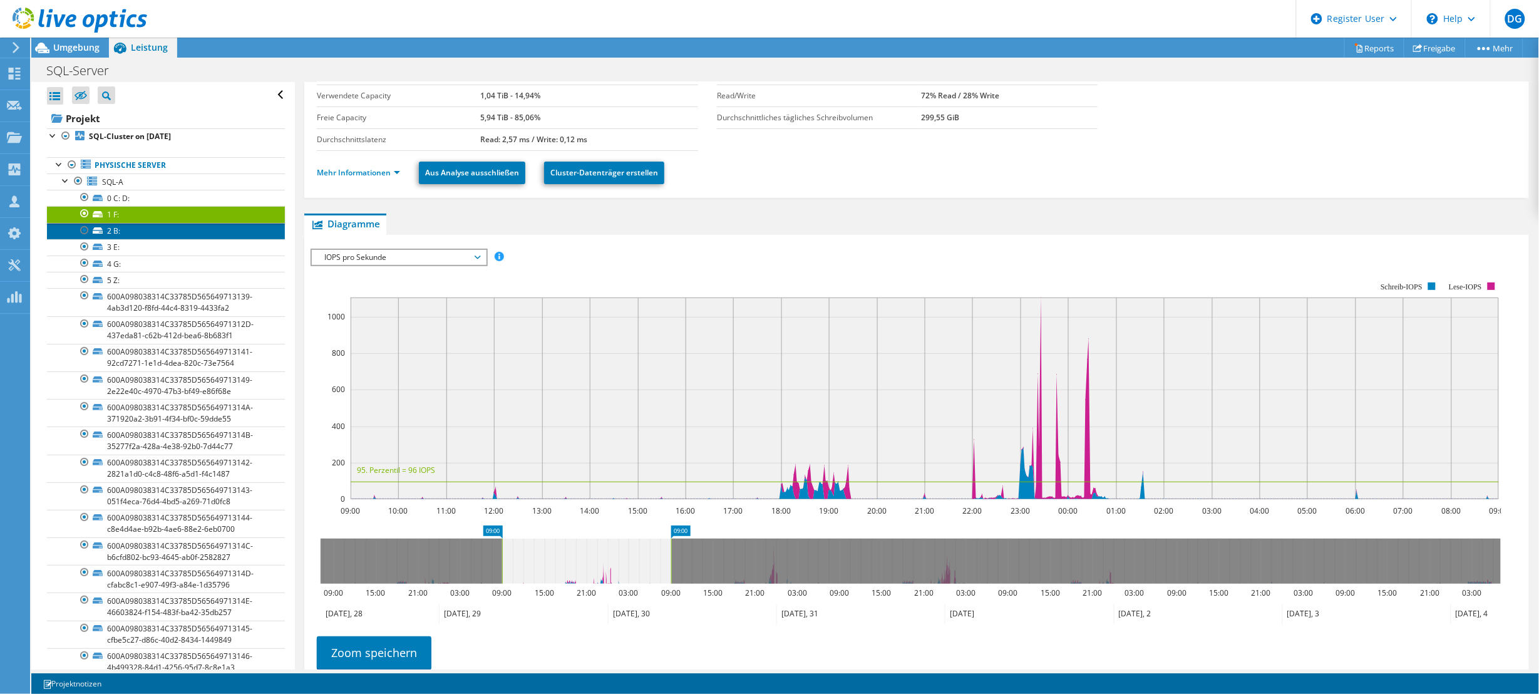
click at [142, 232] on link "2 B:" at bounding box center [166, 231] width 238 height 16
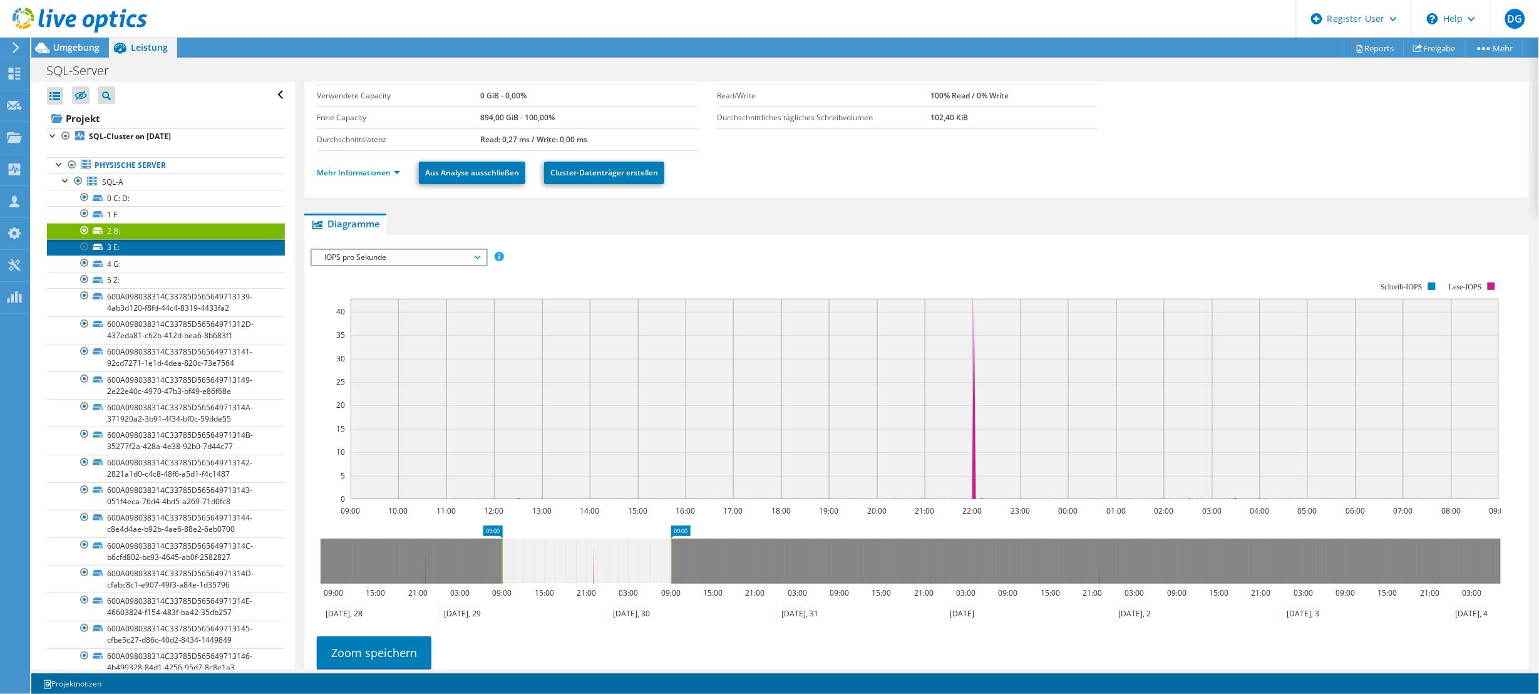
click at [138, 246] on link "3 E:" at bounding box center [166, 247] width 238 height 16
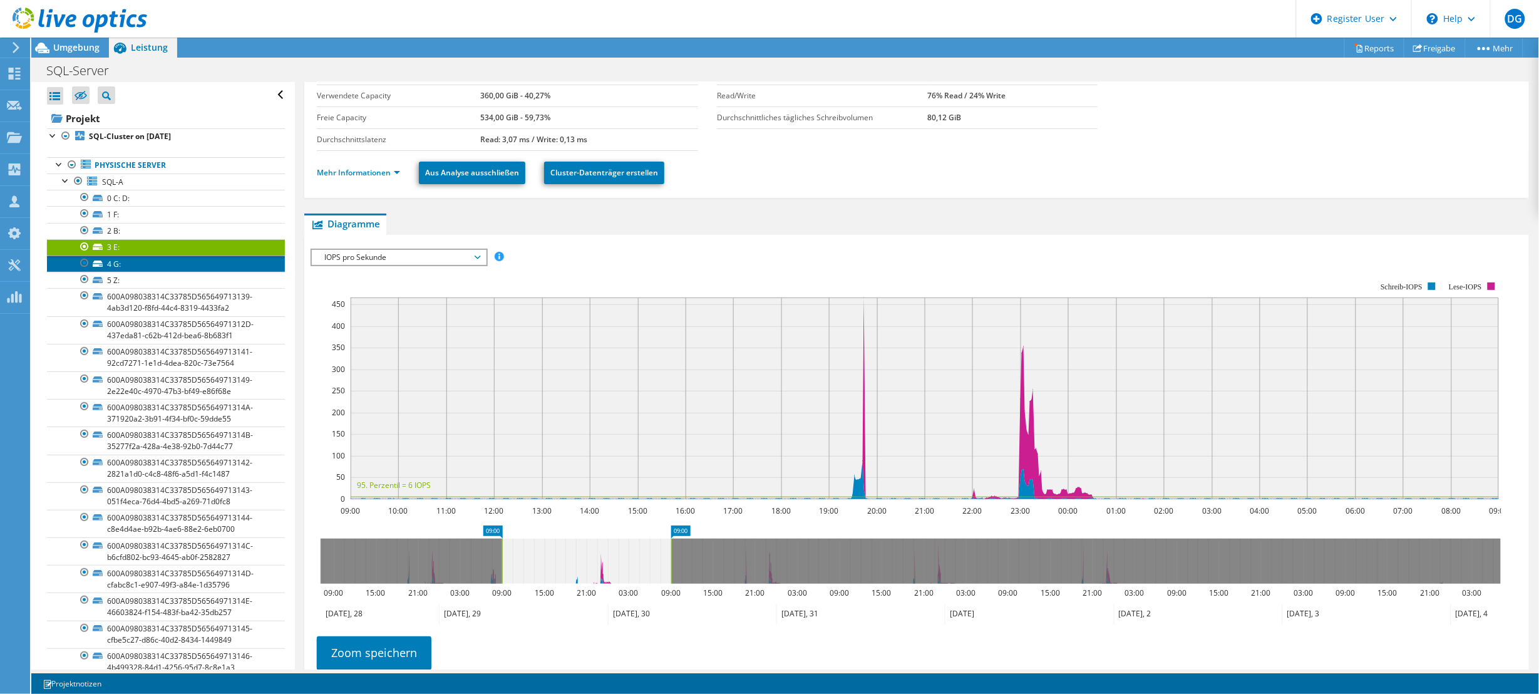
click at [133, 266] on link "4 G:" at bounding box center [166, 263] width 238 height 16
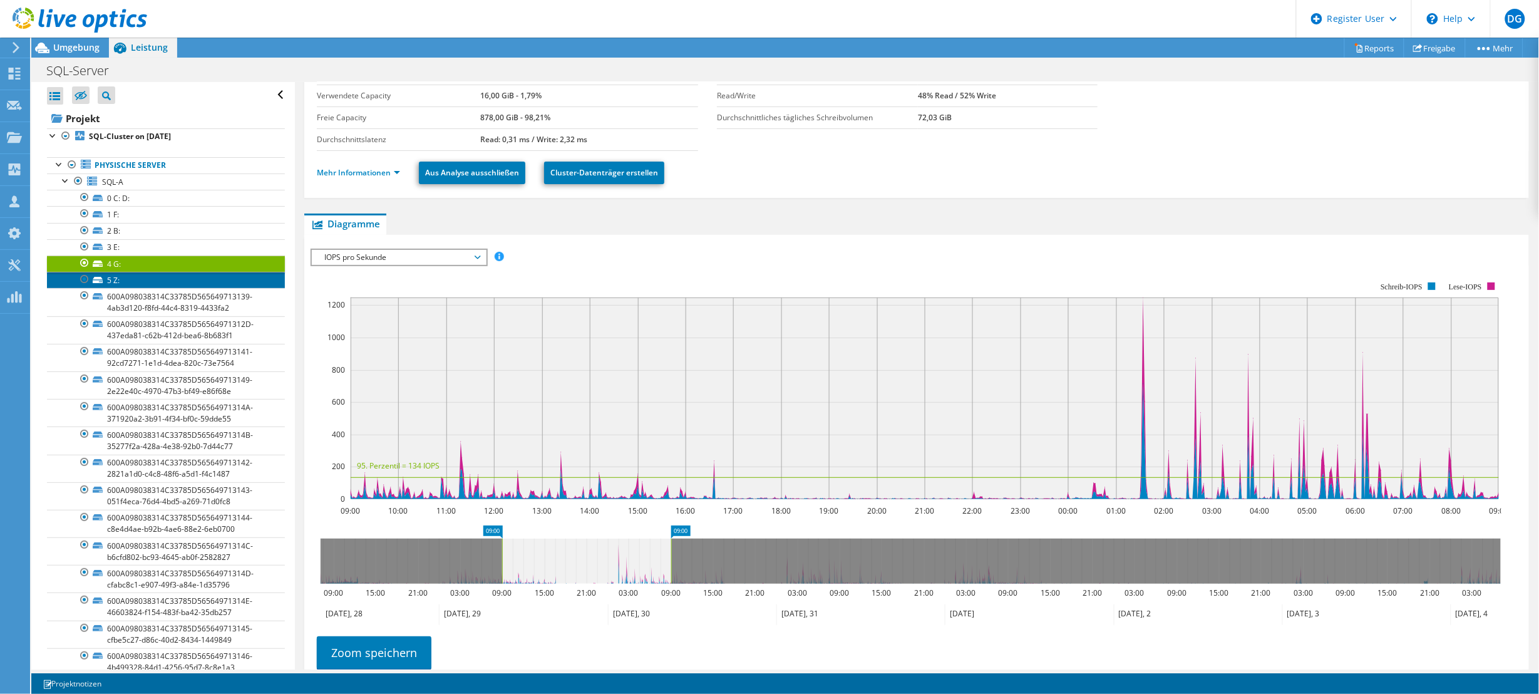
click at [130, 279] on link "5 Z:" at bounding box center [166, 280] width 238 height 16
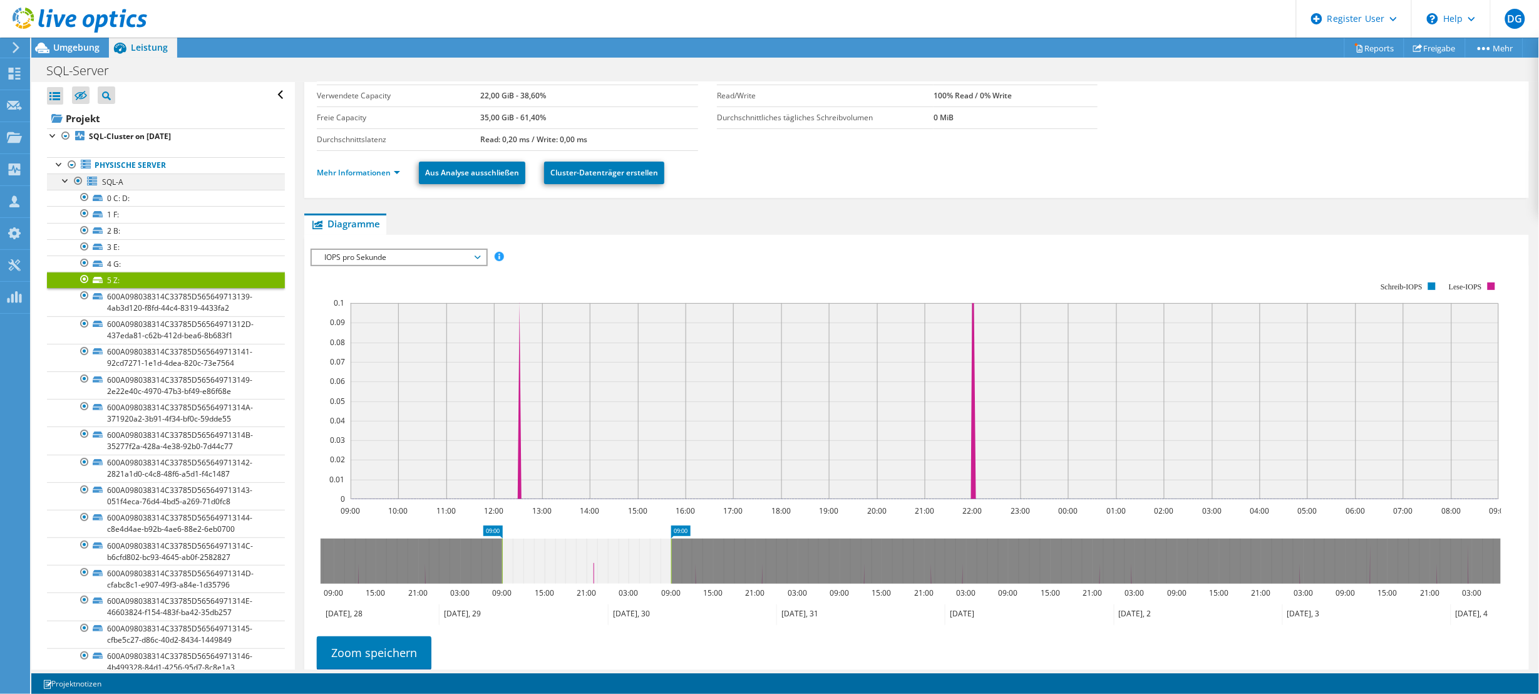
click at [64, 182] on div at bounding box center [65, 179] width 13 height 13
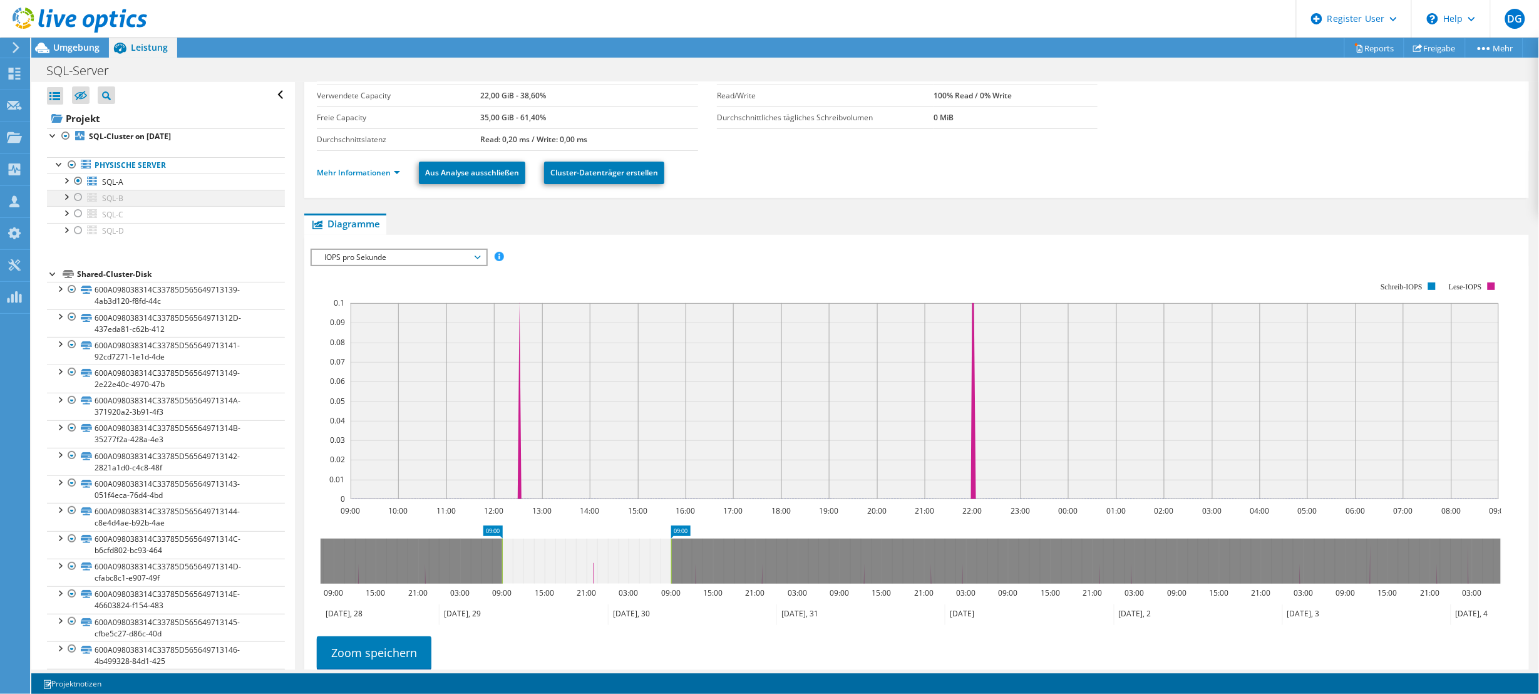
click at [77, 198] on div at bounding box center [78, 197] width 13 height 15
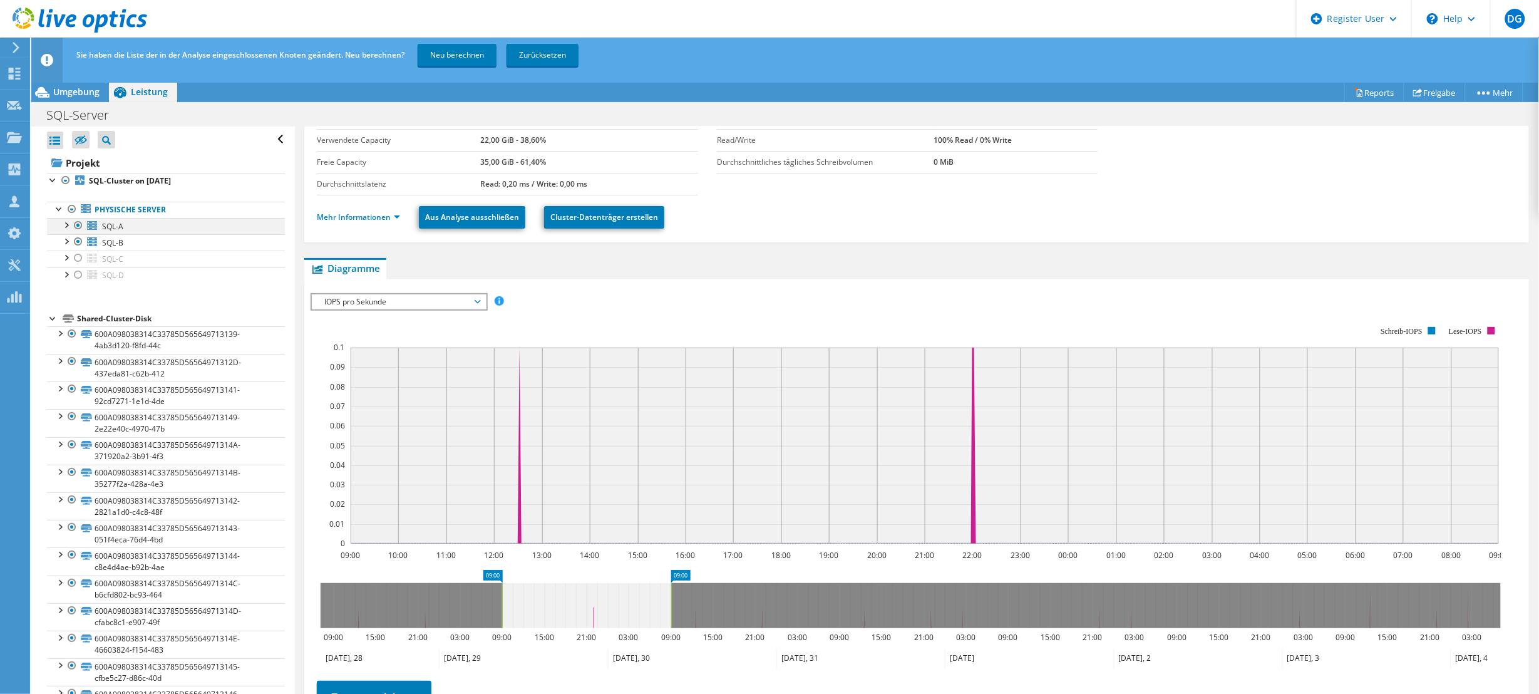
click at [78, 223] on div at bounding box center [78, 225] width 13 height 15
click at [439, 51] on link "Neu berechnen" at bounding box center [457, 55] width 79 height 23
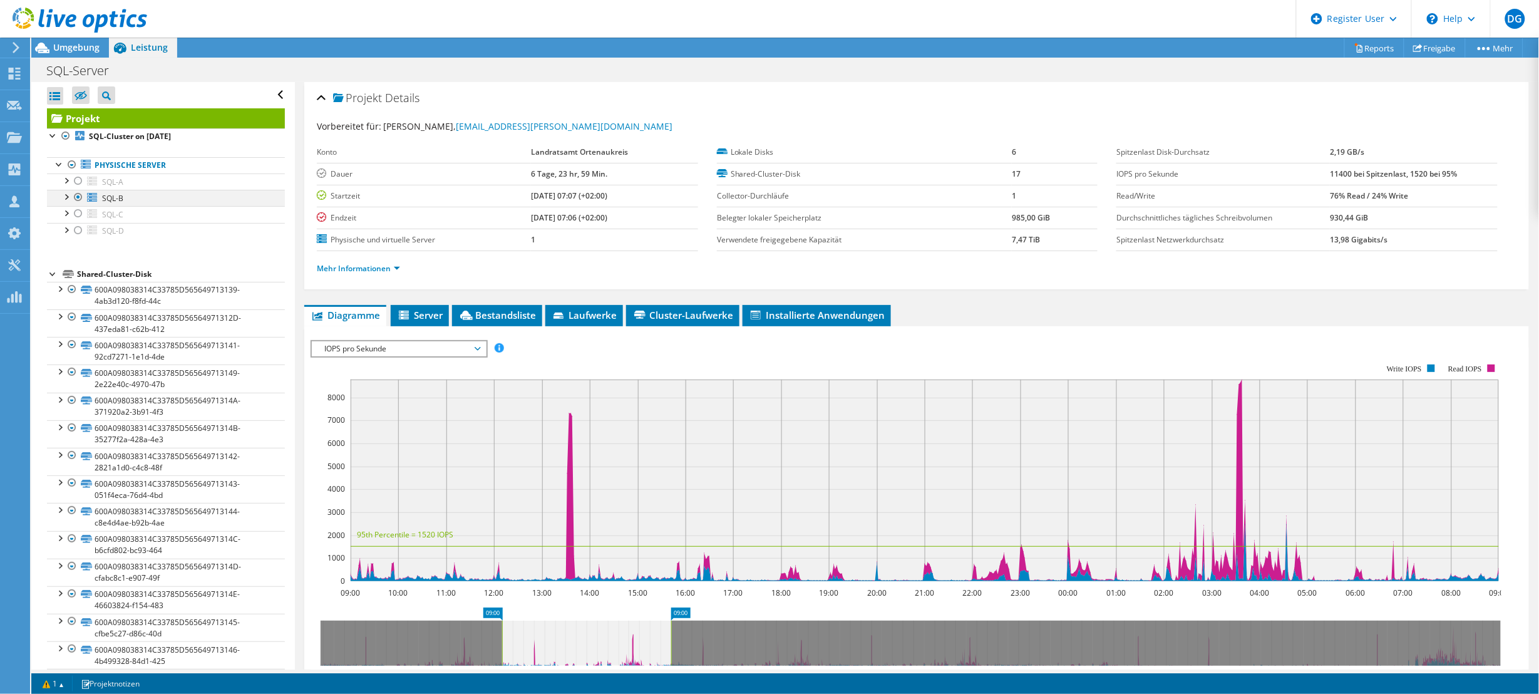
click at [63, 198] on div at bounding box center [65, 196] width 13 height 13
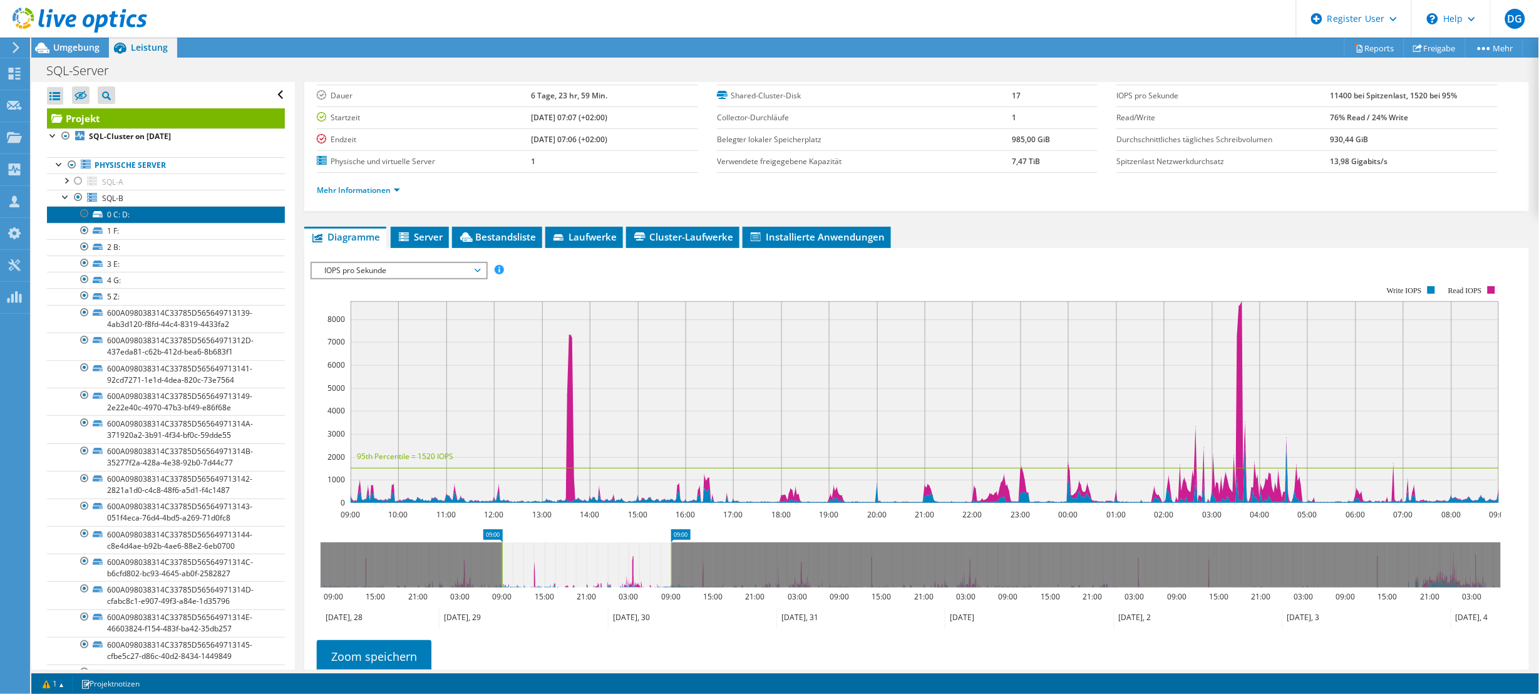
click at [116, 211] on link "0 C: D:" at bounding box center [166, 214] width 238 height 16
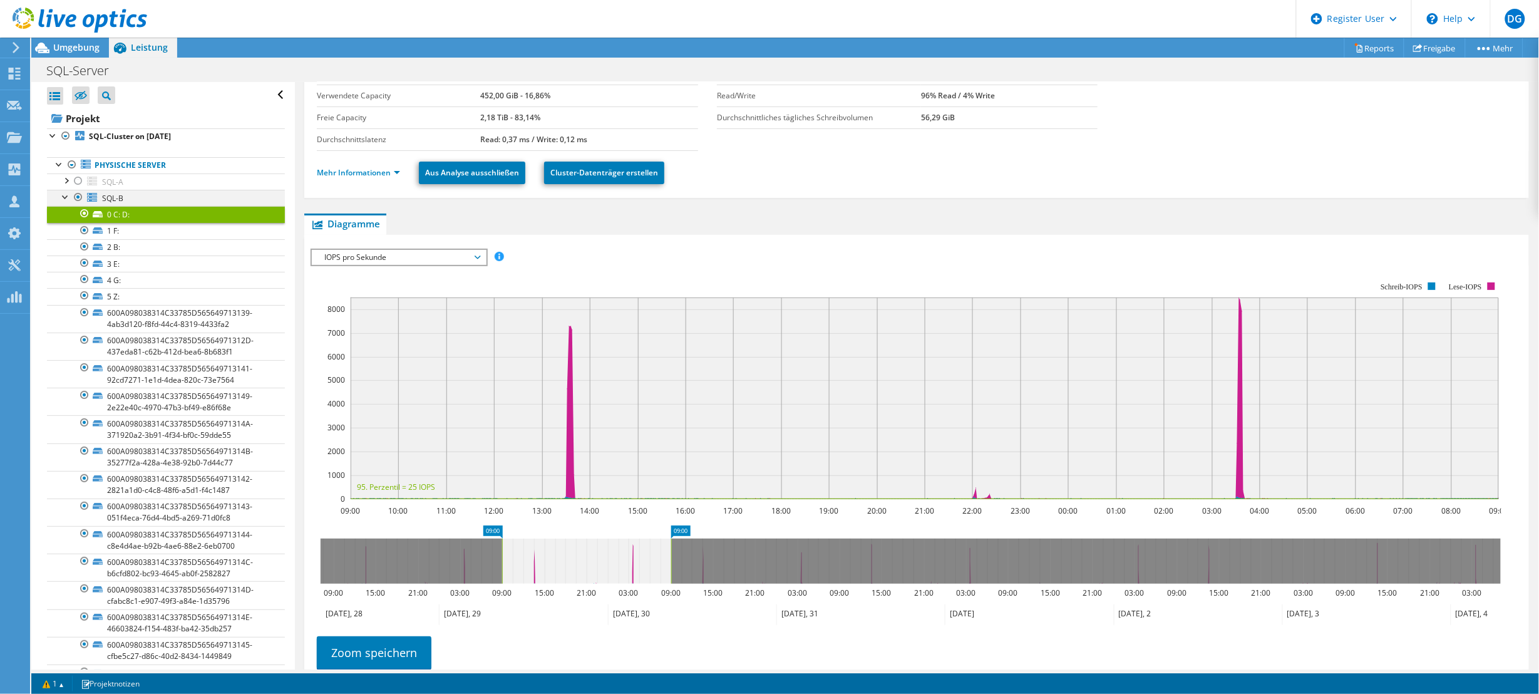
click at [64, 198] on div at bounding box center [65, 196] width 13 height 13
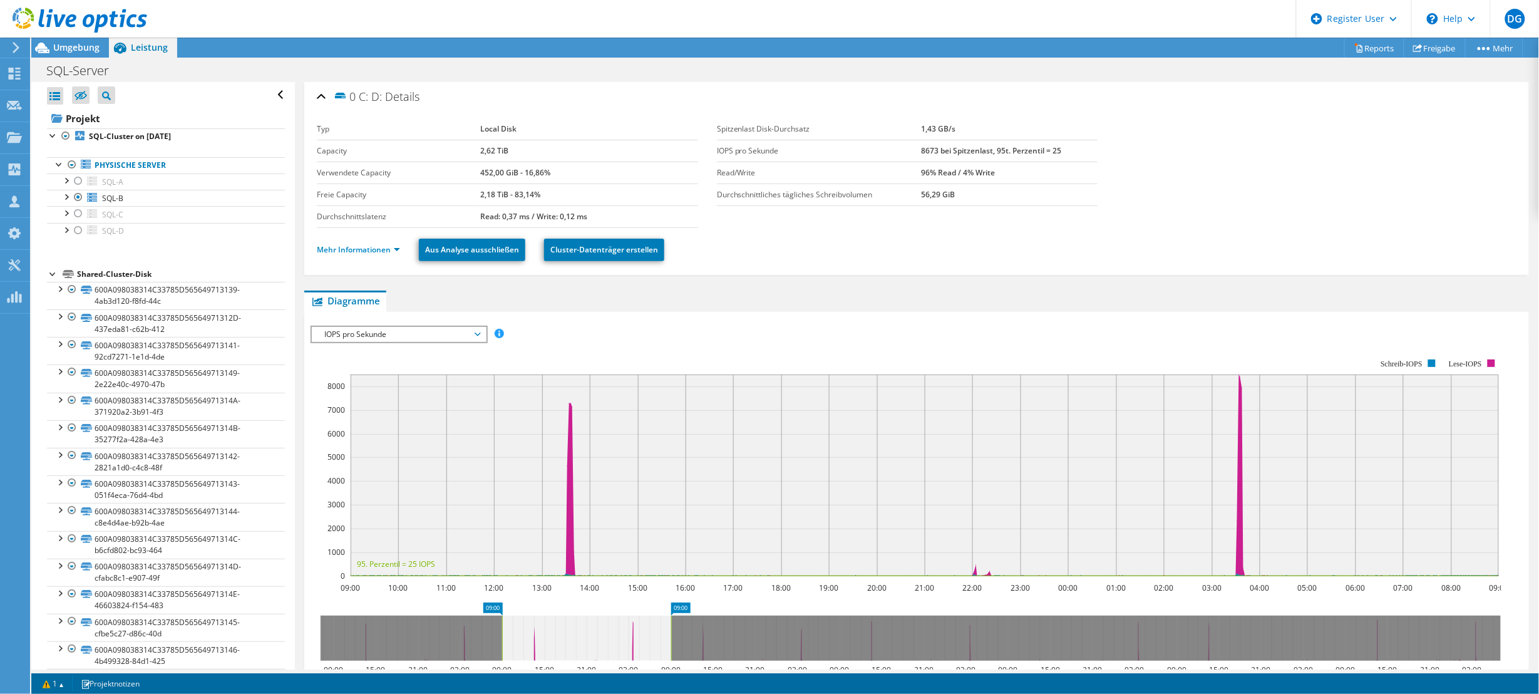
scroll to position [0, 0]
click at [64, 135] on div at bounding box center [65, 135] width 13 height 15
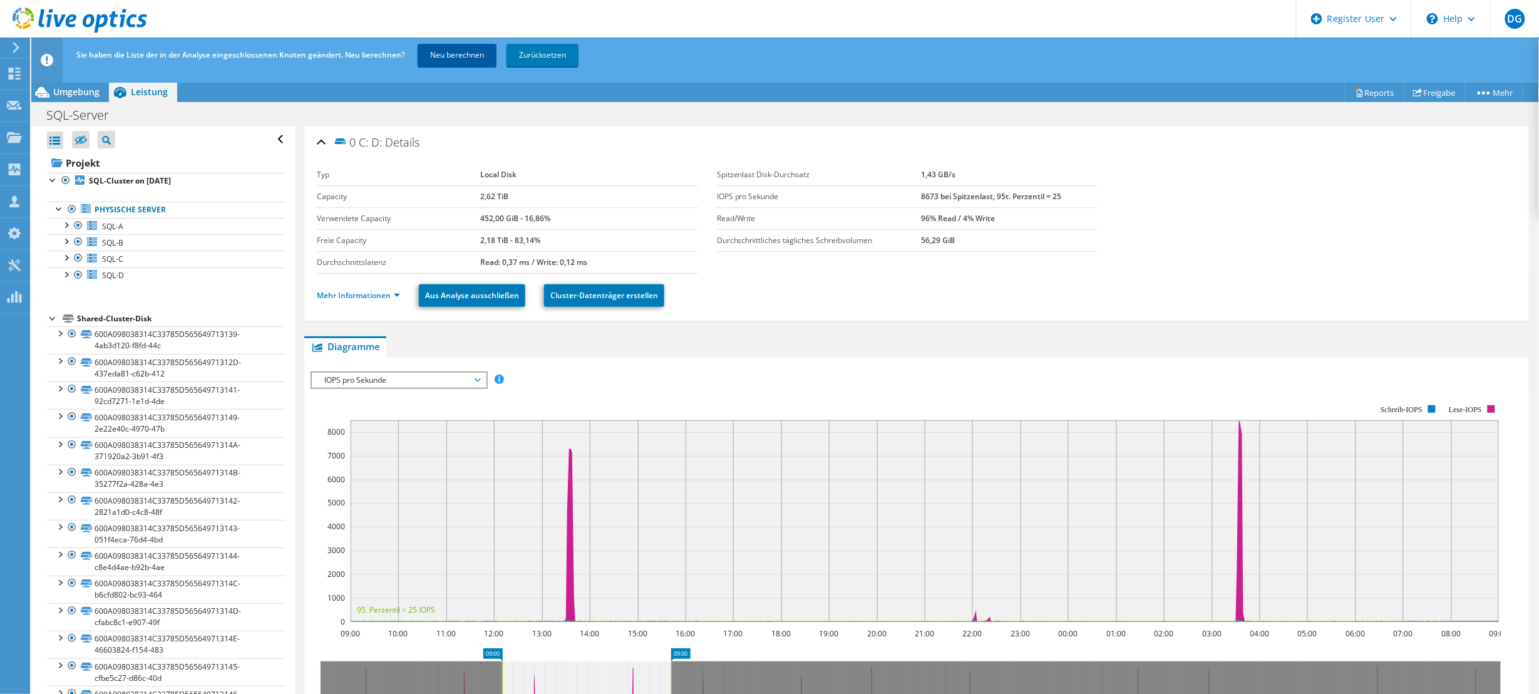
click at [451, 49] on link "Neu berechnen" at bounding box center [457, 55] width 79 height 23
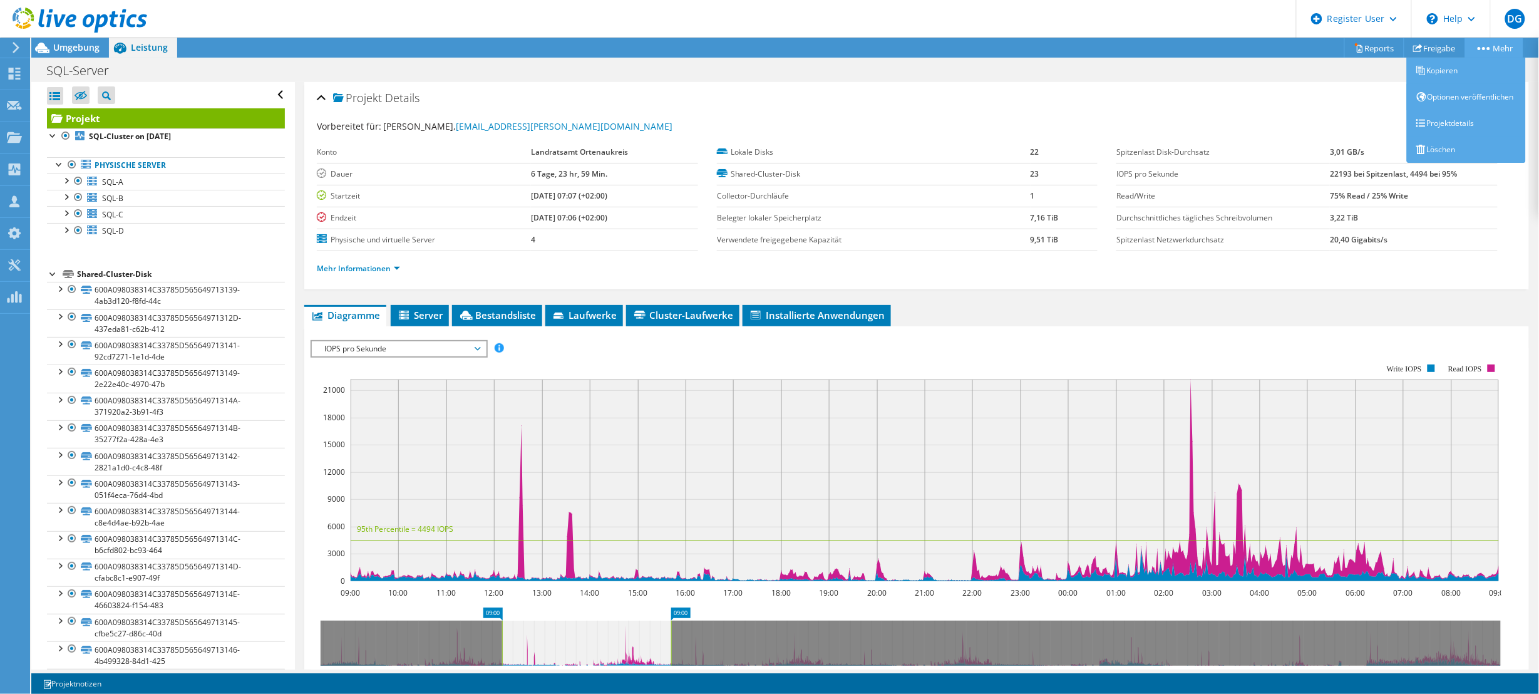
click at [1489, 50] on link "Mehr" at bounding box center [1494, 47] width 58 height 19
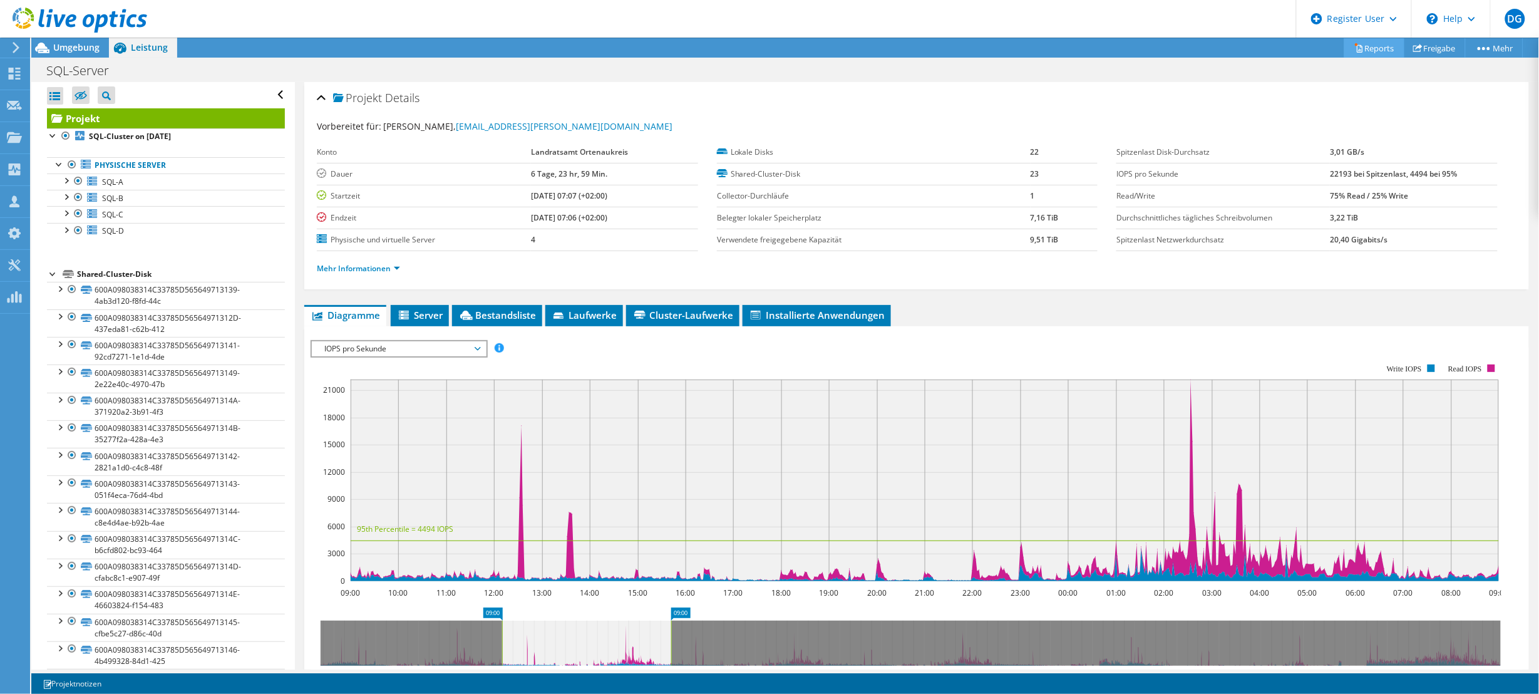
click at [1393, 44] on link "Reports" at bounding box center [1374, 47] width 60 height 19
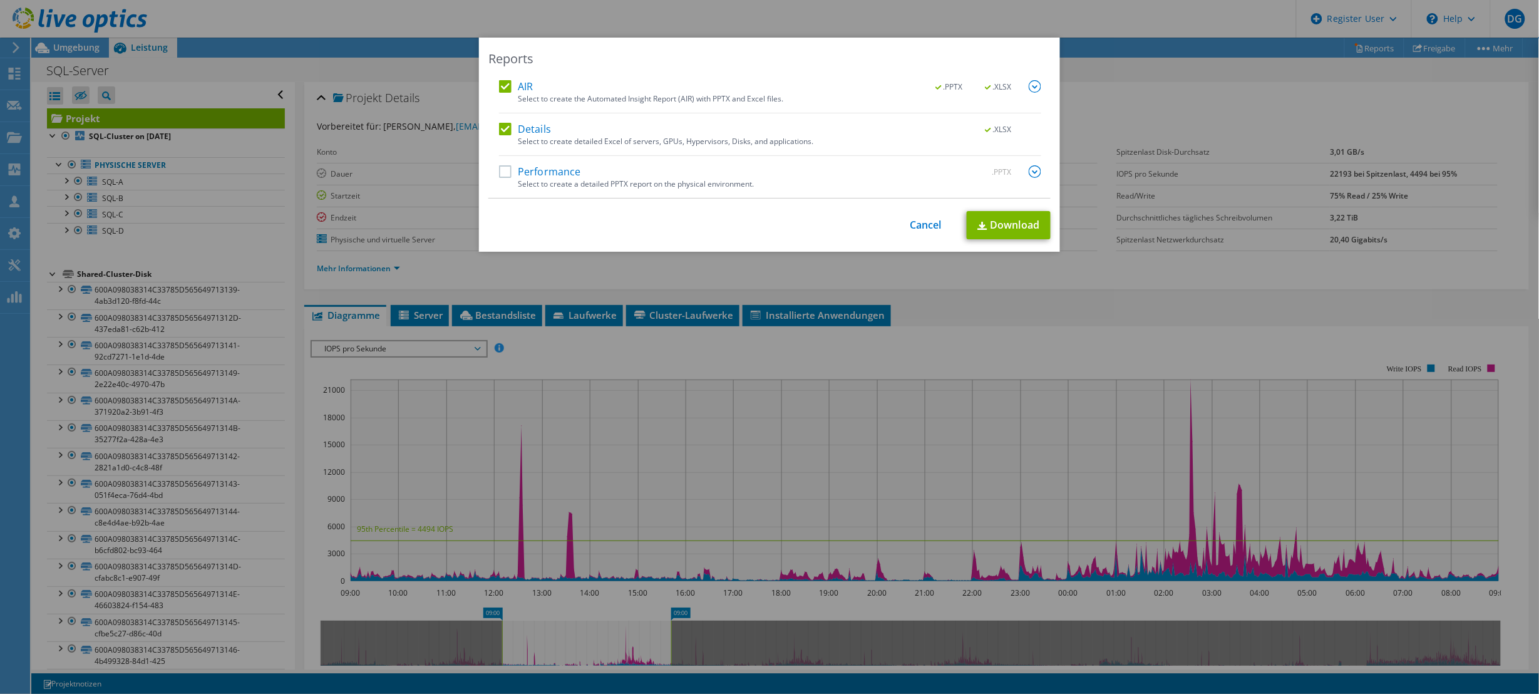
click at [499, 86] on label "AIR" at bounding box center [516, 86] width 34 height 13
click at [0, 0] on input "AIR" at bounding box center [0, 0] width 0 height 0
click at [505, 166] on label "Performance" at bounding box center [540, 171] width 82 height 13
click at [0, 0] on input "Performance" at bounding box center [0, 0] width 0 height 0
click at [982, 222] on link "Download" at bounding box center [1009, 225] width 84 height 28
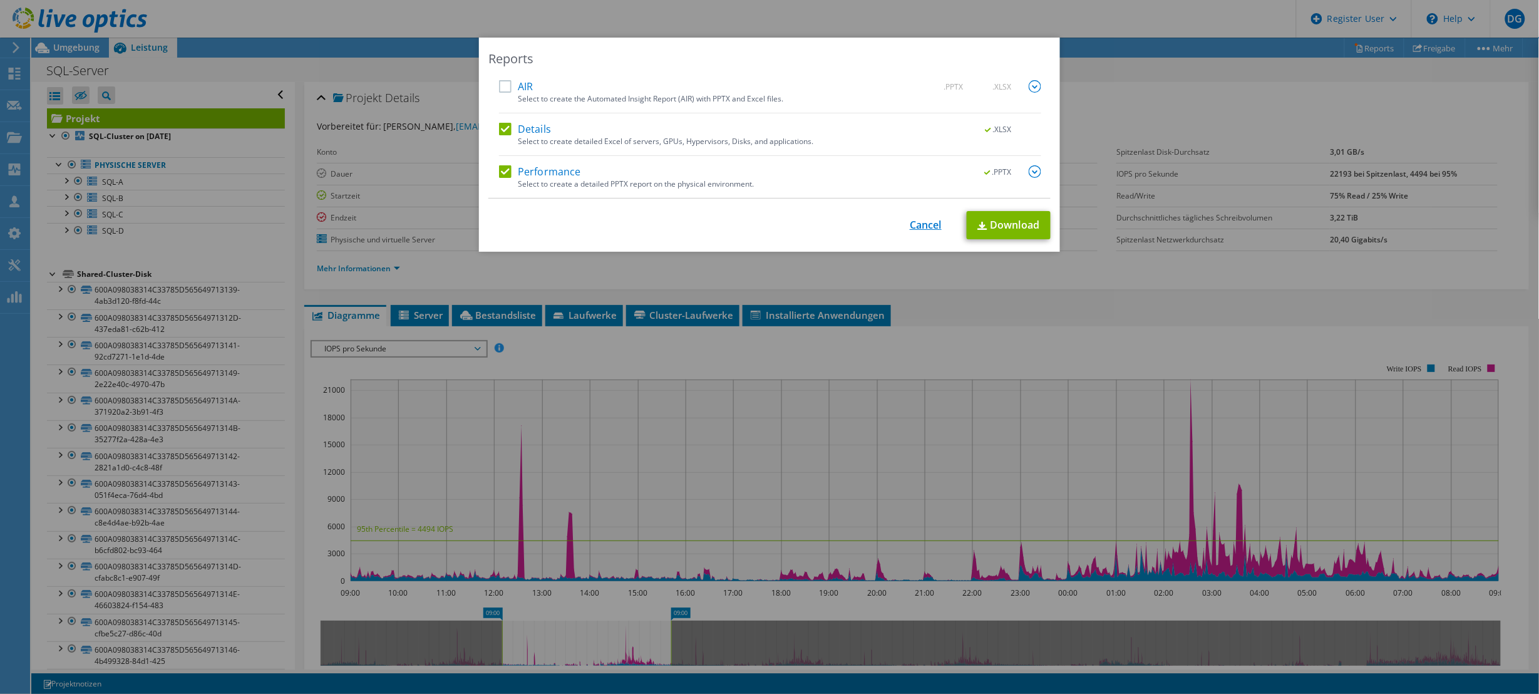
click at [917, 224] on link "Cancel" at bounding box center [926, 225] width 32 height 12
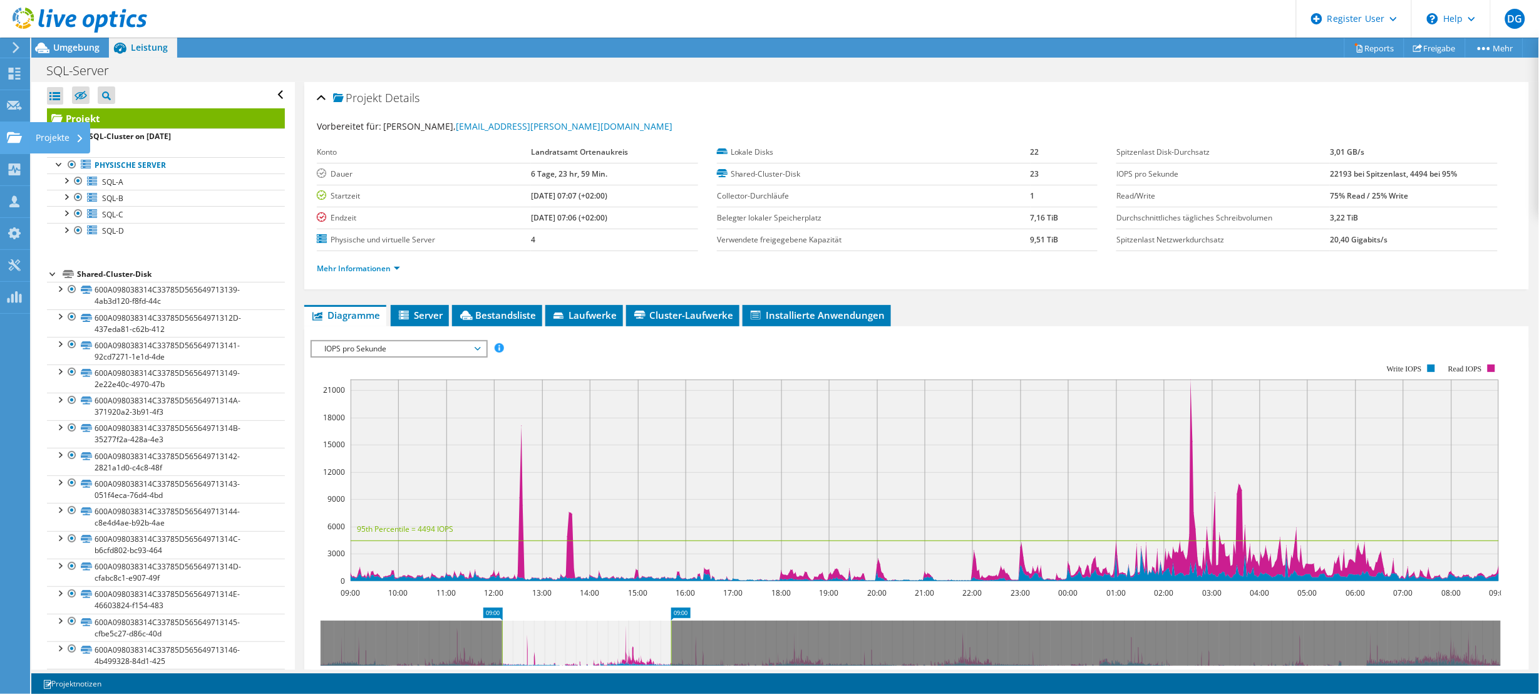
click at [10, 138] on use at bounding box center [14, 136] width 15 height 11
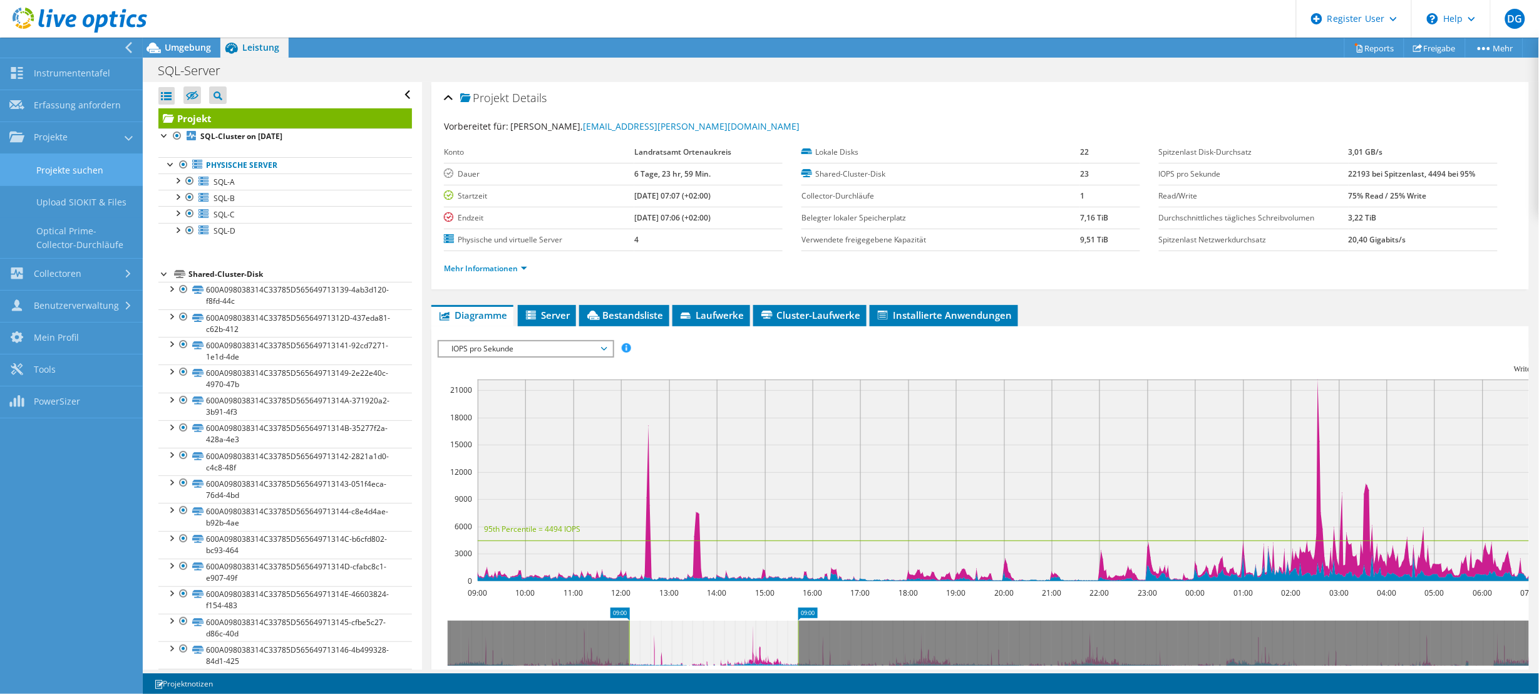
click at [60, 167] on link "Projekte suchen" at bounding box center [71, 170] width 143 height 32
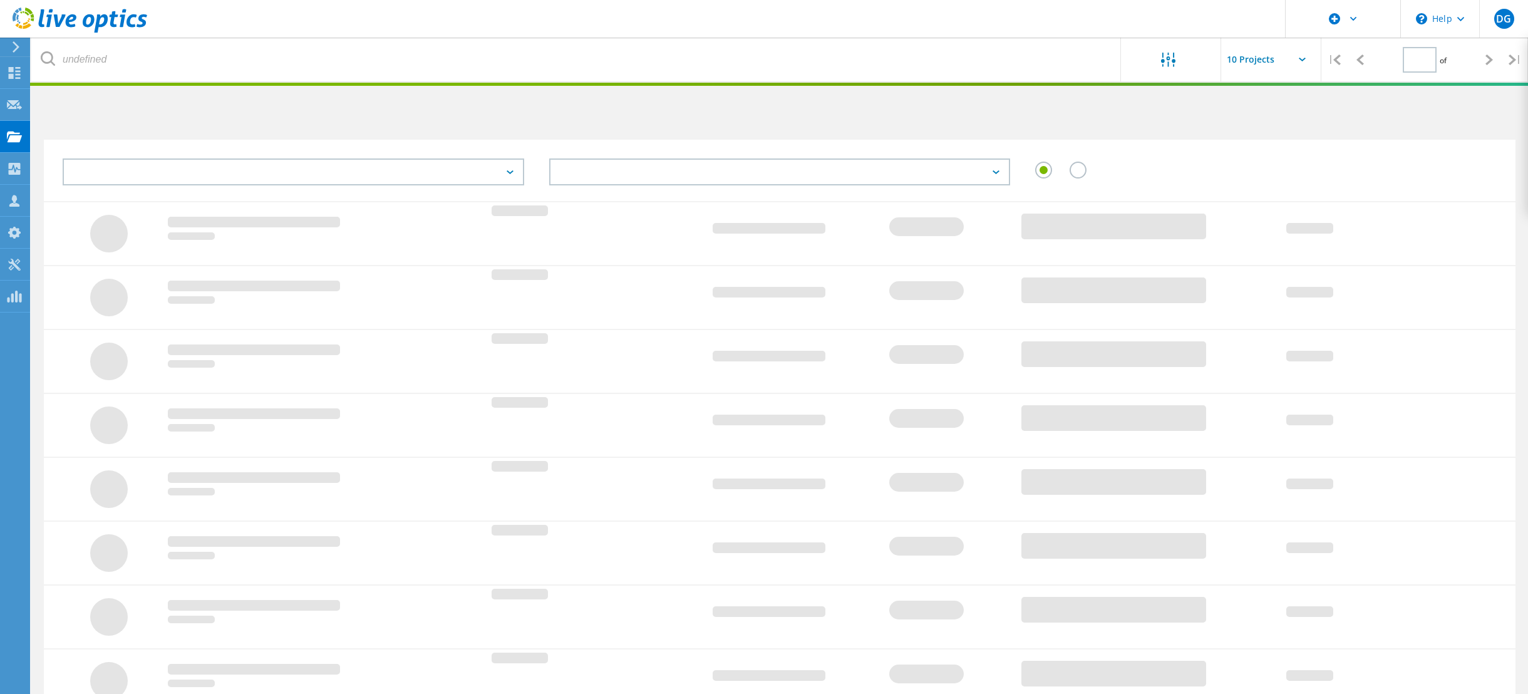
type input "1"
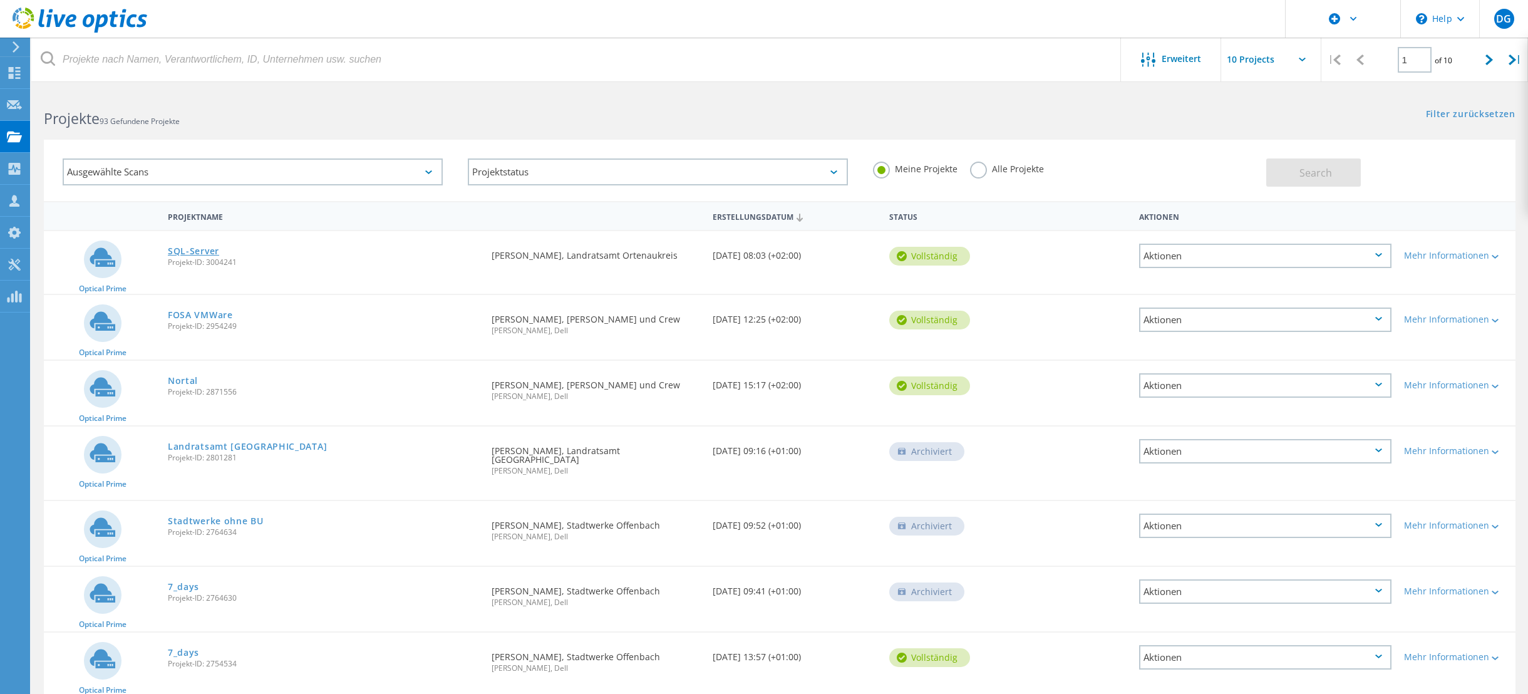
click at [193, 252] on link "SQL-Server" at bounding box center [193, 251] width 51 height 9
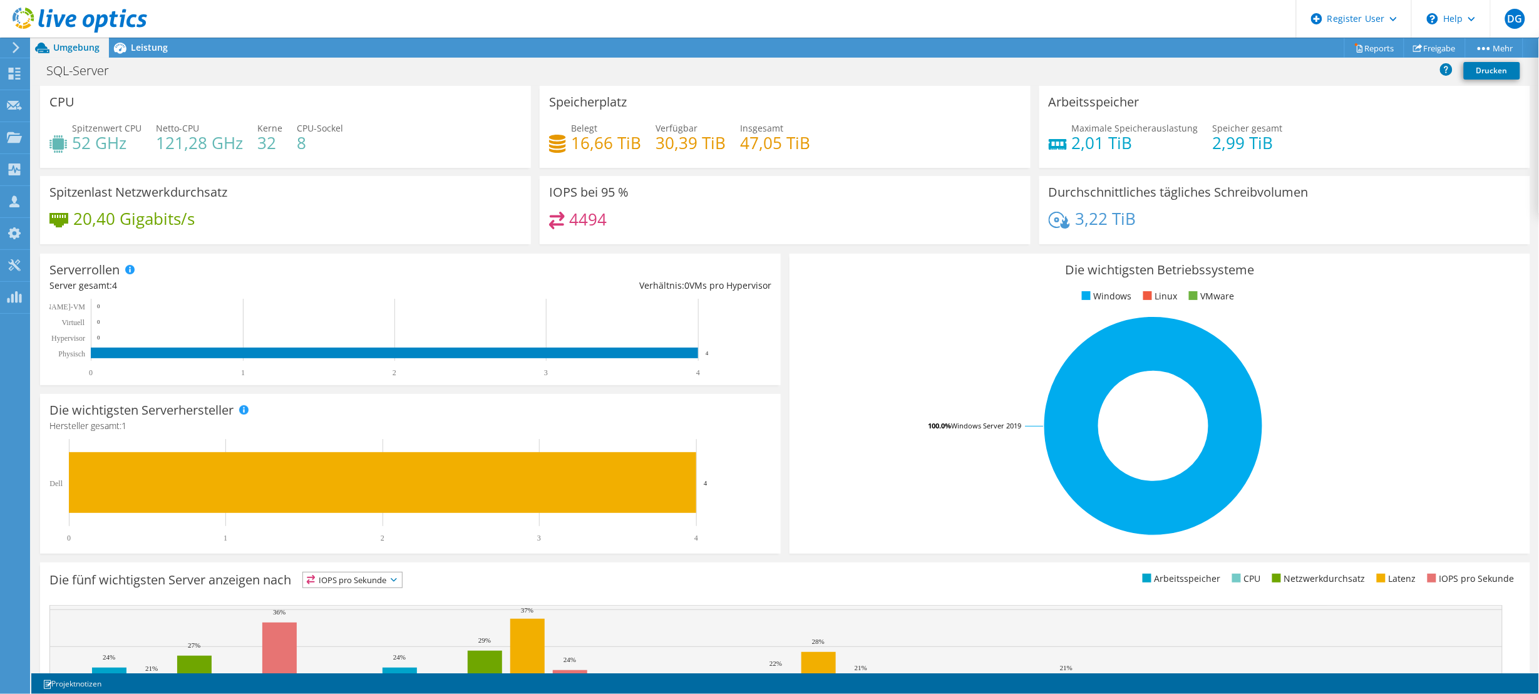
click at [686, 90] on div "Speicherplatz Belegt 16,66 TiB Verfügbar 30,39 TiB Insgesamt 47,05 TiB" at bounding box center [785, 127] width 491 height 82
